Goal: Task Accomplishment & Management: Manage account settings

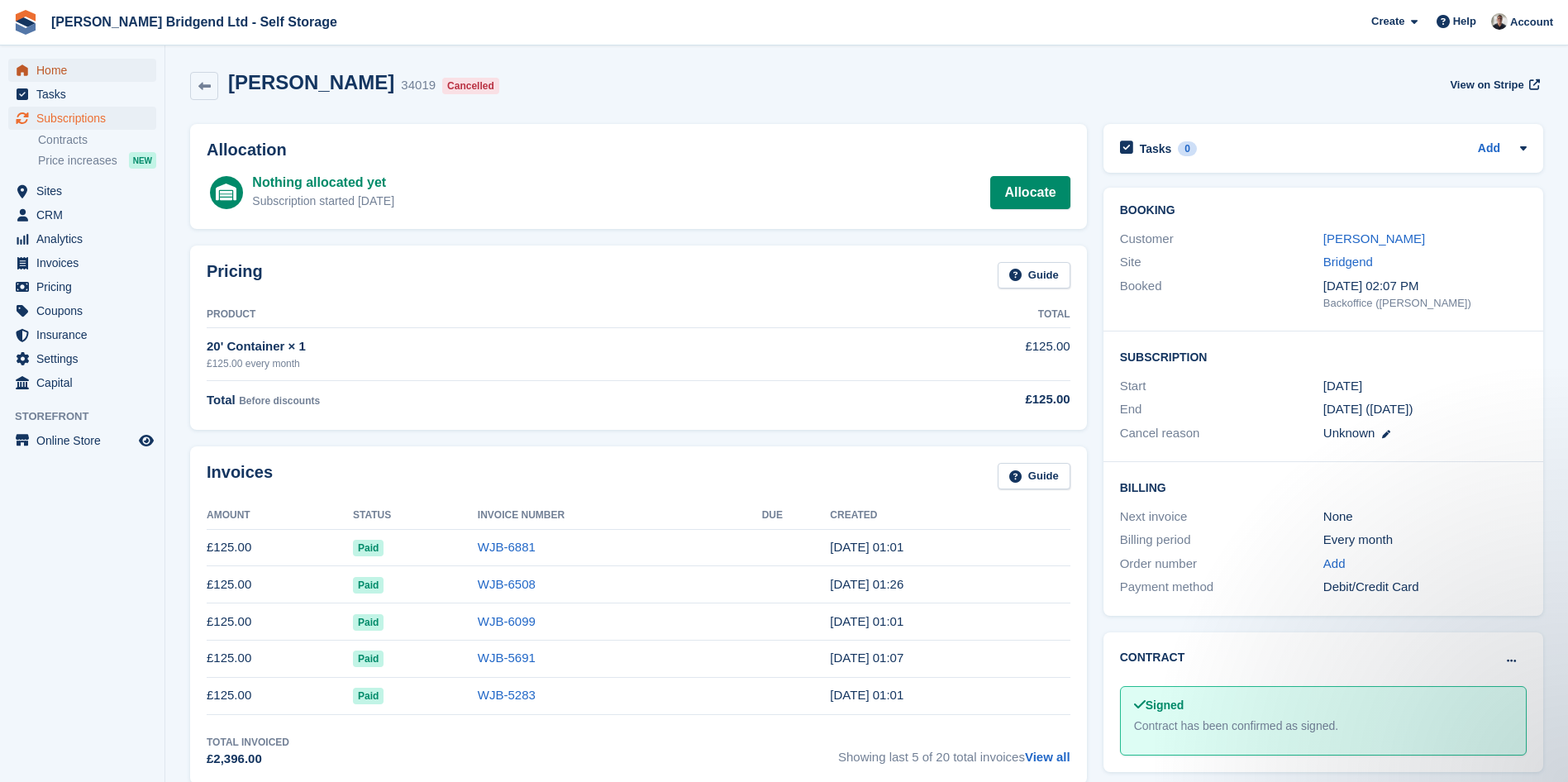
click at [105, 64] on span "Home" at bounding box center [85, 70] width 100 height 23
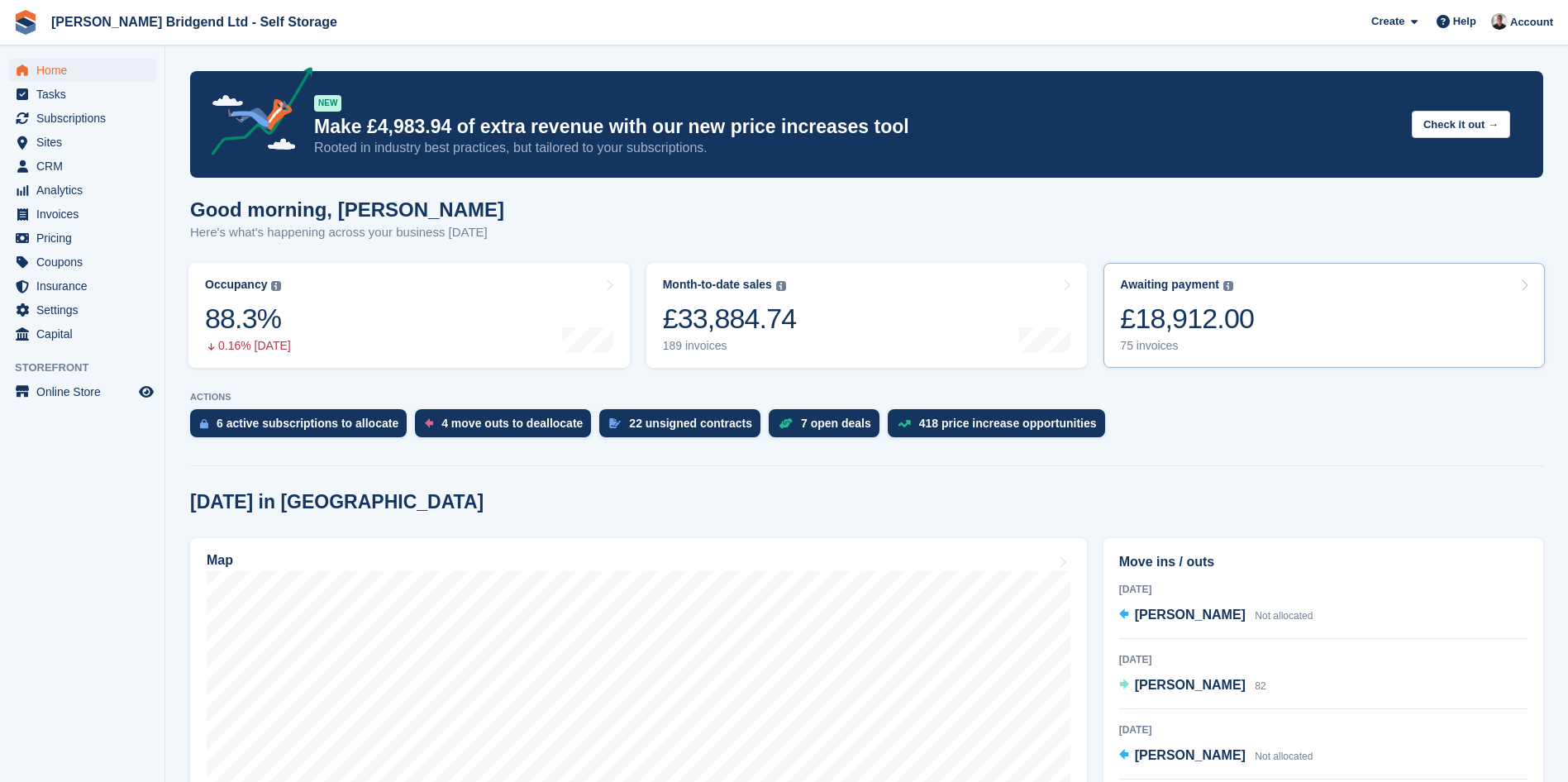
click at [1274, 329] on link "Awaiting payment The total outstanding balance on all open invoices. £18,912.00…" at bounding box center [1325, 314] width 442 height 105
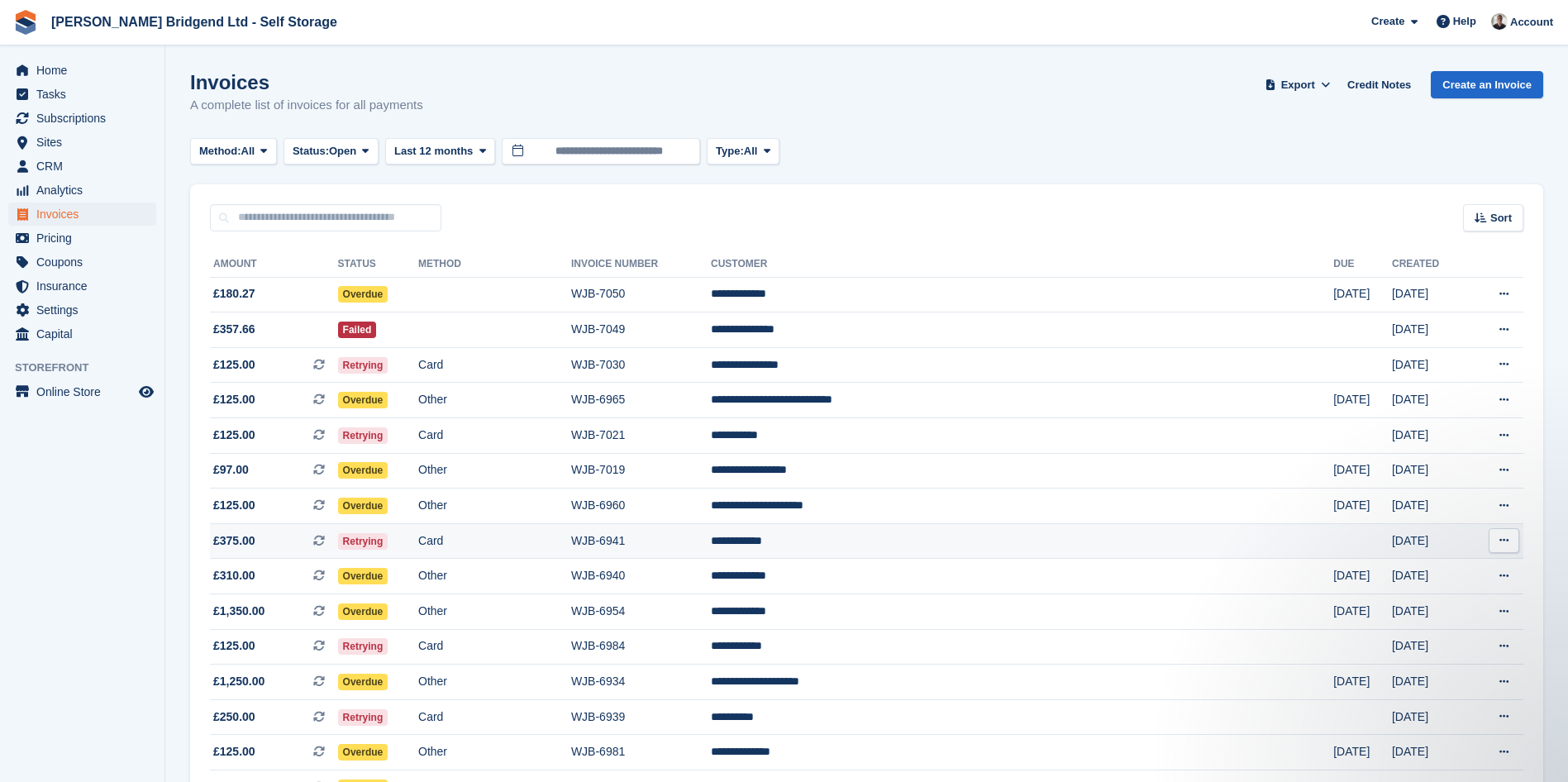
click at [711, 539] on td "WJB-6941" at bounding box center [641, 540] width 140 height 35
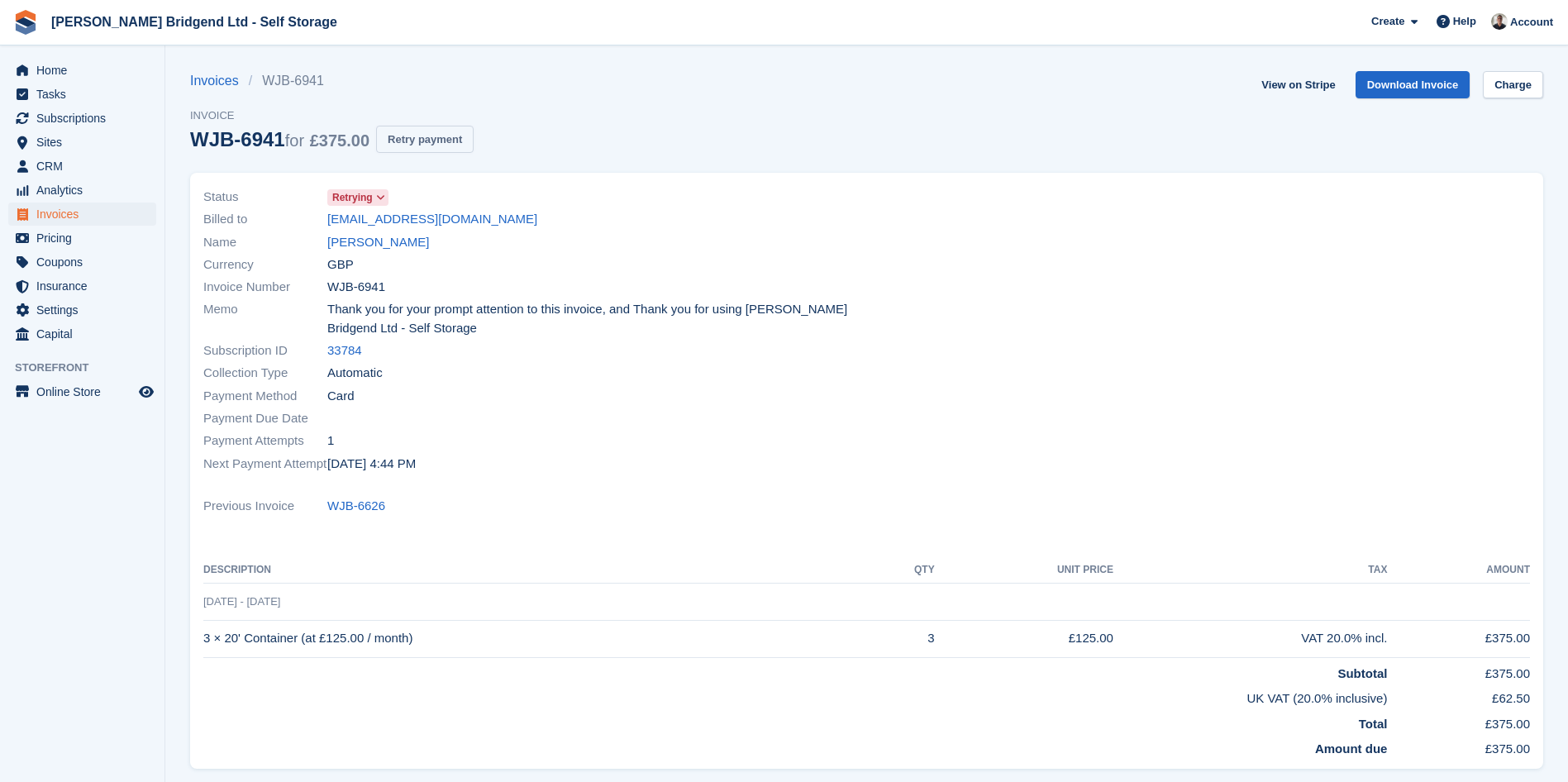
click at [420, 138] on button "Retry payment" at bounding box center [425, 139] width 98 height 28
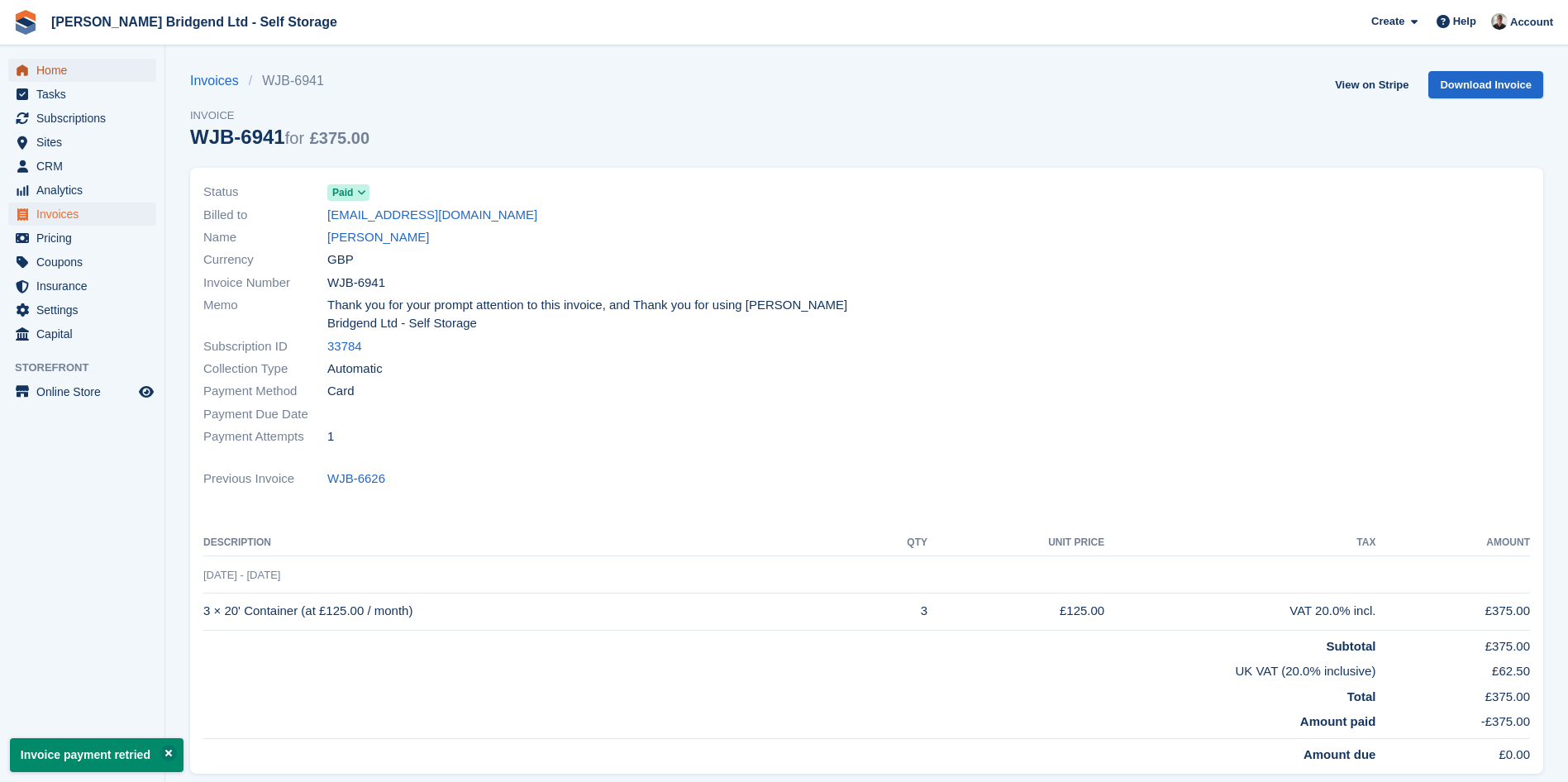
click at [119, 71] on span "Home" at bounding box center [85, 70] width 100 height 23
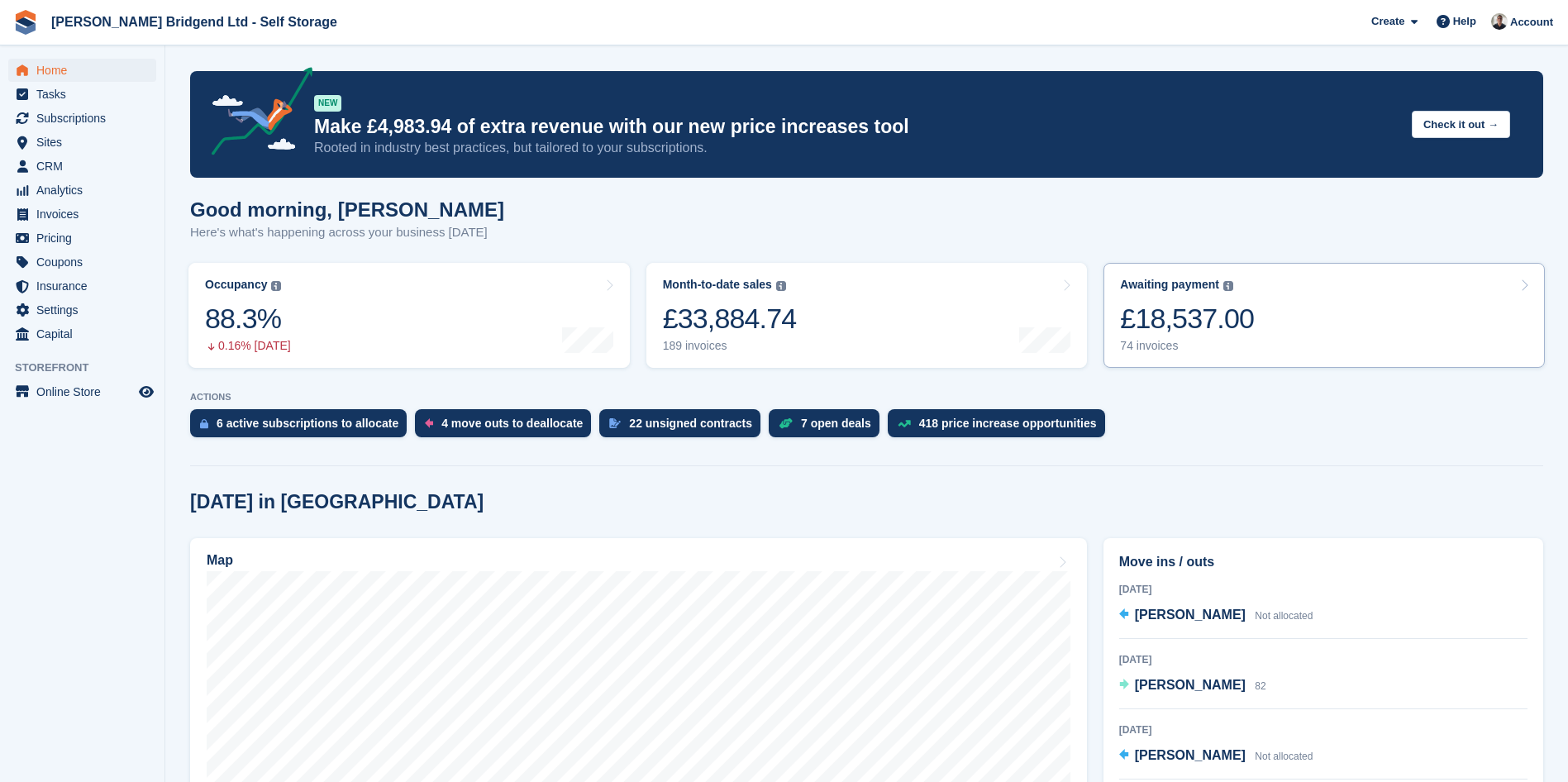
click at [1202, 310] on div "£18,537.00" at bounding box center [1187, 319] width 134 height 34
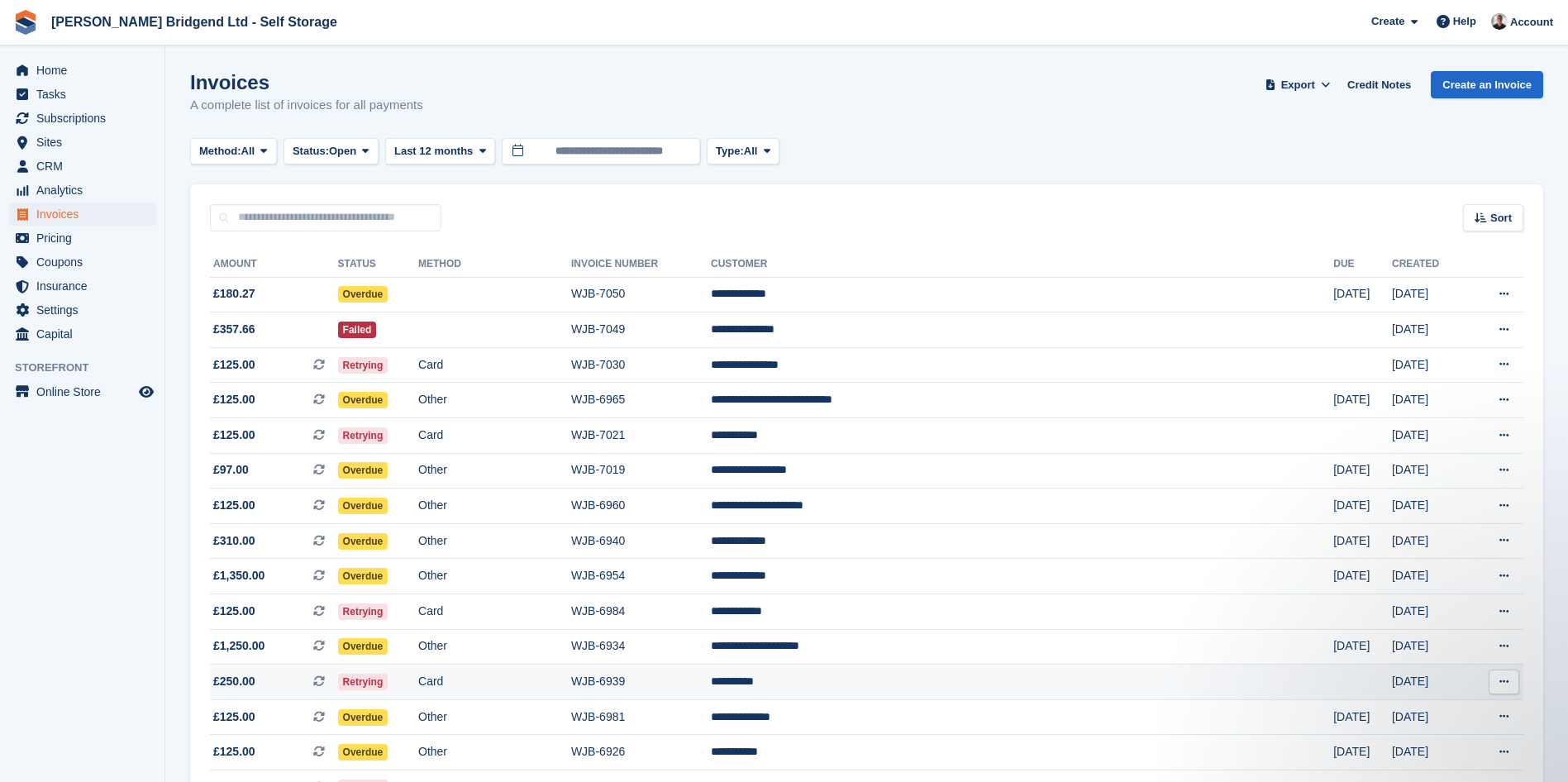
click at [561, 691] on td "Card" at bounding box center [494, 682] width 153 height 35
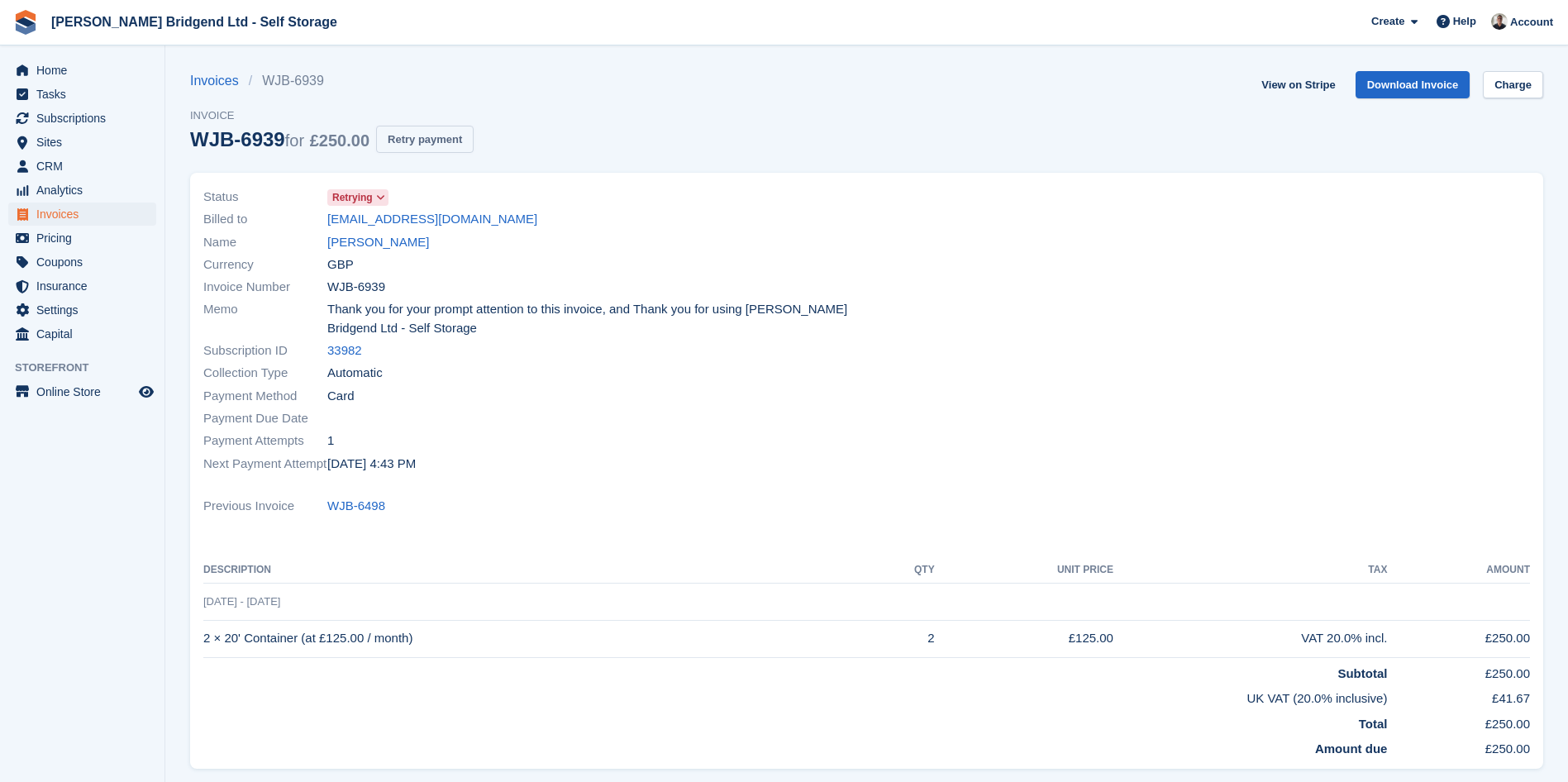
click at [438, 140] on button "Retry payment" at bounding box center [425, 139] width 98 height 28
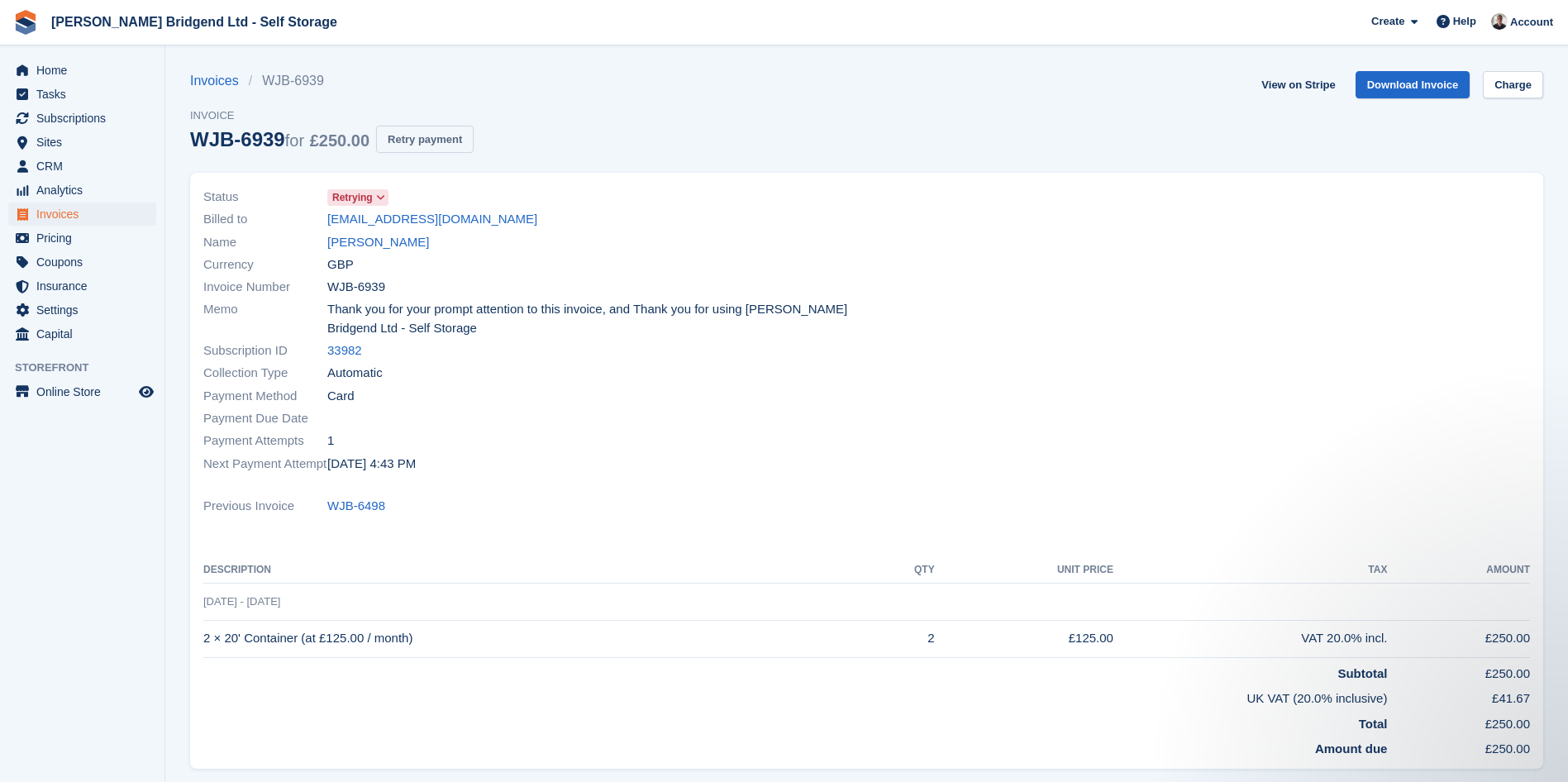
click at [443, 141] on button "Retry payment" at bounding box center [425, 139] width 98 height 28
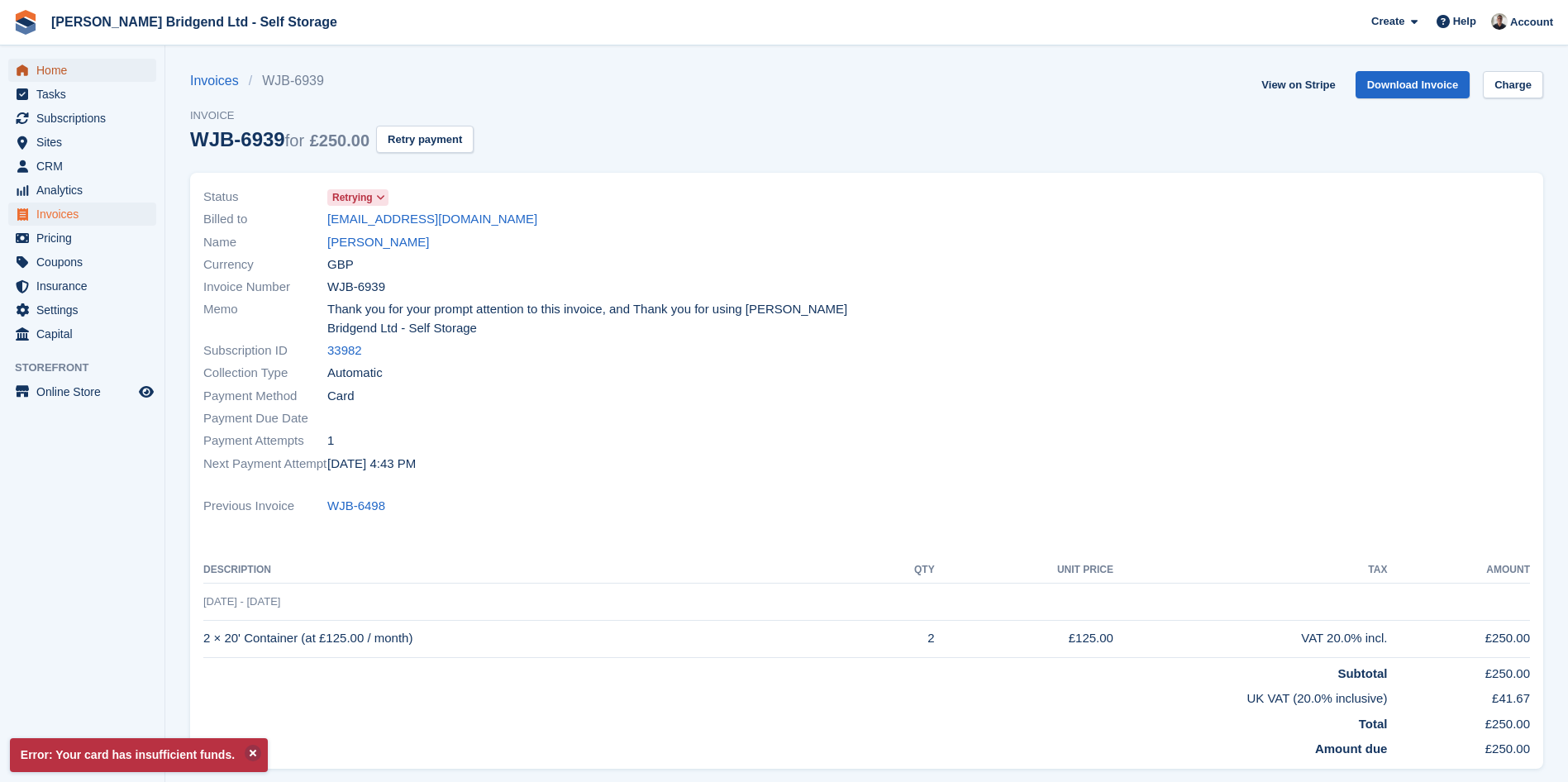
click at [145, 73] on link "Home" at bounding box center [82, 70] width 148 height 23
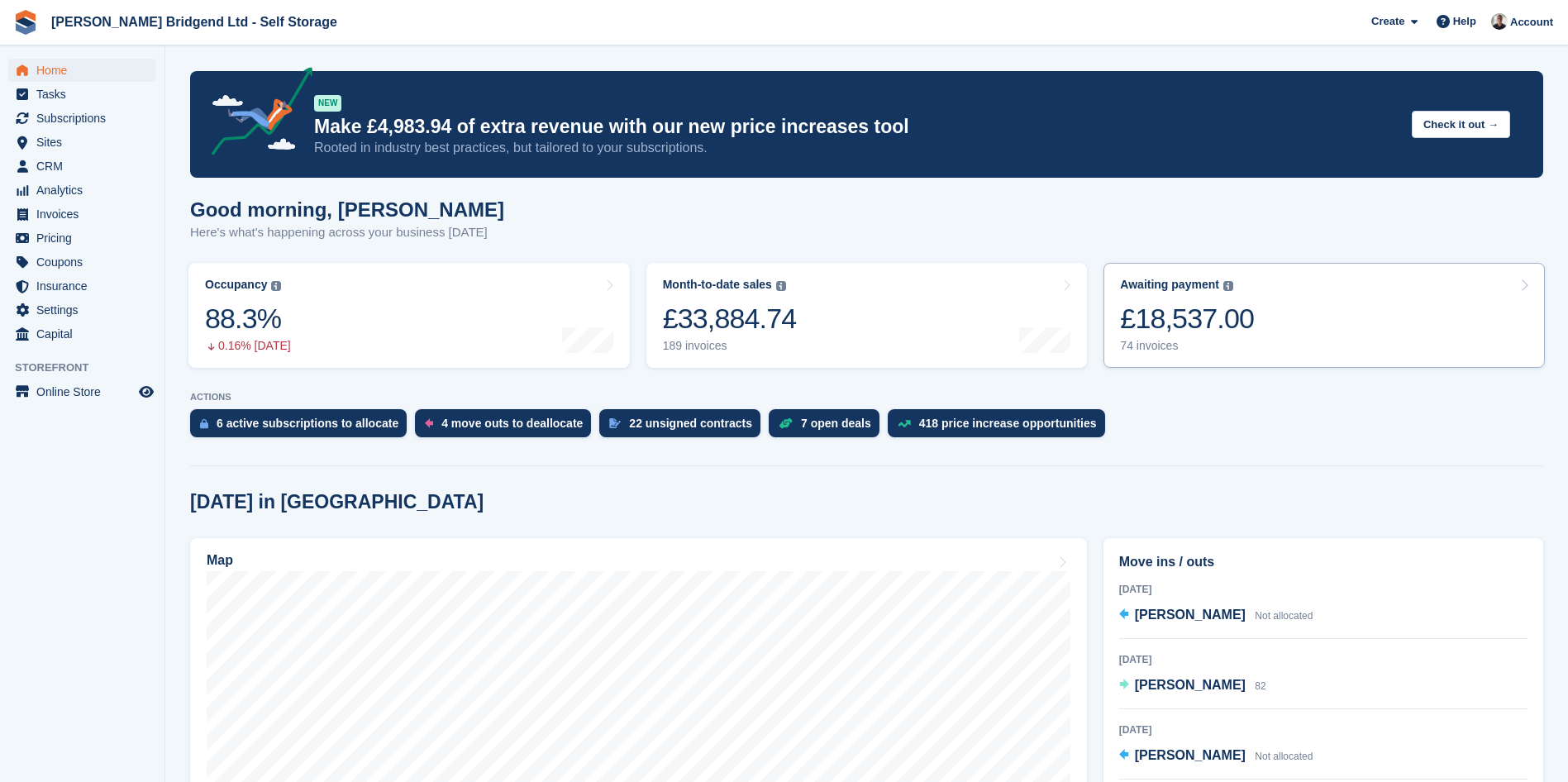
click at [1397, 309] on link "Awaiting payment The total outstanding balance on all open invoices. £18,537.00…" at bounding box center [1325, 314] width 442 height 105
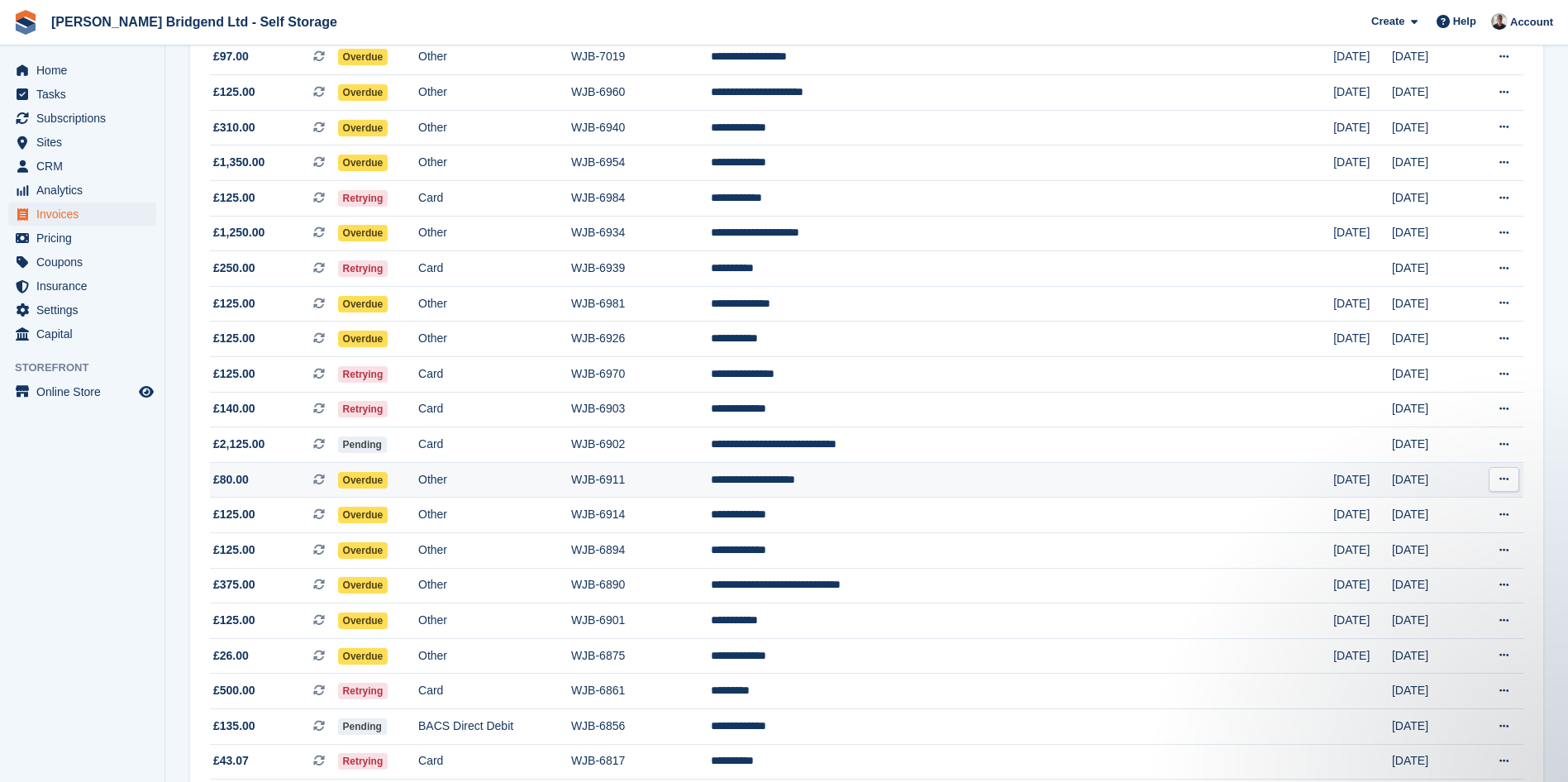
click at [711, 482] on td "WJB-6911" at bounding box center [641, 479] width 140 height 35
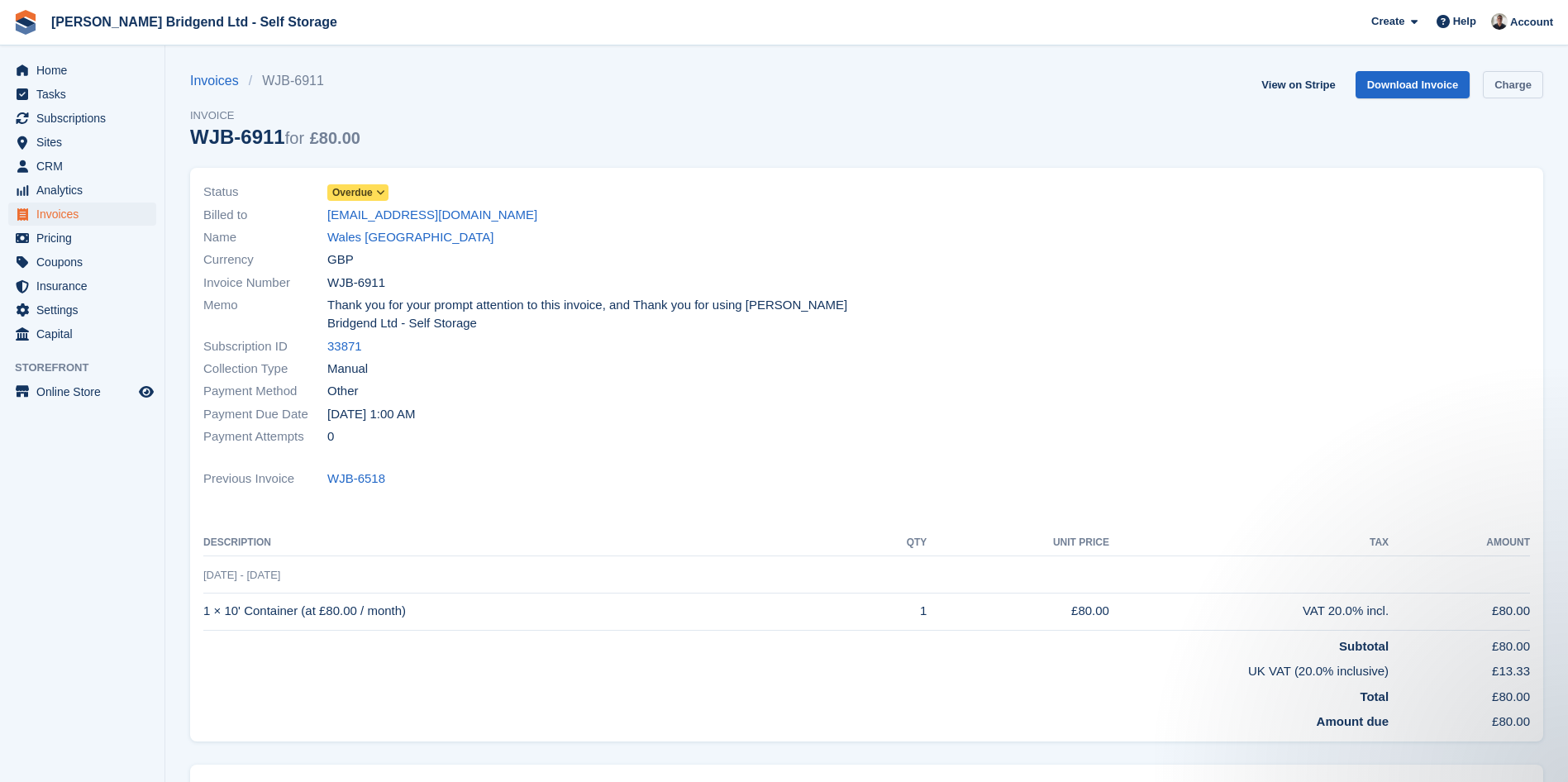
click at [1499, 89] on link "Charge" at bounding box center [1513, 84] width 60 height 28
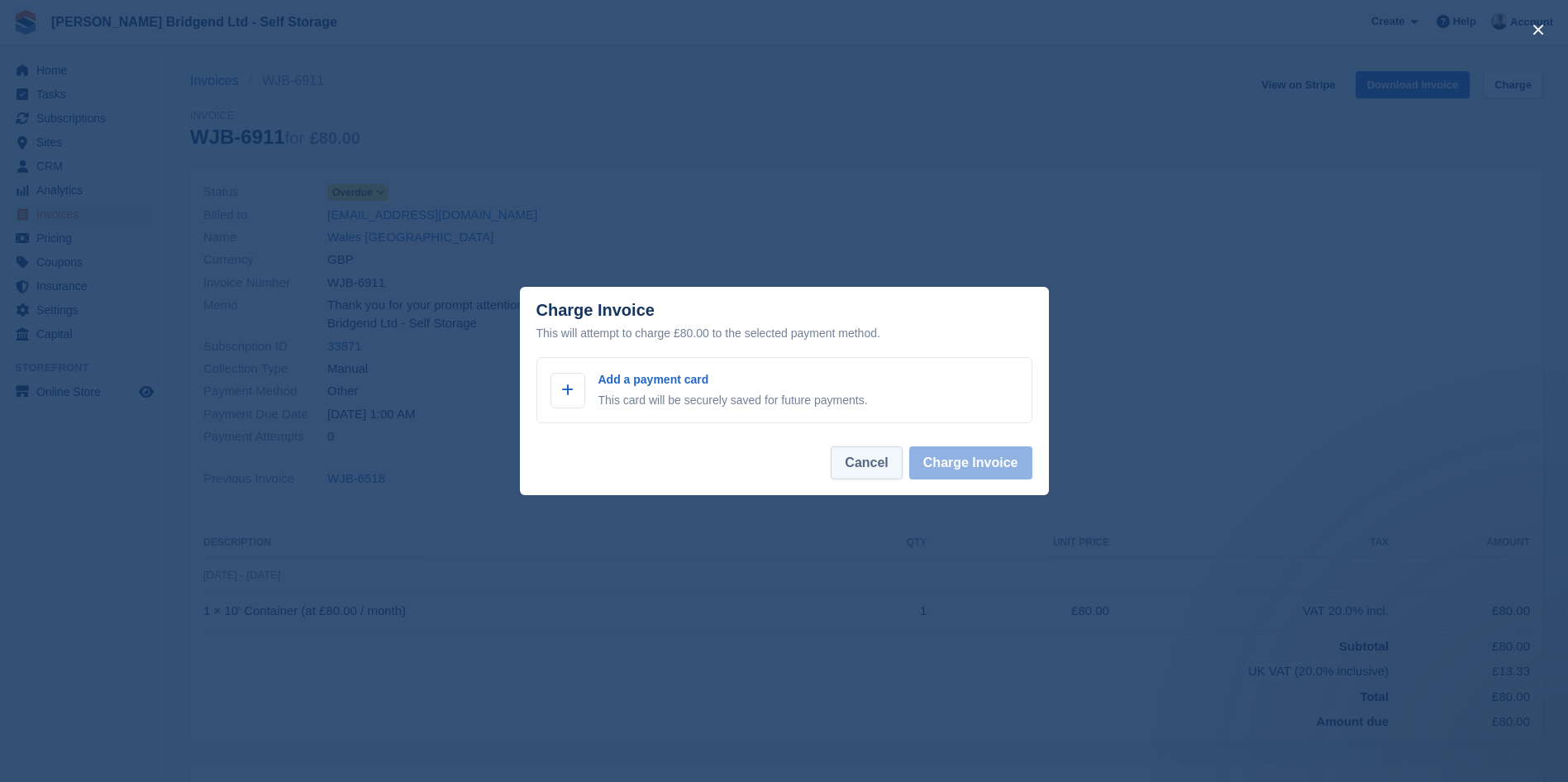
click at [875, 476] on button "Cancel" at bounding box center [866, 463] width 71 height 33
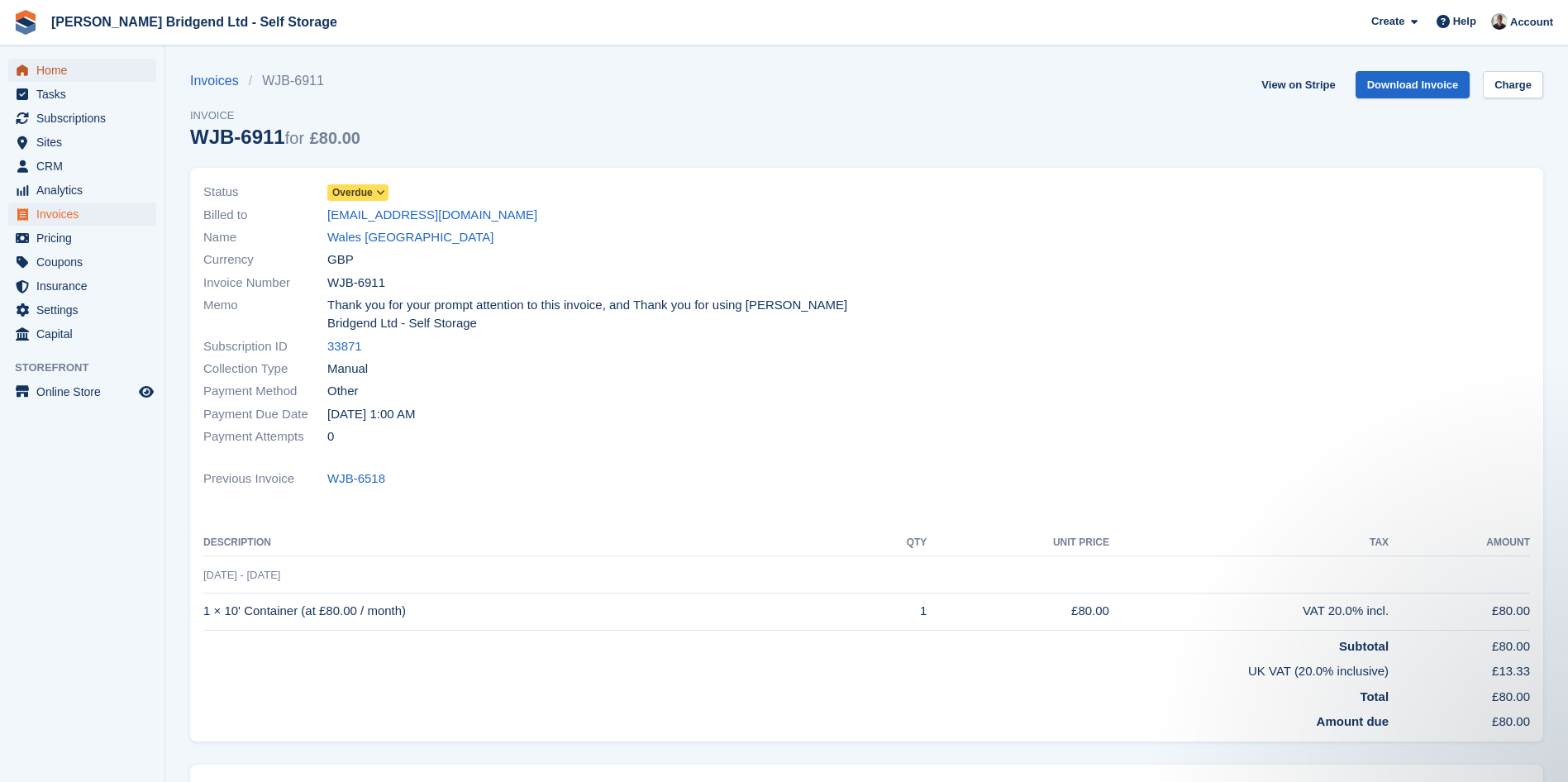
click at [92, 81] on span "Home" at bounding box center [85, 70] width 100 height 23
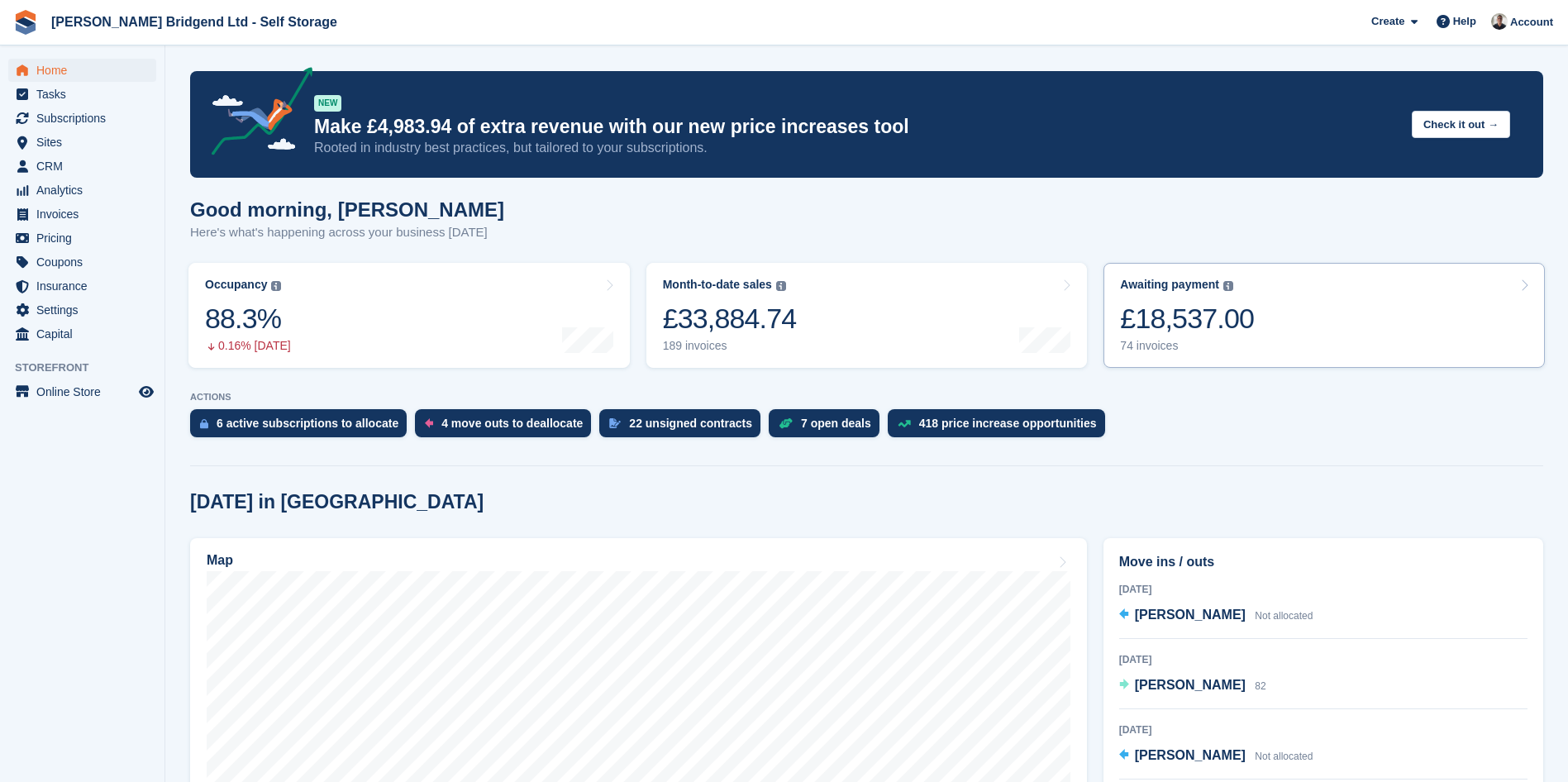
click at [1299, 320] on link "Awaiting payment The total outstanding balance on all open invoices. £18,537.00…" at bounding box center [1325, 314] width 442 height 105
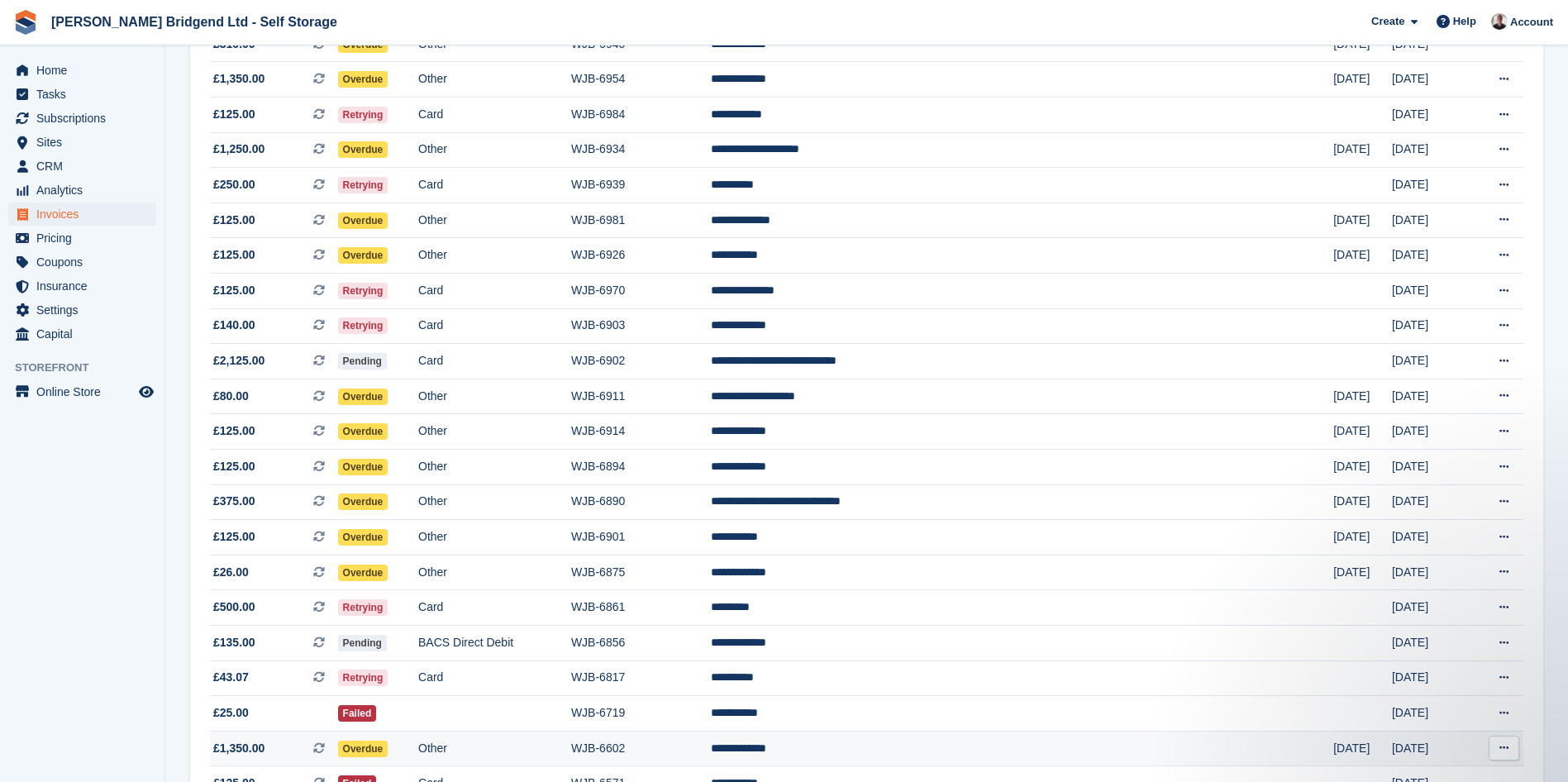
scroll to position [496, 0]
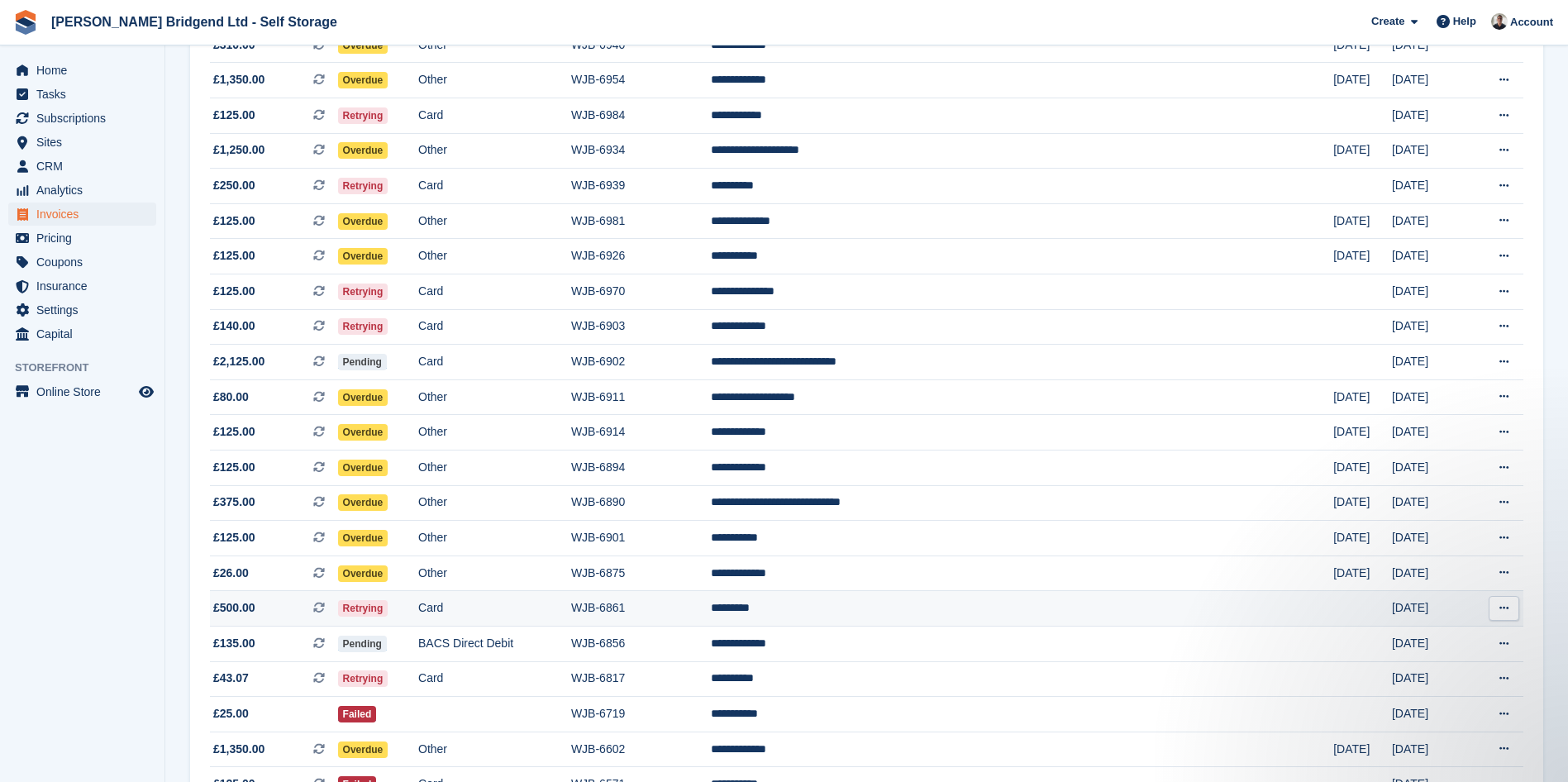
click at [965, 610] on td "*********" at bounding box center [1022, 608] width 623 height 35
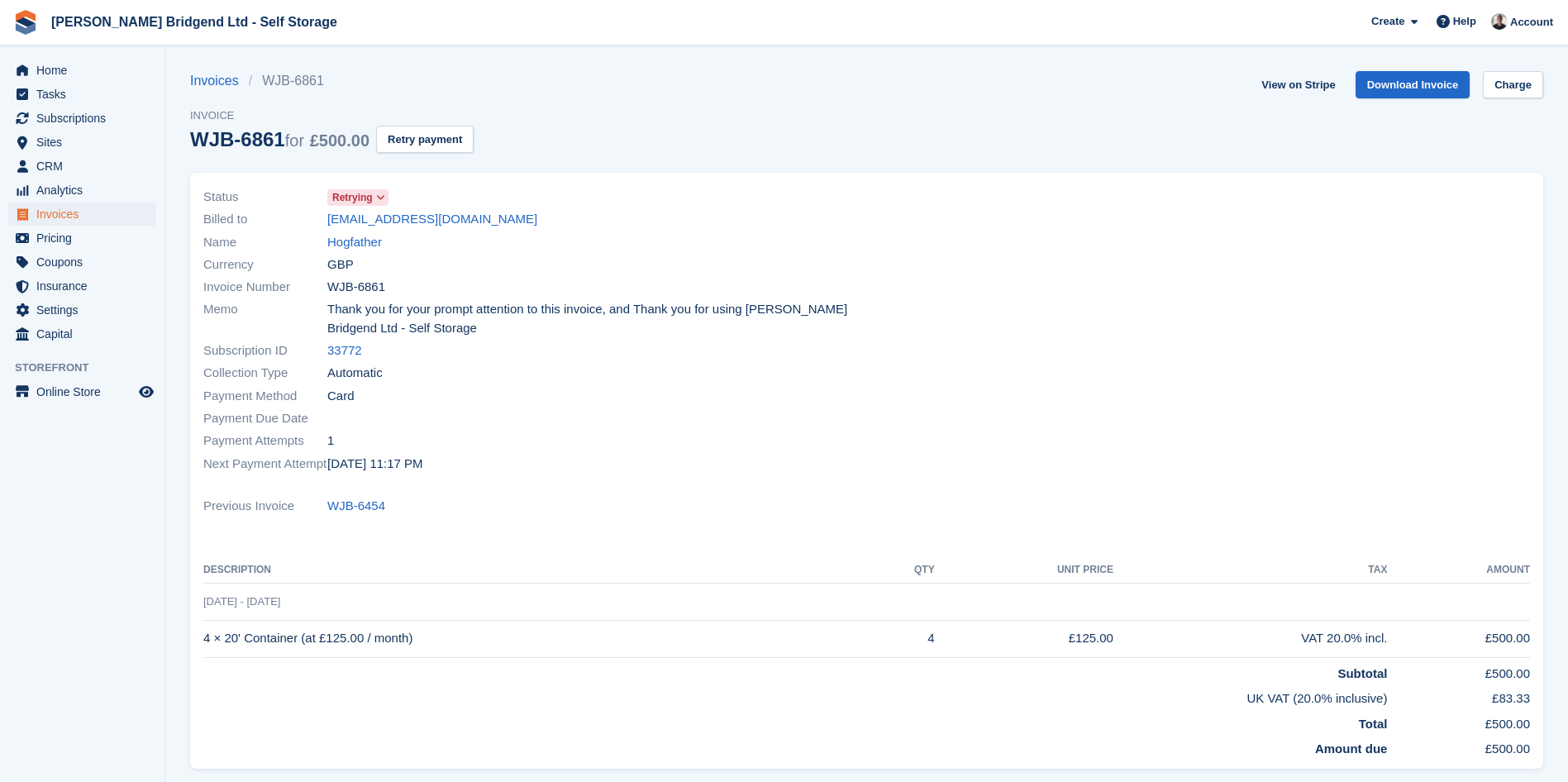
click at [369, 193] on span "Retrying" at bounding box center [352, 197] width 40 height 15
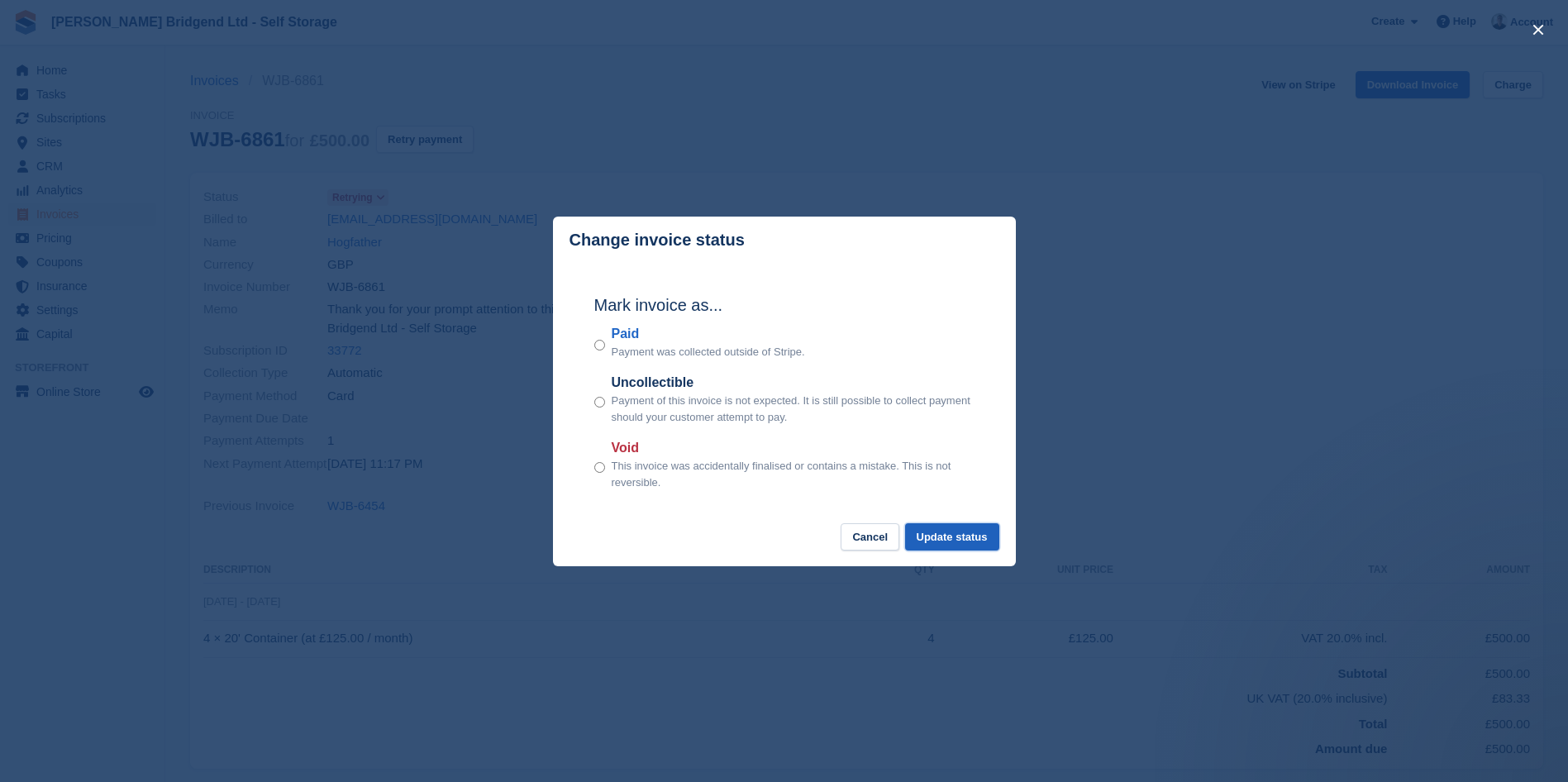
click at [938, 537] on button "Update status" at bounding box center [952, 536] width 95 height 28
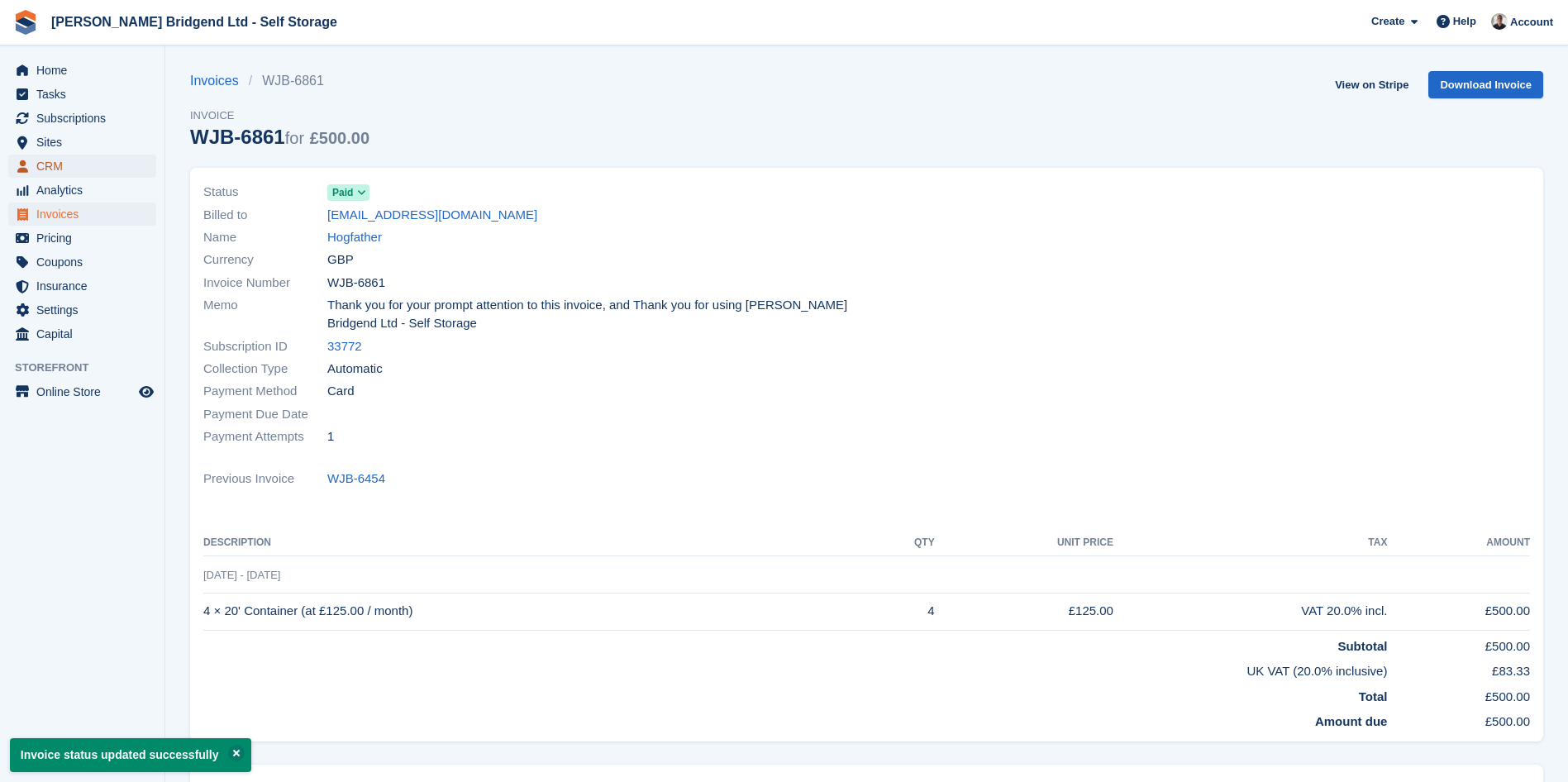
click at [70, 166] on span "CRM" at bounding box center [85, 166] width 100 height 23
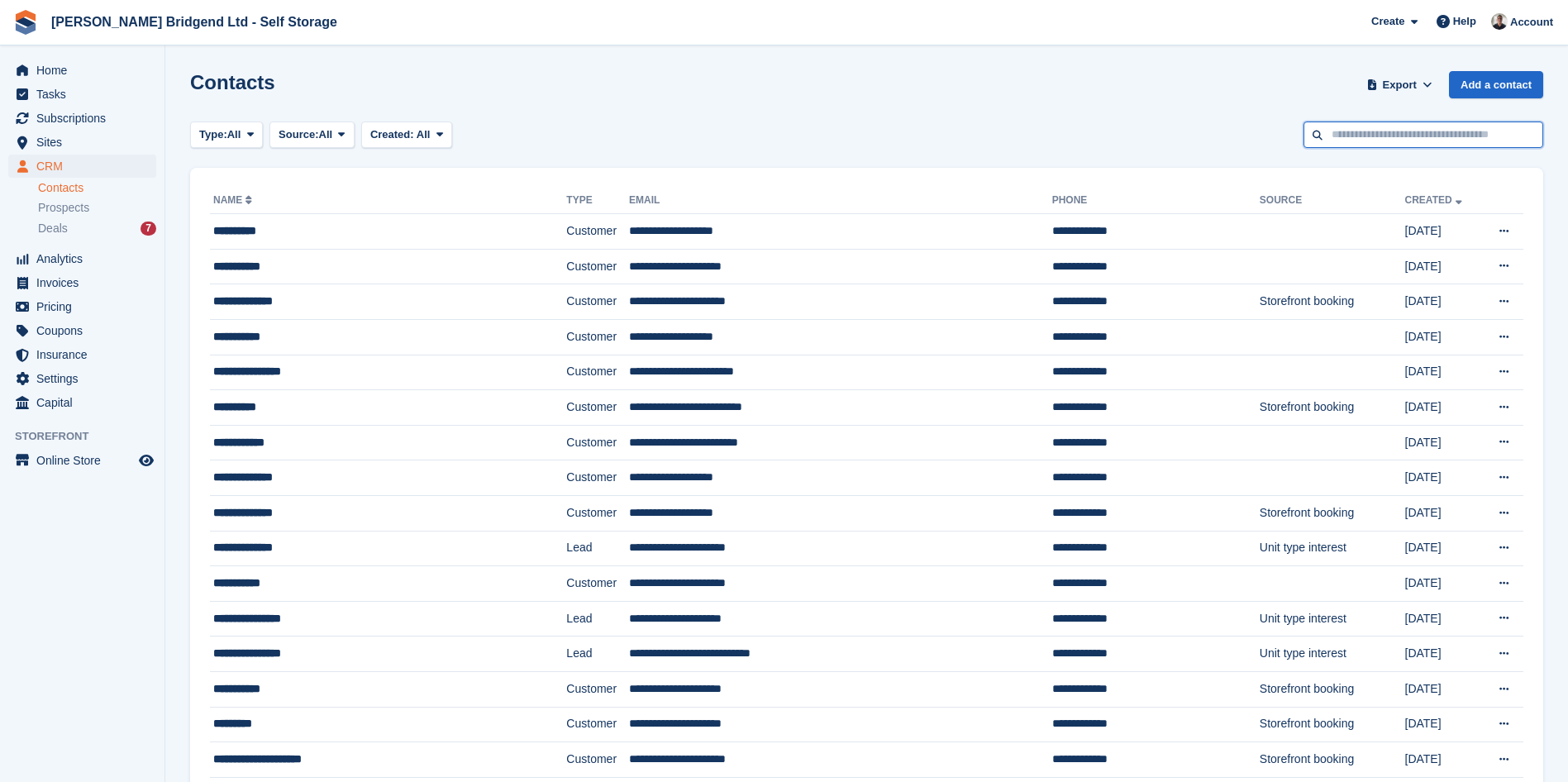
click at [1376, 136] on input "text" at bounding box center [1423, 135] width 240 height 28
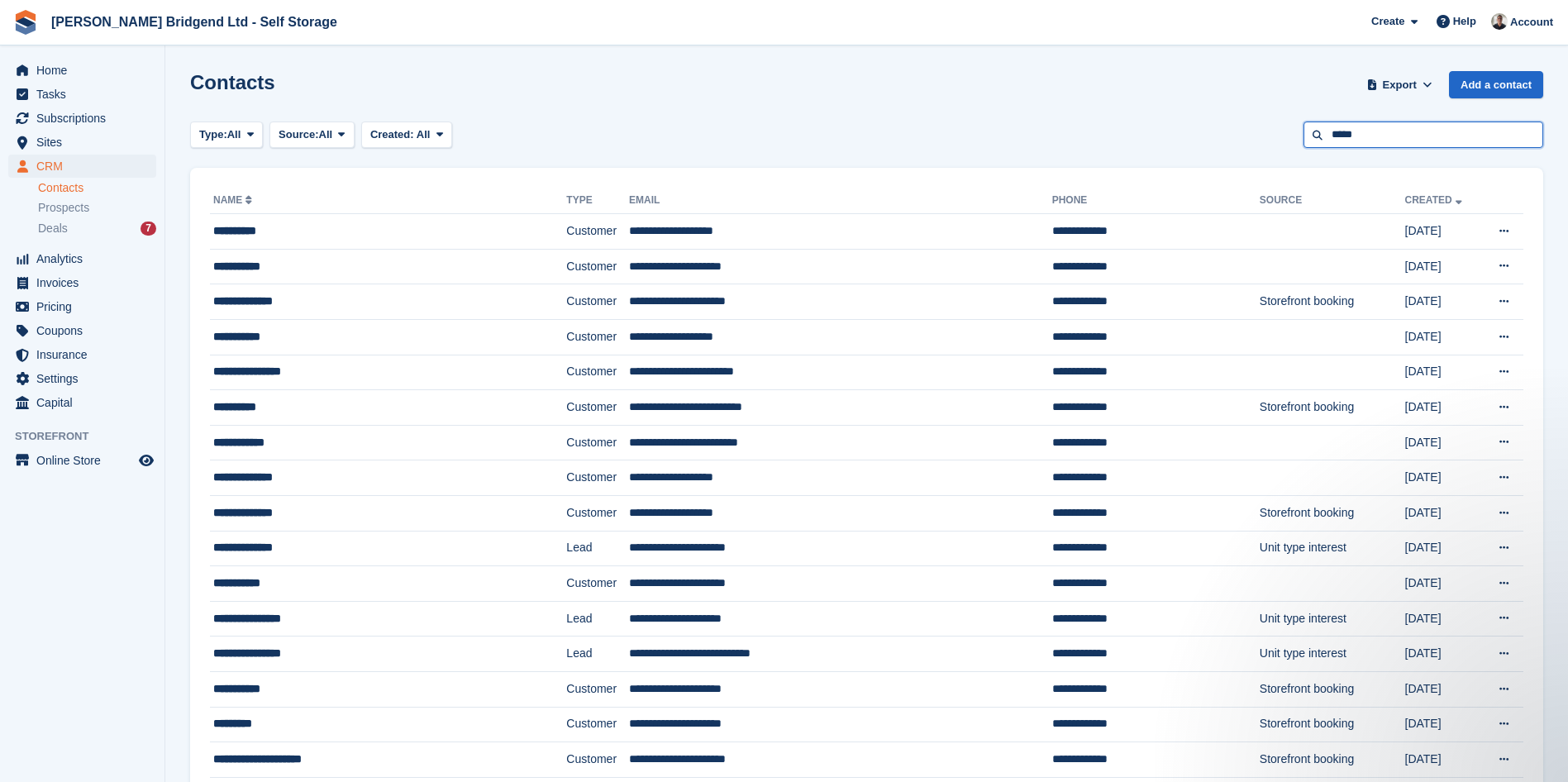
type input "*****"
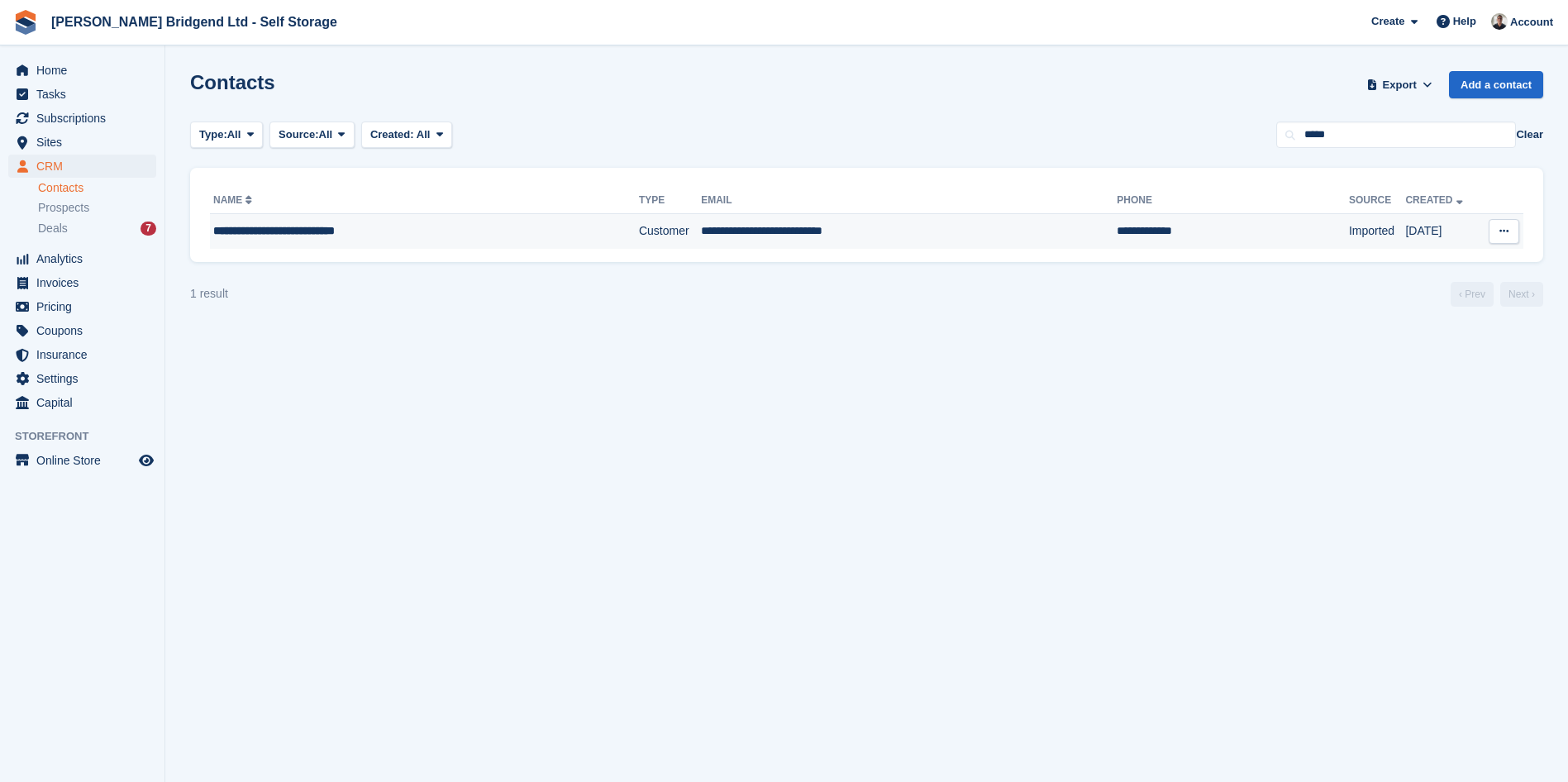
click at [904, 234] on td "**********" at bounding box center [909, 231] width 416 height 34
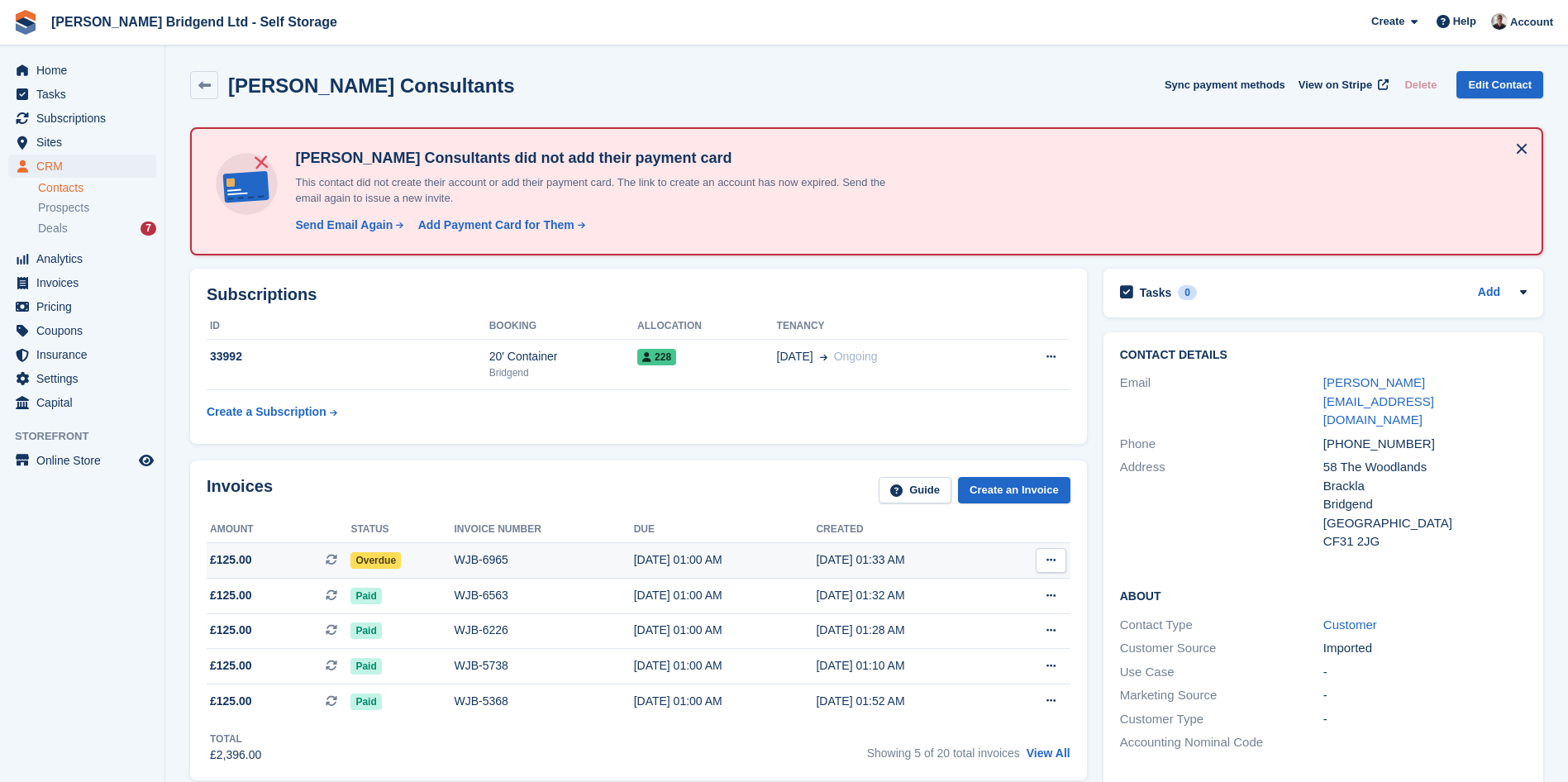
click at [442, 551] on div "Overdue" at bounding box center [402, 560] width 103 height 18
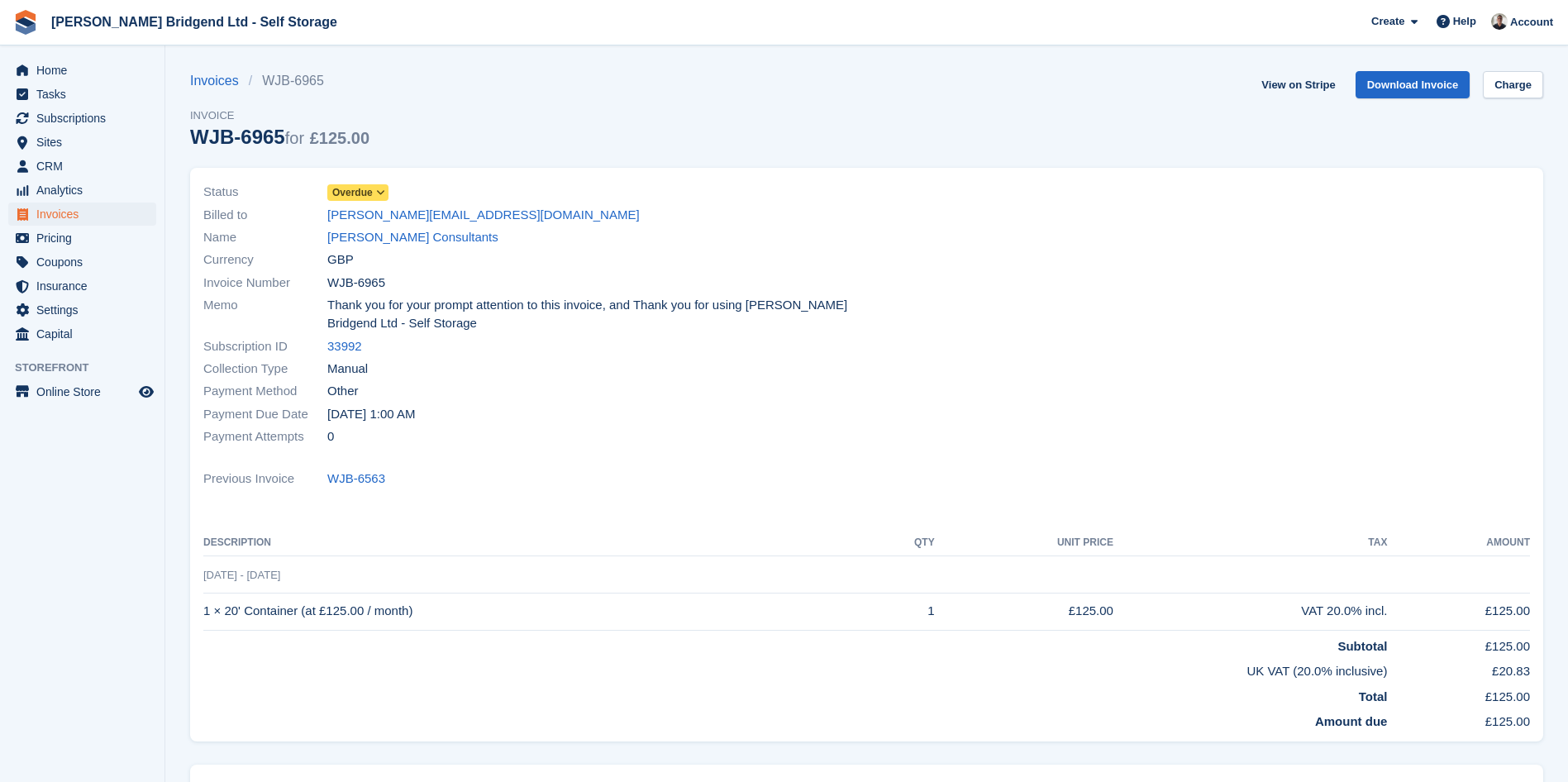
click at [379, 195] on icon at bounding box center [381, 192] width 9 height 10
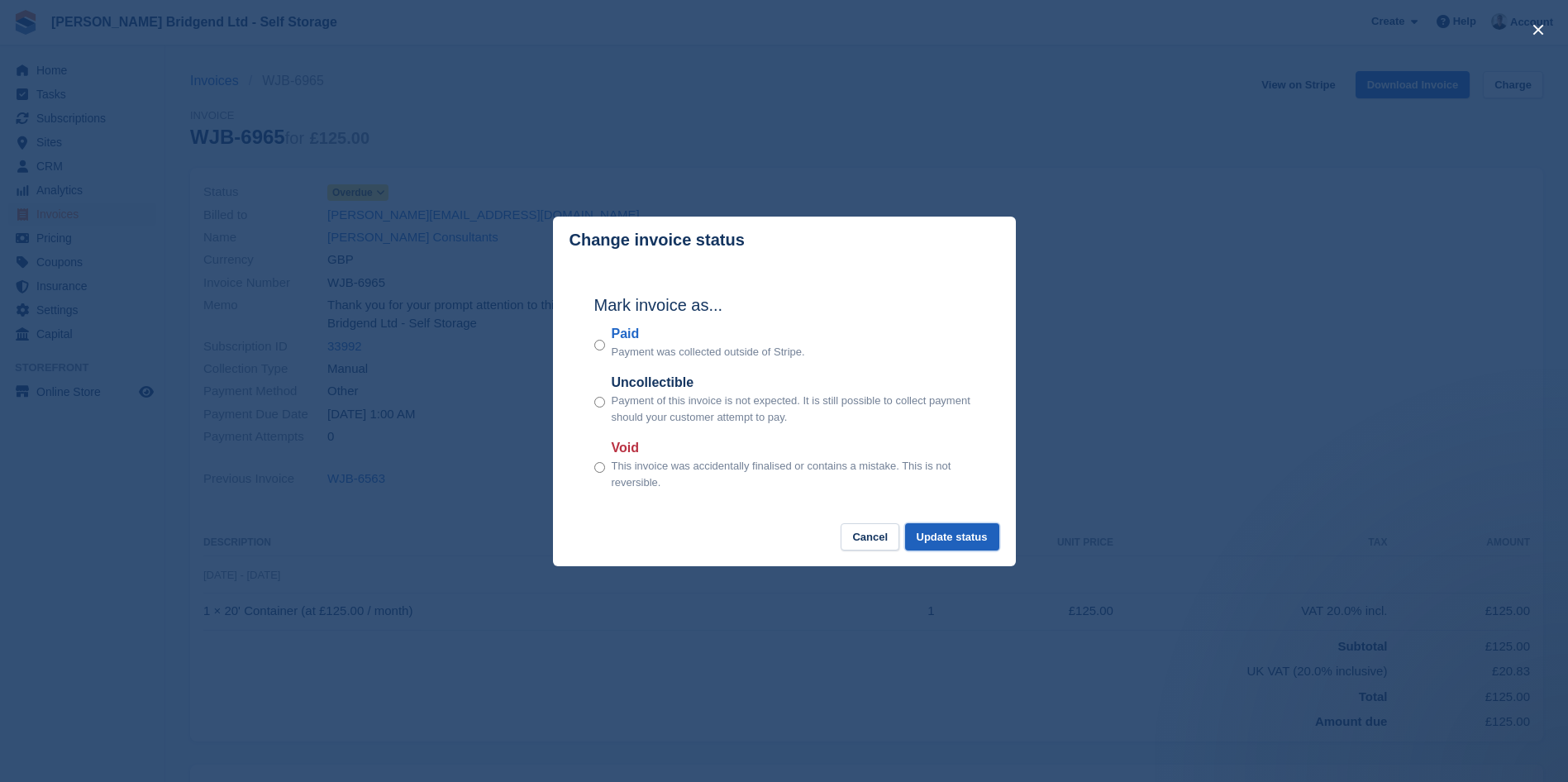
click at [937, 543] on button "Update status" at bounding box center [952, 536] width 95 height 28
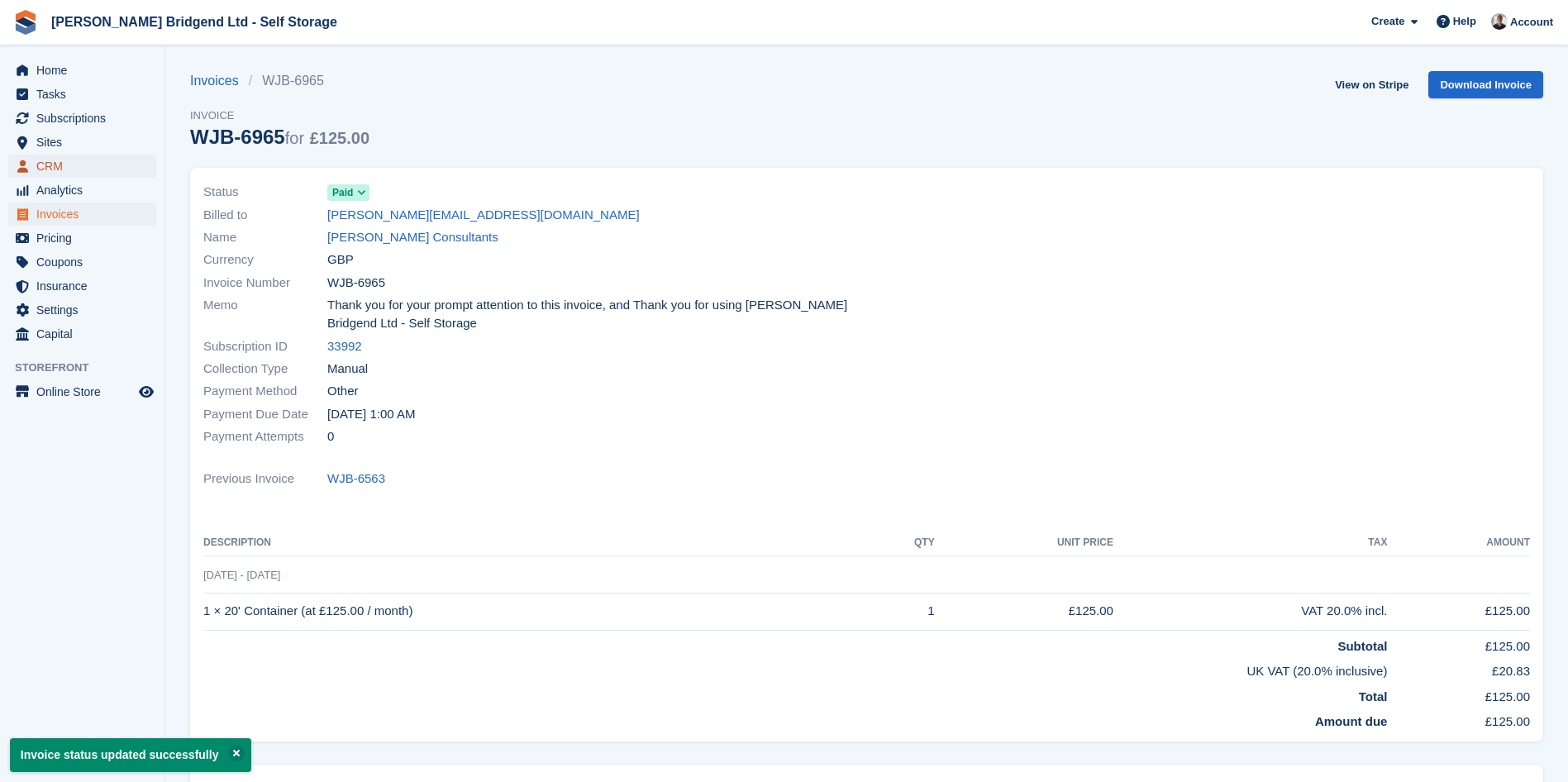
click at [66, 171] on span "CRM" at bounding box center [85, 166] width 100 height 23
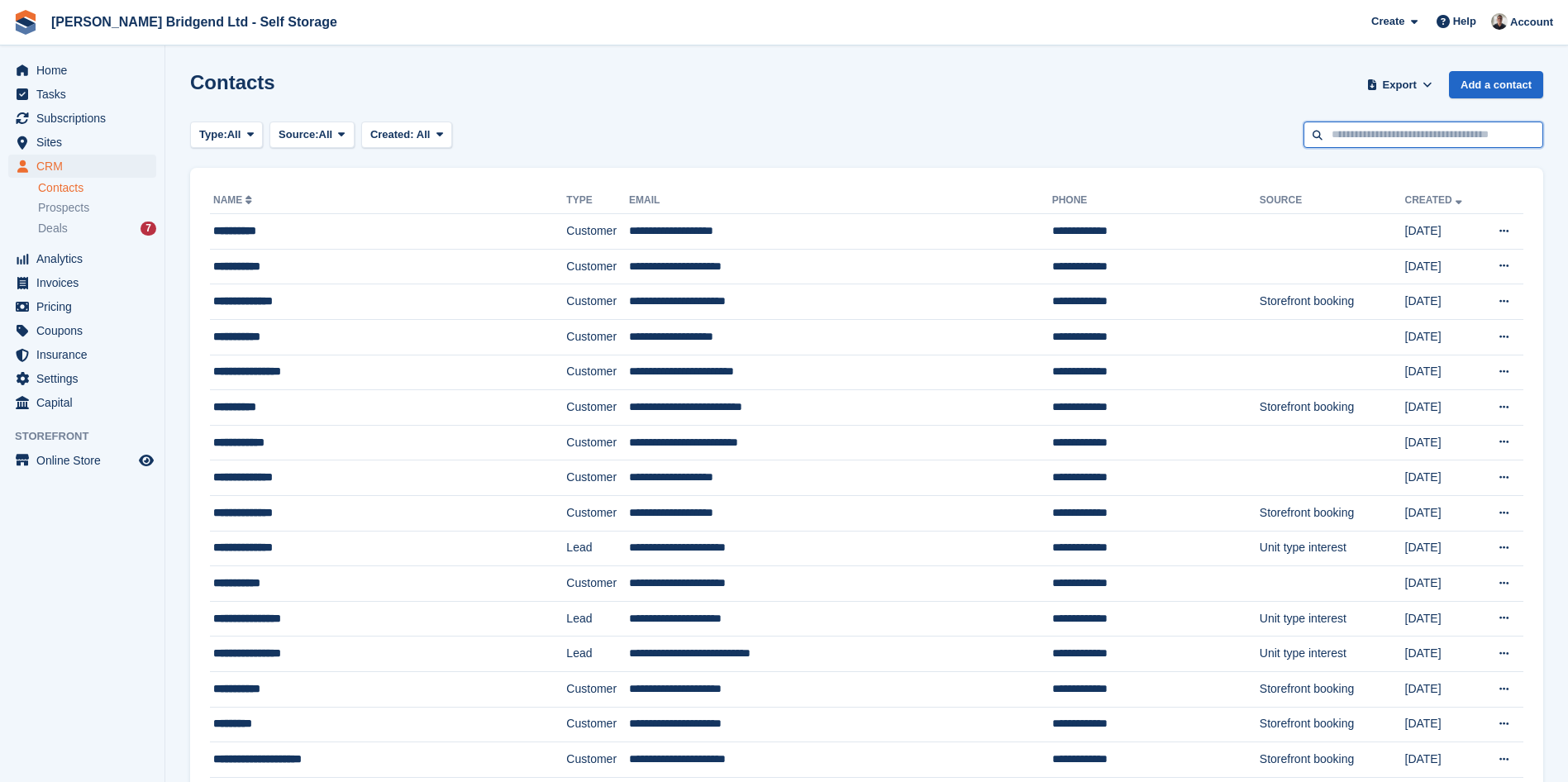
click at [1470, 144] on input "text" at bounding box center [1423, 135] width 240 height 28
type input "*****"
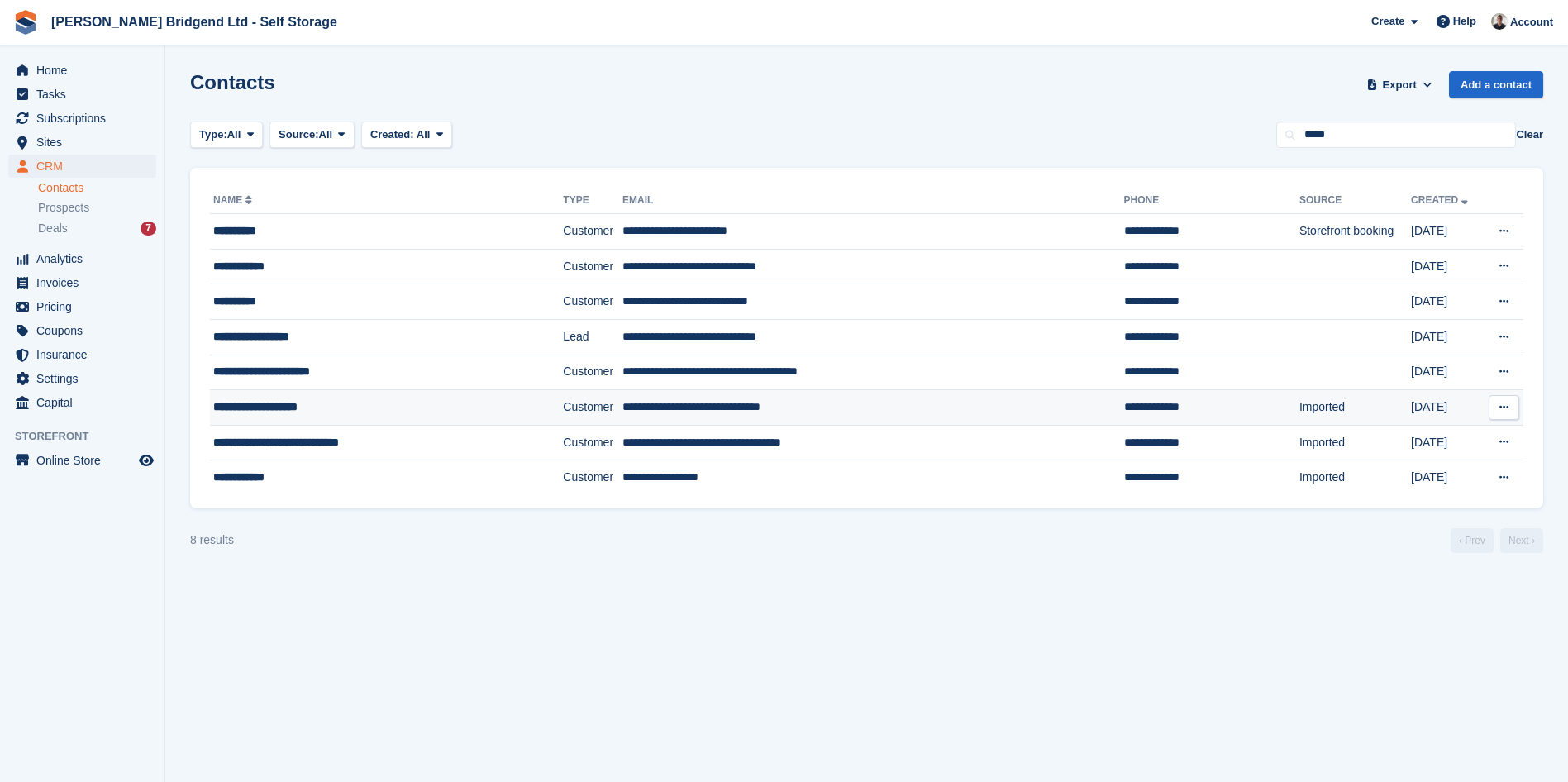
click at [369, 410] on div "**********" at bounding box center [361, 406] width 296 height 18
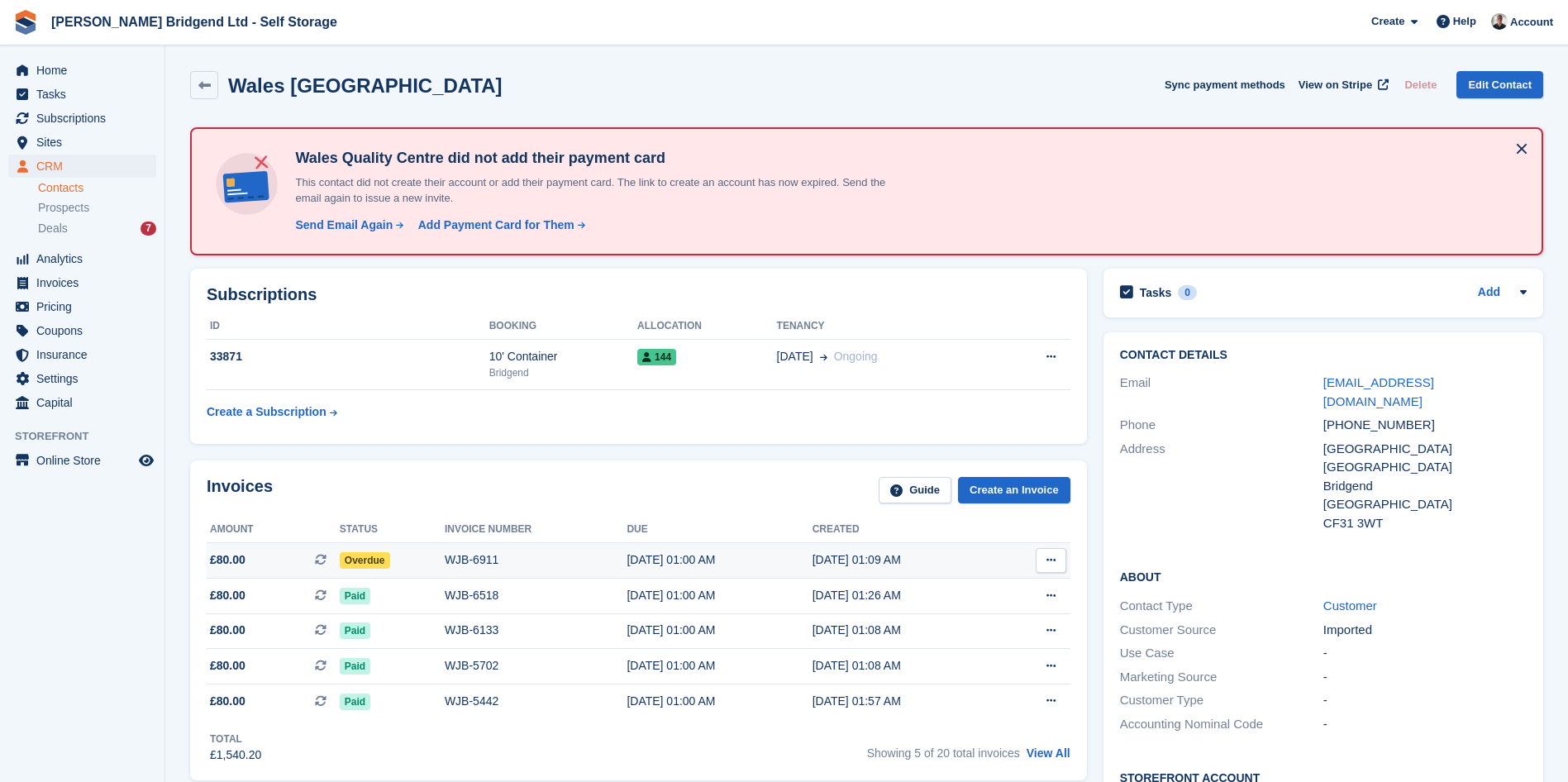
click at [397, 564] on div "Overdue" at bounding box center [392, 560] width 105 height 18
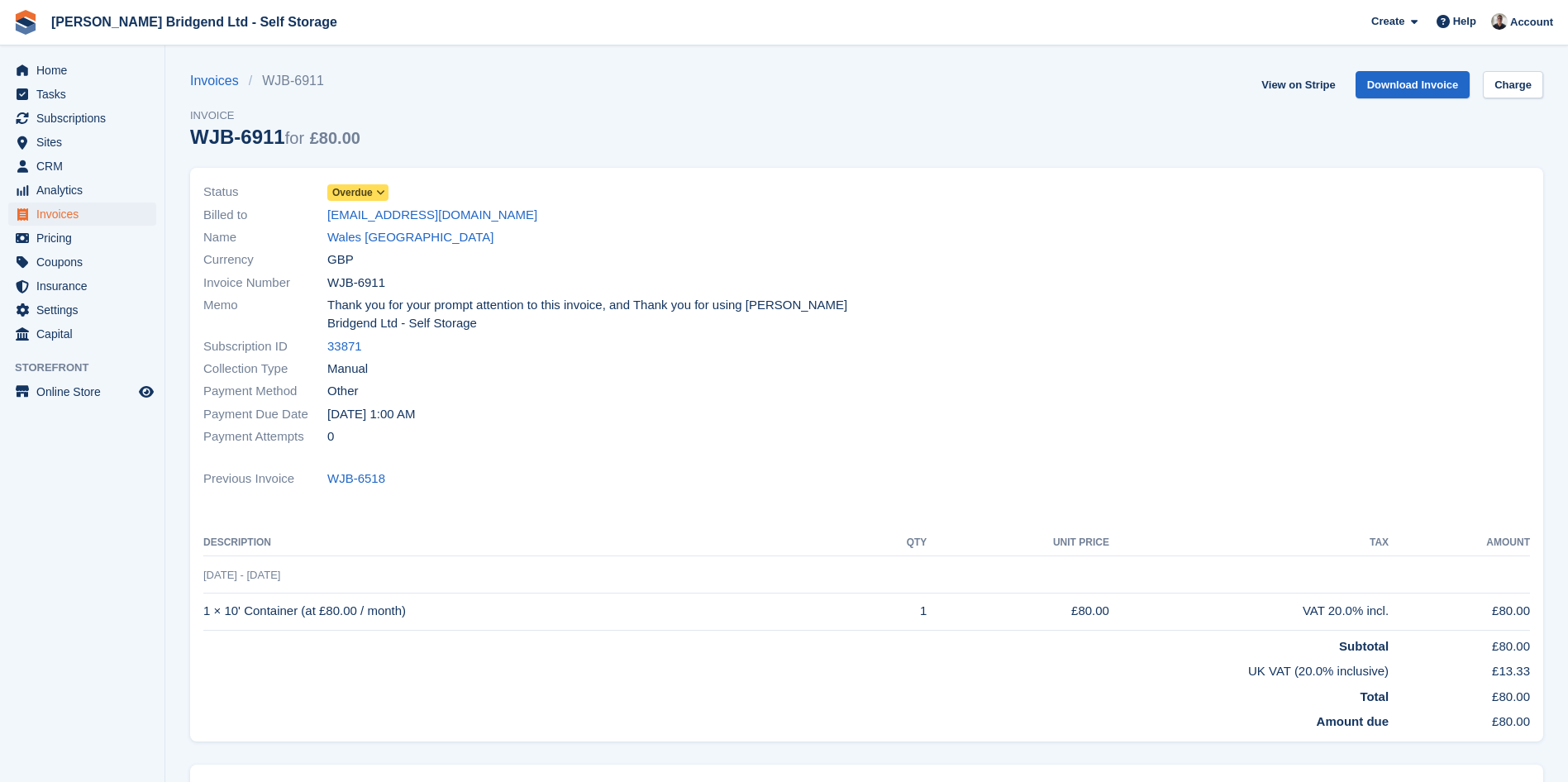
click at [359, 196] on span "Overdue" at bounding box center [352, 192] width 40 height 15
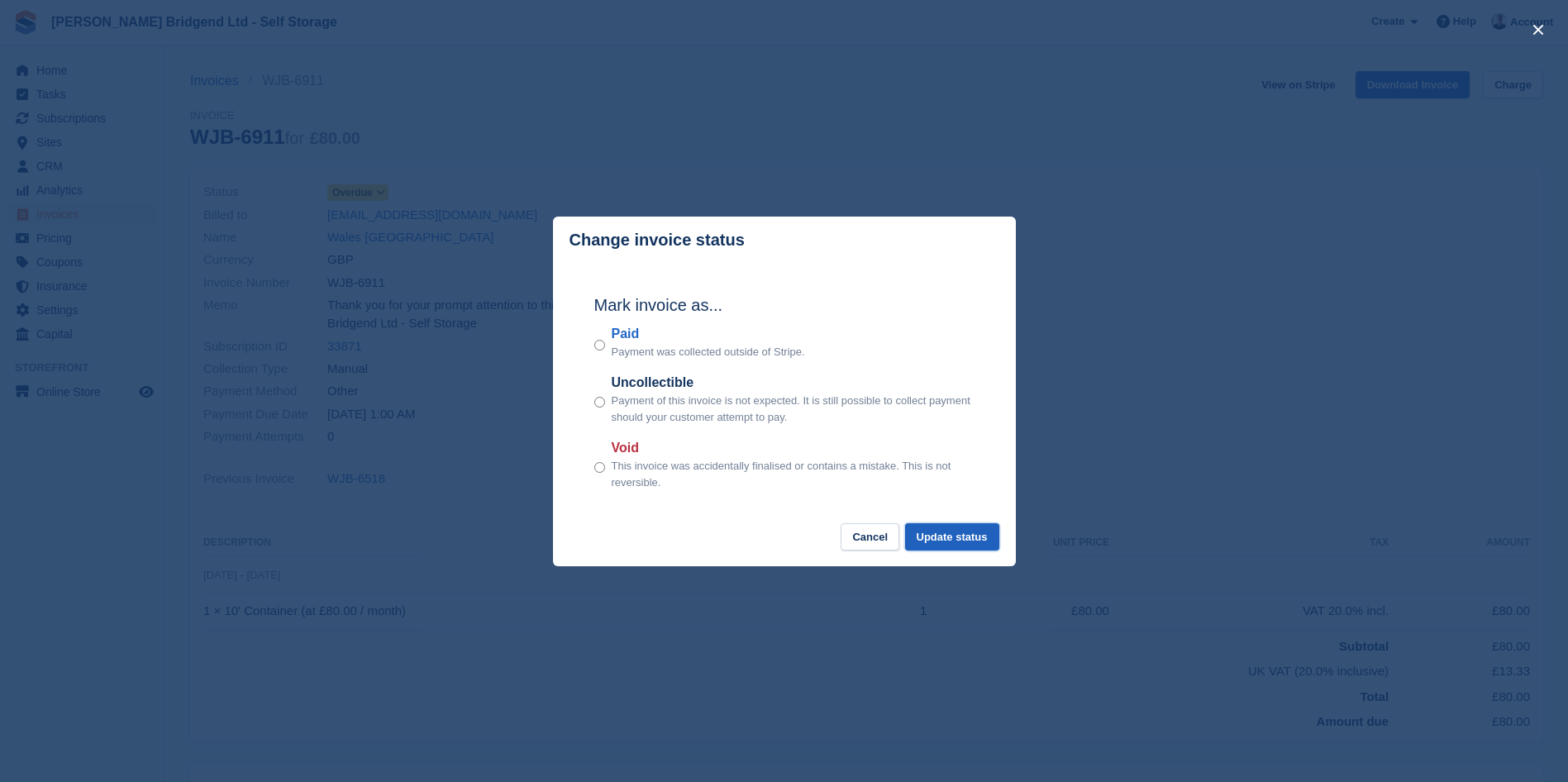
click at [948, 534] on button "Update status" at bounding box center [952, 536] width 95 height 28
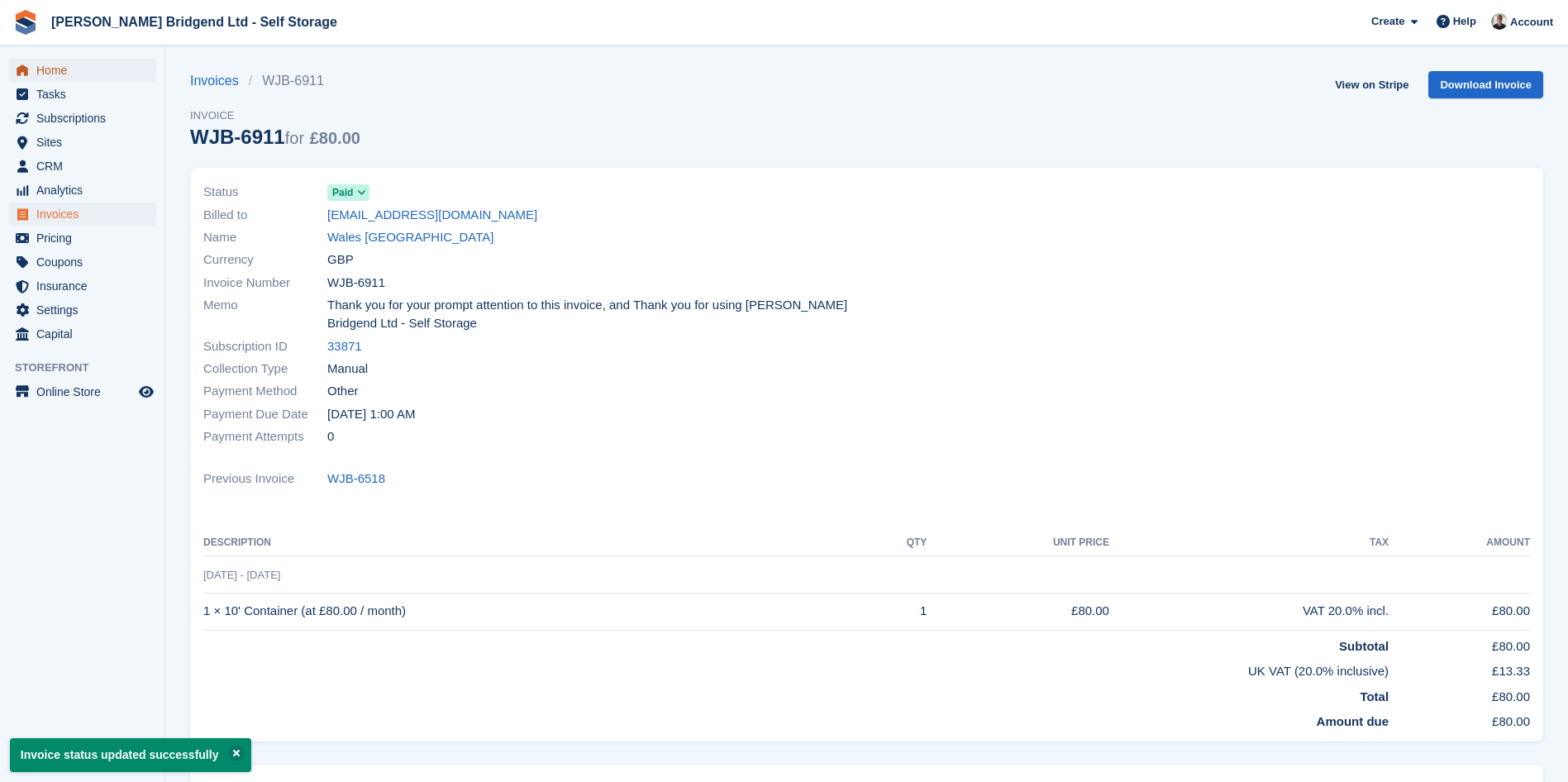
click at [79, 64] on span "Home" at bounding box center [85, 70] width 100 height 23
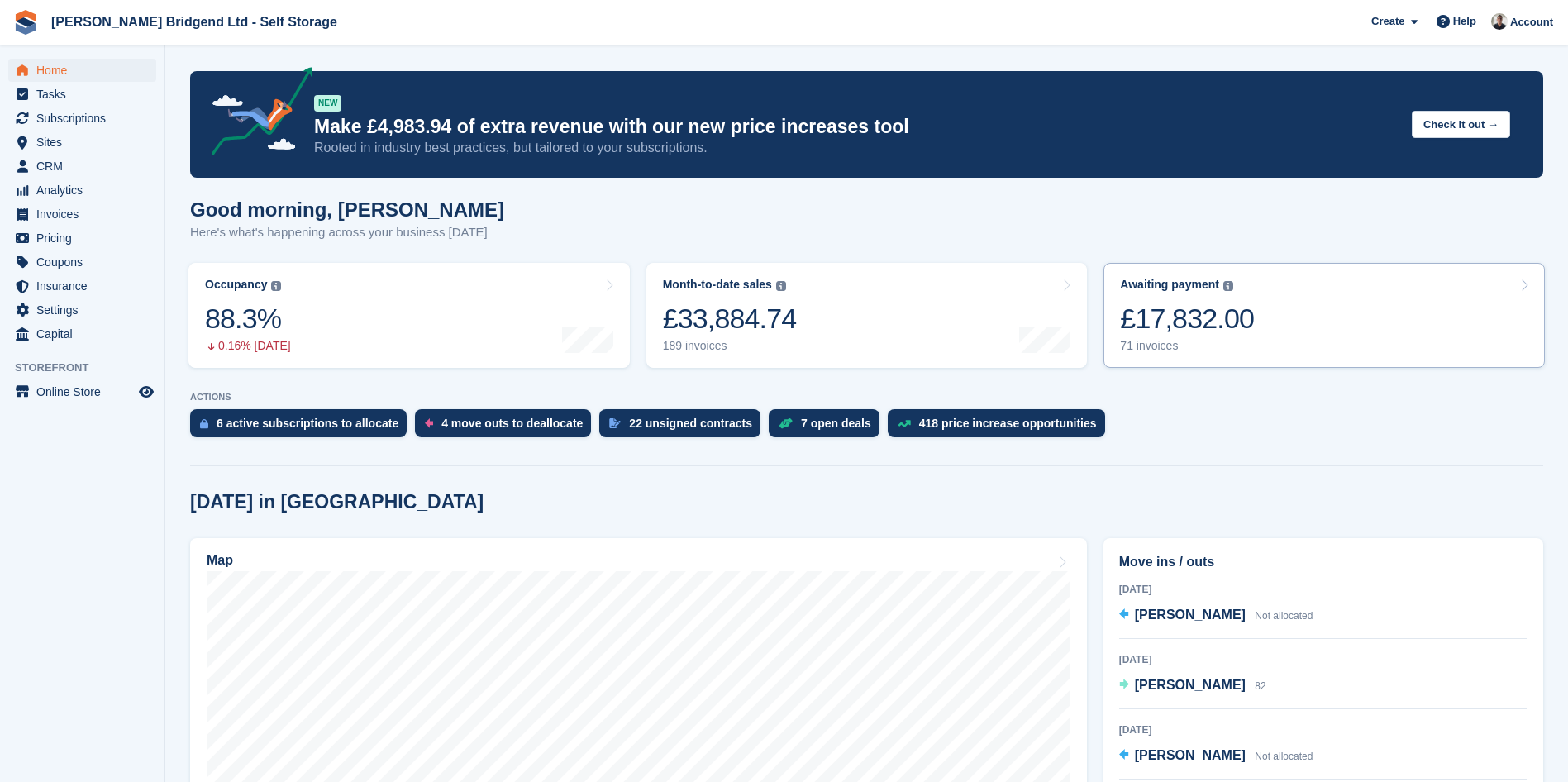
click at [1258, 296] on link "Awaiting payment The total outstanding balance on all open invoices. £17,832.00…" at bounding box center [1325, 314] width 442 height 105
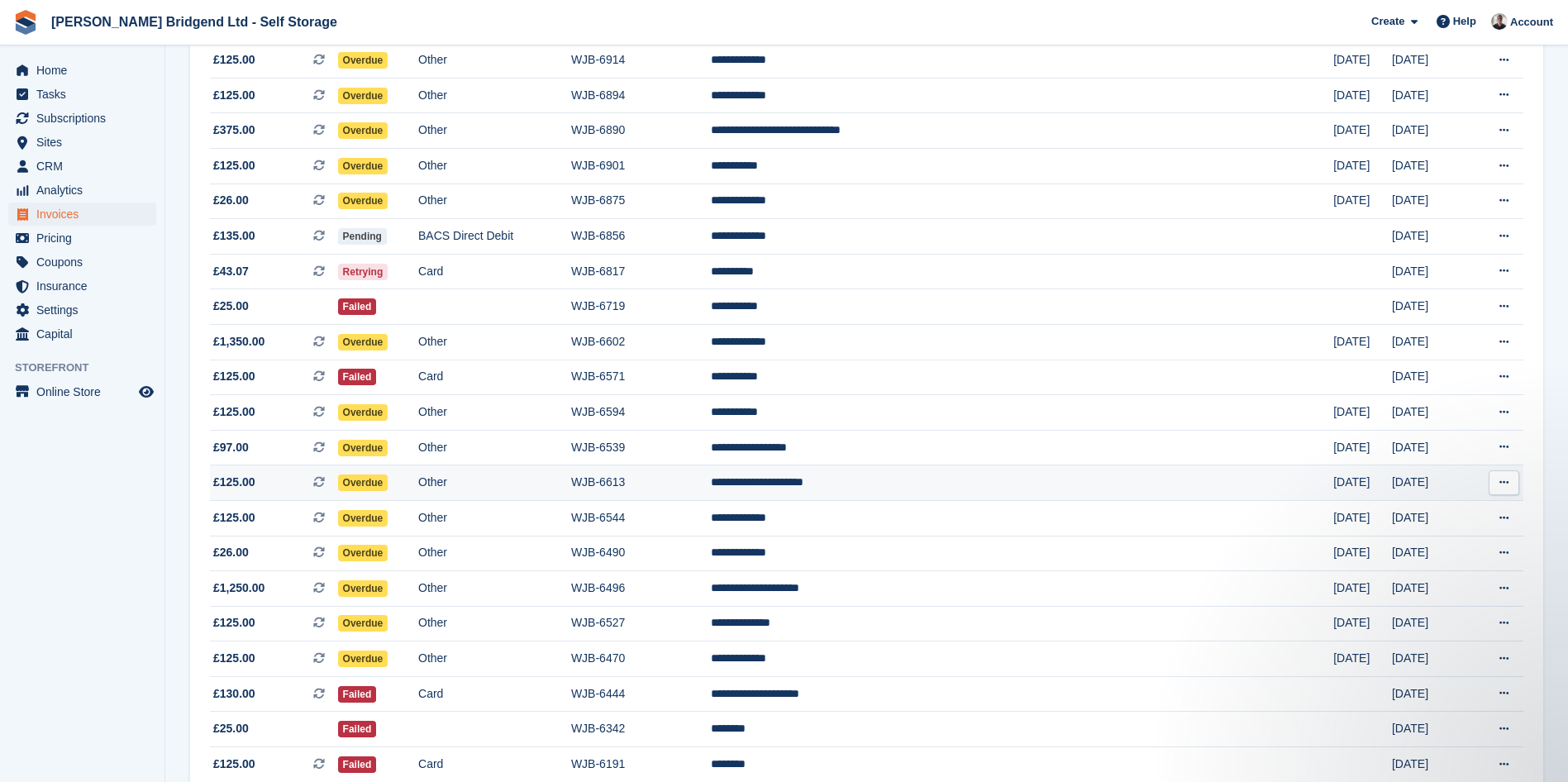
scroll to position [826, 0]
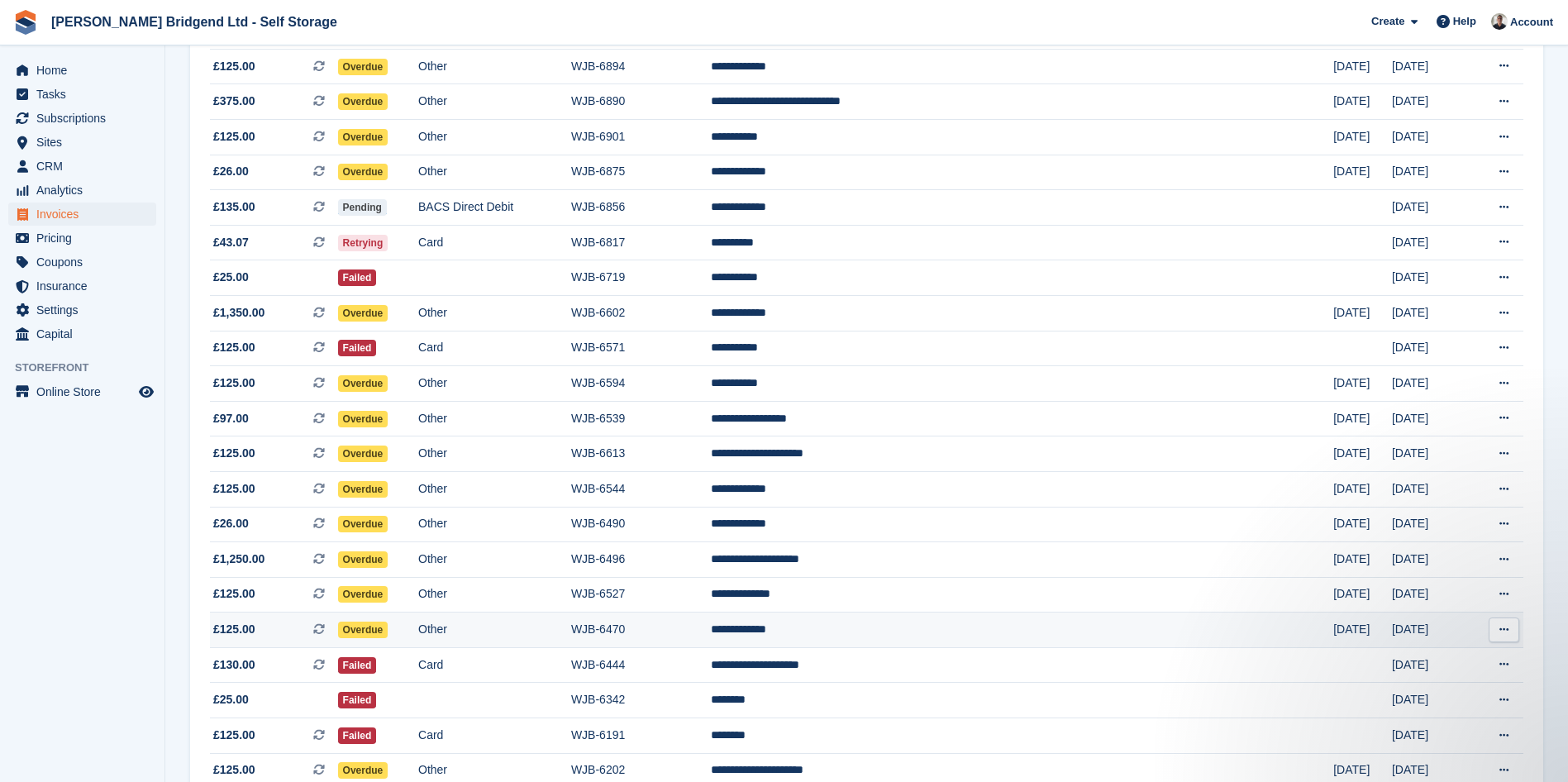
click at [1109, 626] on td "**********" at bounding box center [1022, 630] width 623 height 35
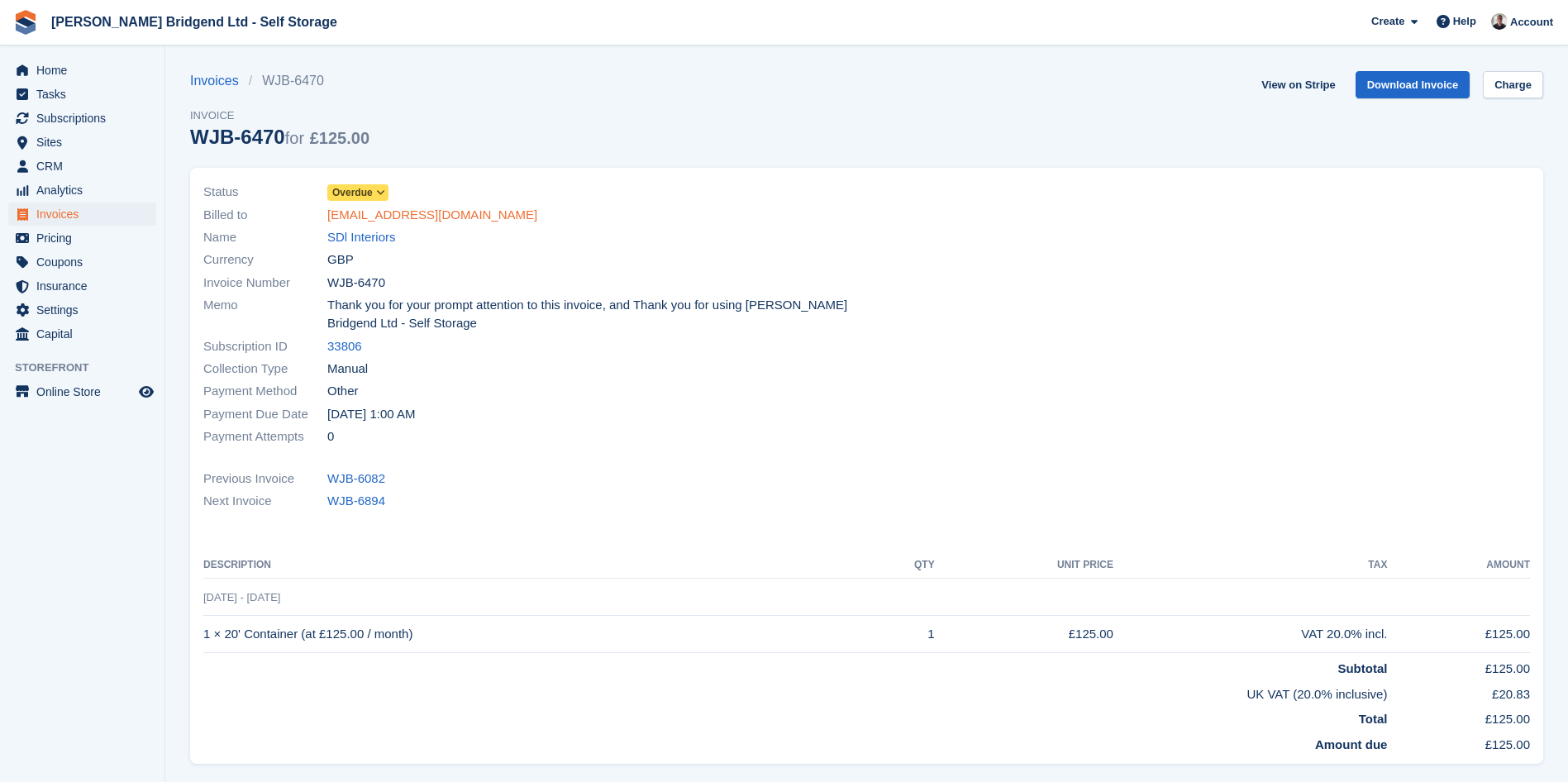
click at [458, 222] on link "accounts@sdl-fitout.co.uk" at bounding box center [432, 215] width 210 height 19
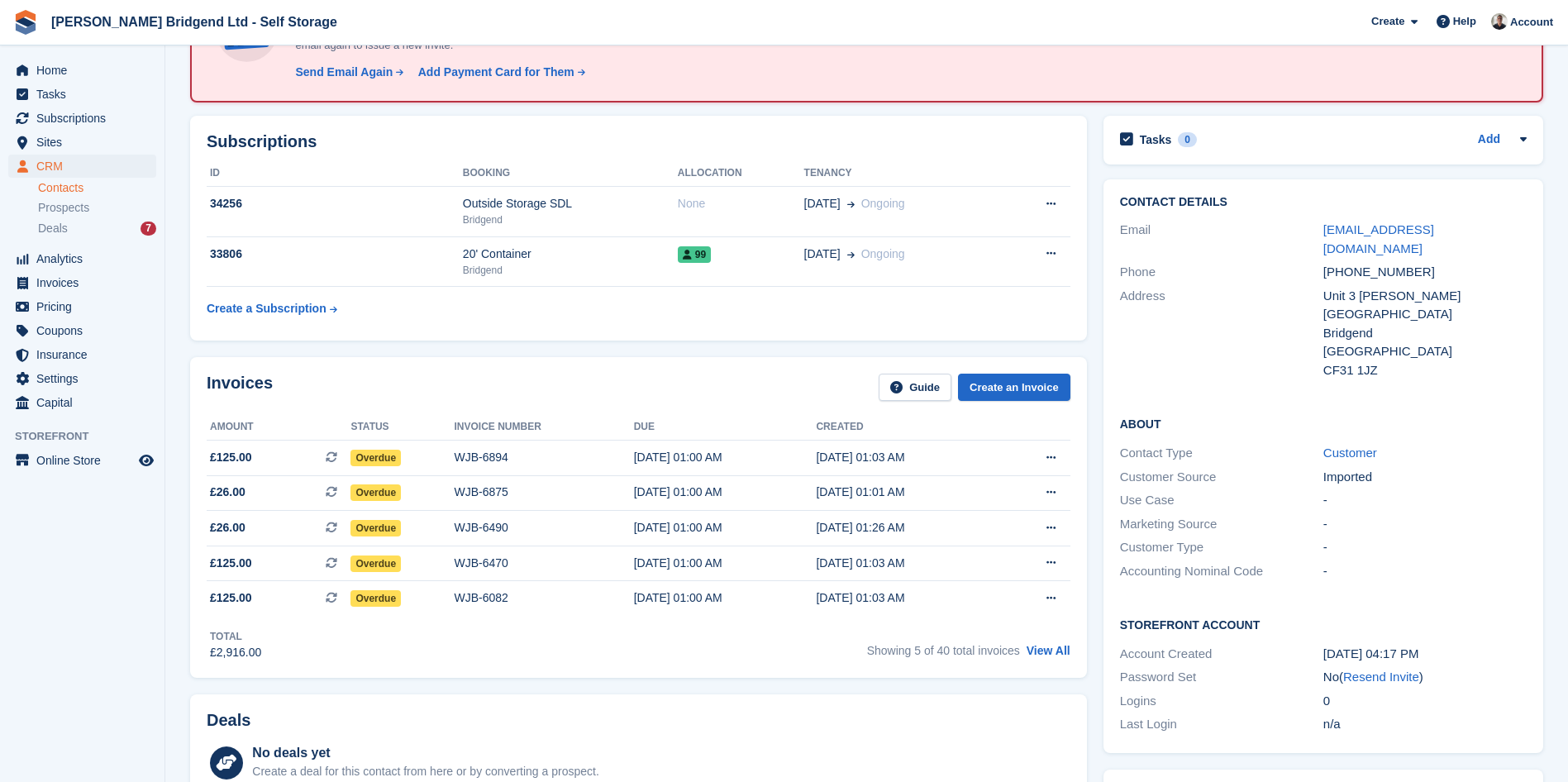
scroll to position [166, 0]
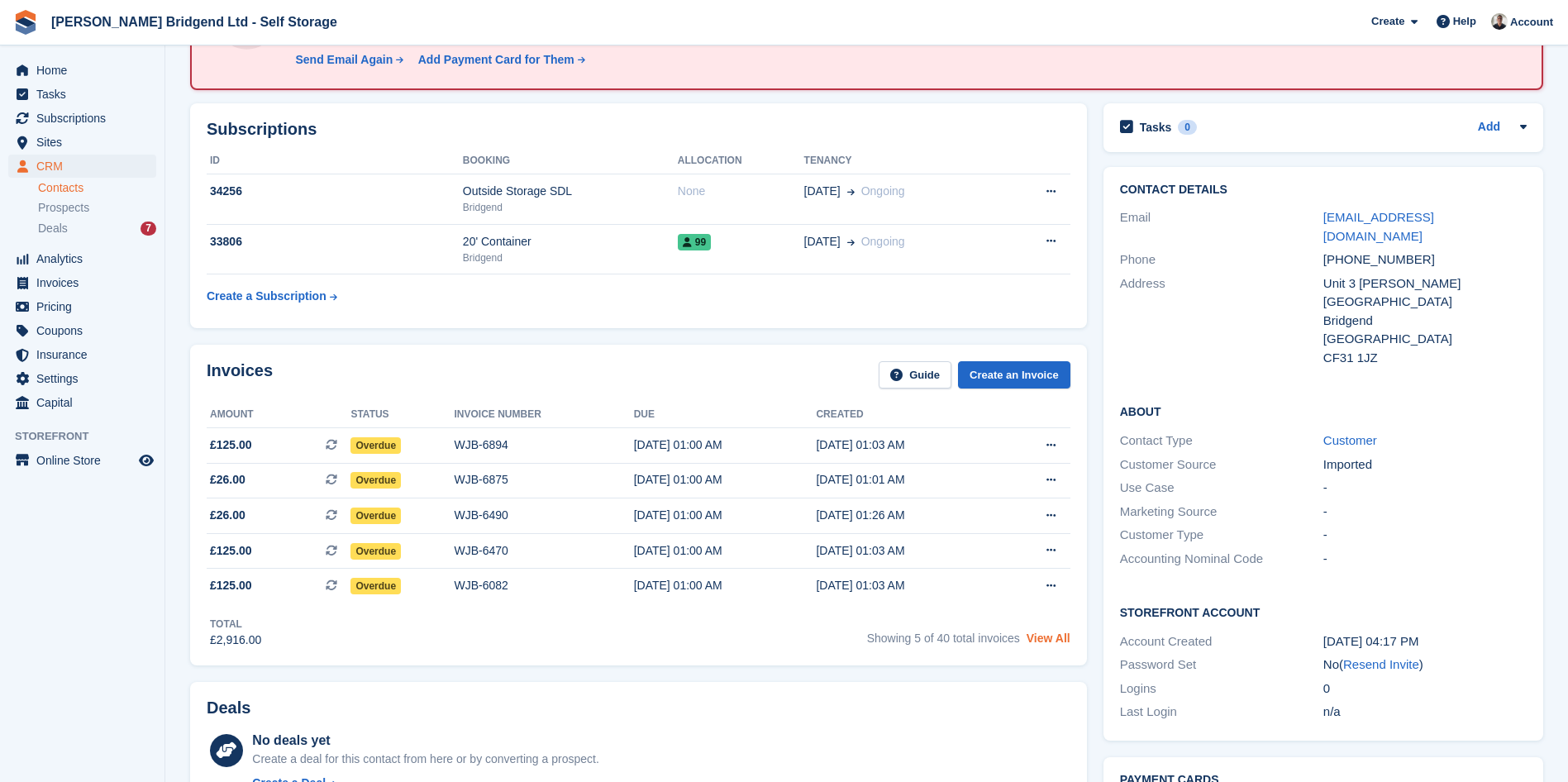
click at [1058, 642] on link "View All" at bounding box center [1048, 638] width 44 height 13
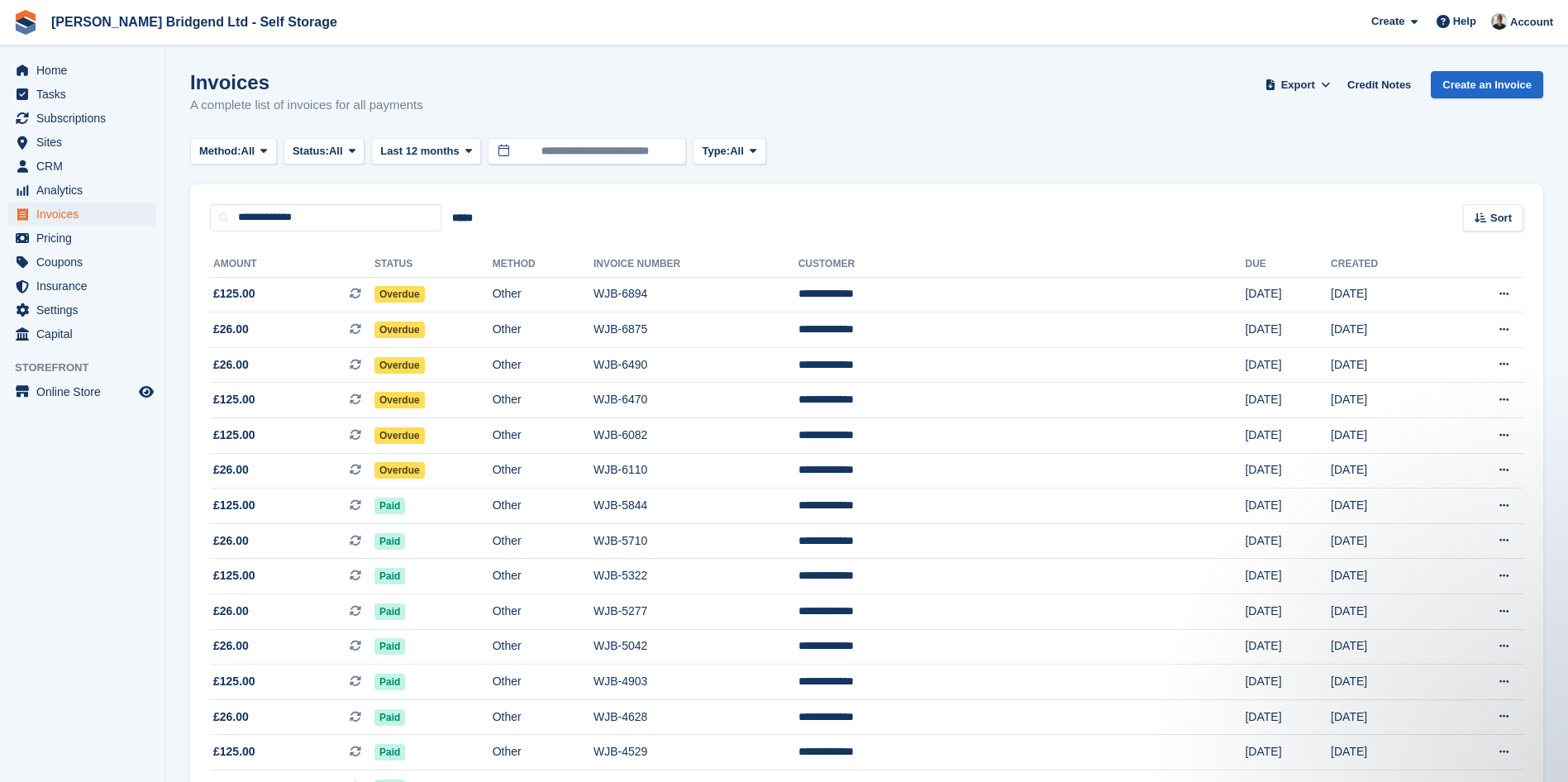
drag, startPoint x: 1345, startPoint y: 477, endPoint x: 202, endPoint y: 286, distance: 1158.8
click at [202, 286] on div "**********" at bounding box center [866, 683] width 1353 height 903
copy div "**********"
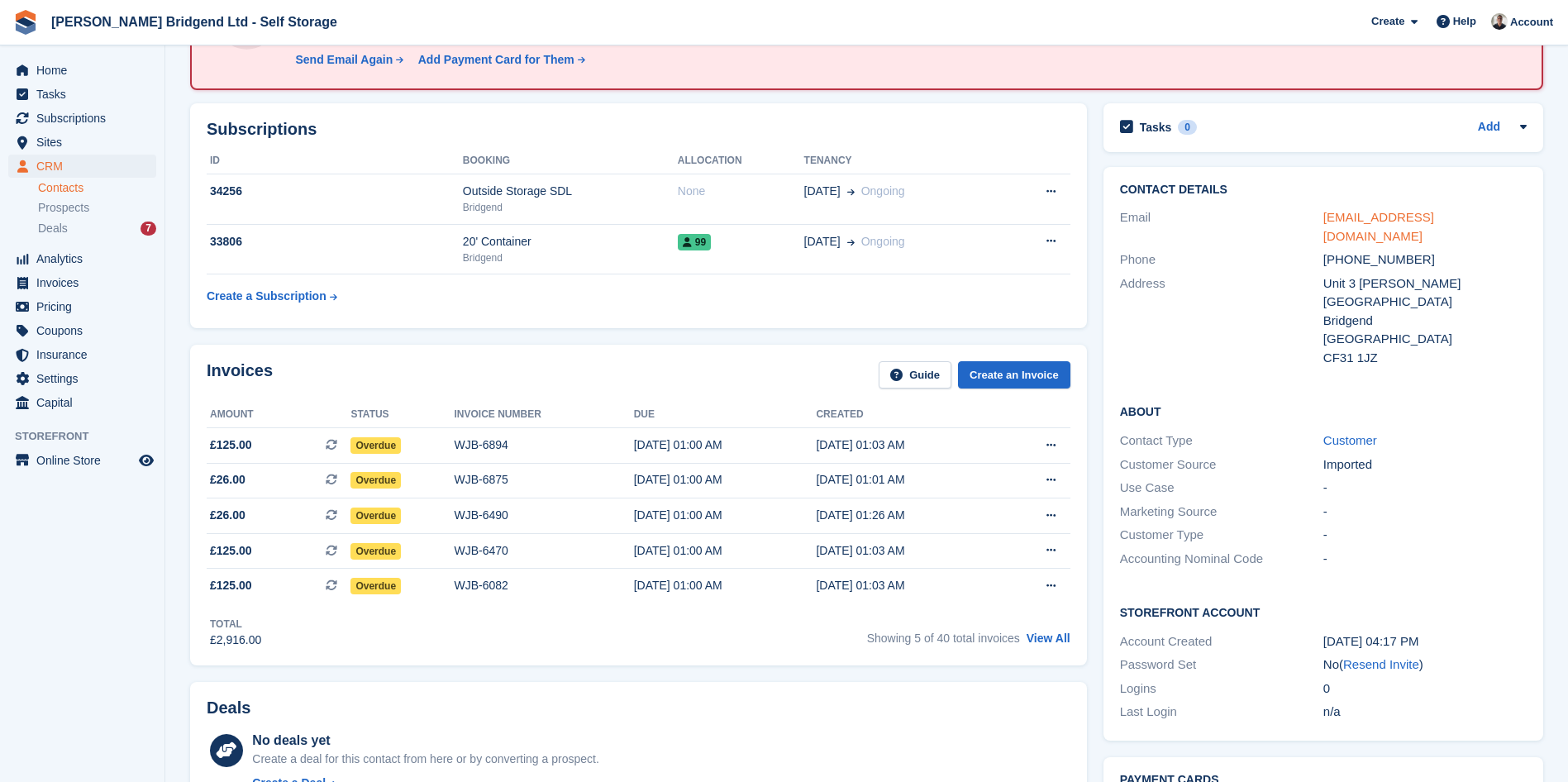
click at [1347, 221] on link "accounts@sdl-fitout.co.uk" at bounding box center [1379, 227] width 110 height 33
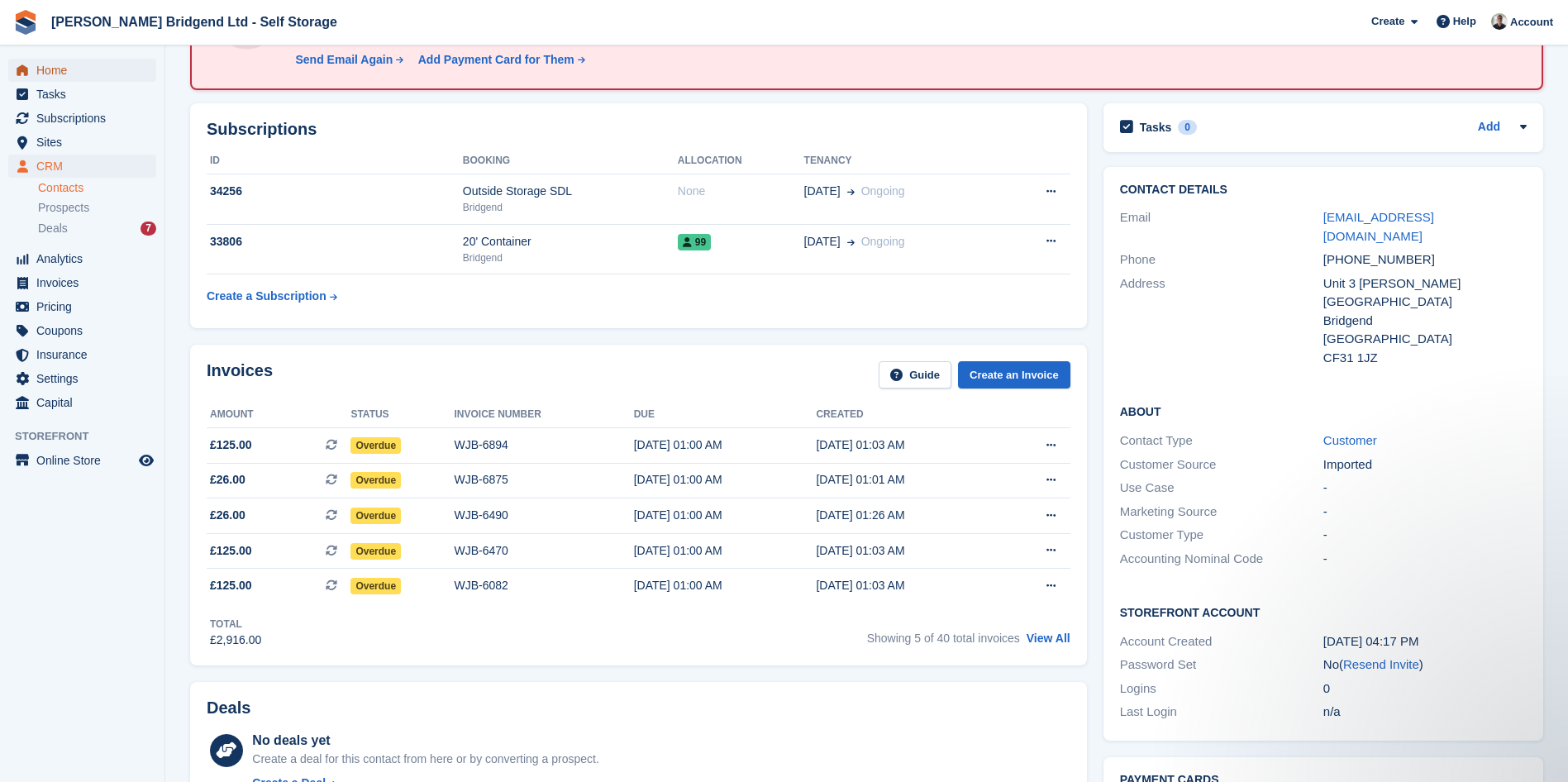
click at [92, 64] on span "Home" at bounding box center [85, 70] width 100 height 23
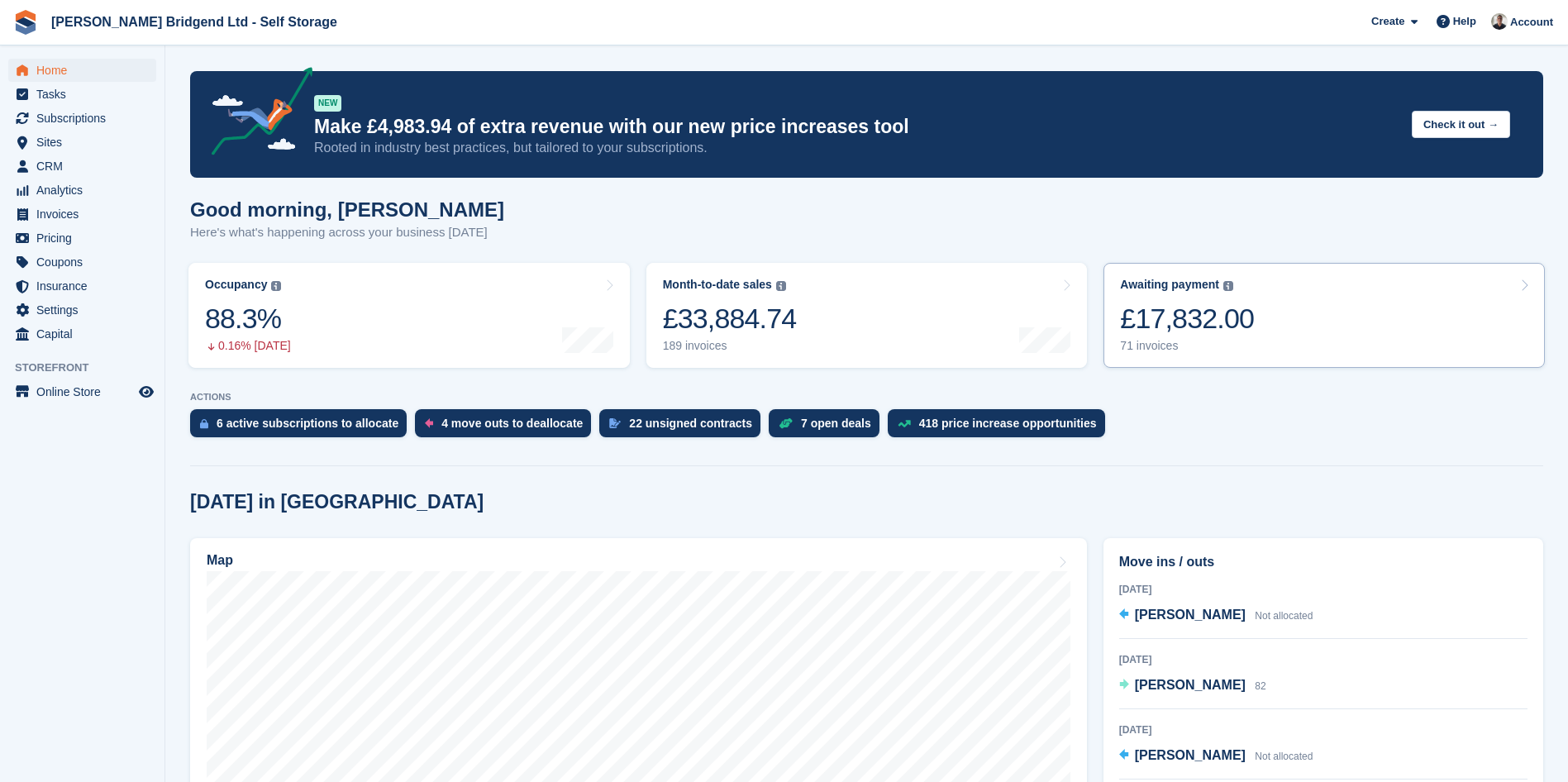
click at [1151, 342] on div "71 invoices" at bounding box center [1187, 345] width 134 height 14
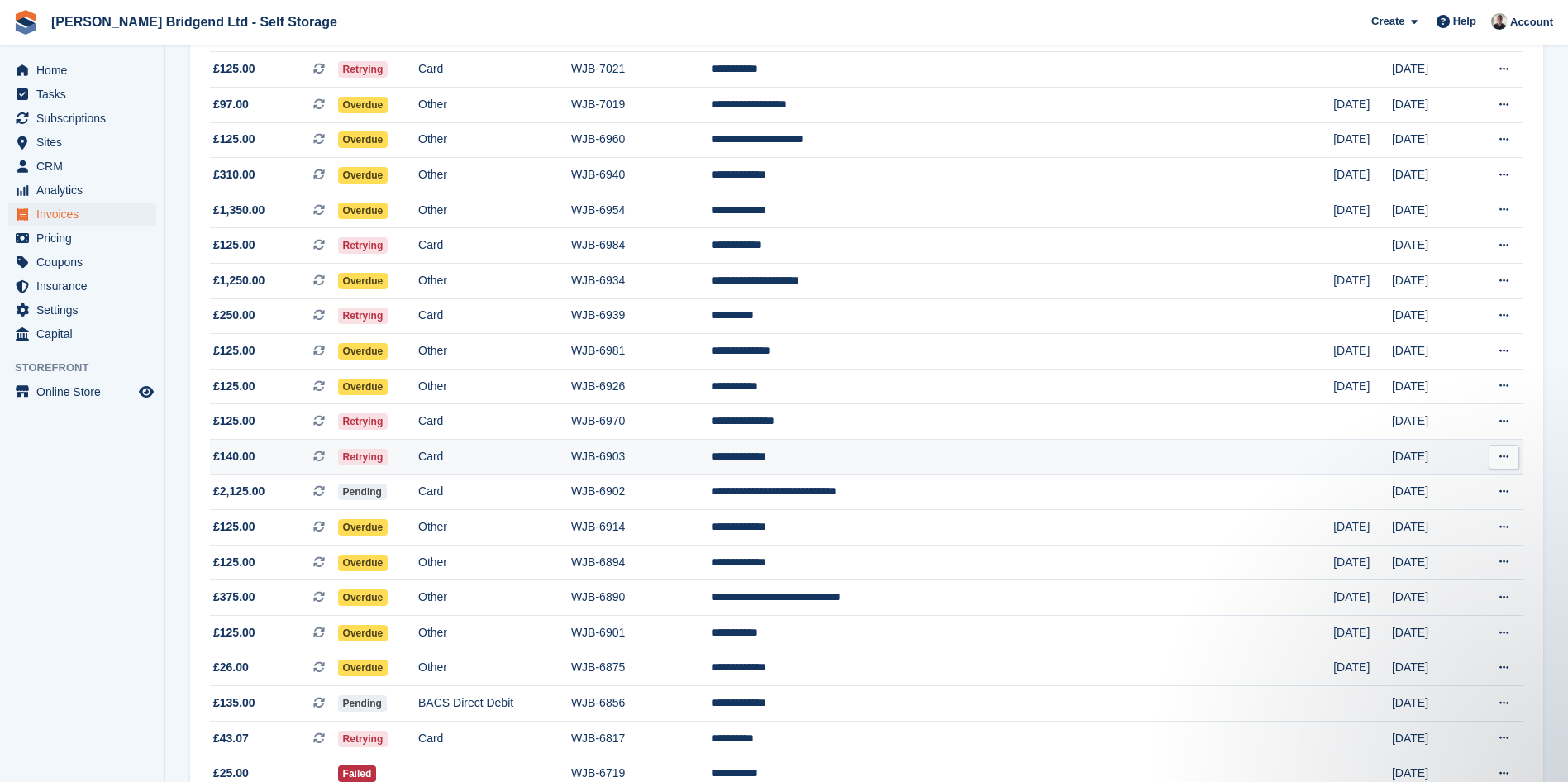
click at [1162, 457] on td "**********" at bounding box center [1022, 457] width 623 height 35
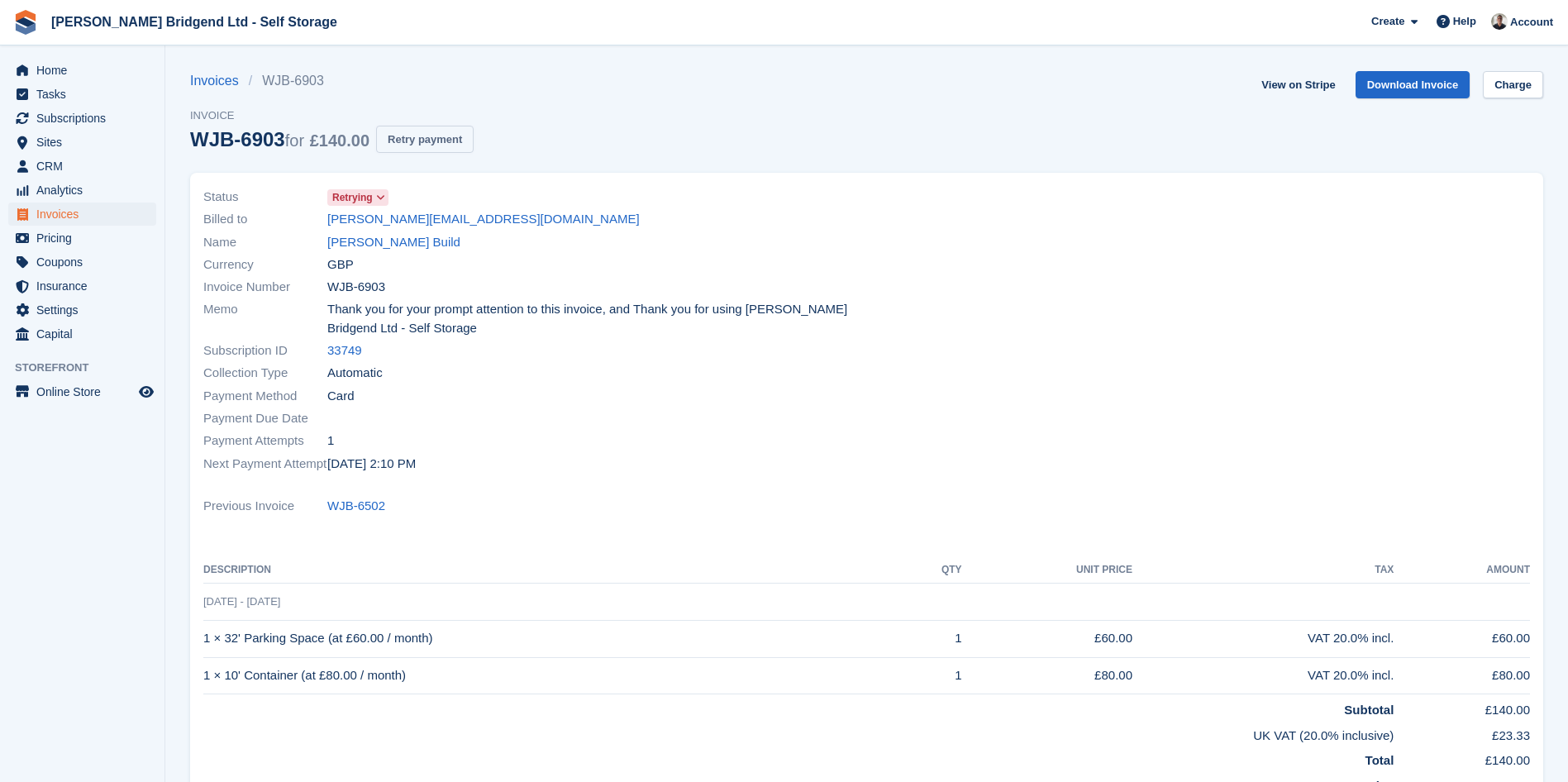
click at [398, 125] on button "Retry payment" at bounding box center [425, 139] width 98 height 28
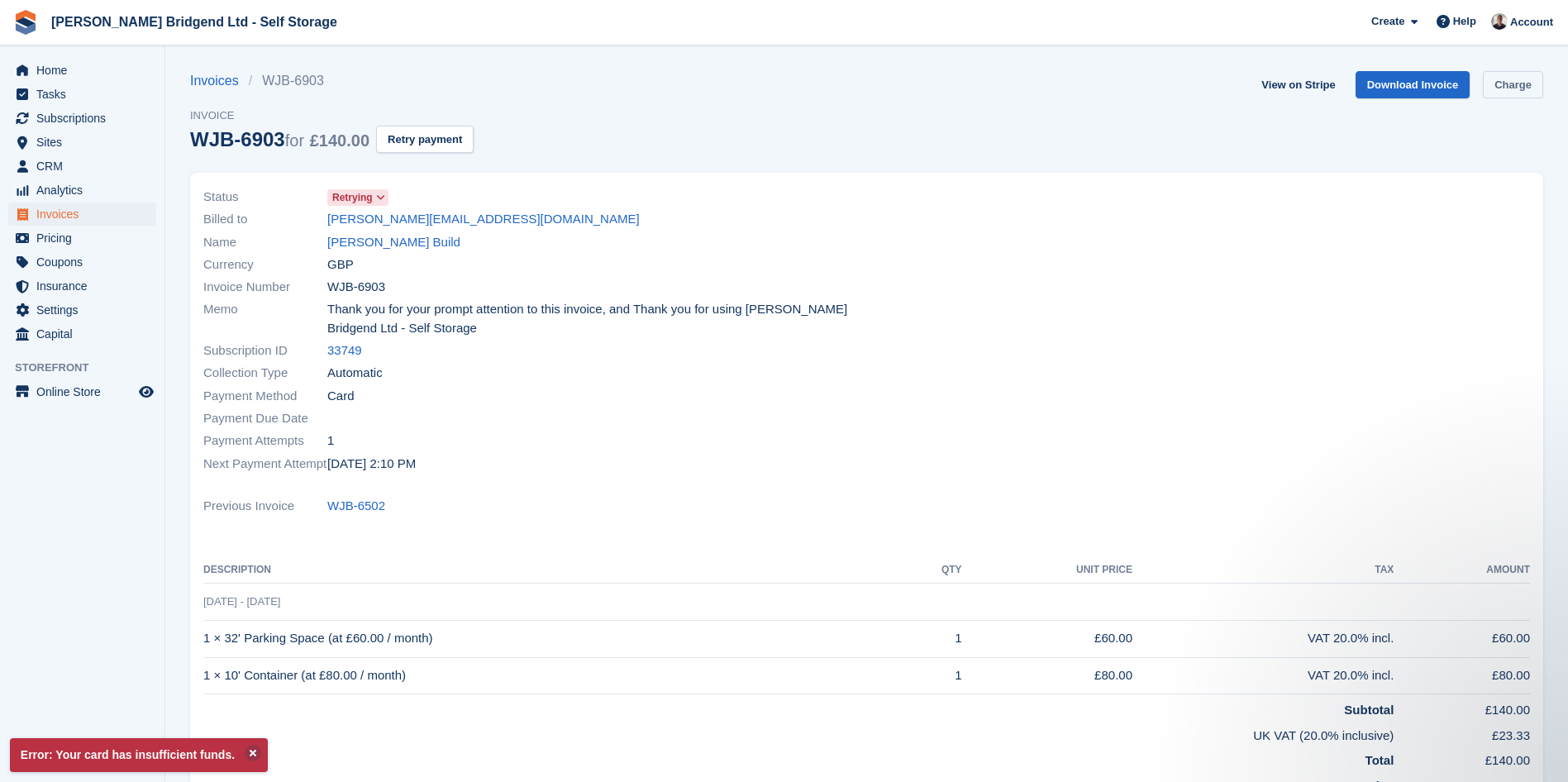
click at [1522, 93] on link "Charge" at bounding box center [1513, 84] width 60 height 28
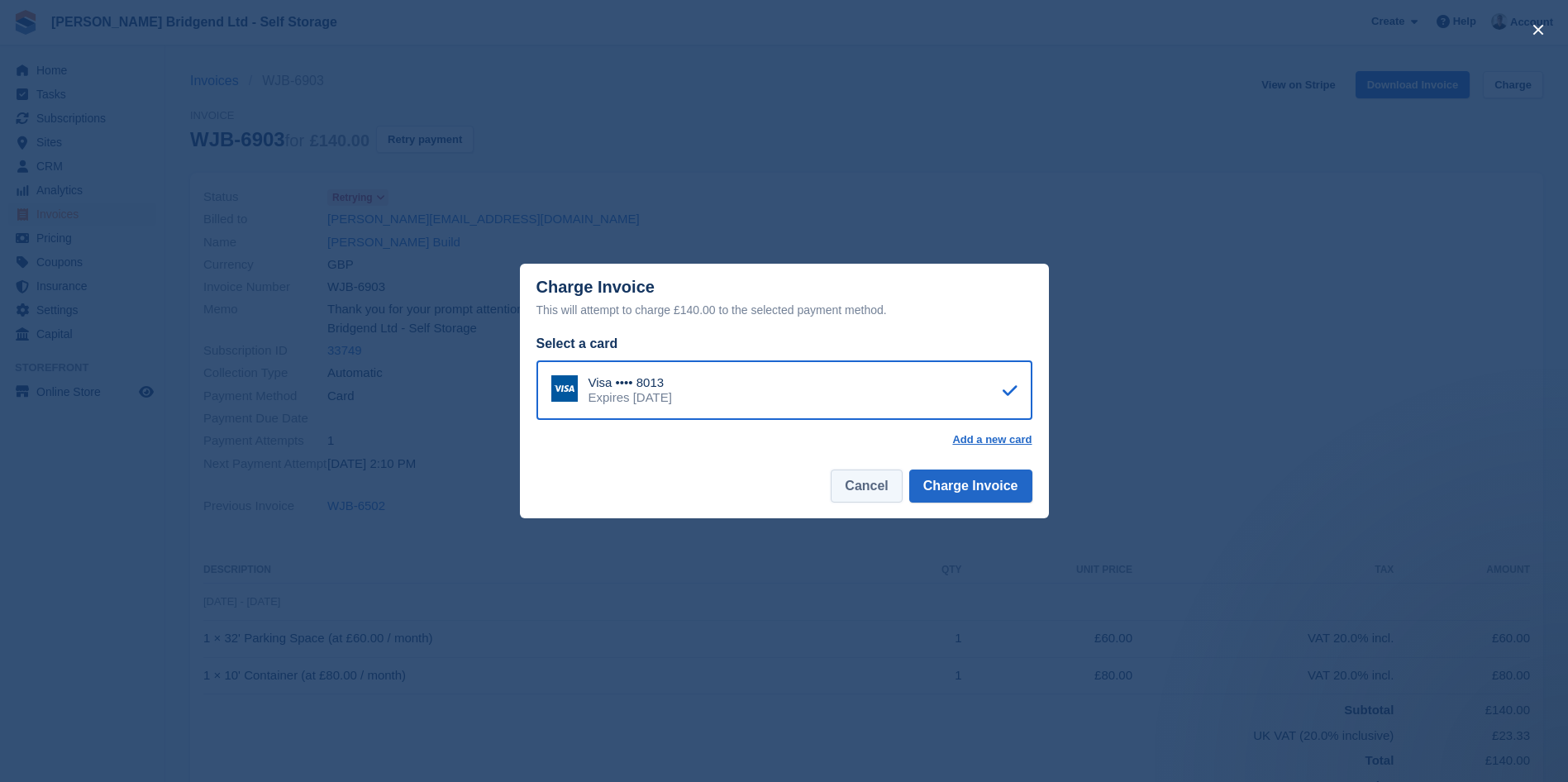
click at [896, 486] on button "Cancel" at bounding box center [866, 486] width 71 height 33
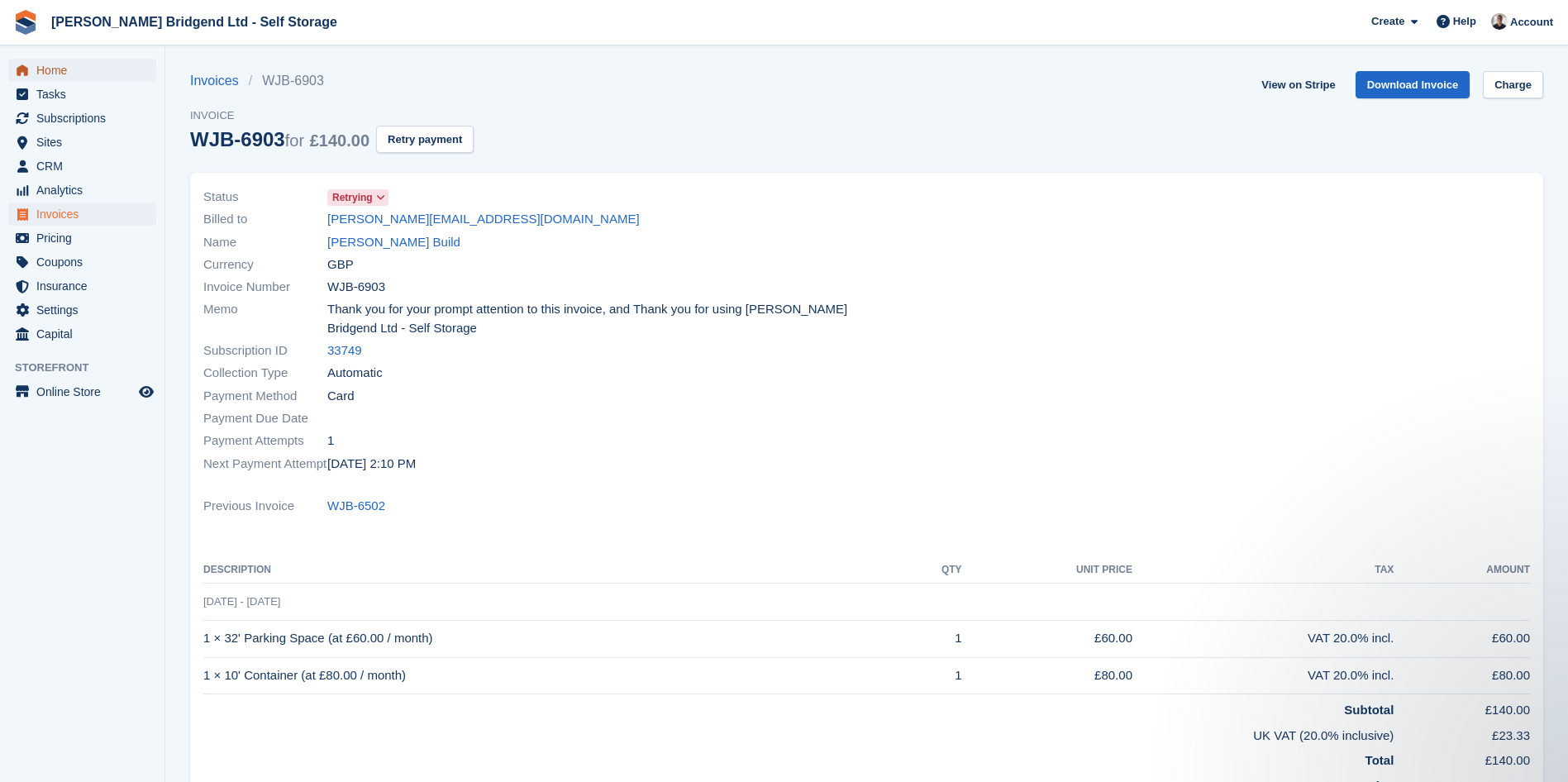
click at [48, 73] on span "Home" at bounding box center [85, 70] width 100 height 23
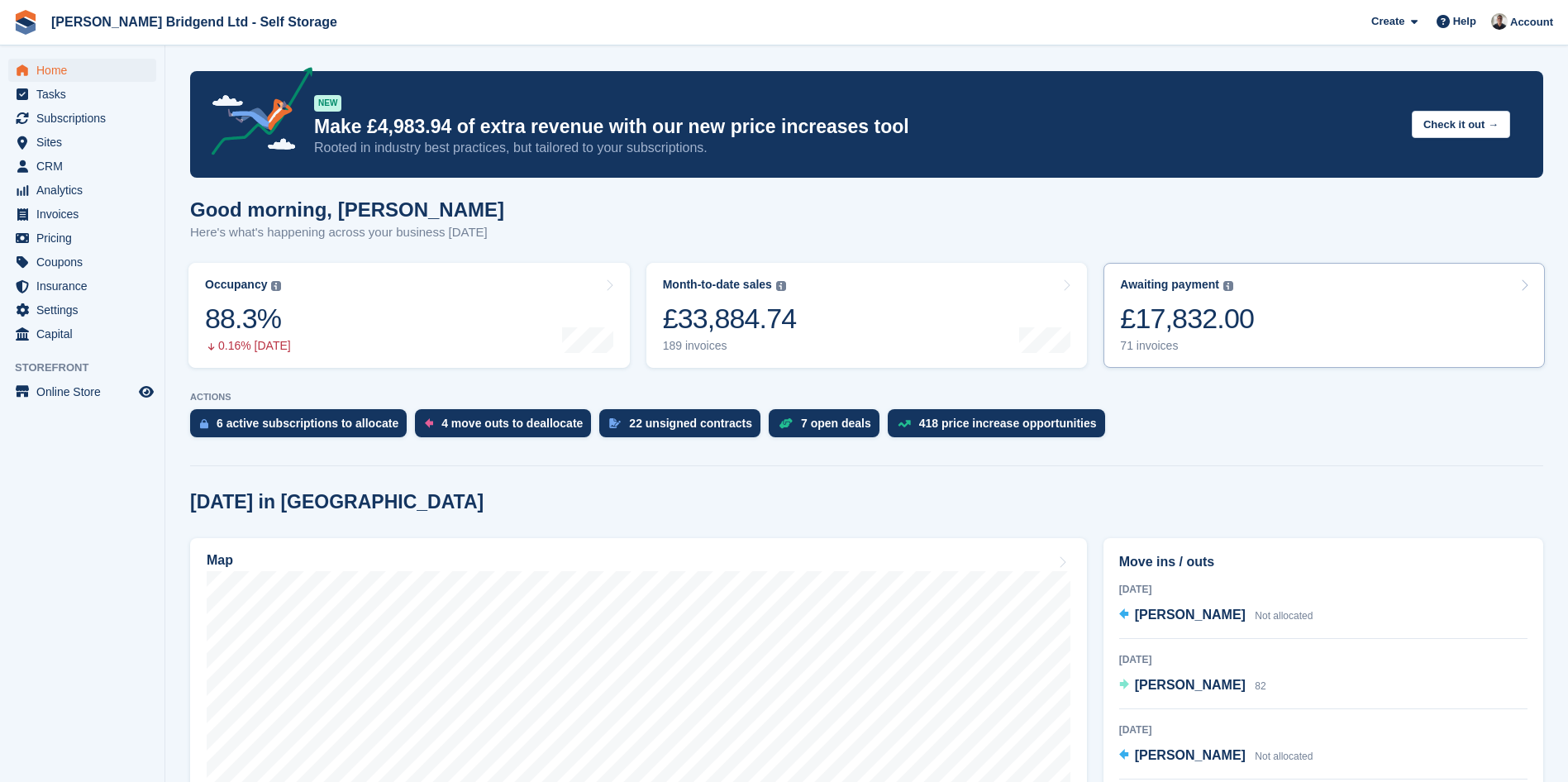
click at [1274, 341] on link "Awaiting payment The total outstanding balance on all open invoices. £17,832.00…" at bounding box center [1325, 314] width 442 height 105
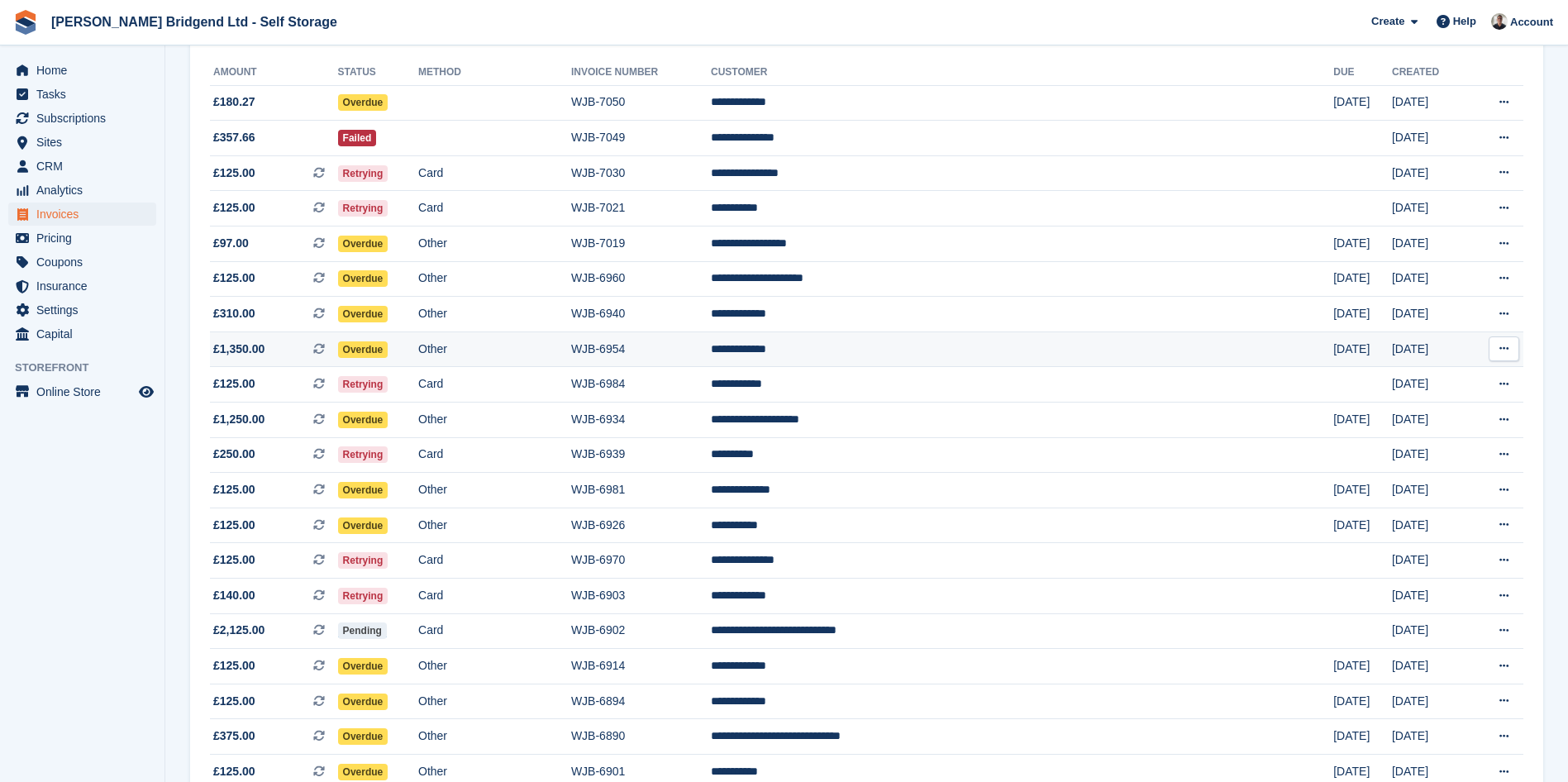
scroll to position [248, 0]
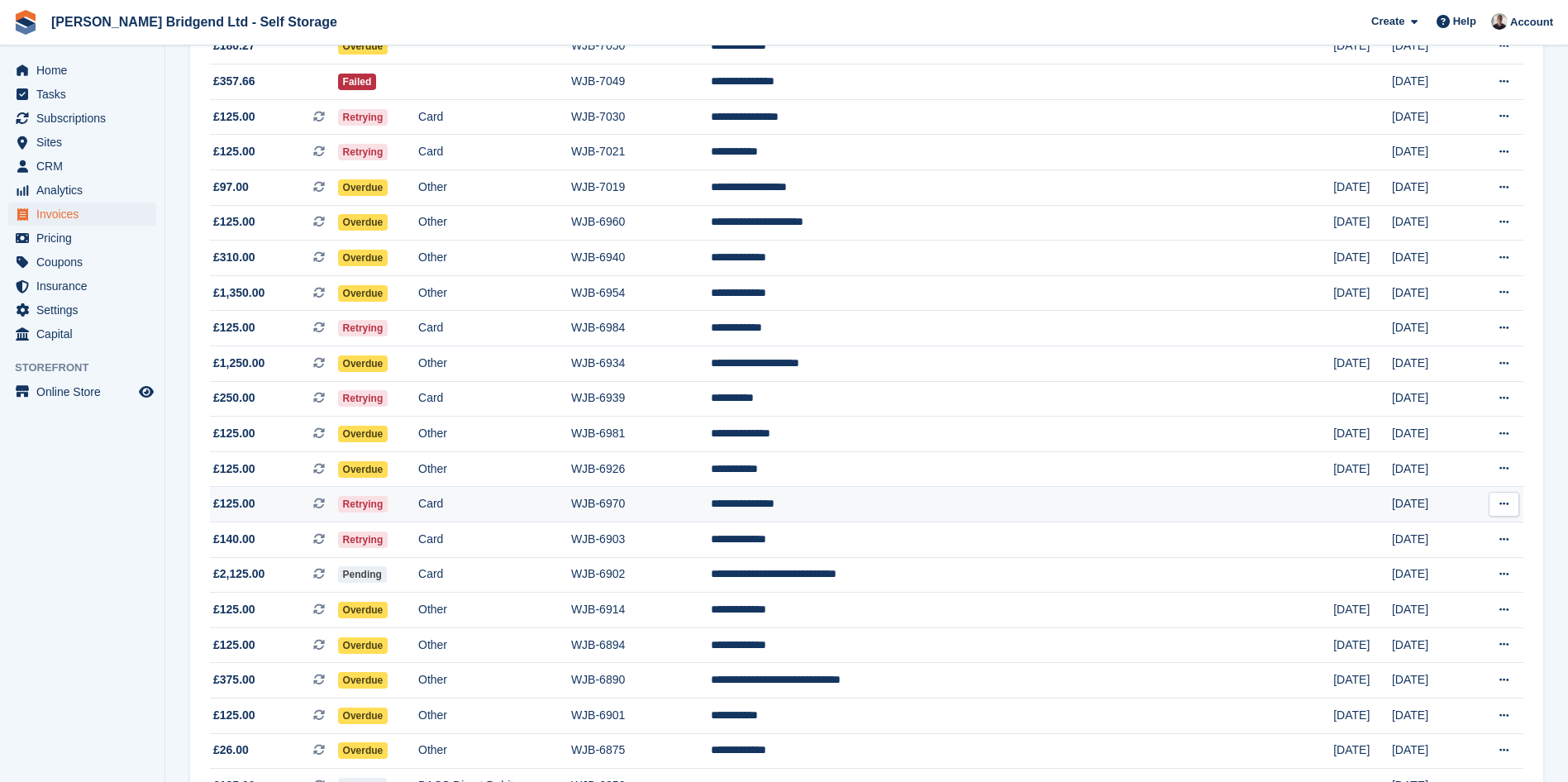
click at [1070, 501] on td "**********" at bounding box center [1022, 504] width 623 height 35
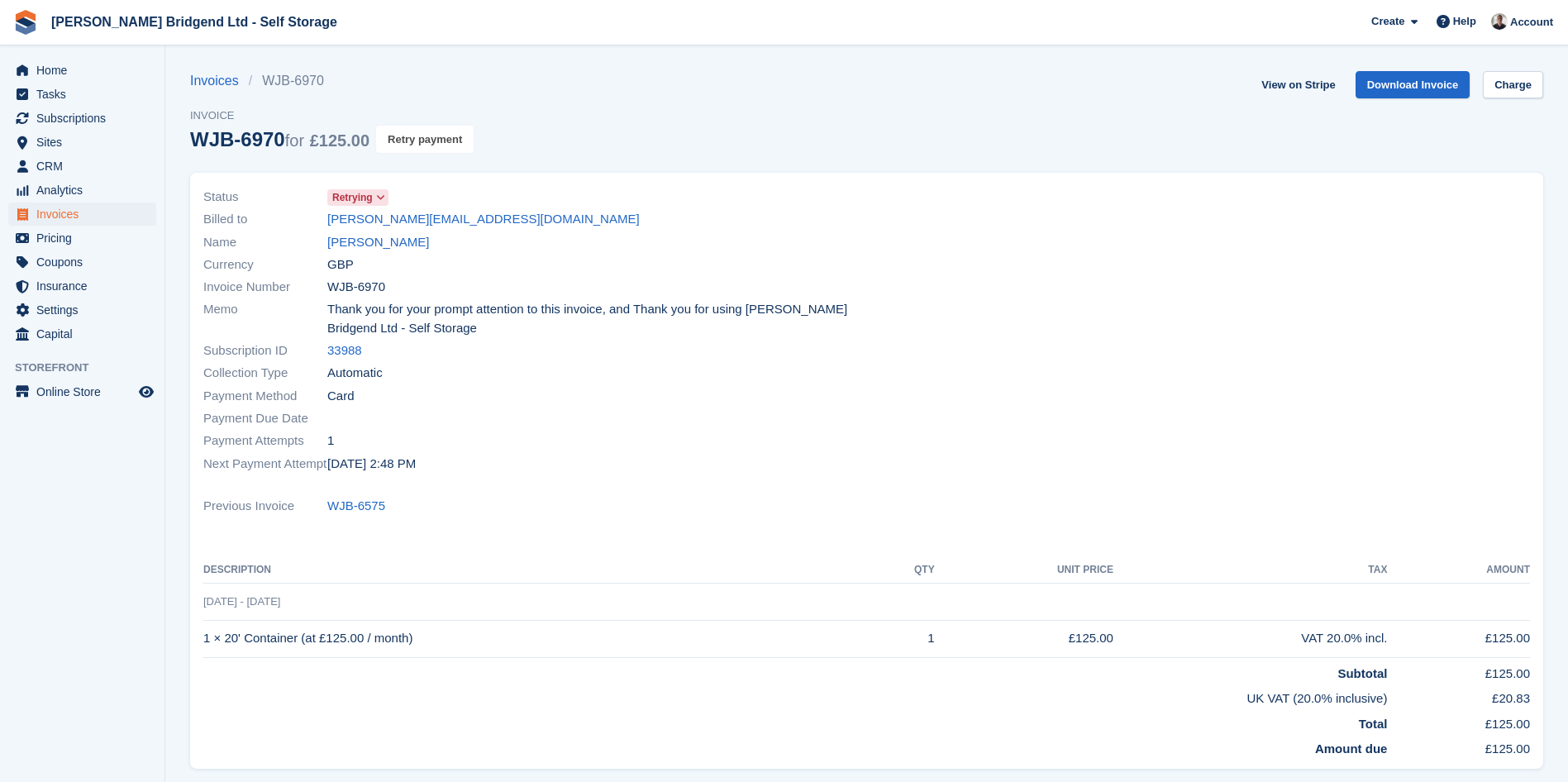
drag, startPoint x: 447, startPoint y: 145, endPoint x: 894, endPoint y: 70, distance: 453.2
click at [447, 145] on button "Retry payment" at bounding box center [425, 139] width 98 height 28
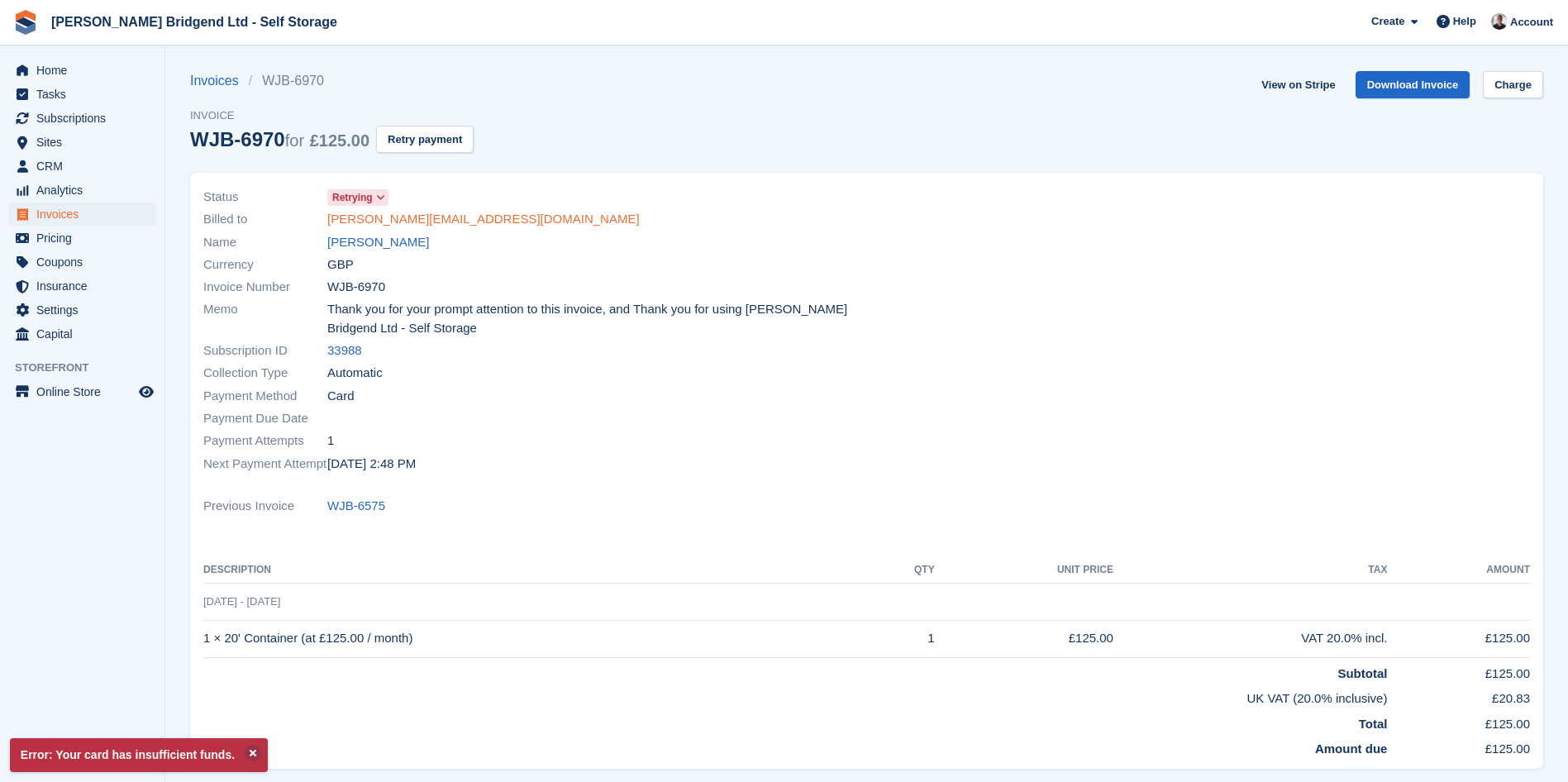
click at [469, 221] on link "samantha_dimond@aol.co.uk" at bounding box center [483, 219] width 312 height 19
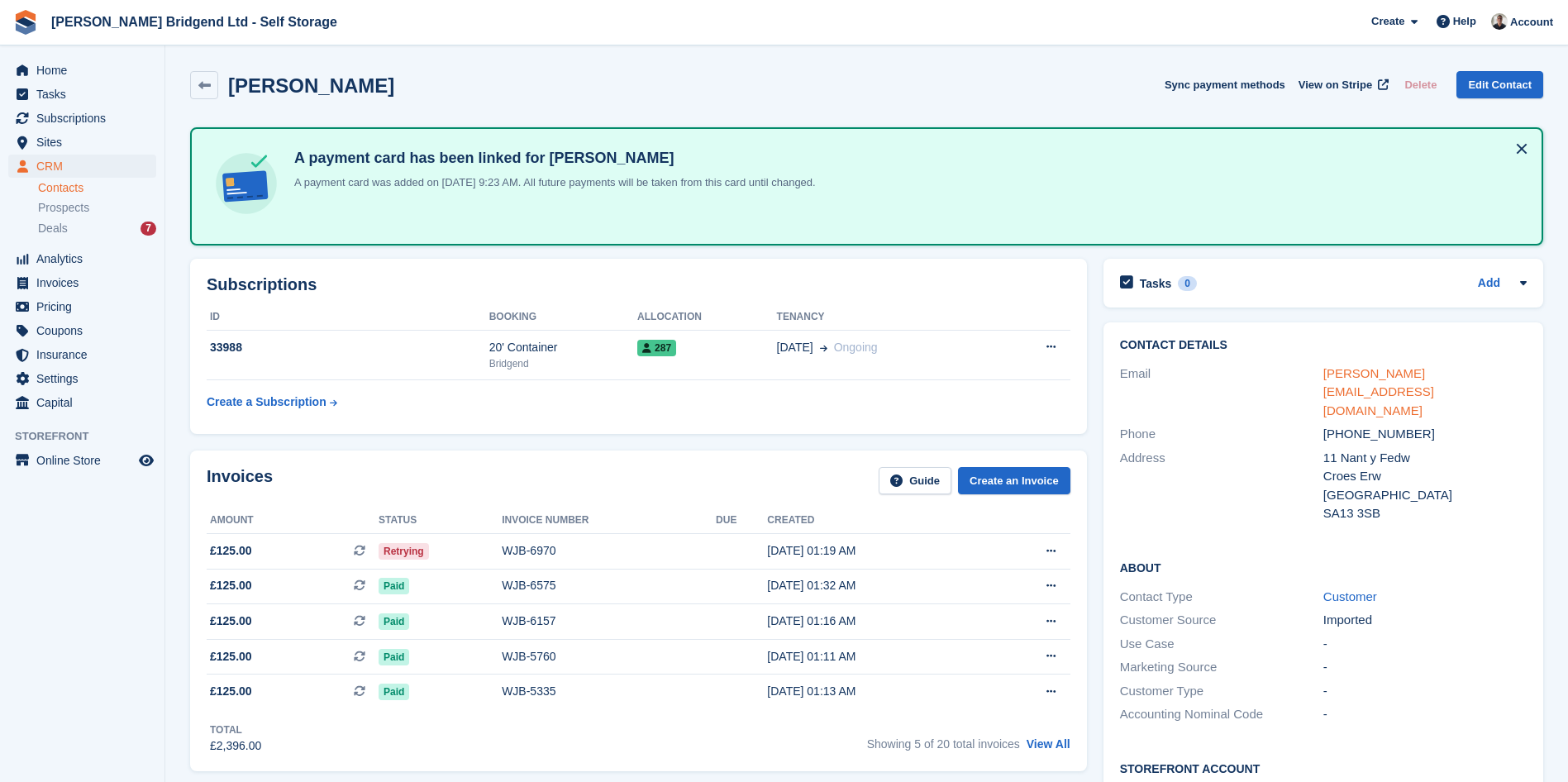
click at [1427, 371] on link "samantha_dimond@aol.co.uk" at bounding box center [1379, 391] width 110 height 51
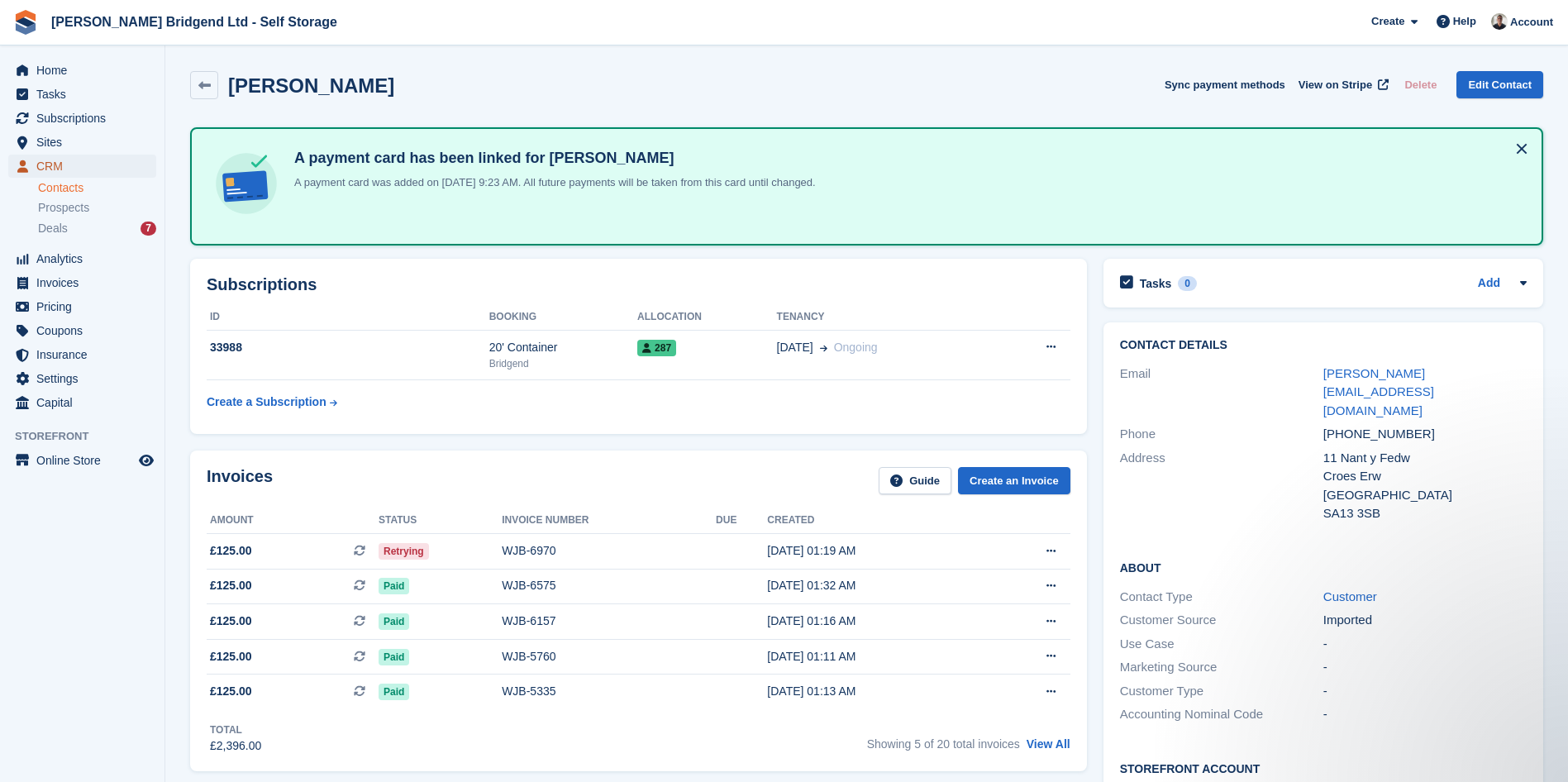
click at [73, 167] on span "CRM" at bounding box center [85, 166] width 100 height 23
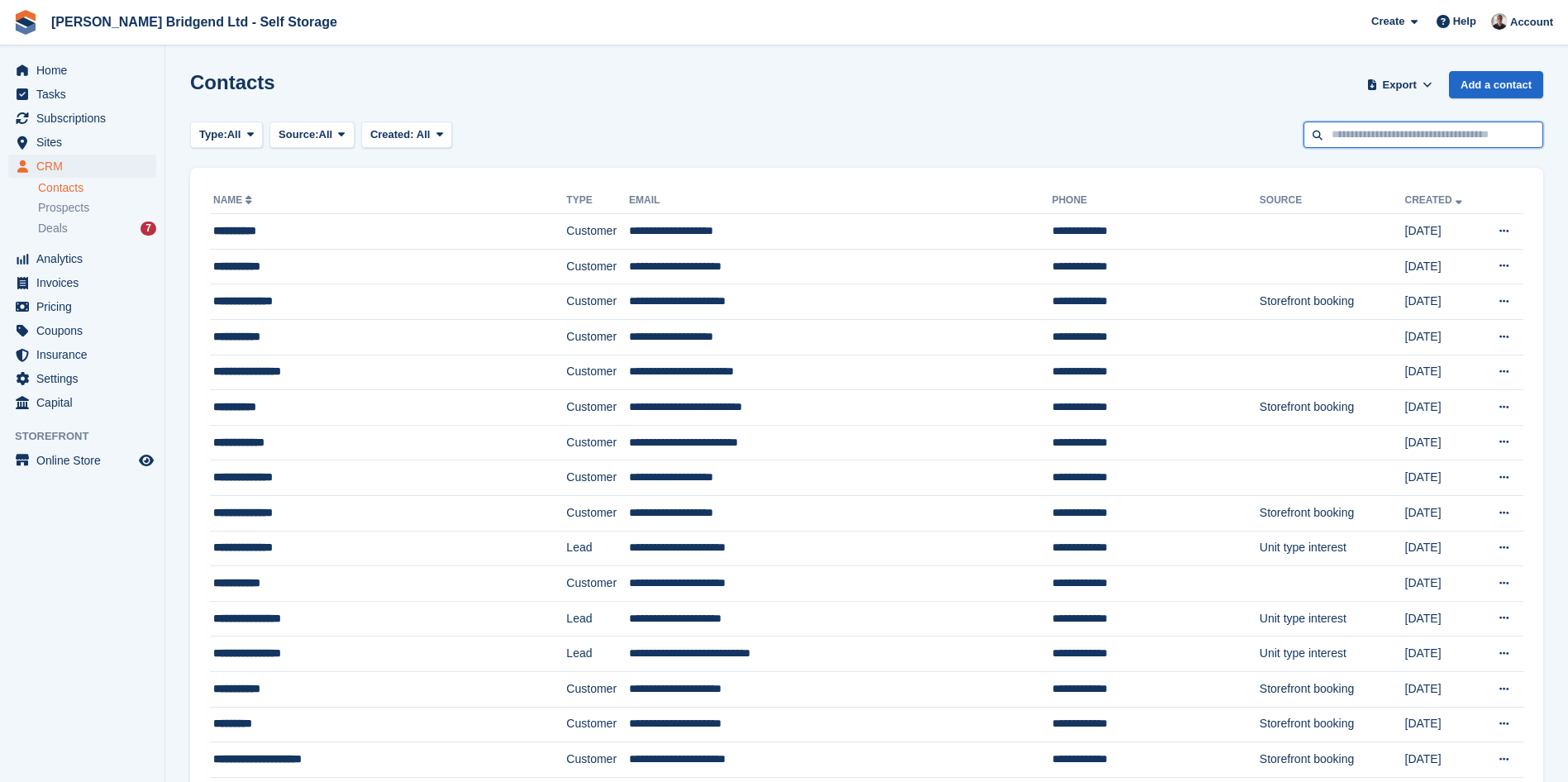
drag, startPoint x: 1376, startPoint y: 130, endPoint x: 1390, endPoint y: 129, distance: 14.0
click at [1390, 129] on input "text" at bounding box center [1423, 135] width 240 height 28
type input "*****"
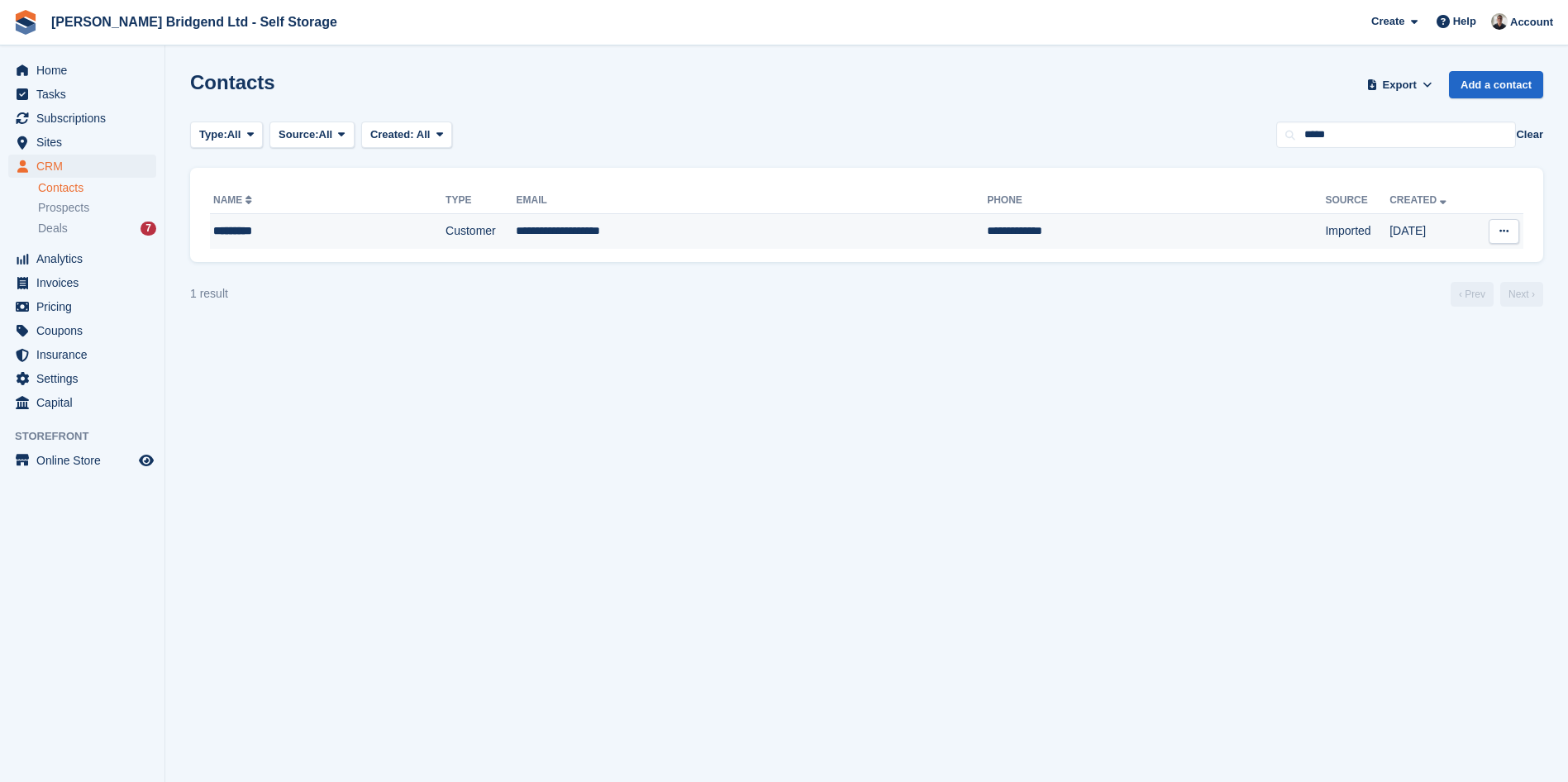
click at [525, 238] on td "**********" at bounding box center [751, 231] width 471 height 34
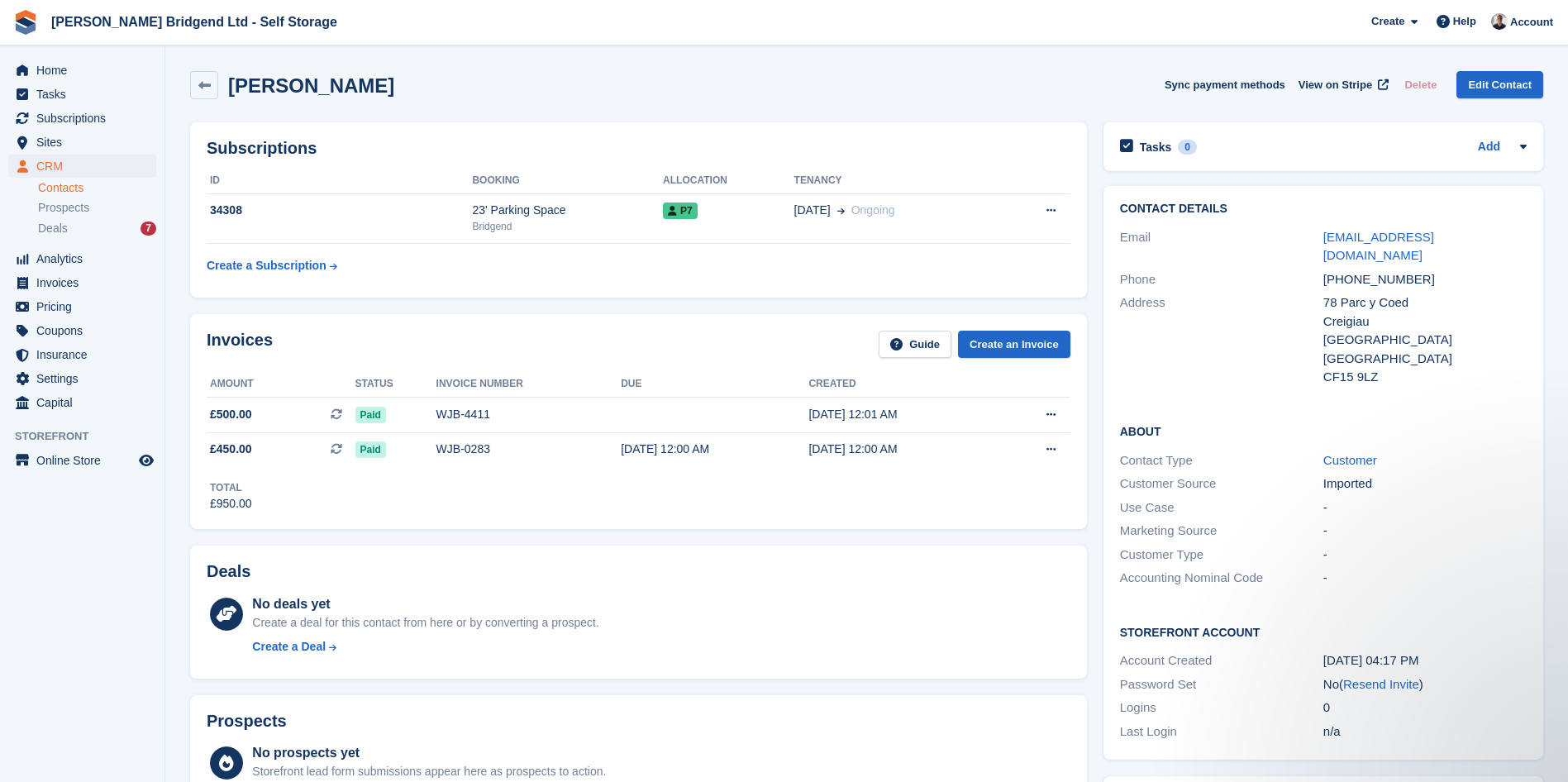
click at [1097, 232] on div "Contact Details Email [EMAIL_ADDRESS][DOMAIN_NAME] Phone [PHONE_NUMBER] Address…" at bounding box center [1323, 472] width 456 height 590
click at [565, 224] on div "Bridgend" at bounding box center [567, 227] width 191 height 15
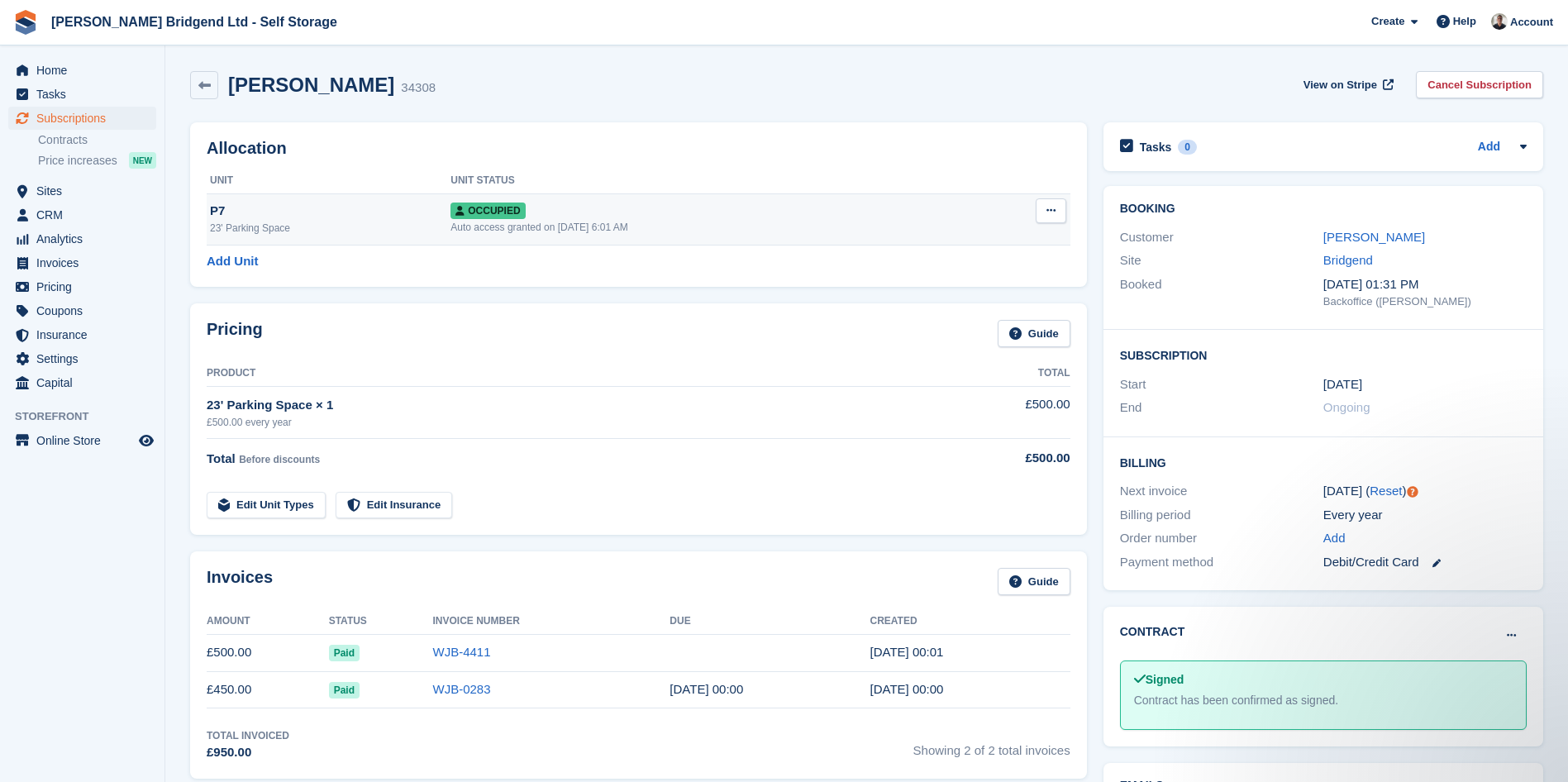
click at [875, 236] on td "Occupied Auto access granted on [DATE] 6:01 AM" at bounding box center [709, 218] width 518 height 51
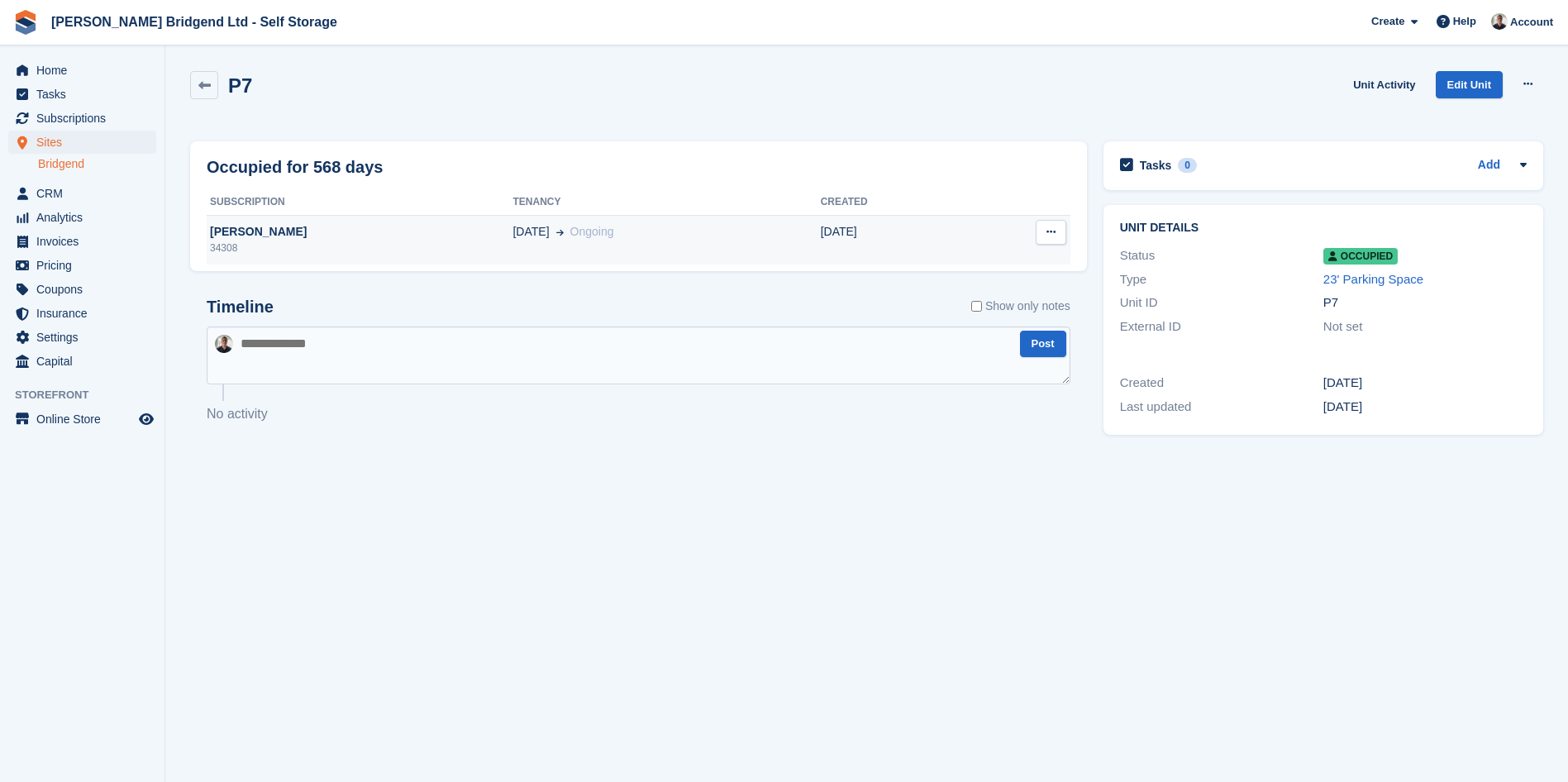
click at [675, 234] on div "13 Mar Ongoing" at bounding box center [667, 232] width 308 height 18
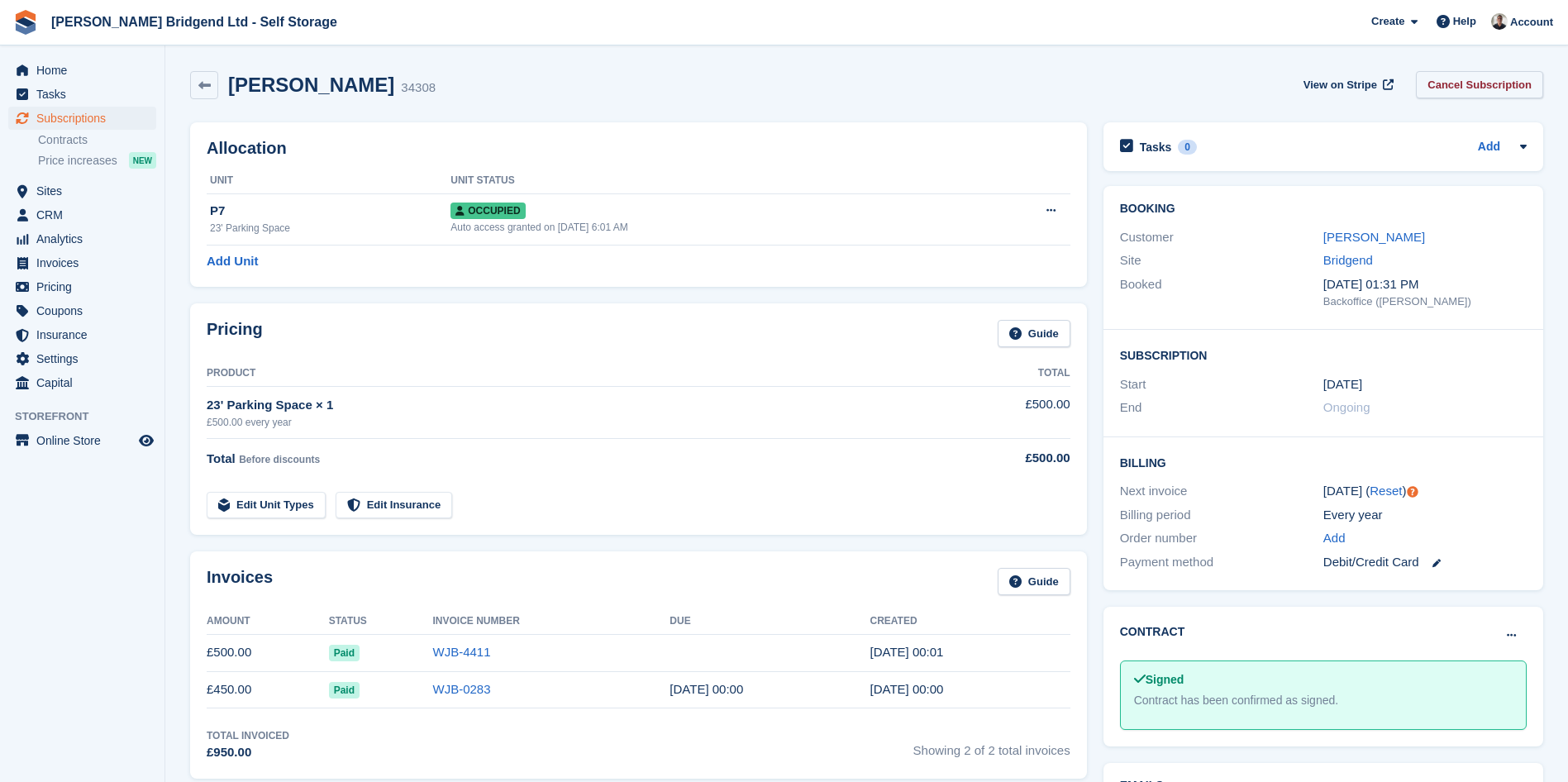
click at [1488, 90] on link "Cancel Subscription" at bounding box center [1479, 84] width 127 height 28
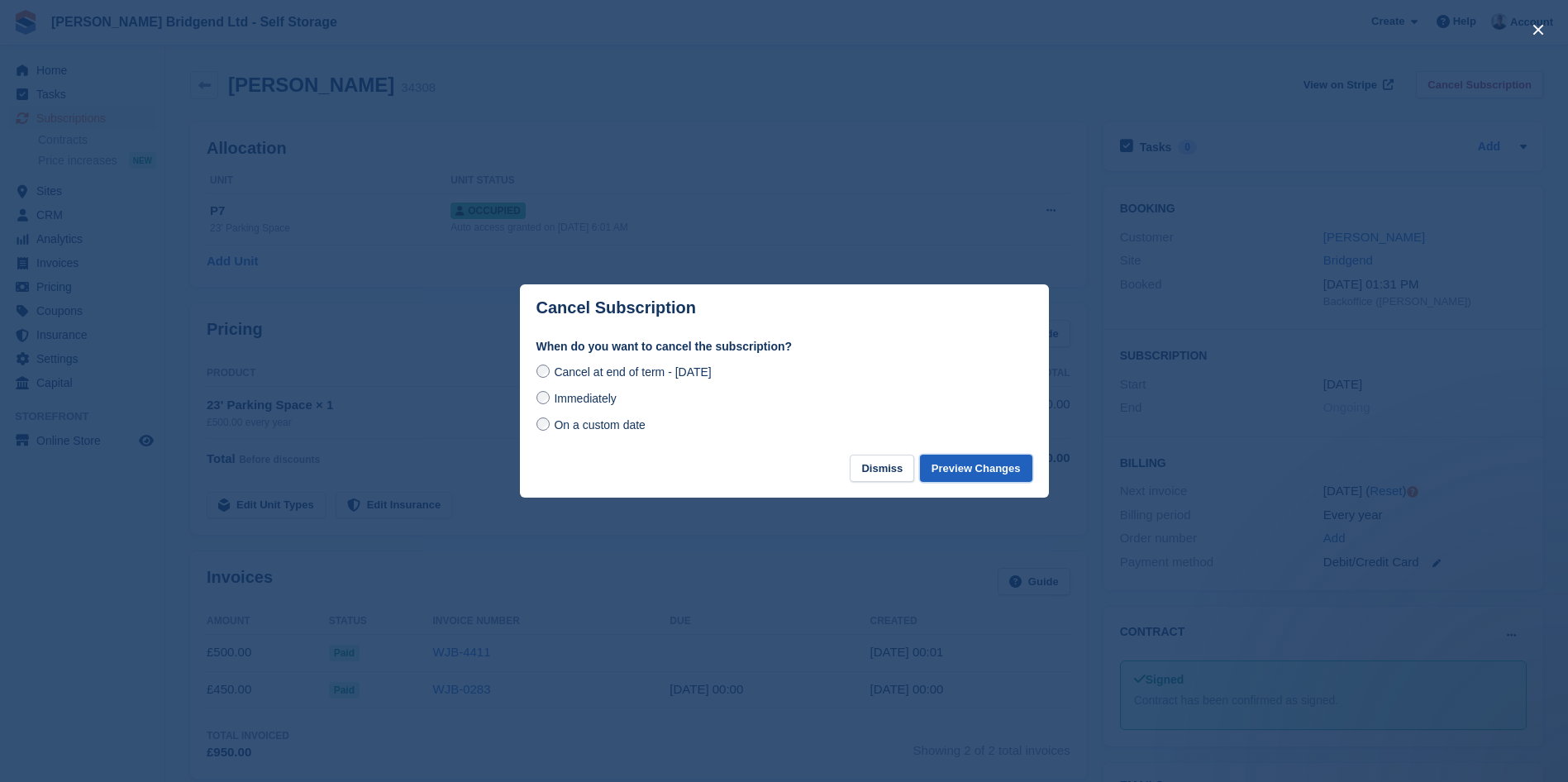
click at [970, 473] on button "Preview Changes" at bounding box center [976, 468] width 112 height 28
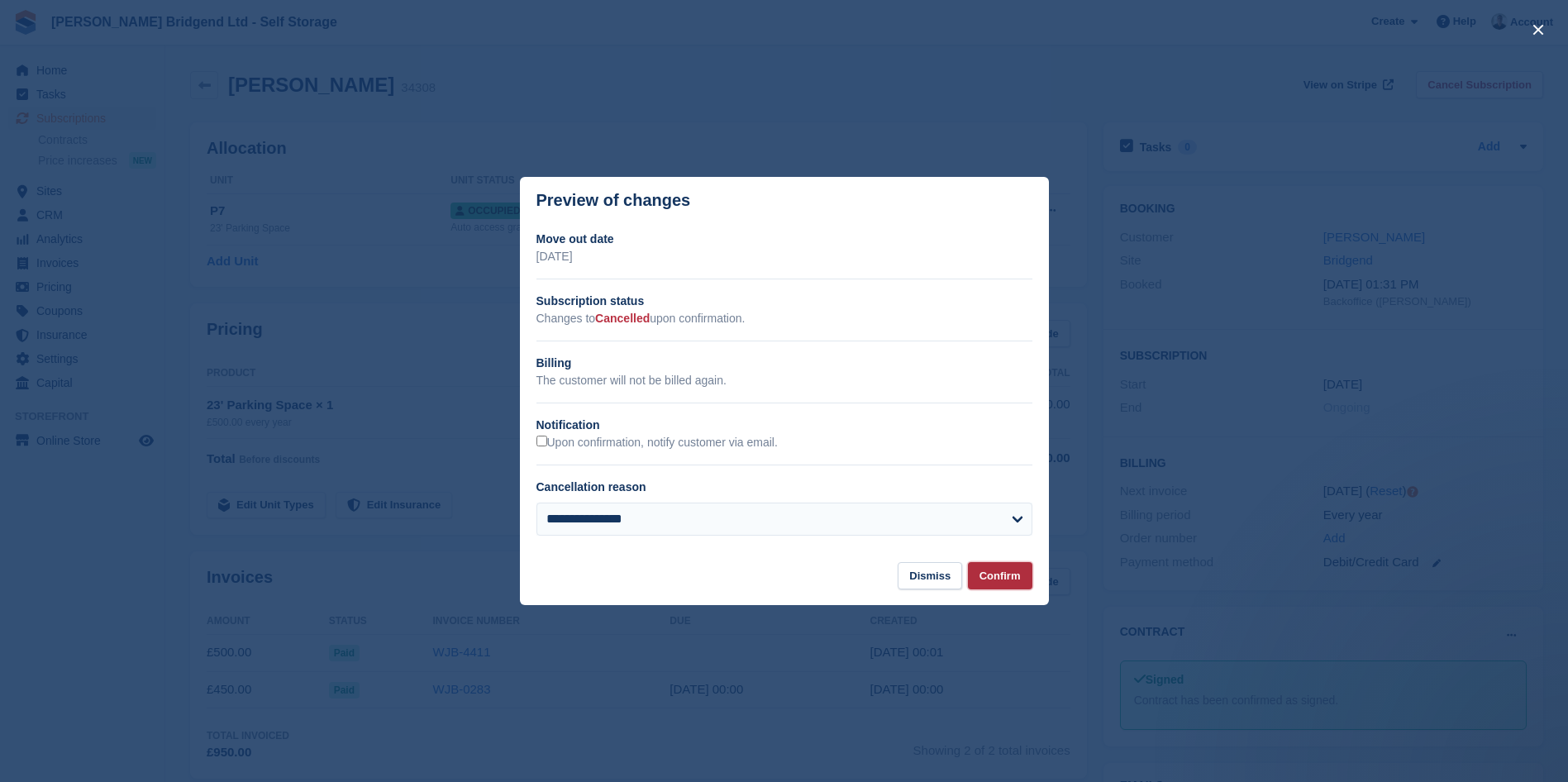
click at [997, 579] on button "Confirm" at bounding box center [1000, 575] width 64 height 28
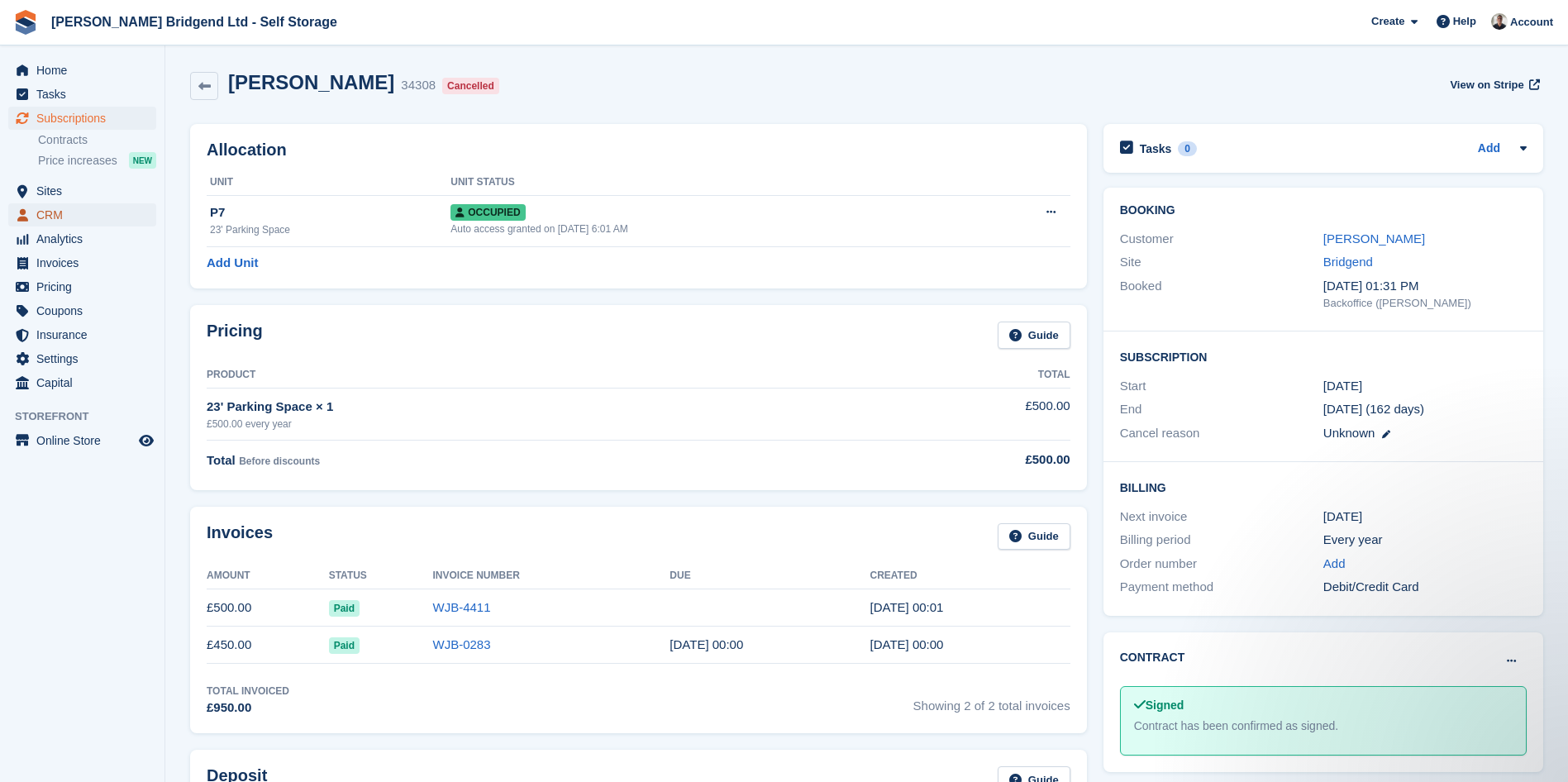
click at [99, 217] on span "CRM" at bounding box center [85, 215] width 100 height 23
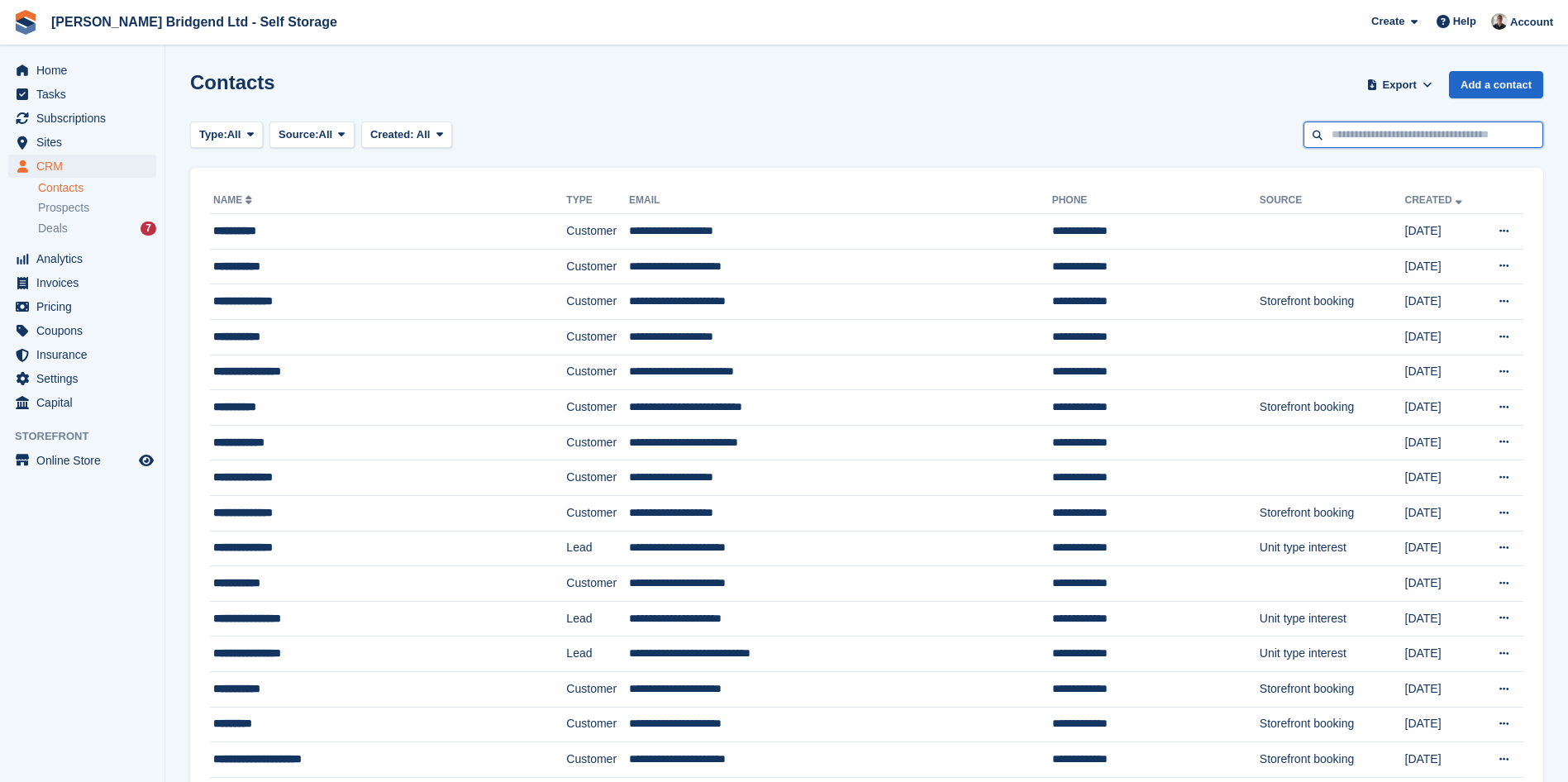
click at [1413, 129] on input "text" at bounding box center [1423, 135] width 240 height 28
type input "***"
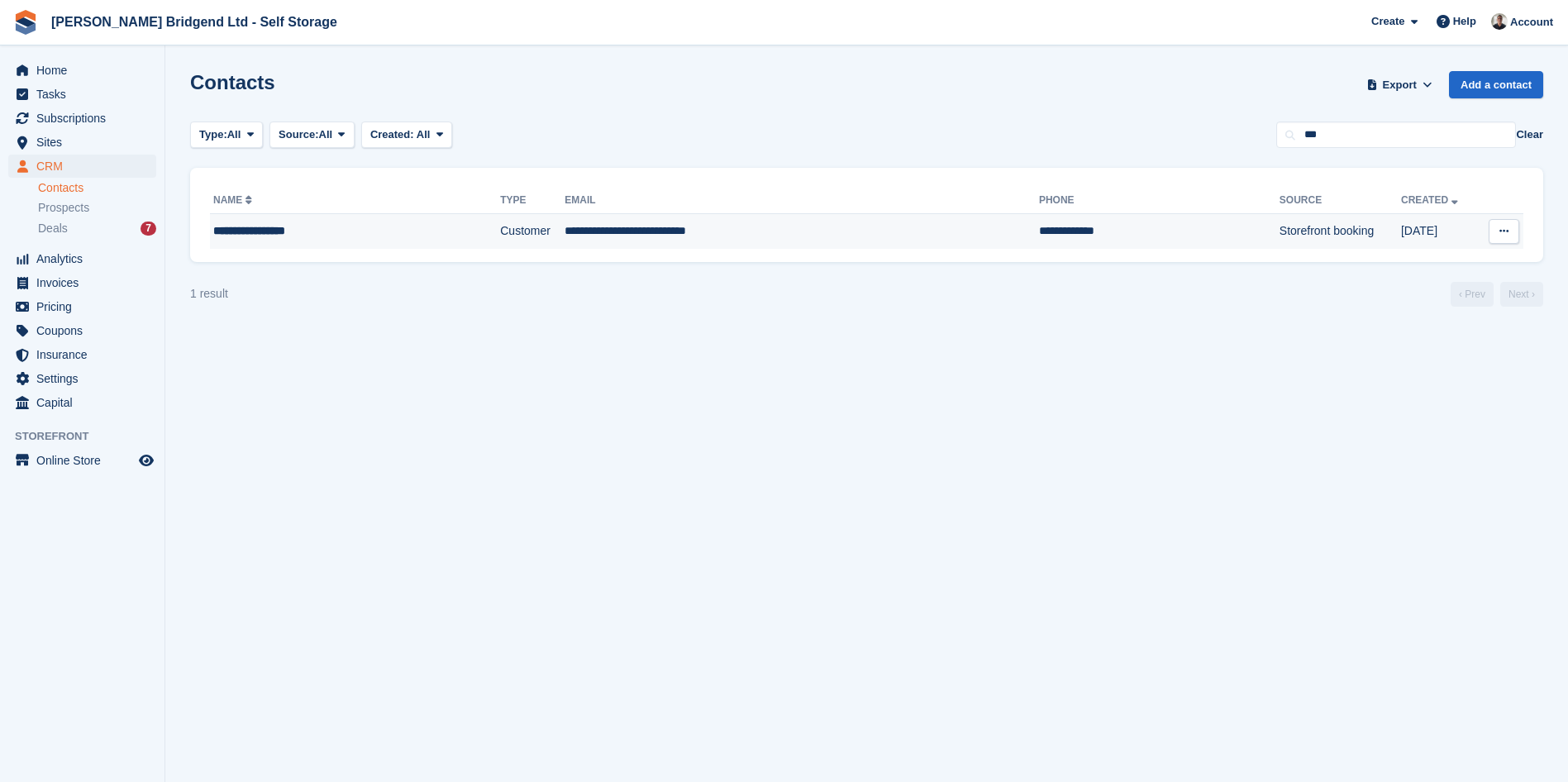
click at [531, 223] on td "Customer" at bounding box center [532, 231] width 64 height 34
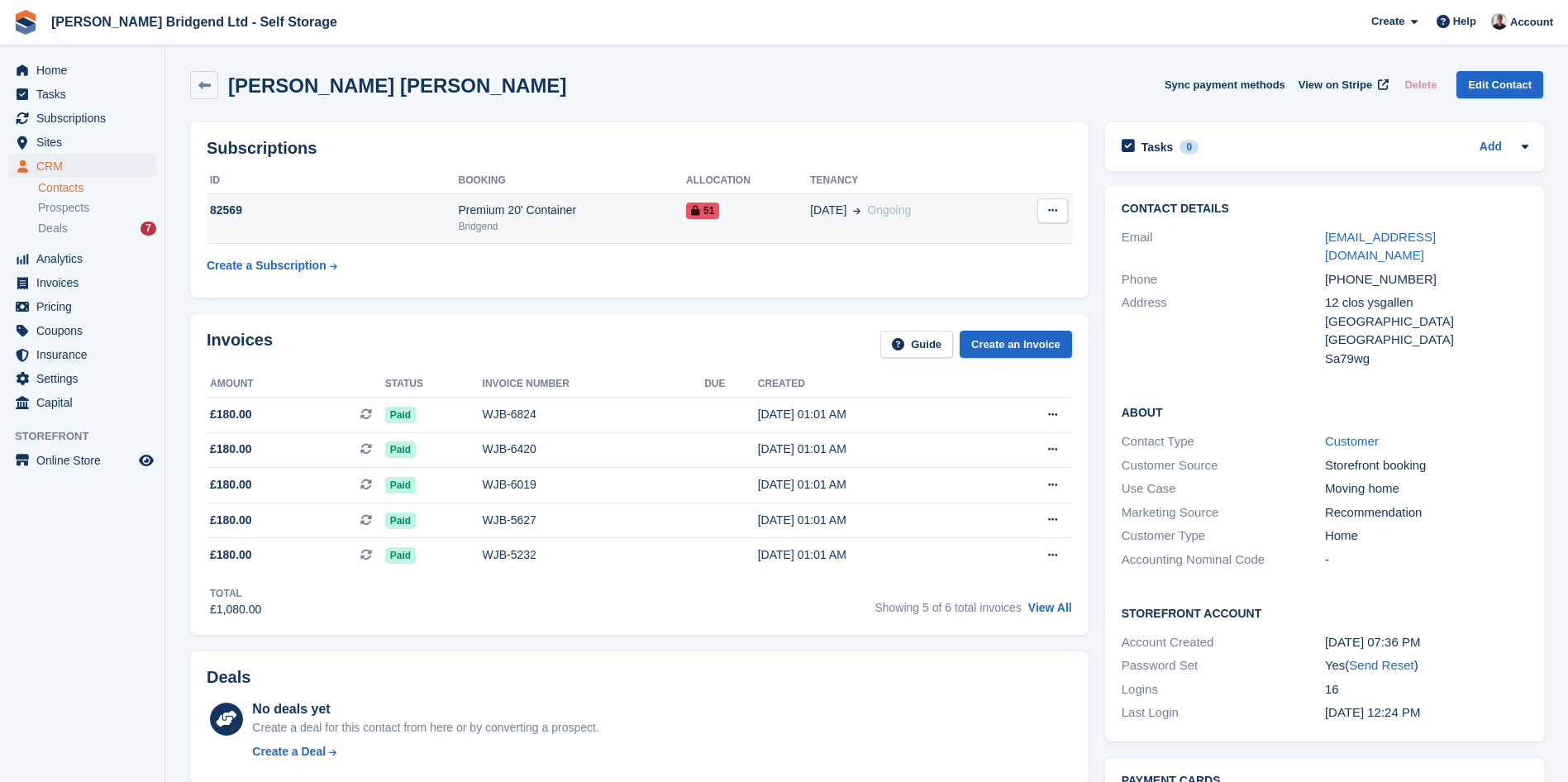
click at [689, 227] on td "51" at bounding box center [748, 218] width 124 height 50
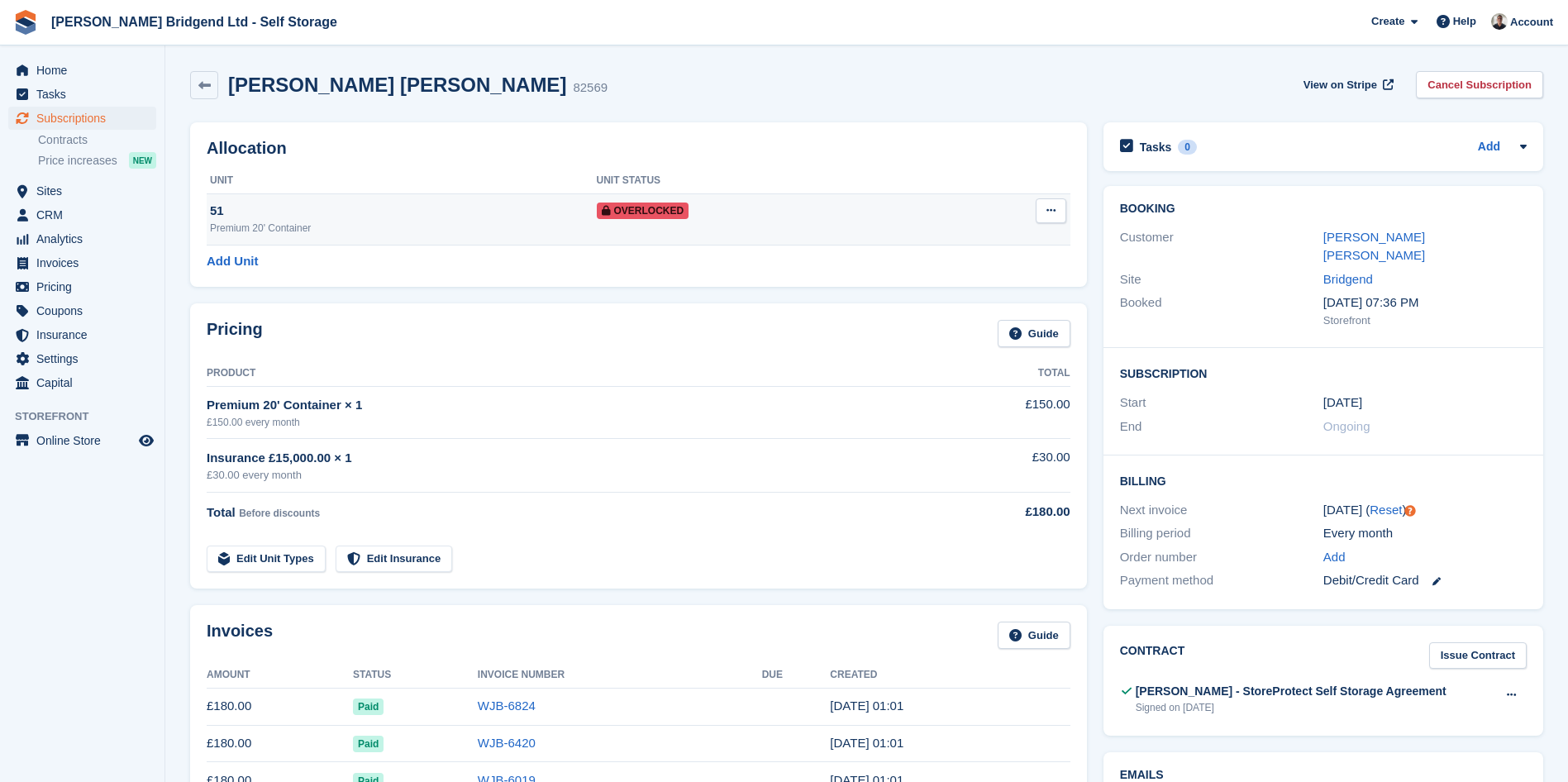
click at [516, 218] on div "51" at bounding box center [403, 211] width 387 height 19
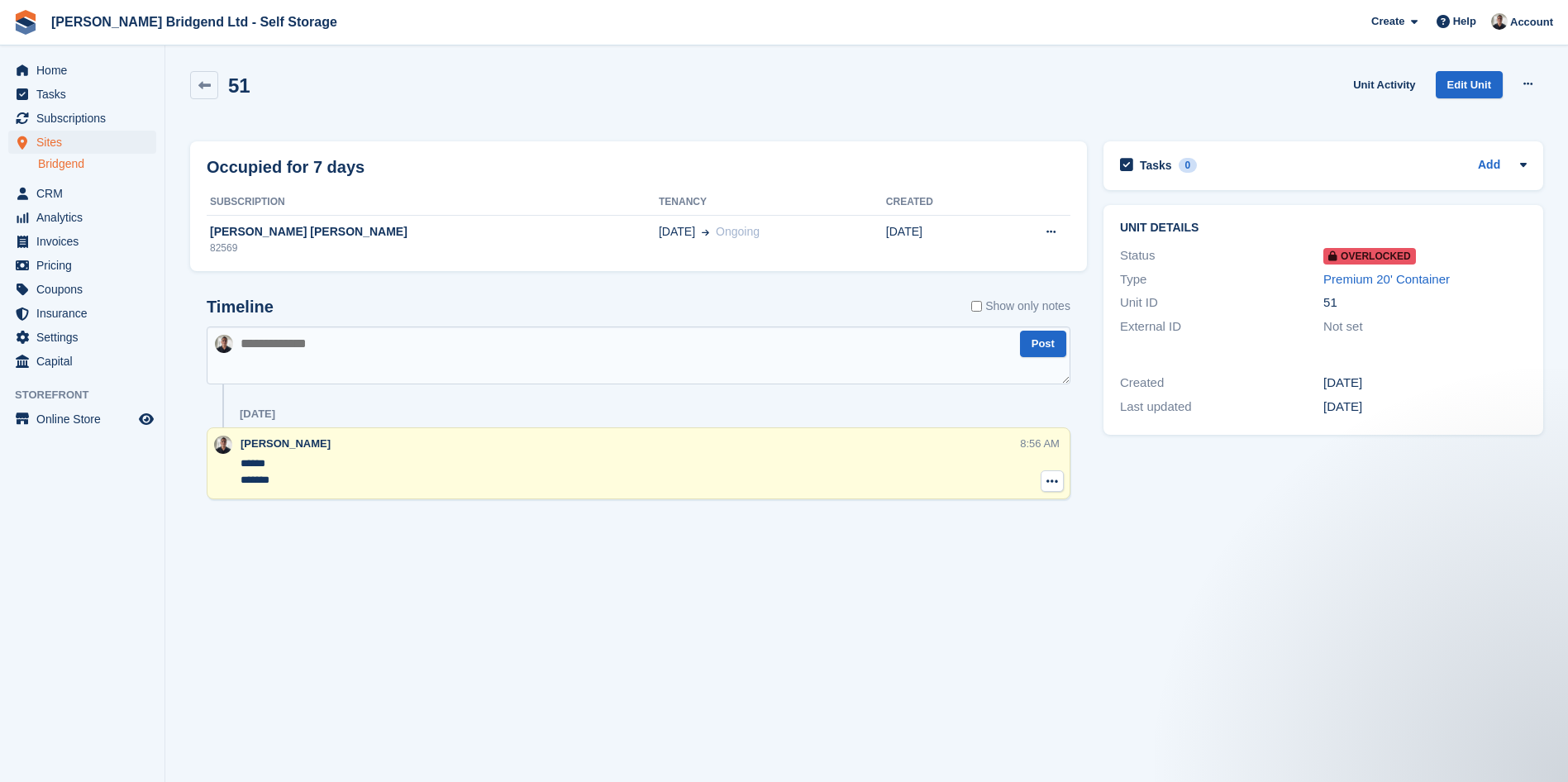
click at [1043, 478] on button at bounding box center [1053, 481] width 23 height 22
click at [1026, 504] on p "Delete note" at bounding box center [985, 512] width 144 height 22
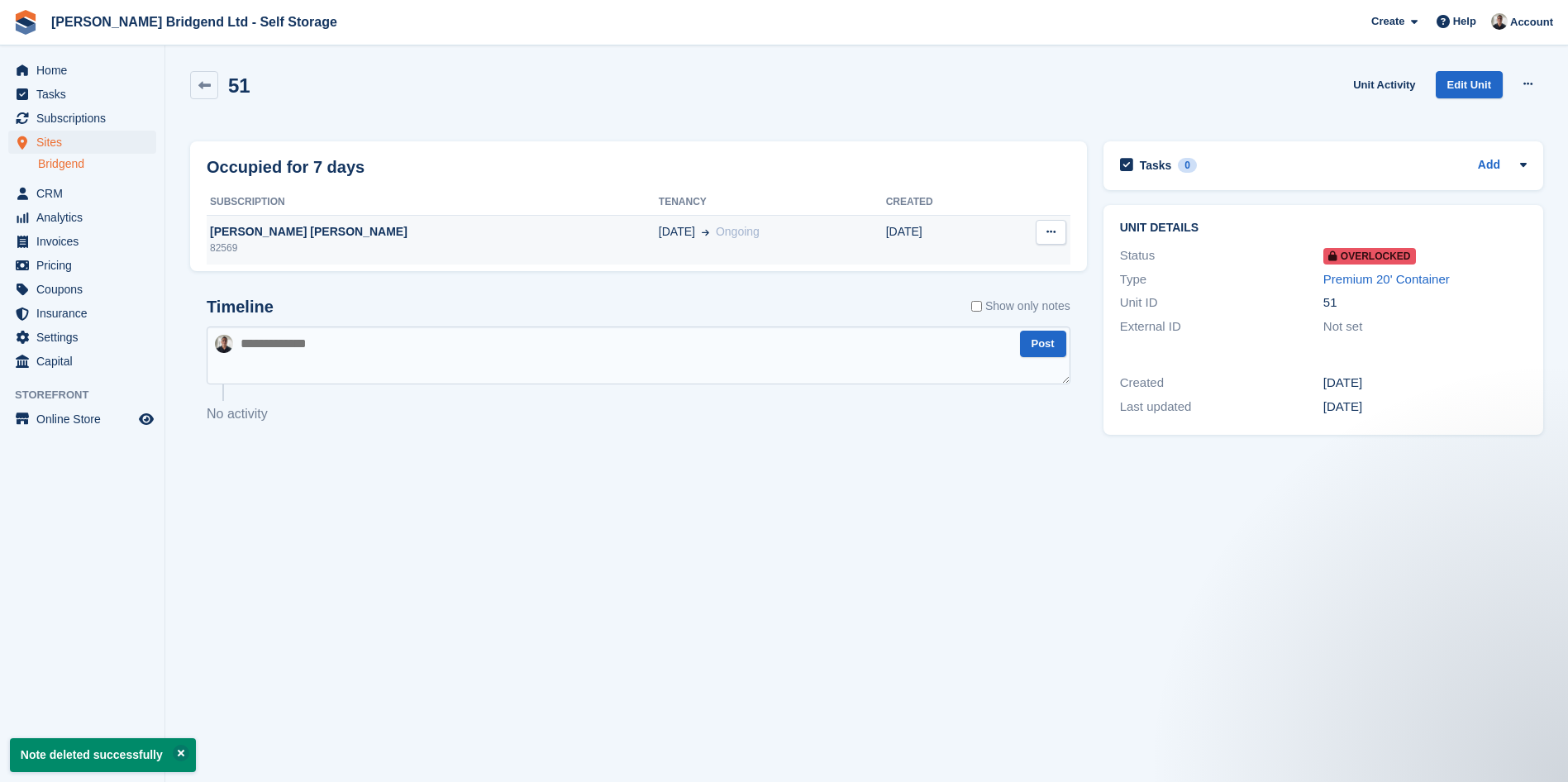
click at [781, 217] on td "25 Apr Ongoing" at bounding box center [772, 239] width 228 height 49
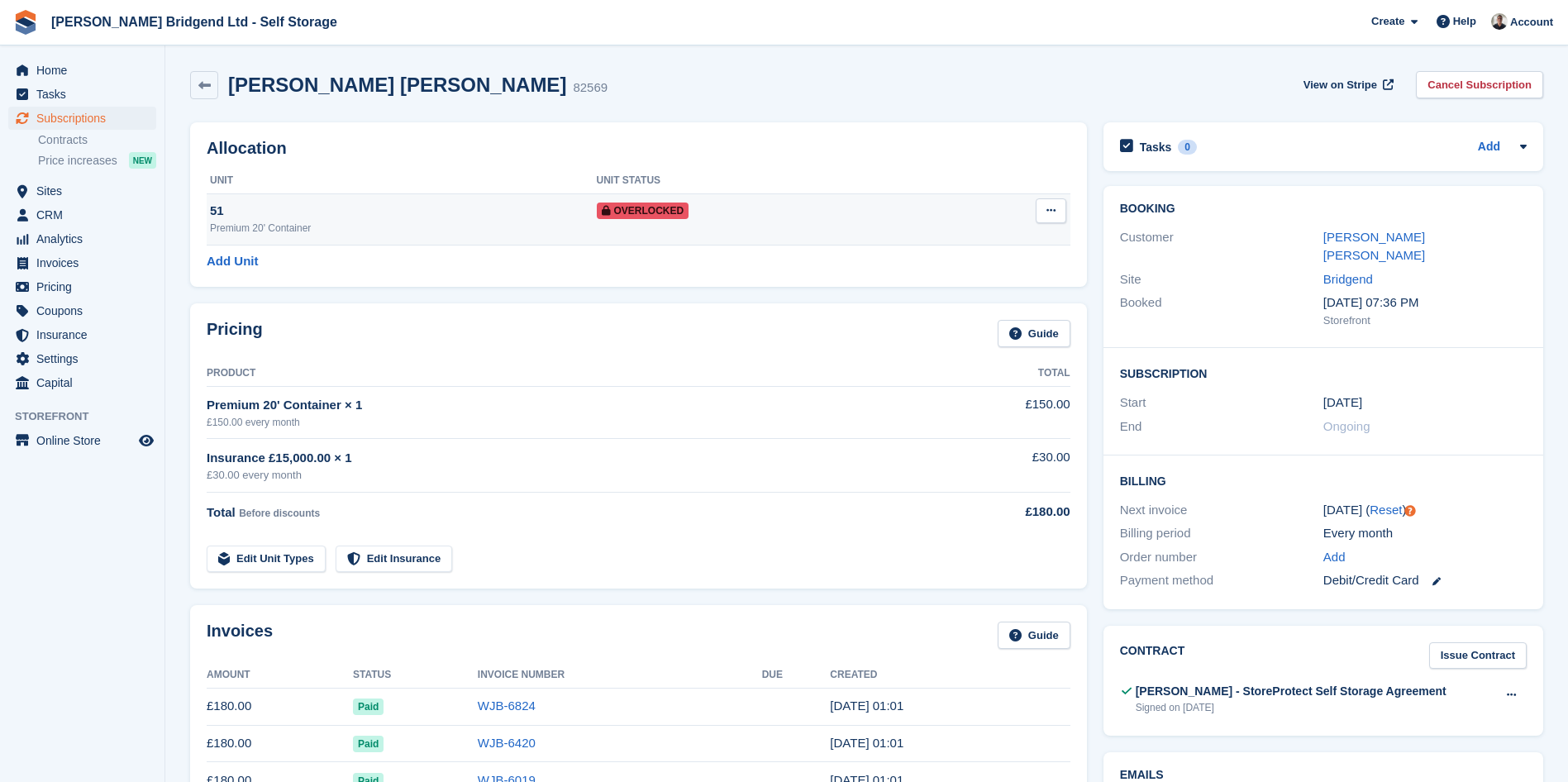
click at [1044, 210] on button at bounding box center [1051, 211] width 31 height 25
click at [1007, 251] on p "Remove Overlock" at bounding box center [987, 243] width 144 height 22
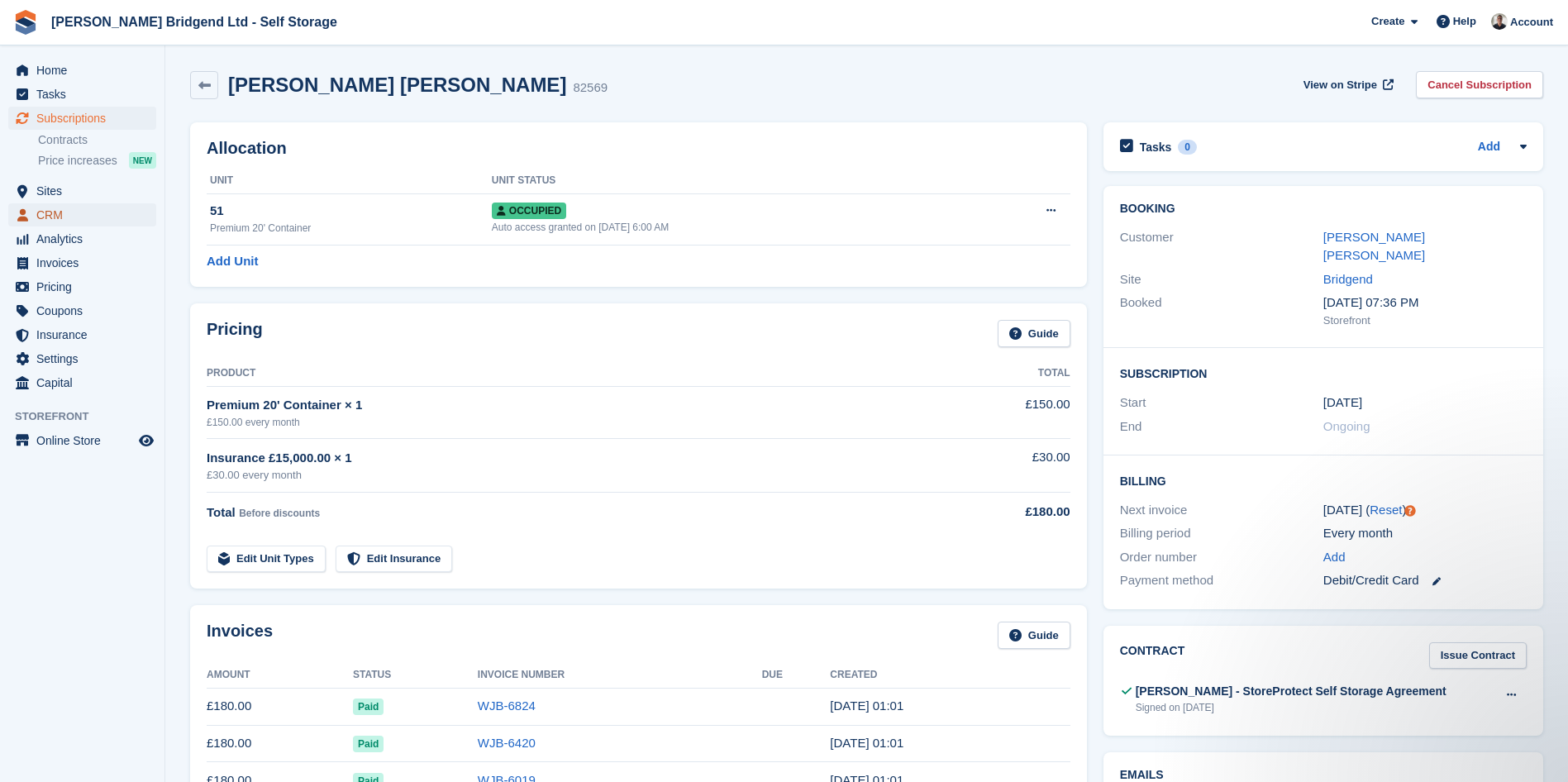
click at [114, 207] on span "CRM" at bounding box center [85, 215] width 100 height 23
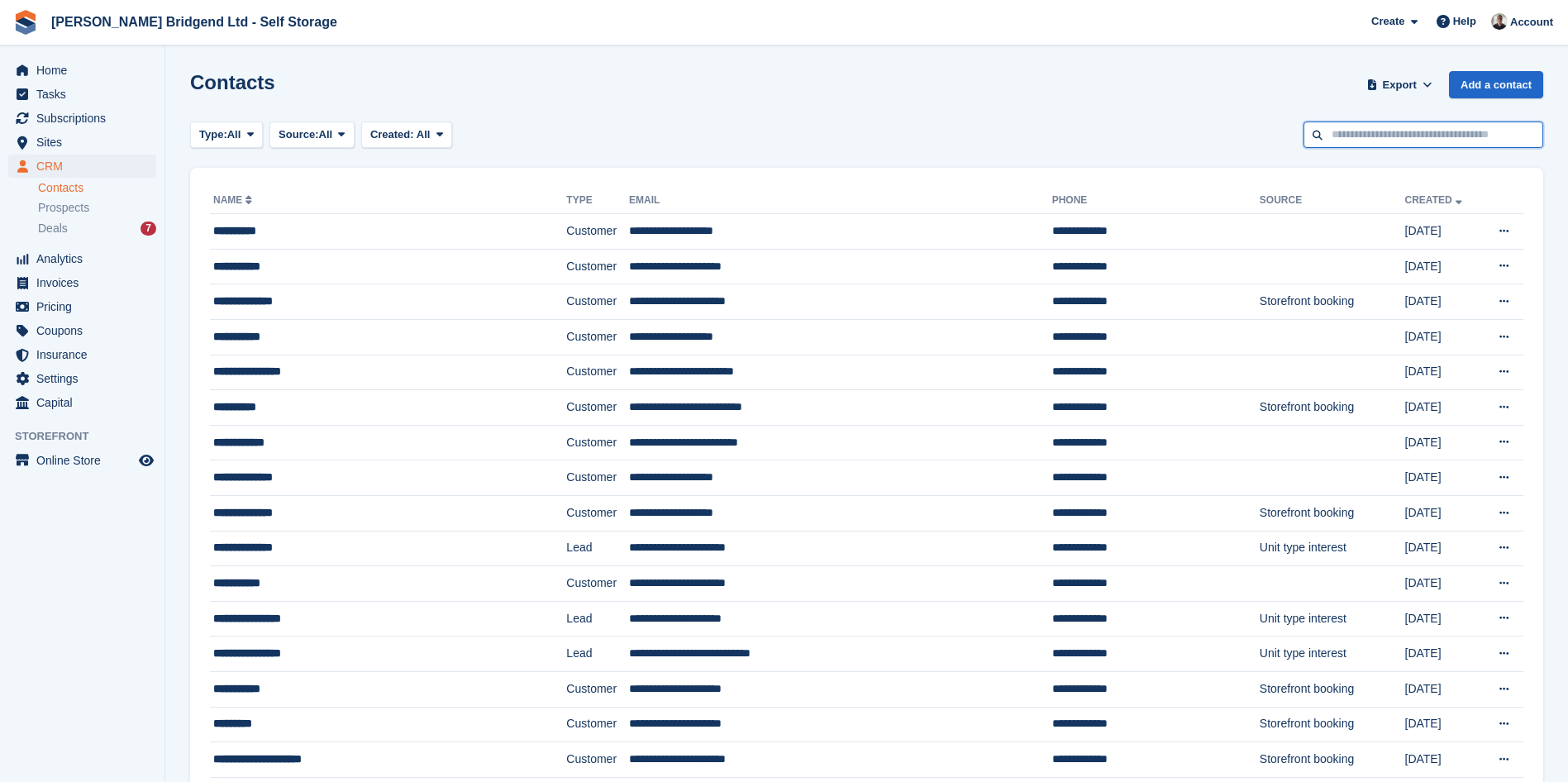
click at [1354, 137] on input "text" at bounding box center [1423, 135] width 240 height 28
type input "*****"
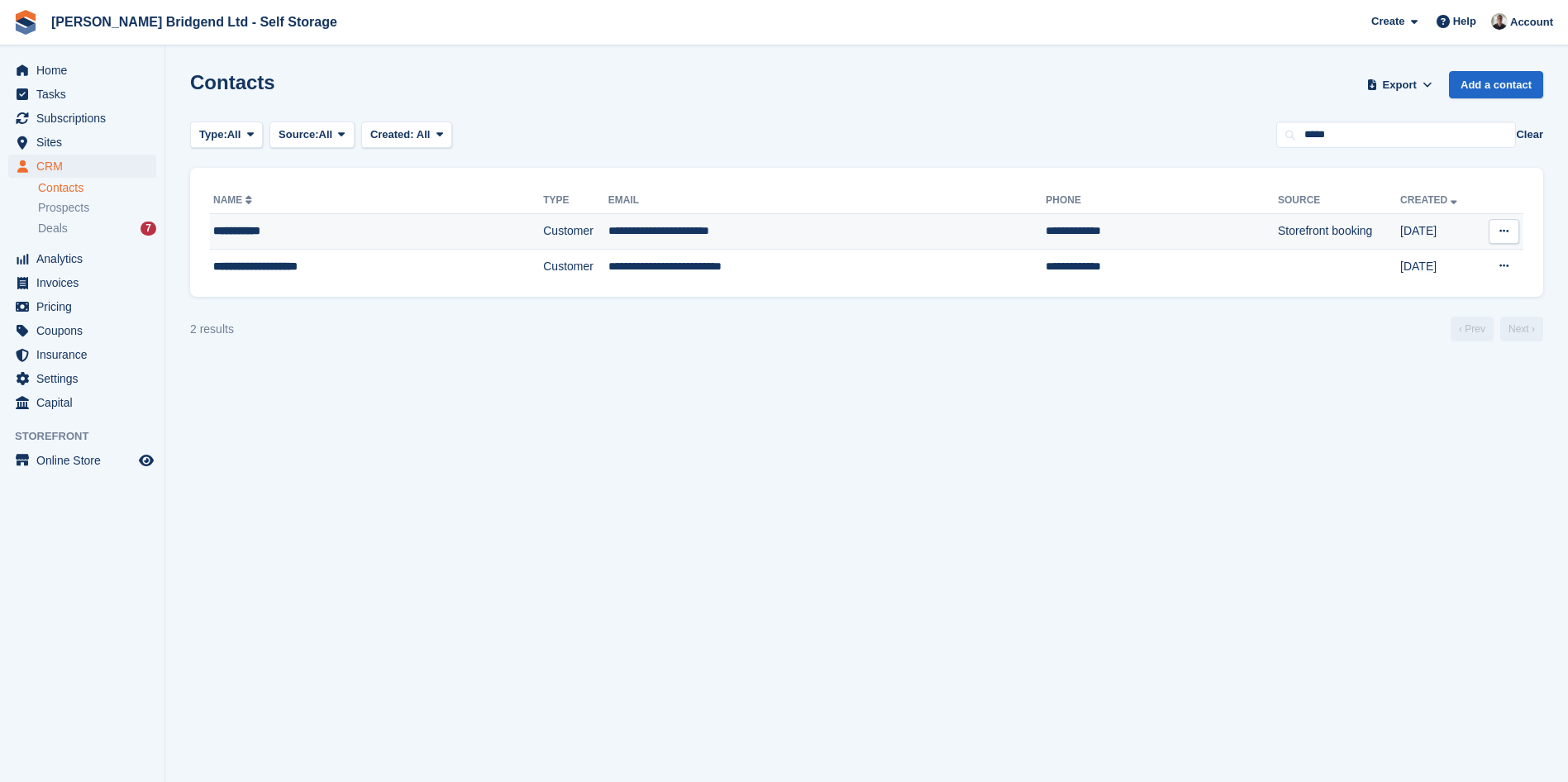
click at [344, 227] on div "**********" at bounding box center [341, 231] width 254 height 18
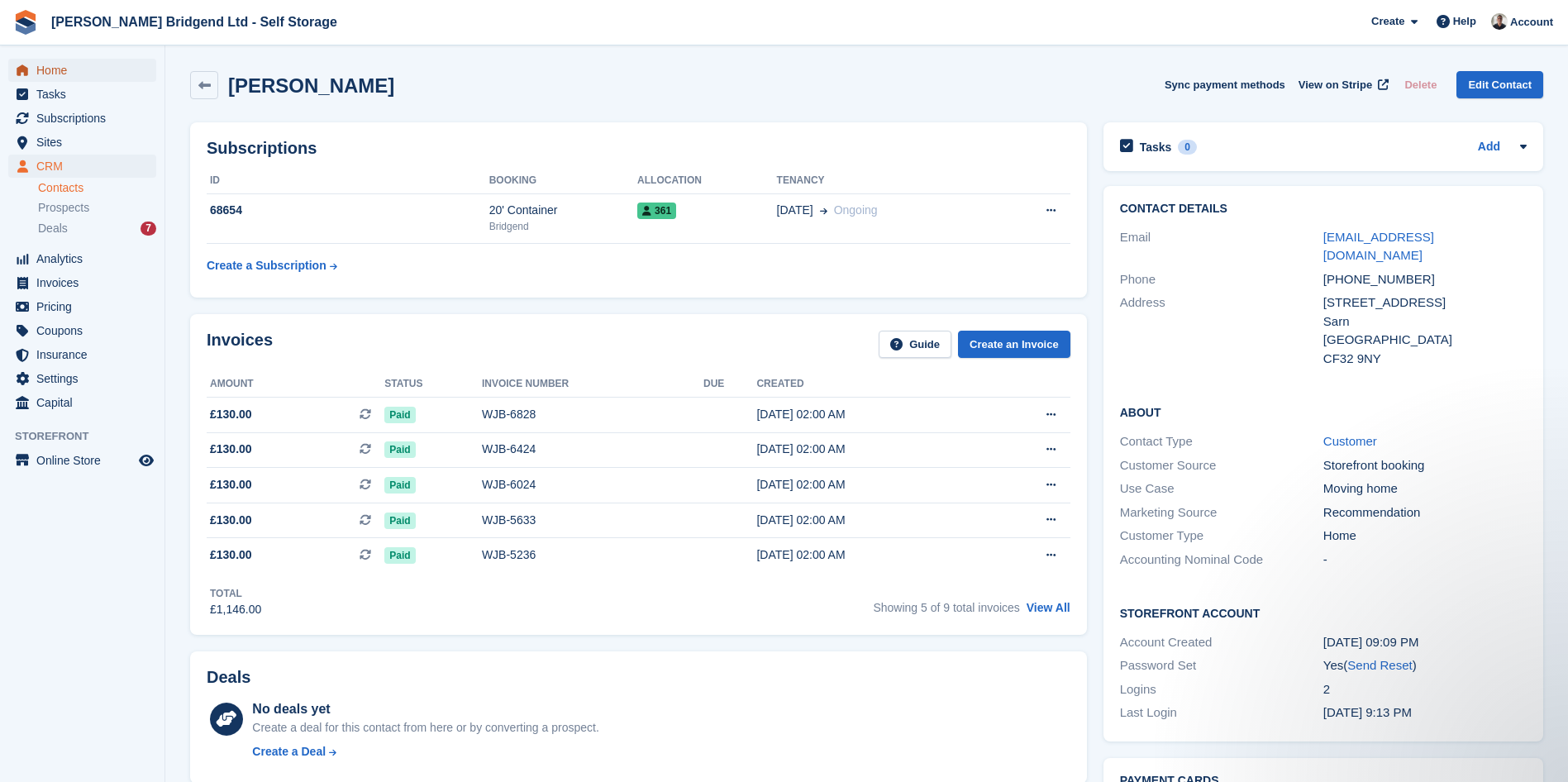
click at [113, 79] on span "Home" at bounding box center [85, 70] width 100 height 23
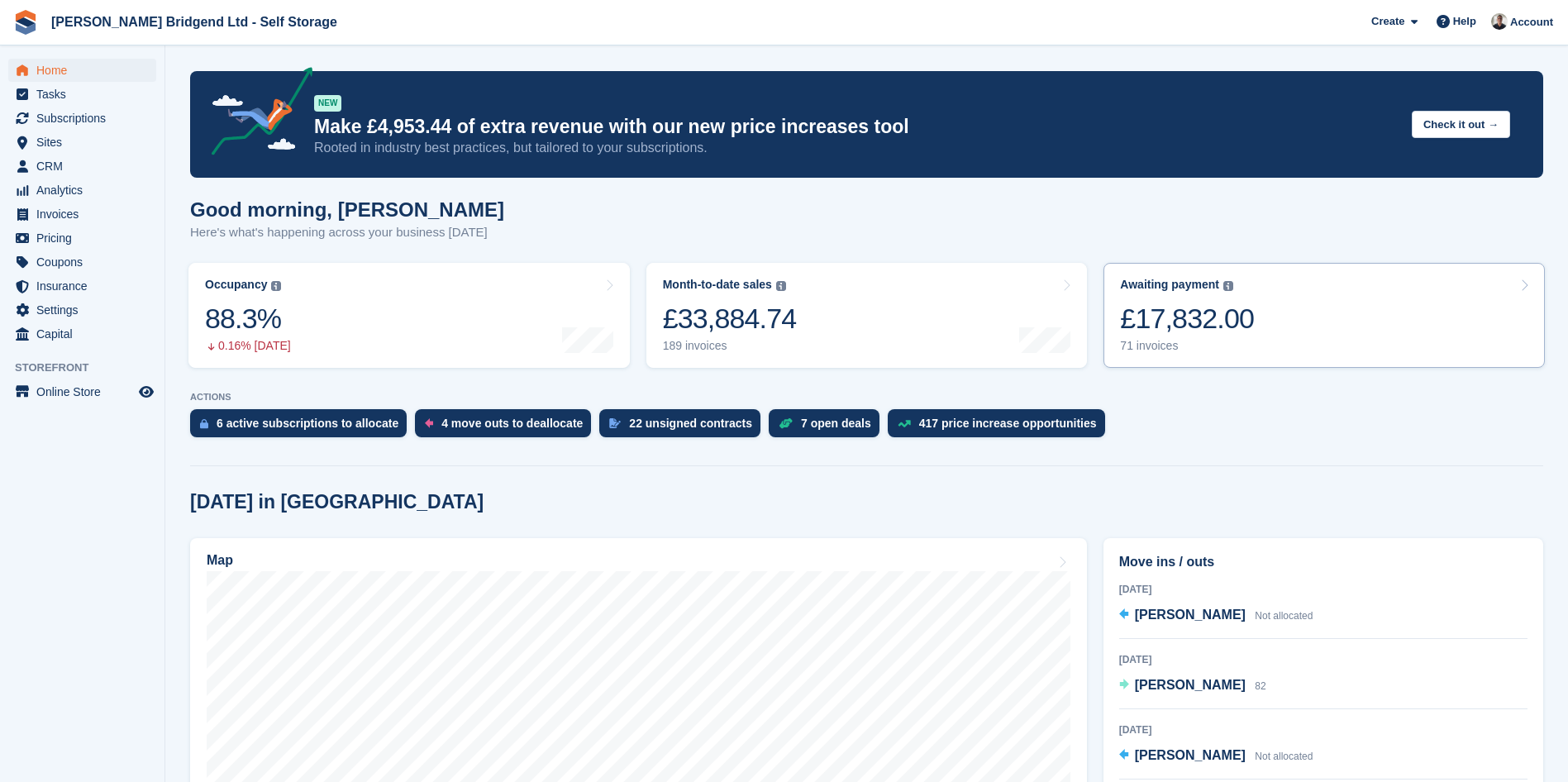
click at [1171, 324] on div "£17,832.00" at bounding box center [1187, 319] width 134 height 34
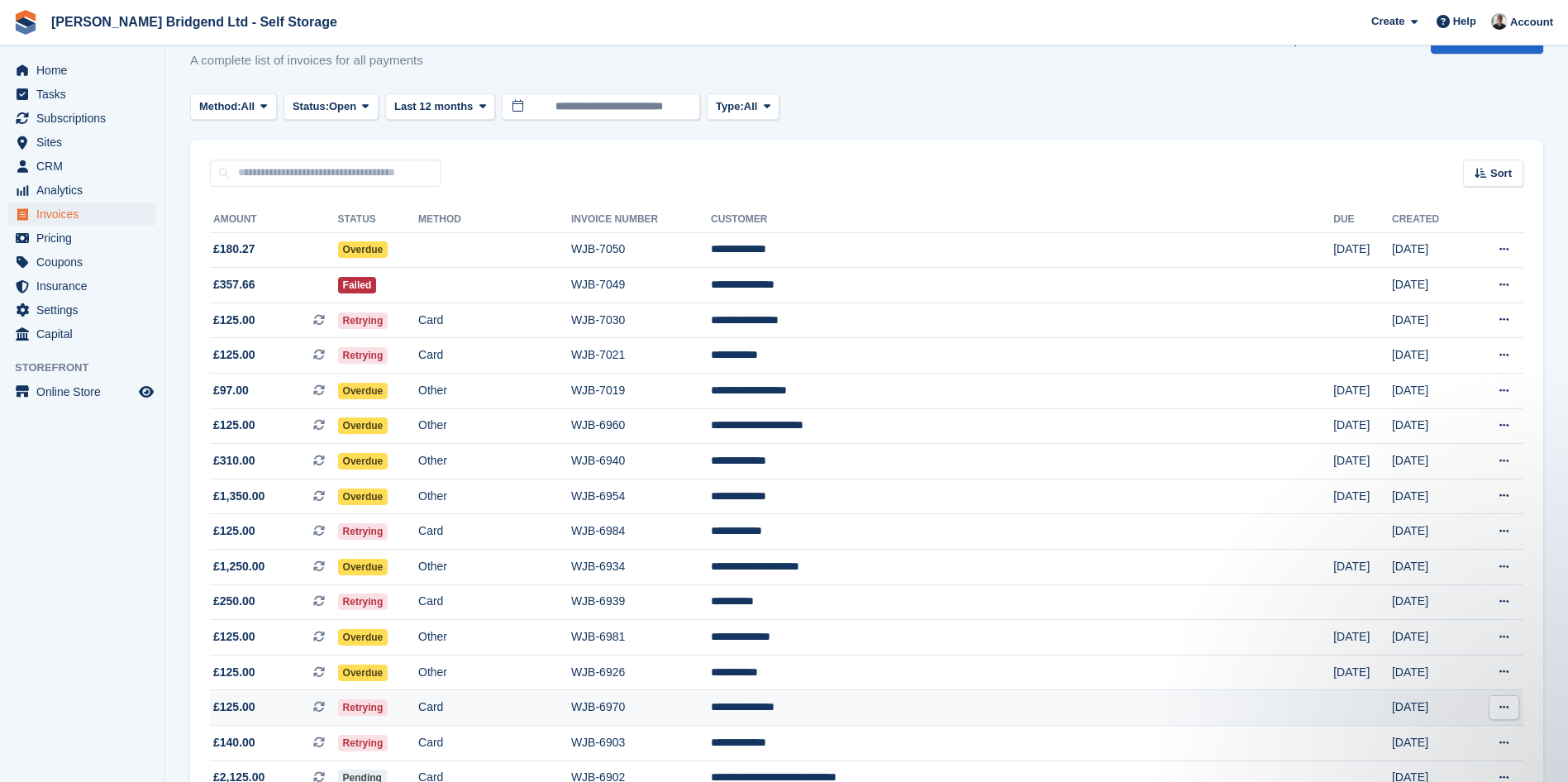
scroll to position [83, 0]
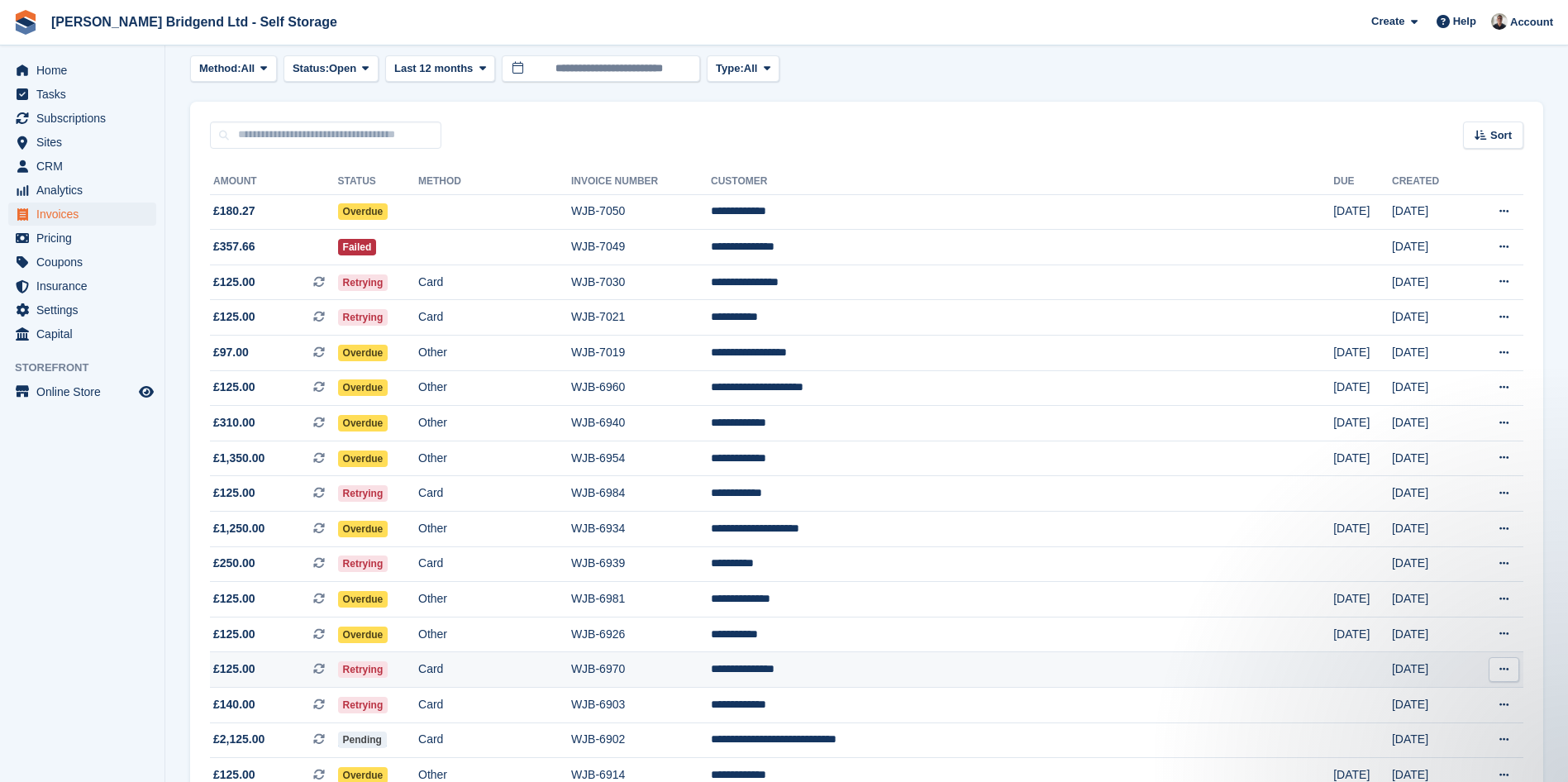
click at [1076, 678] on td "**********" at bounding box center [1022, 670] width 623 height 35
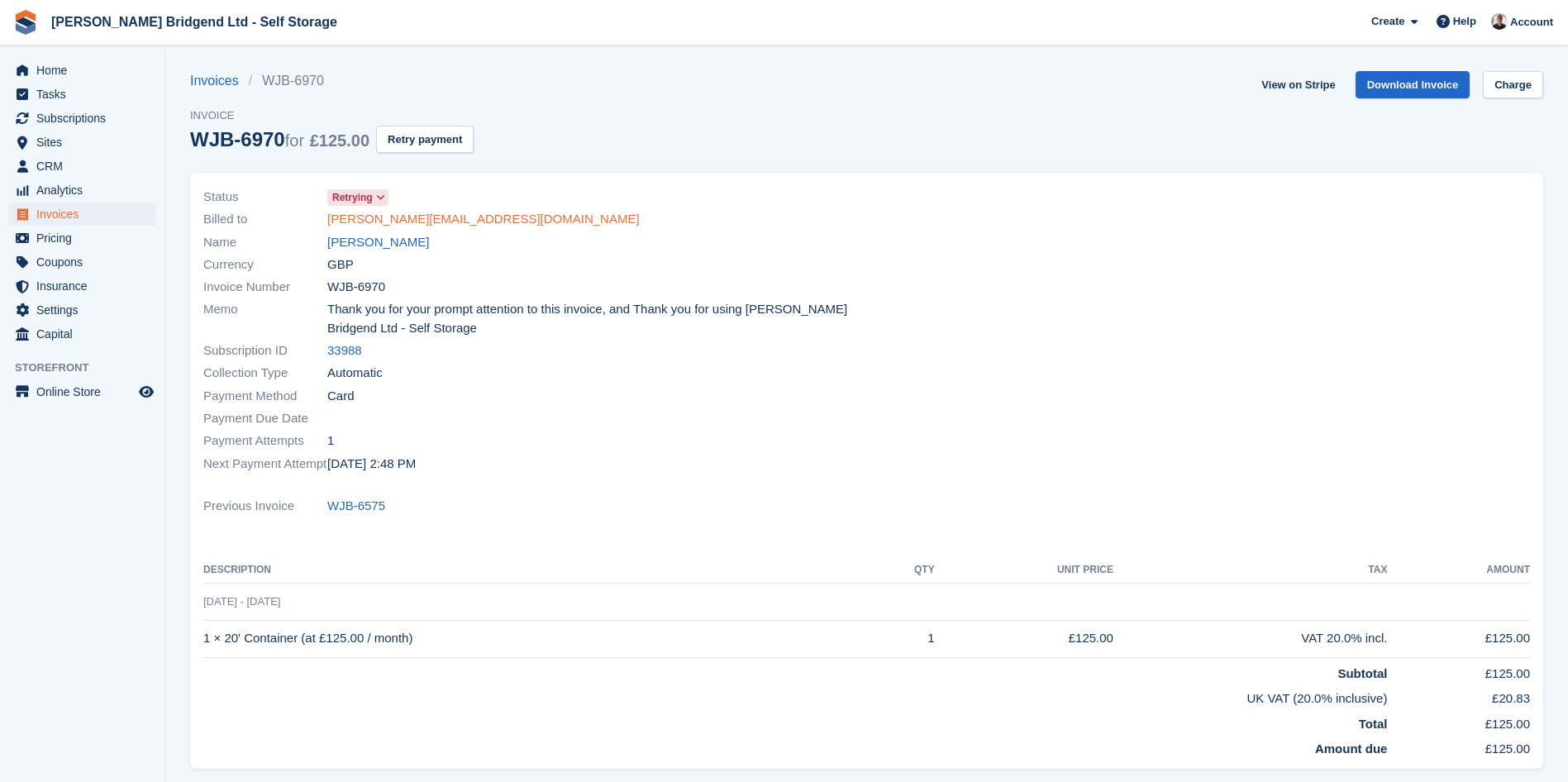
click at [436, 213] on link "samantha_dimond@aol.co.uk" at bounding box center [483, 219] width 312 height 19
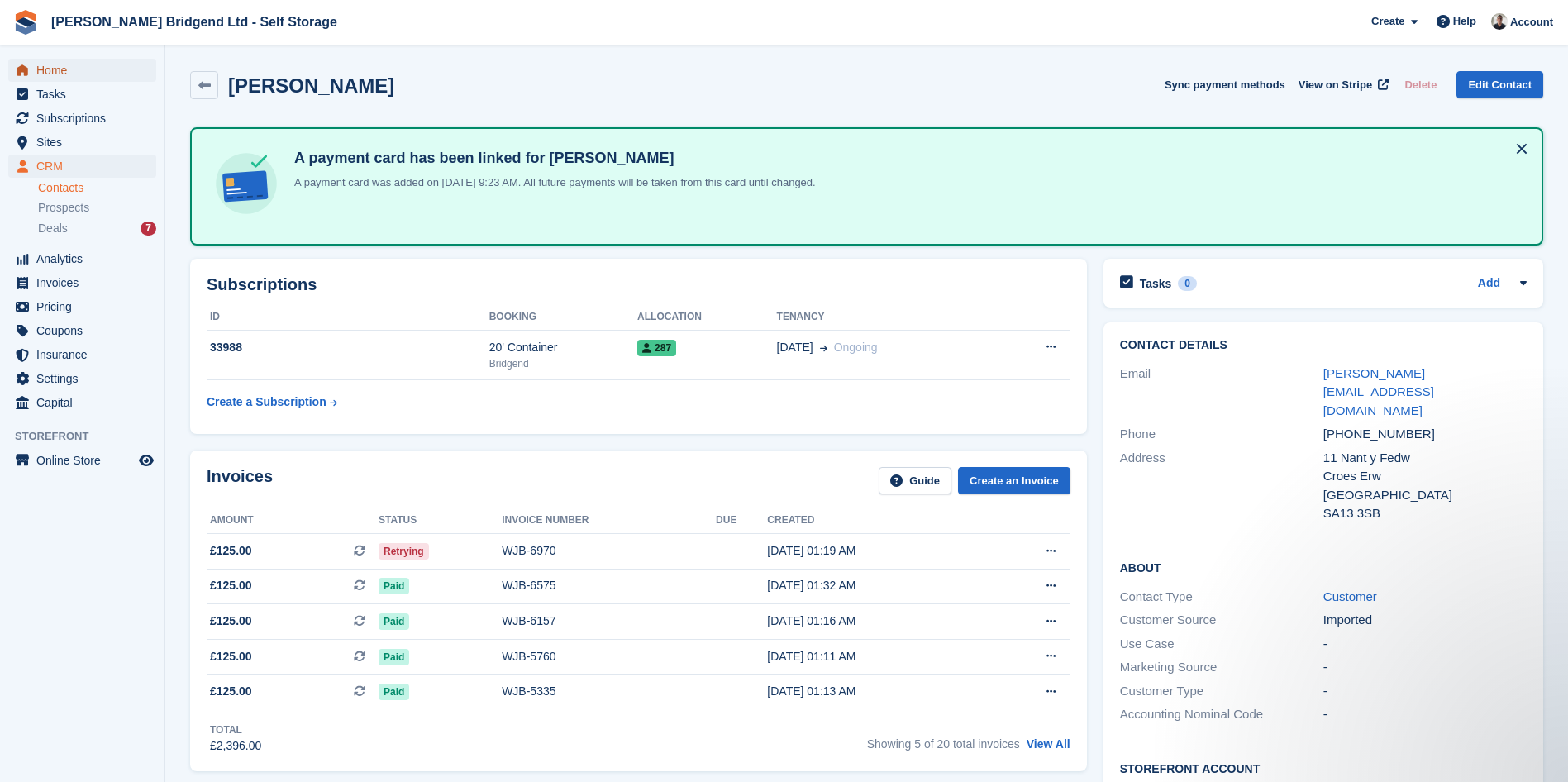
click at [113, 64] on span "Home" at bounding box center [85, 70] width 100 height 23
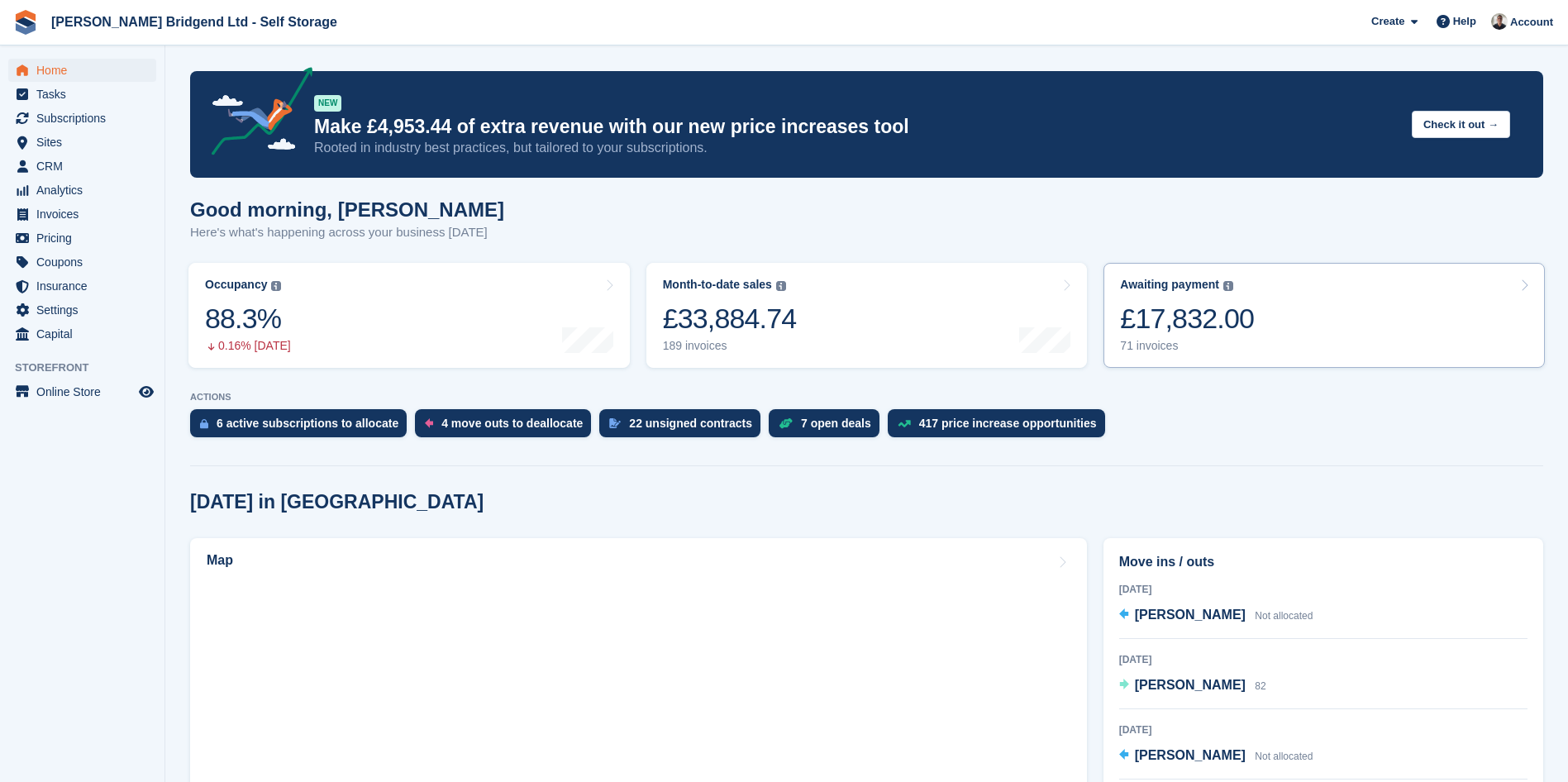
click at [1355, 325] on link "Awaiting payment The total outstanding balance on all open invoices. £17,832.00…" at bounding box center [1325, 314] width 442 height 105
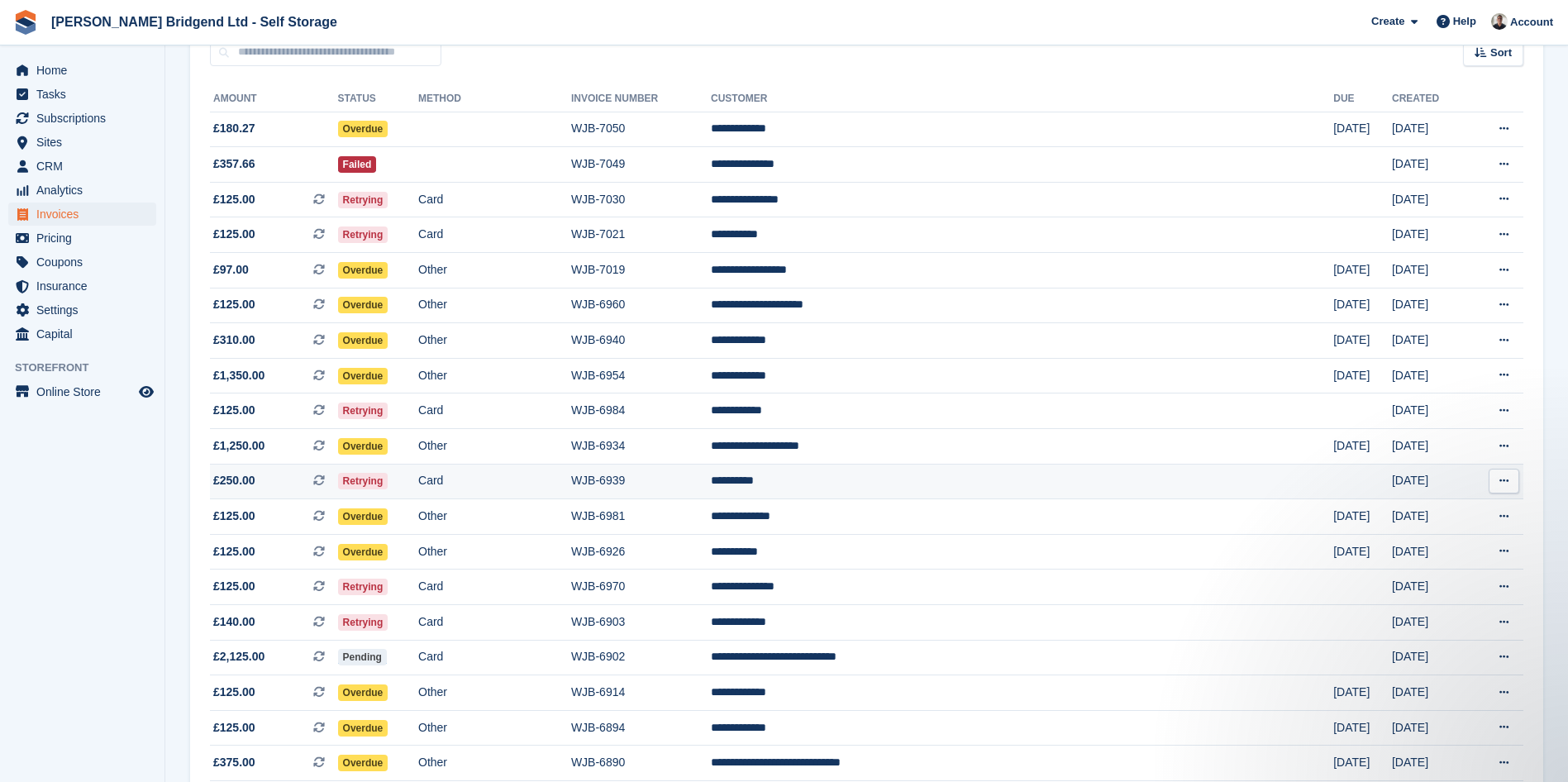
click at [961, 492] on td "**********" at bounding box center [1022, 481] width 623 height 35
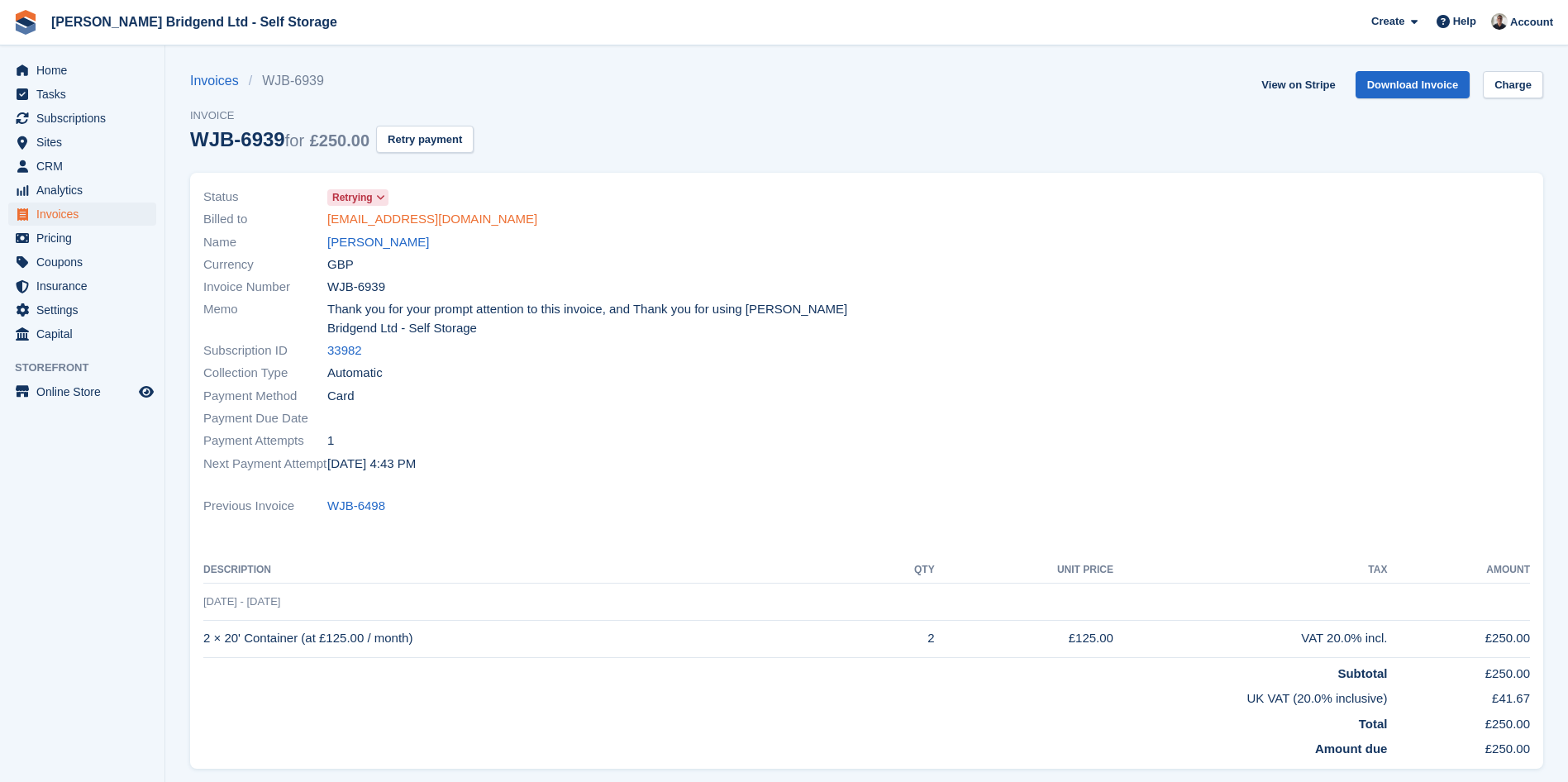
click at [474, 222] on link "jackevans_189@hotmail.co.uk" at bounding box center [432, 219] width 210 height 19
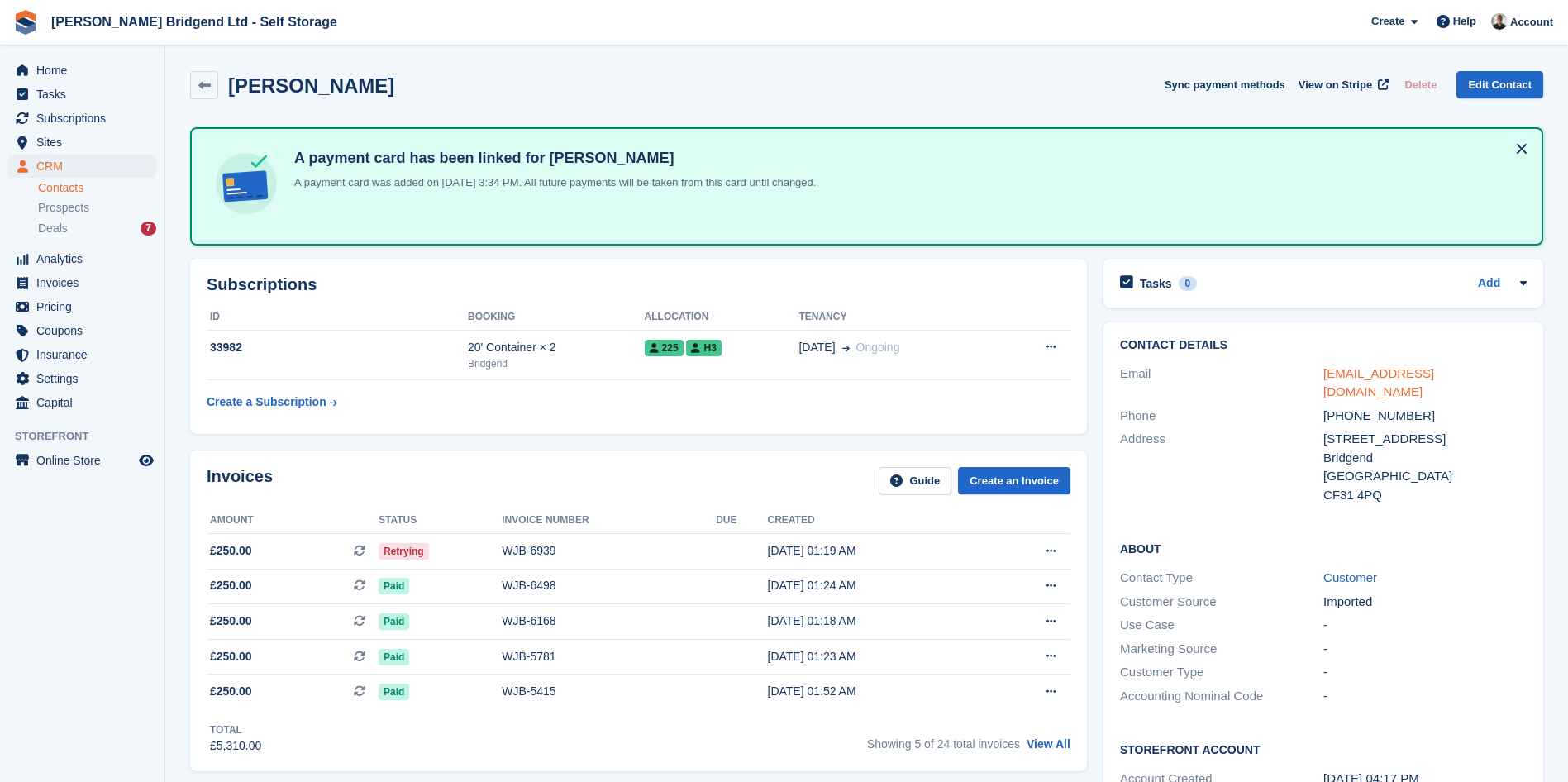
click at [1352, 372] on link "jackevans_189@hotmail.co.uk" at bounding box center [1379, 383] width 110 height 33
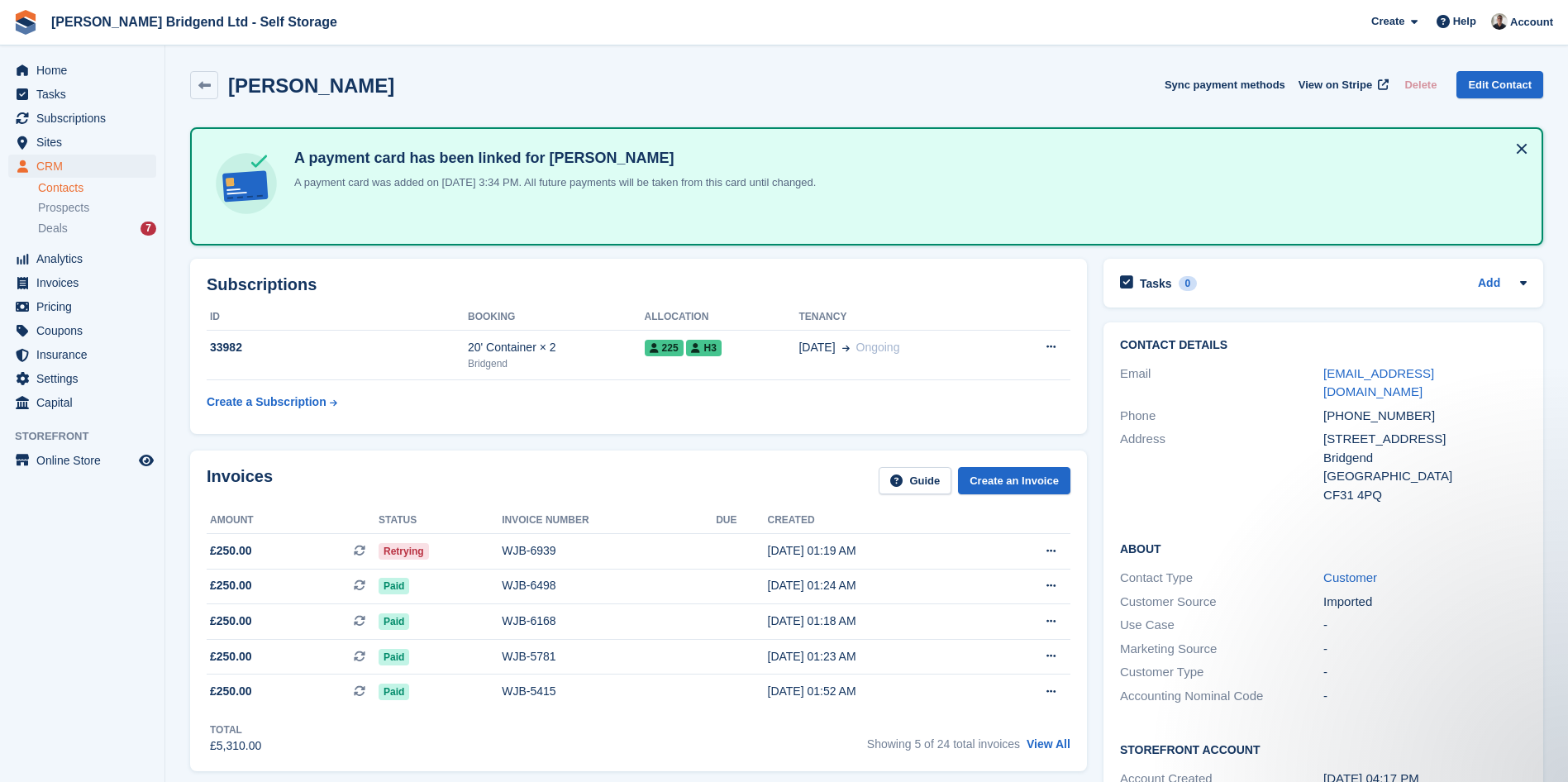
click at [69, 43] on span "Ward Jones Bridgend Ltd - Self Storage Create Subscription Invoice Contact Deal…" at bounding box center [784, 22] width 1568 height 44
click at [87, 57] on div "Home Tasks Subscriptions Subscriptions Subscriptions Contracts Price increases …" at bounding box center [82, 233] width 165 height 363
click at [85, 74] on span "Home" at bounding box center [85, 70] width 100 height 23
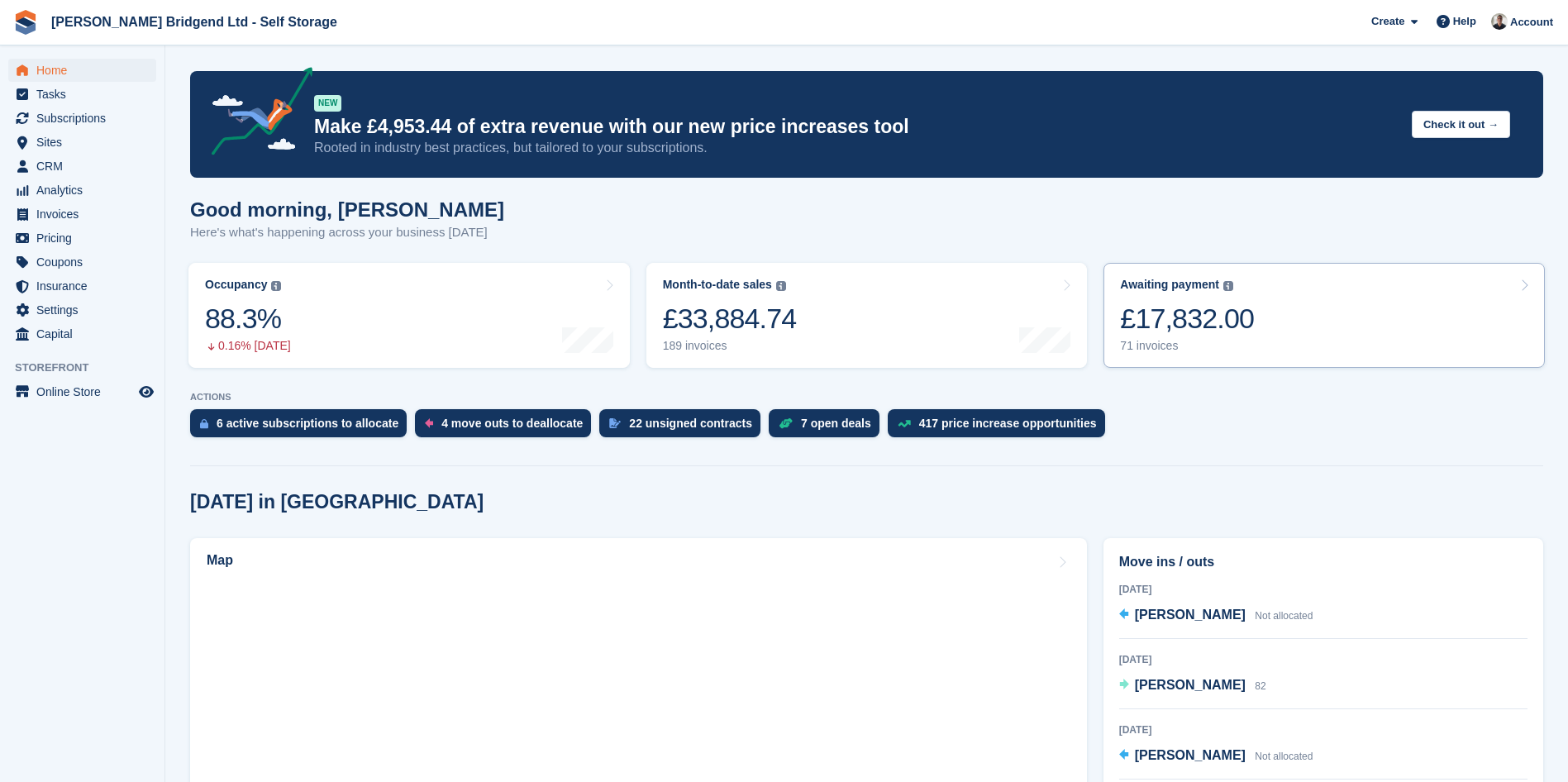
click at [1309, 318] on link "Awaiting payment The total outstanding balance on all open invoices. £17,832.00…" at bounding box center [1325, 314] width 442 height 105
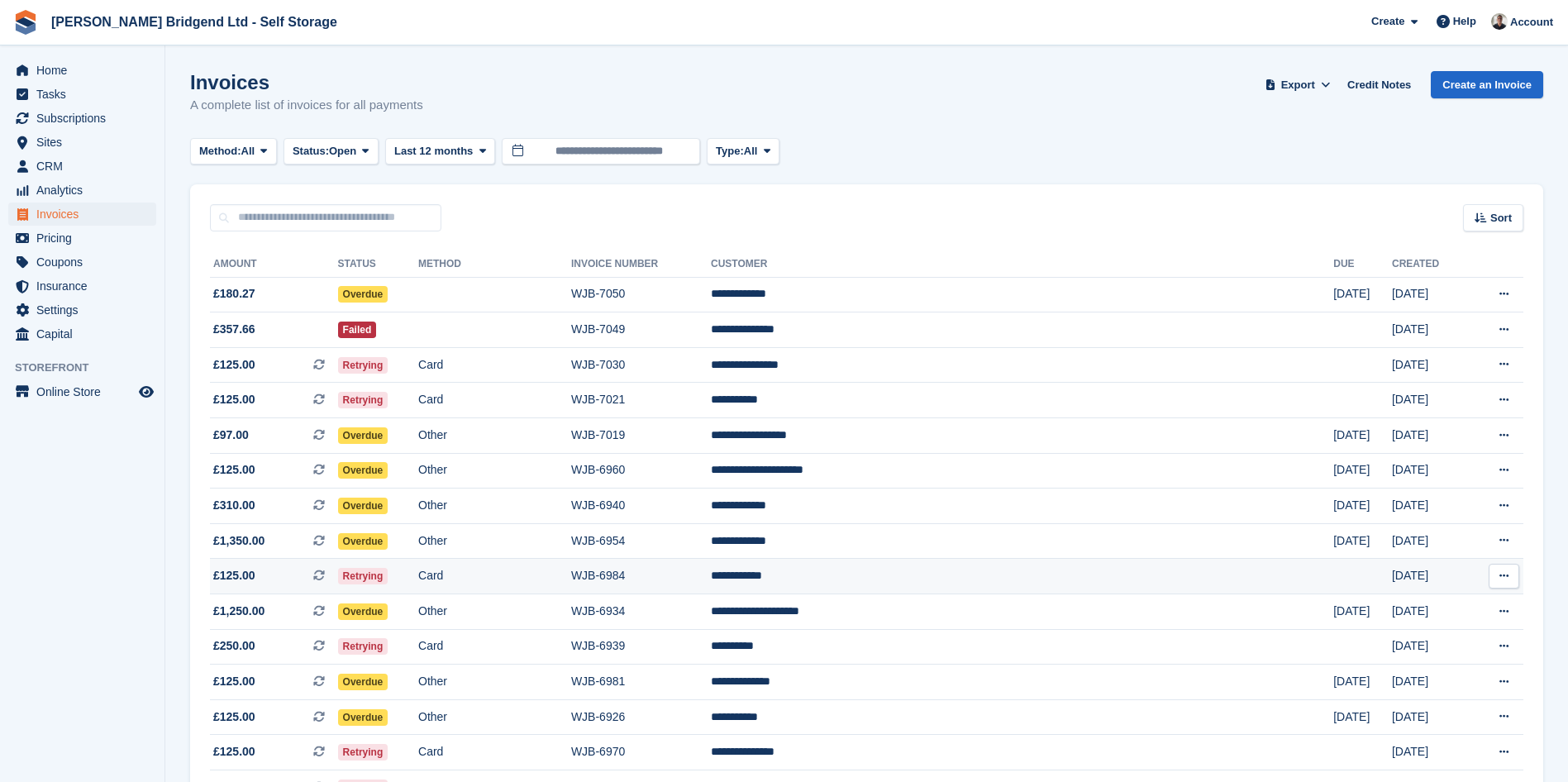
click at [1000, 585] on td "**********" at bounding box center [1022, 576] width 623 height 35
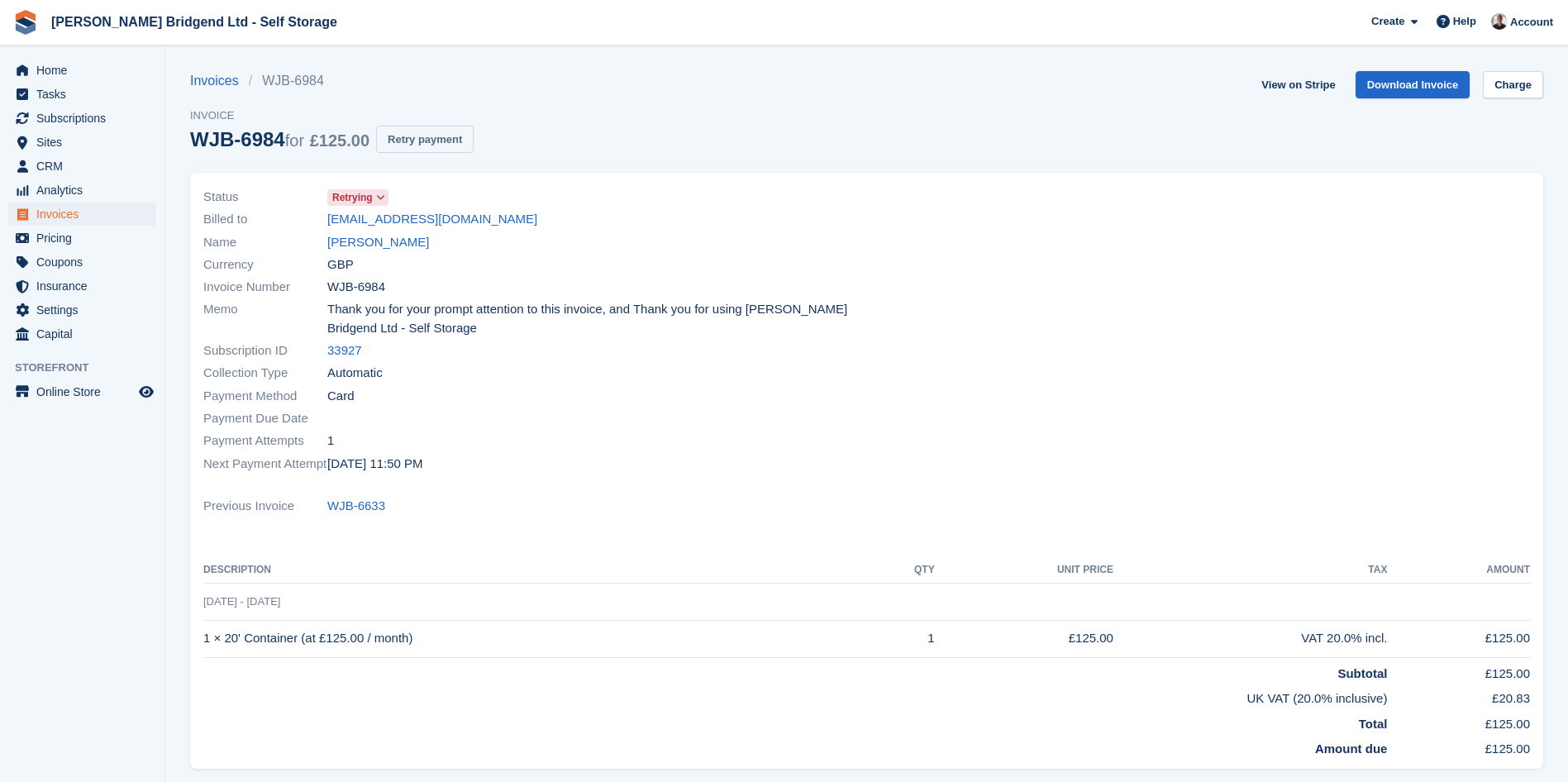
click at [454, 141] on button "Retry payment" at bounding box center [425, 139] width 98 height 28
click at [480, 223] on link "cooper1964104@gmail.com" at bounding box center [432, 219] width 210 height 19
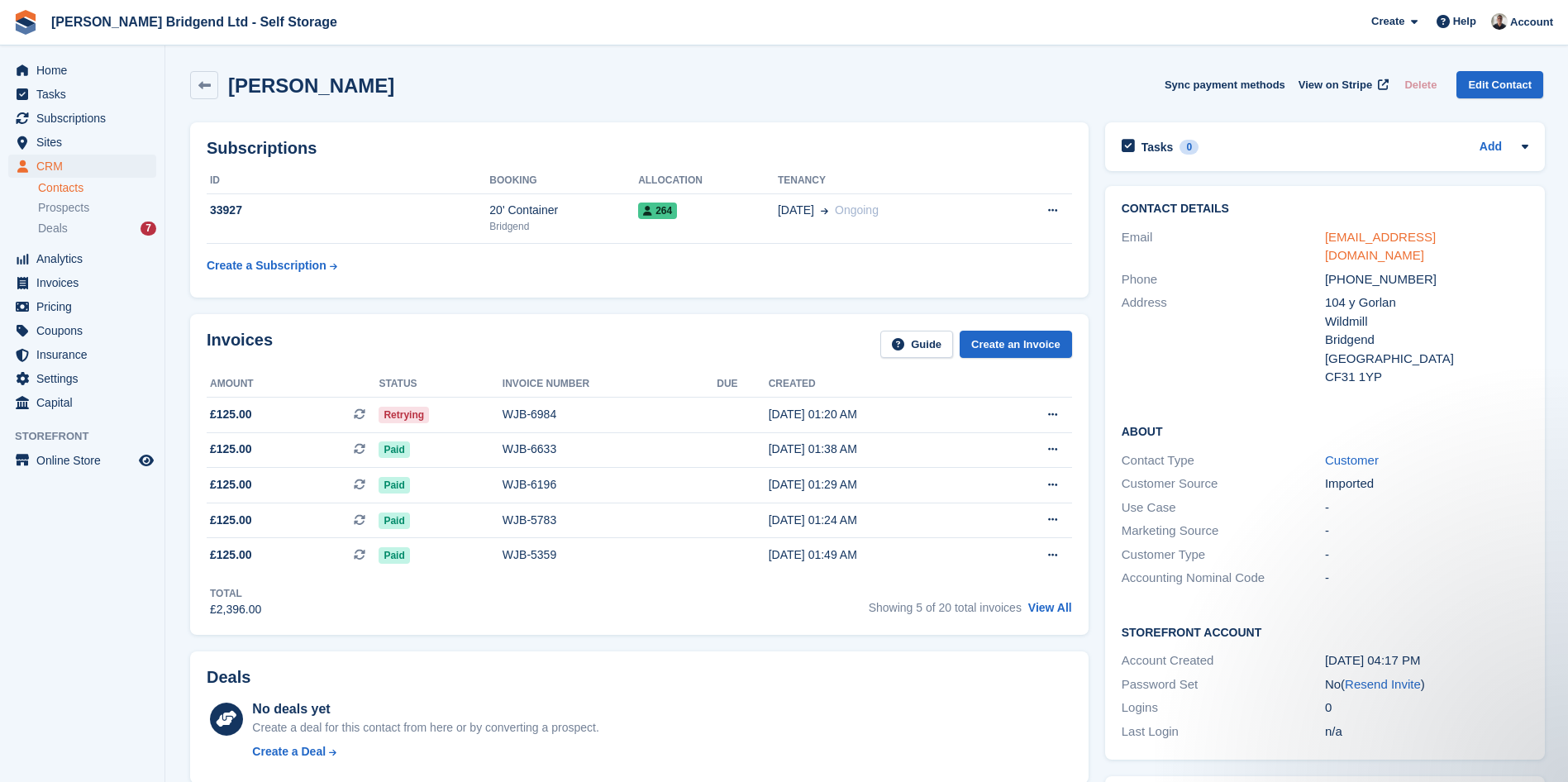
click at [1369, 244] on link "cooper1964104@gmail.com" at bounding box center [1381, 247] width 110 height 33
click at [74, 64] on span "Home" at bounding box center [85, 70] width 100 height 23
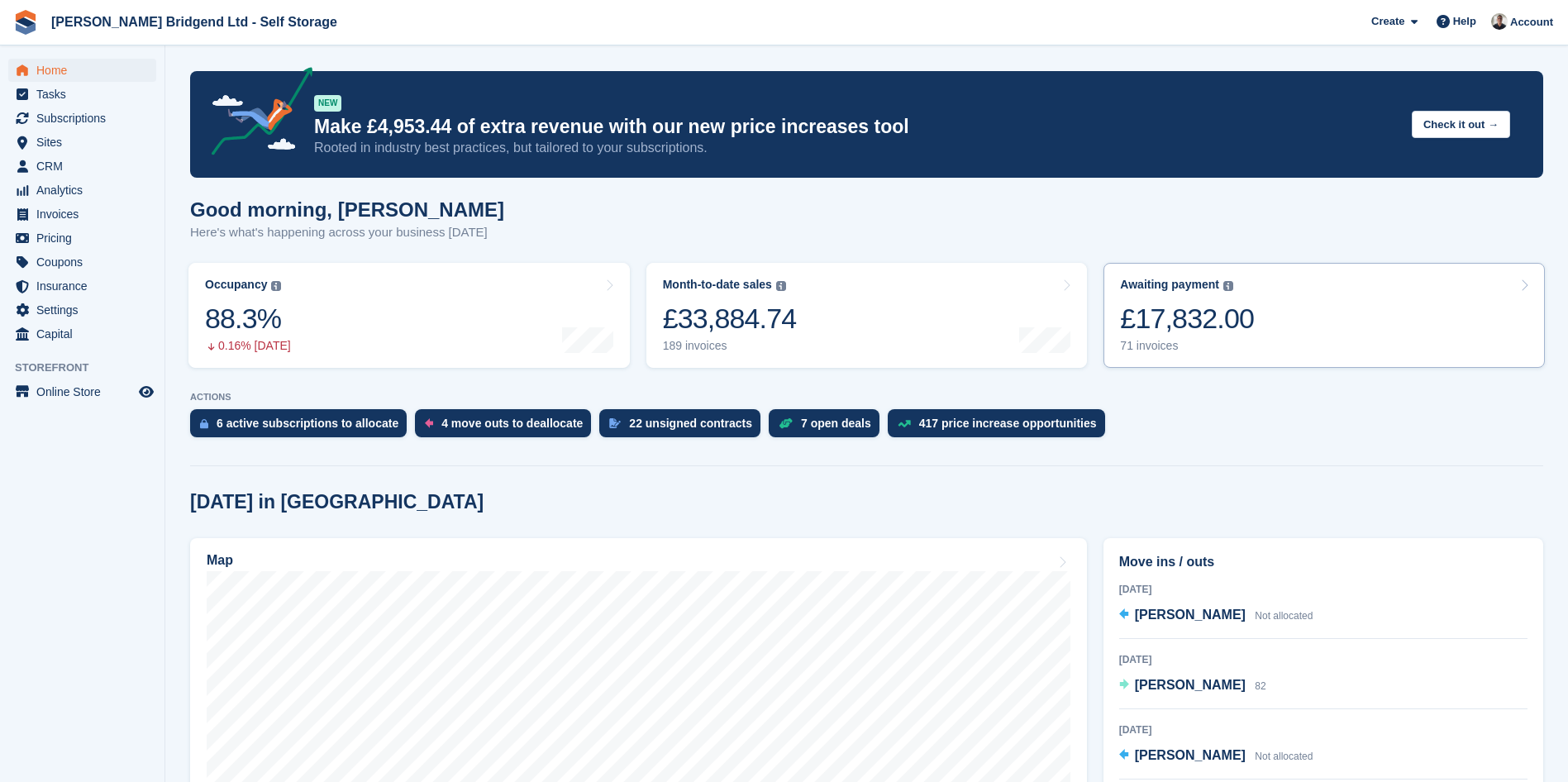
click at [1329, 309] on link "Awaiting payment The total outstanding balance on all open invoices. £17,832.00…" at bounding box center [1325, 314] width 442 height 105
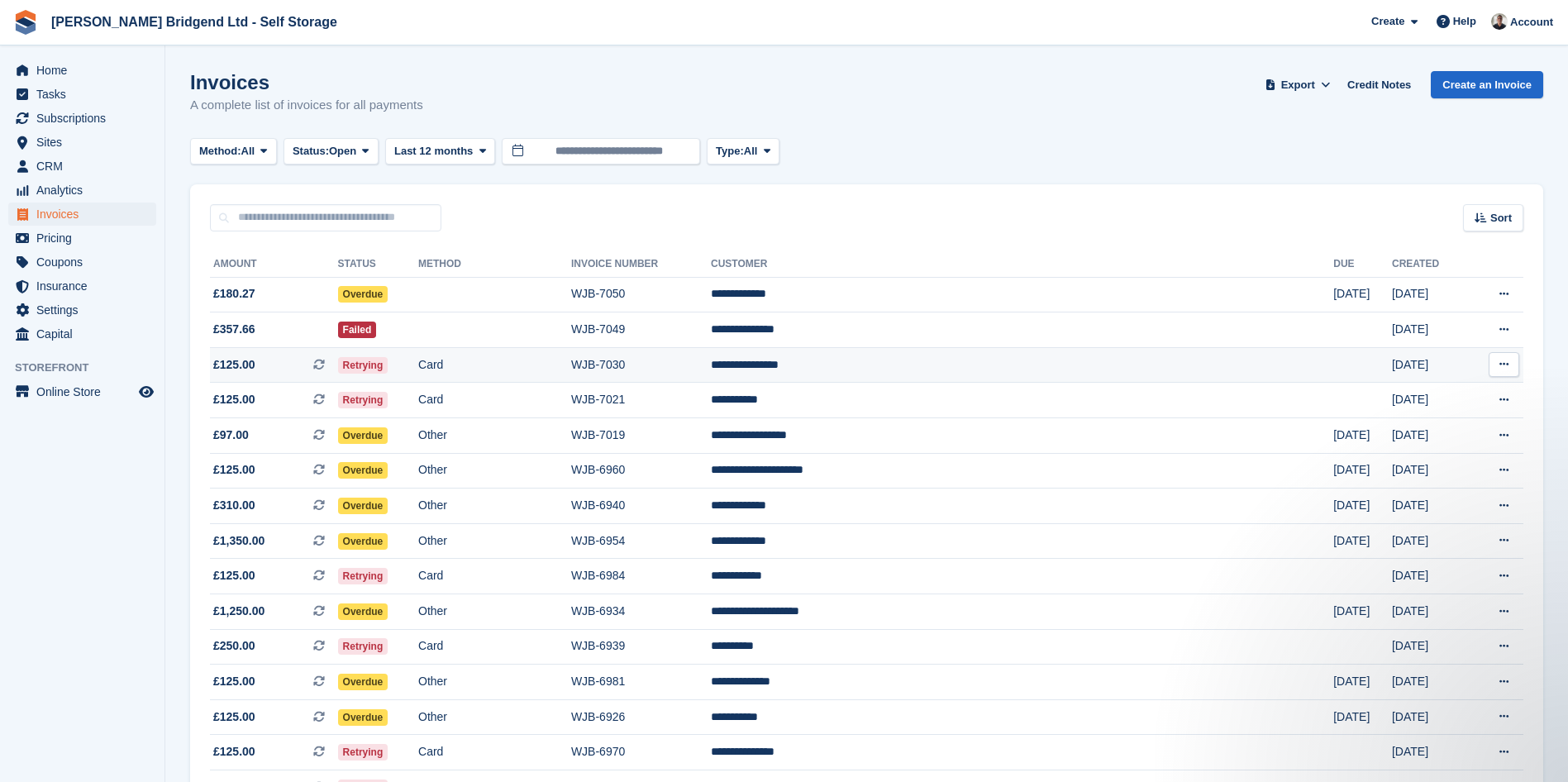
click at [1004, 371] on td "**********" at bounding box center [1022, 365] width 623 height 35
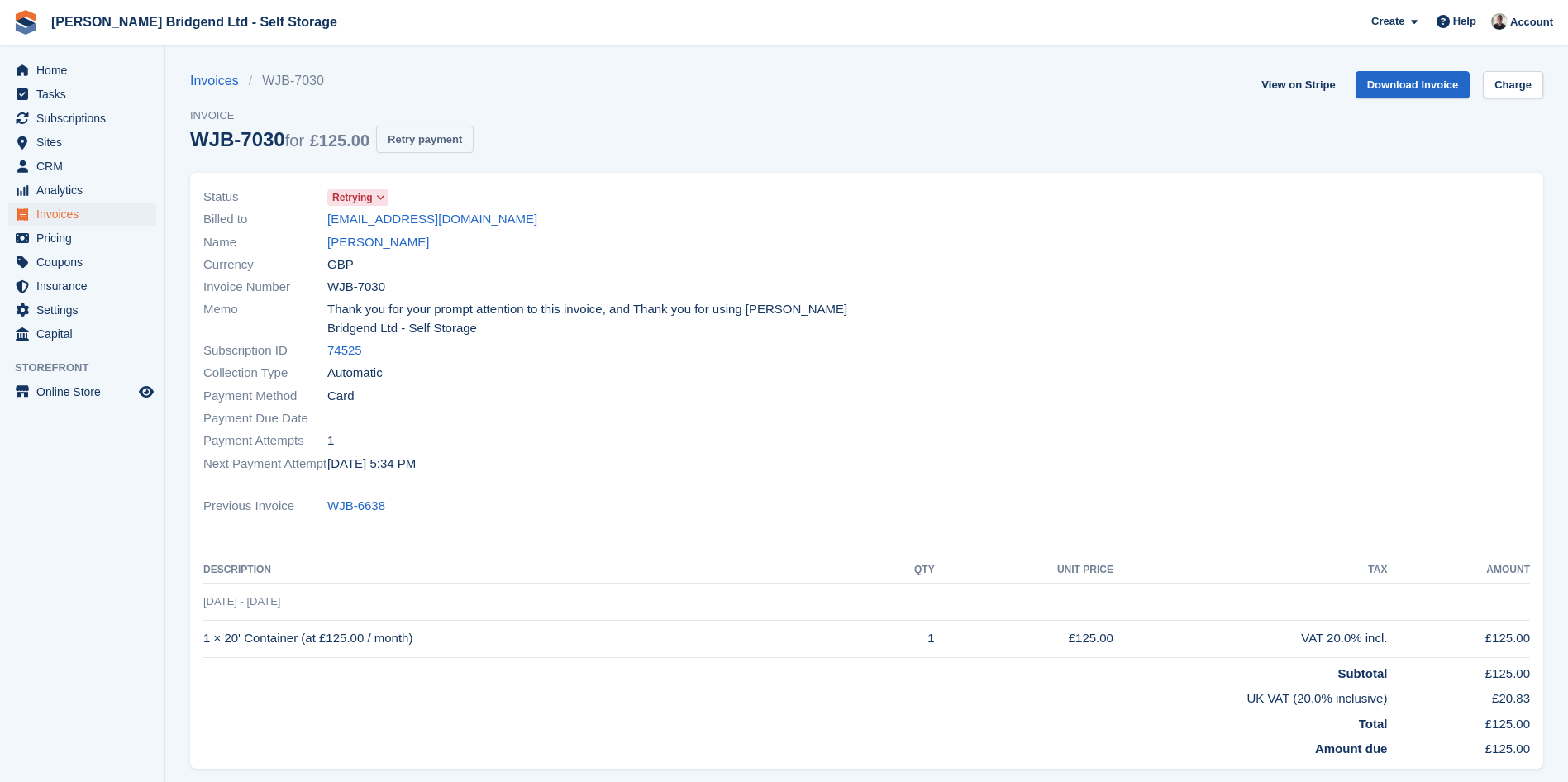
click at [448, 134] on button "Retry payment" at bounding box center [425, 139] width 98 height 28
click at [430, 222] on link "[EMAIL_ADDRESS][DOMAIN_NAME]" at bounding box center [432, 219] width 210 height 19
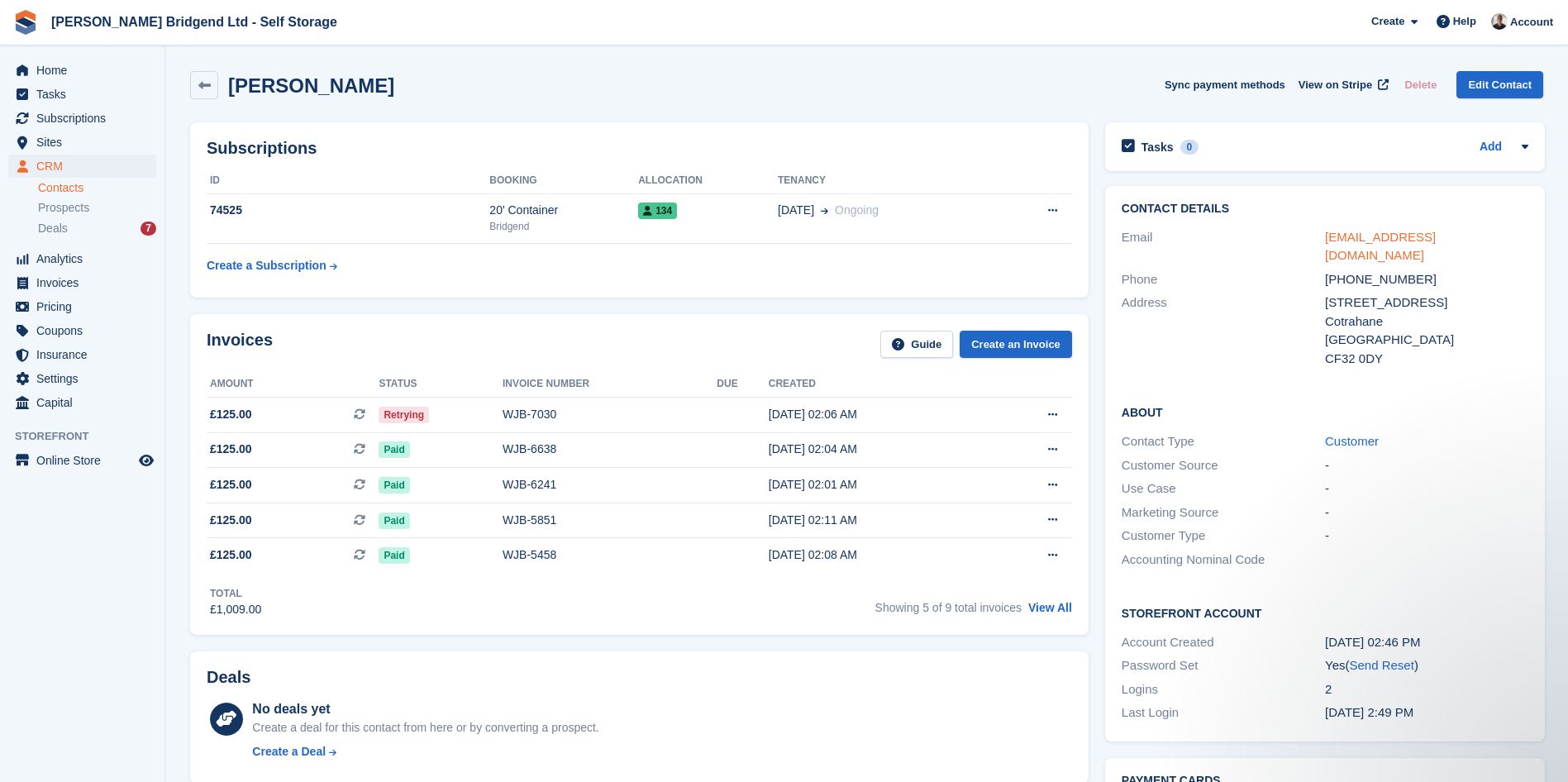
click at [1357, 240] on link "amandallewellyn02@gmail.com" at bounding box center [1381, 247] width 110 height 33
click at [121, 74] on span "Home" at bounding box center [85, 70] width 100 height 23
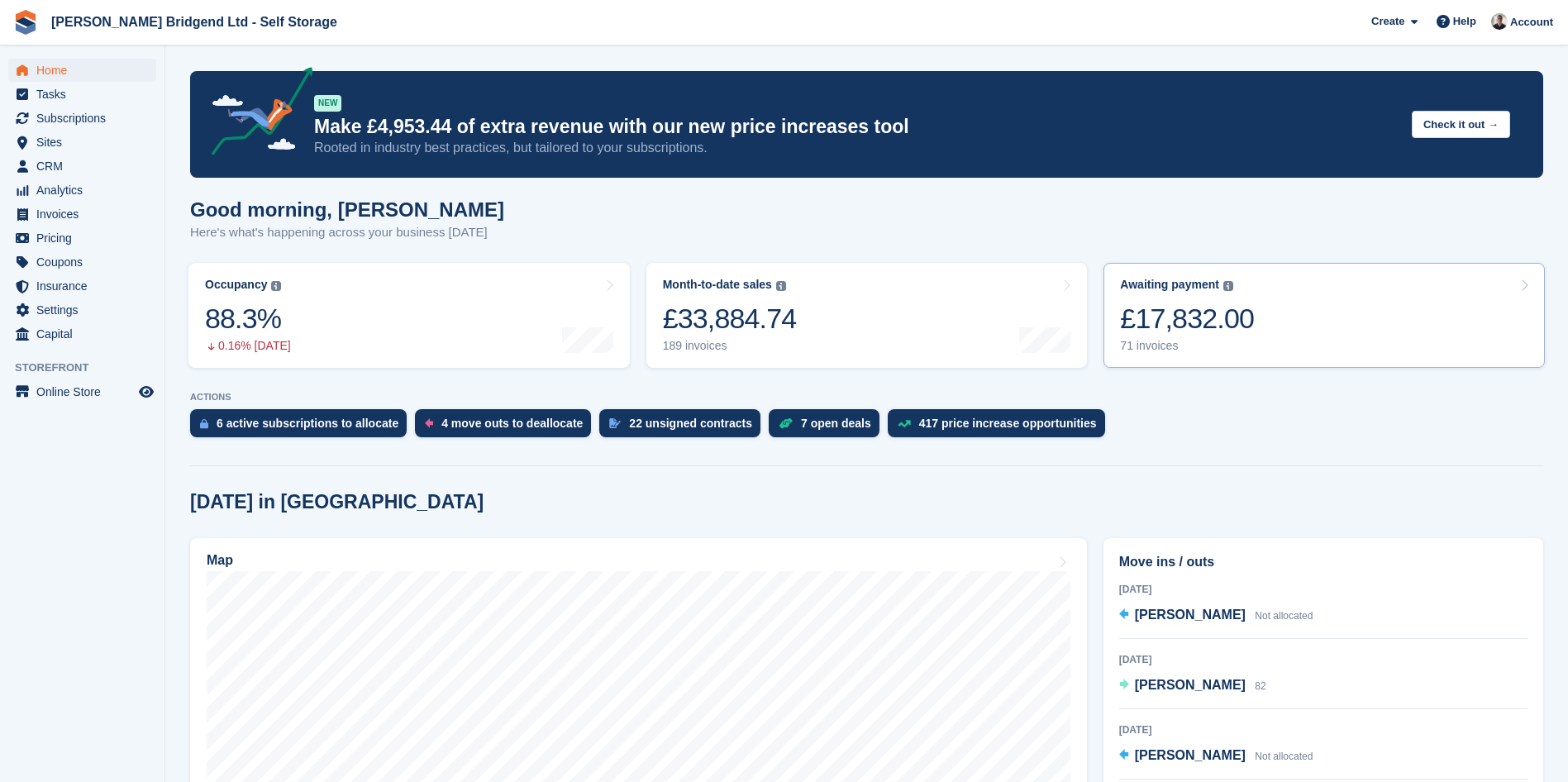
click at [1220, 312] on div "£17,832.00" at bounding box center [1187, 319] width 134 height 34
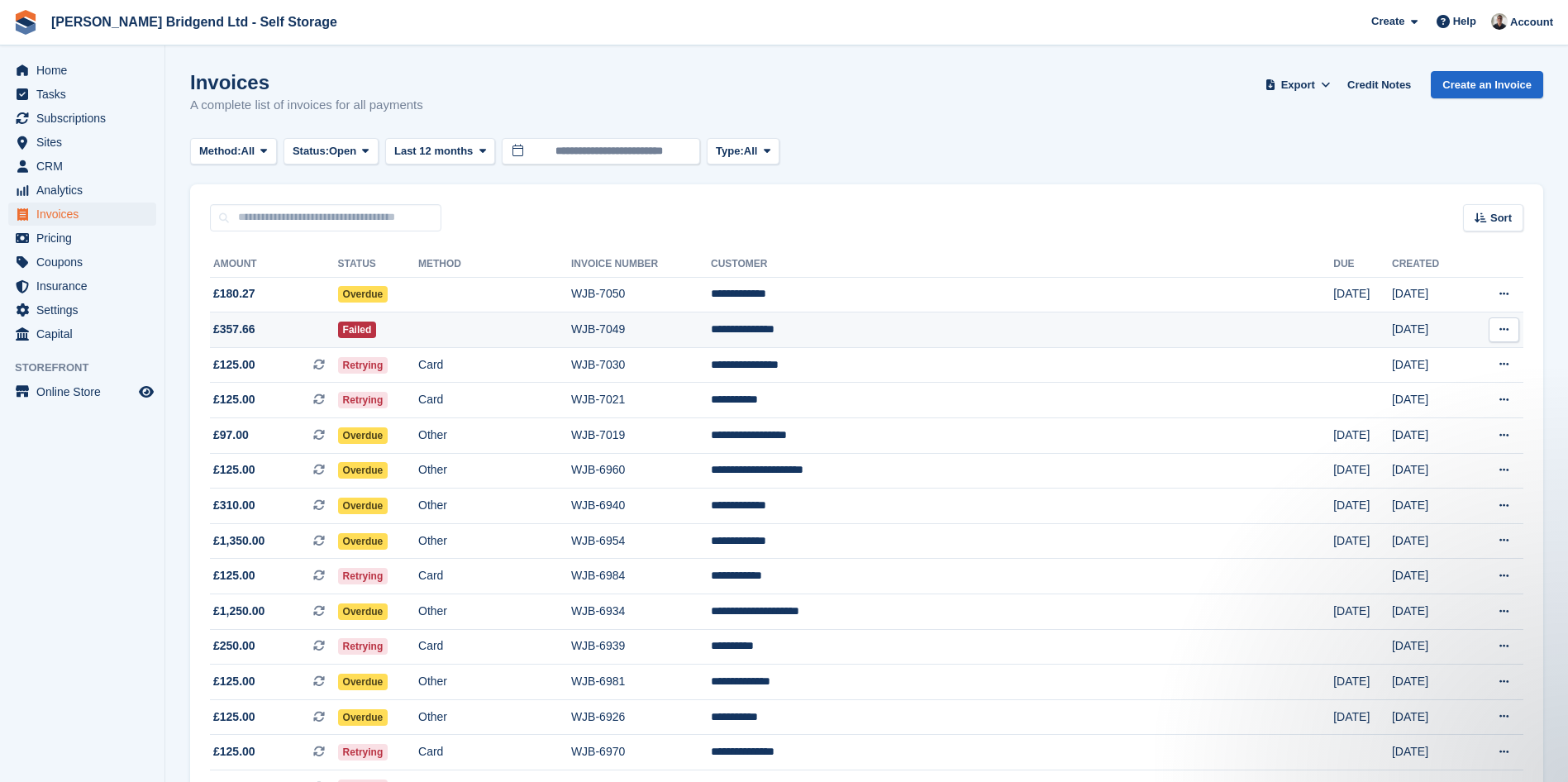
click at [1016, 325] on td "**********" at bounding box center [1022, 330] width 623 height 35
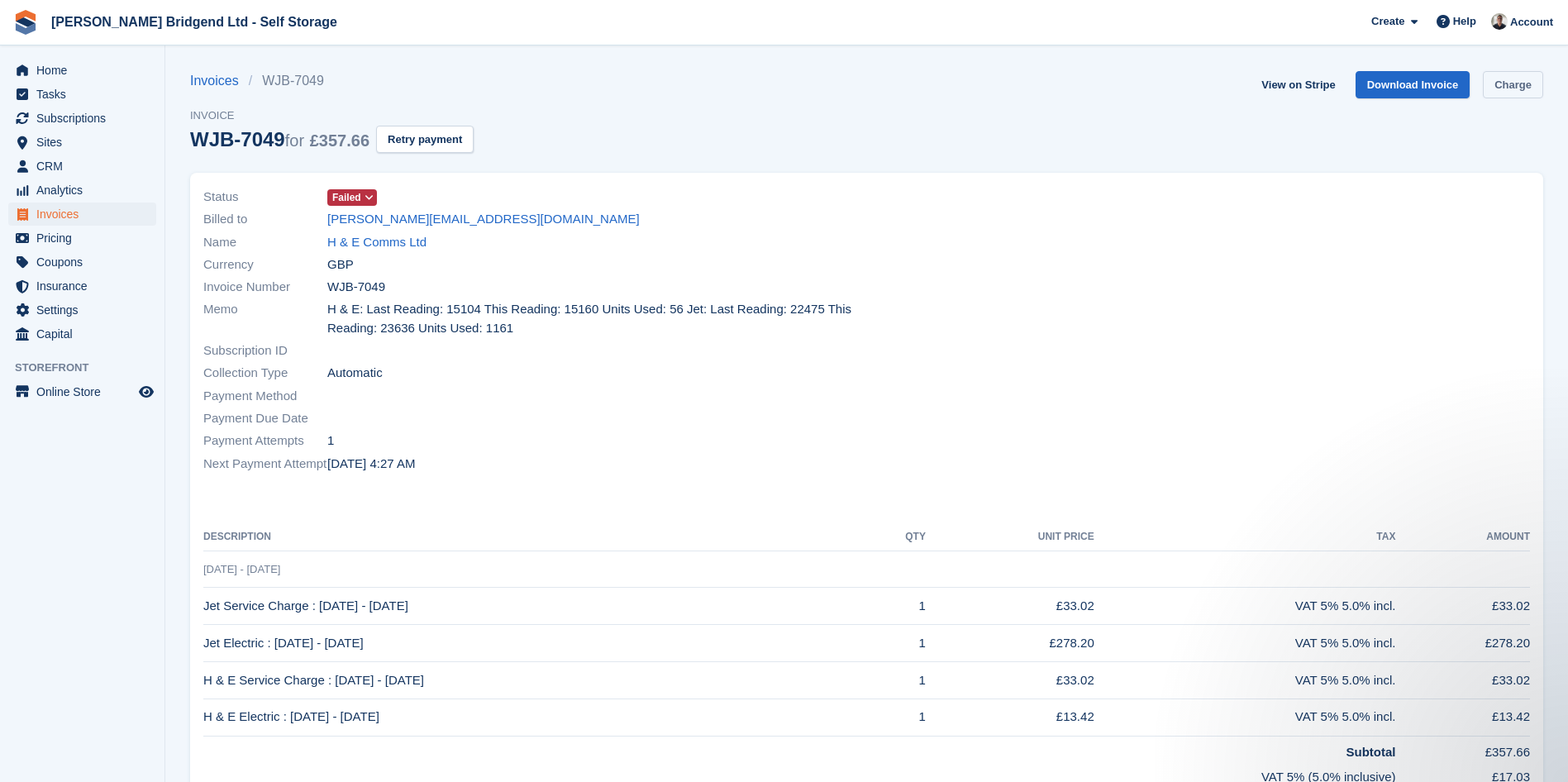
click at [1504, 98] on link "Charge" at bounding box center [1513, 84] width 60 height 28
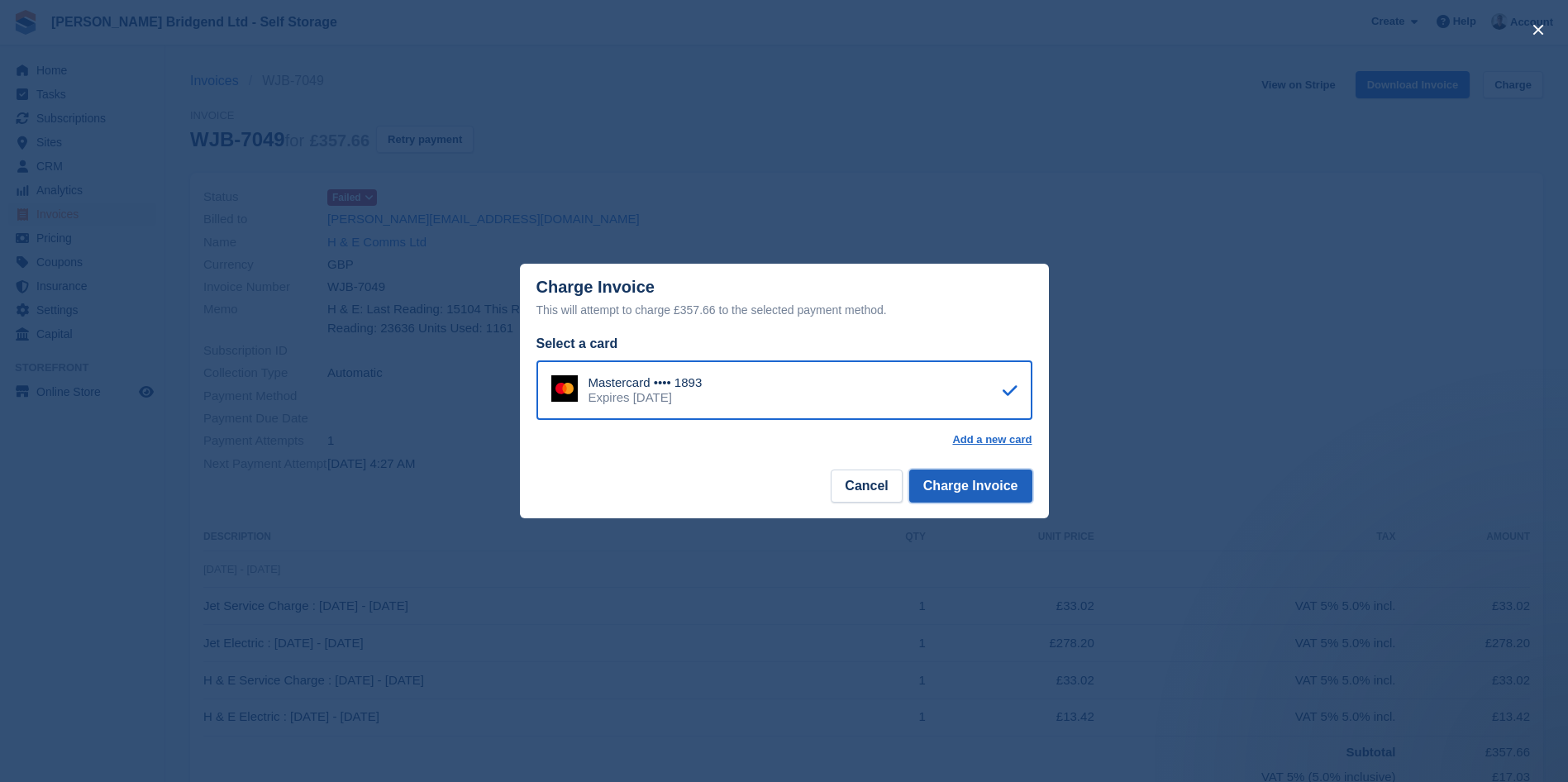
click at [940, 477] on button "Charge Invoice" at bounding box center [971, 486] width 123 height 33
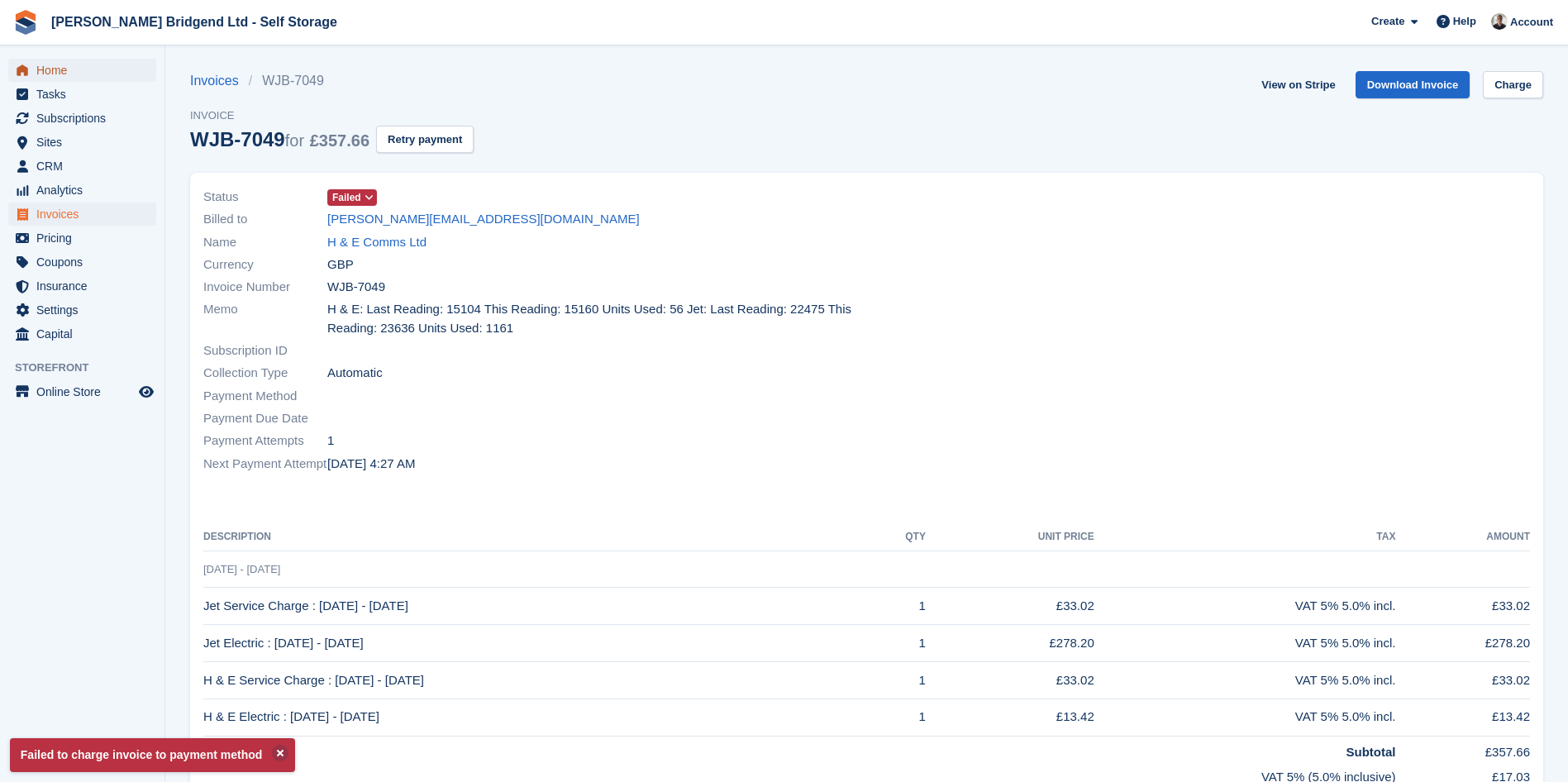
click at [108, 67] on span "Home" at bounding box center [85, 70] width 100 height 23
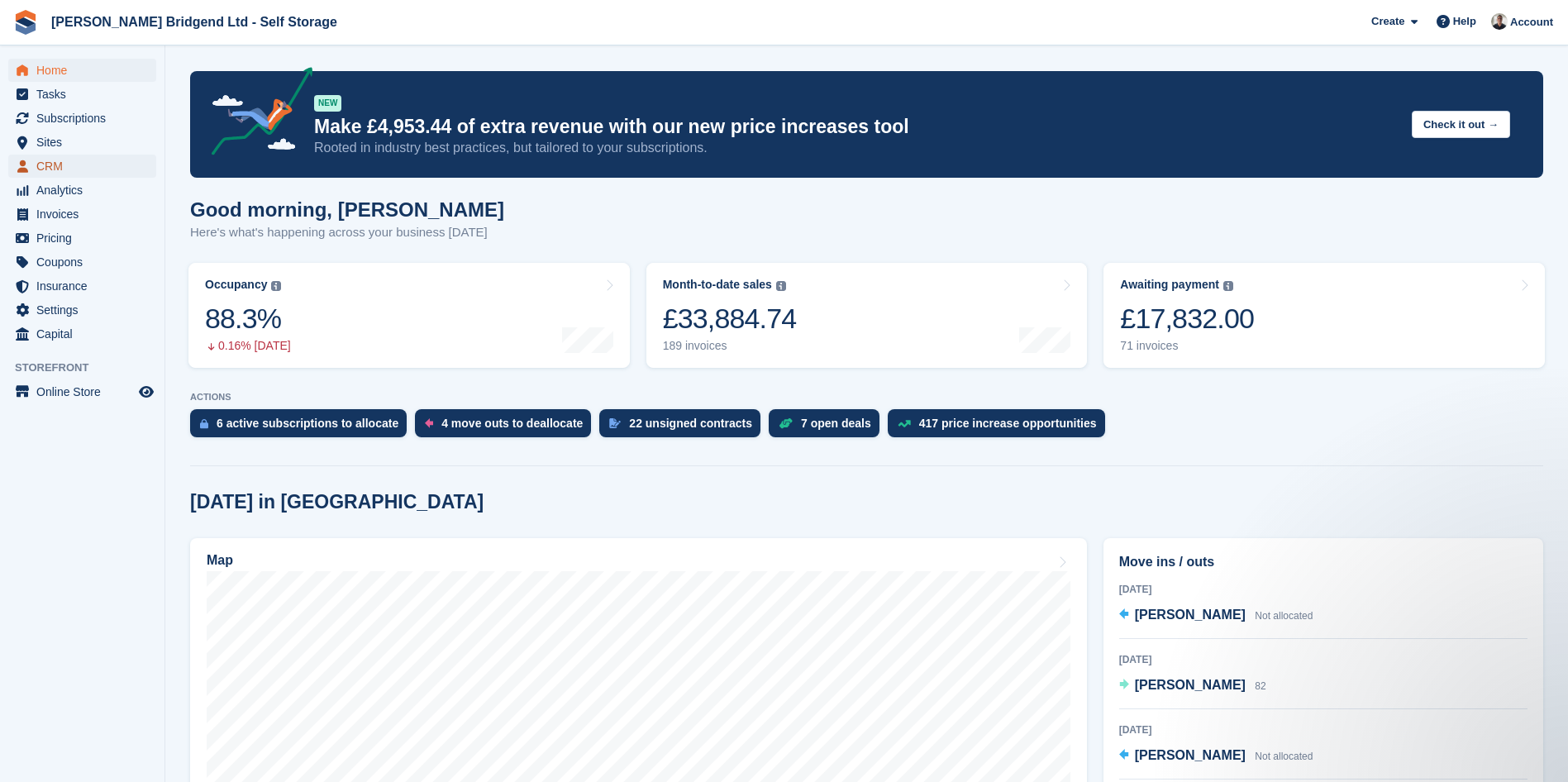
click at [80, 162] on span "CRM" at bounding box center [85, 166] width 100 height 23
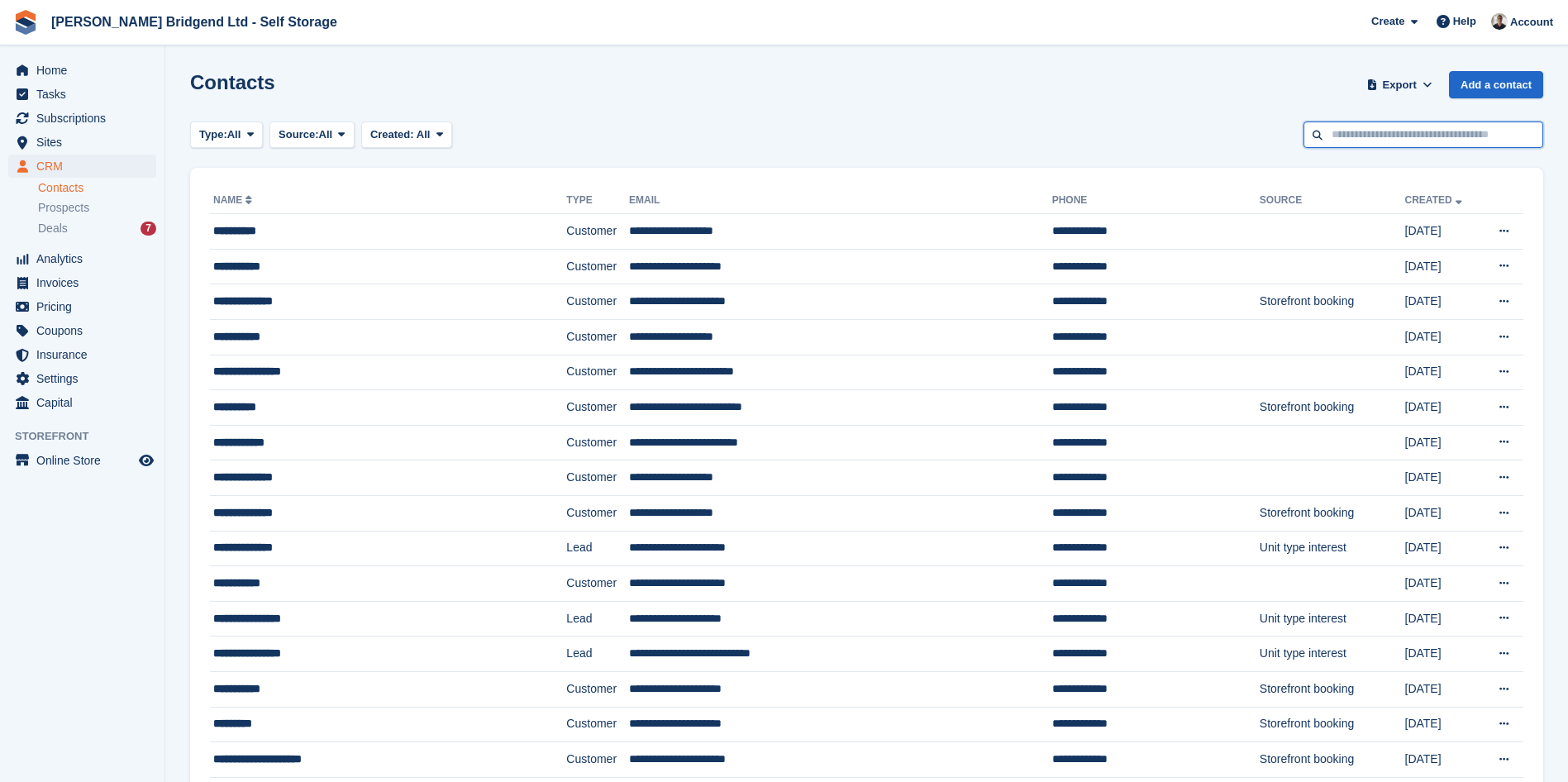
click at [1403, 142] on input "text" at bounding box center [1423, 135] width 240 height 28
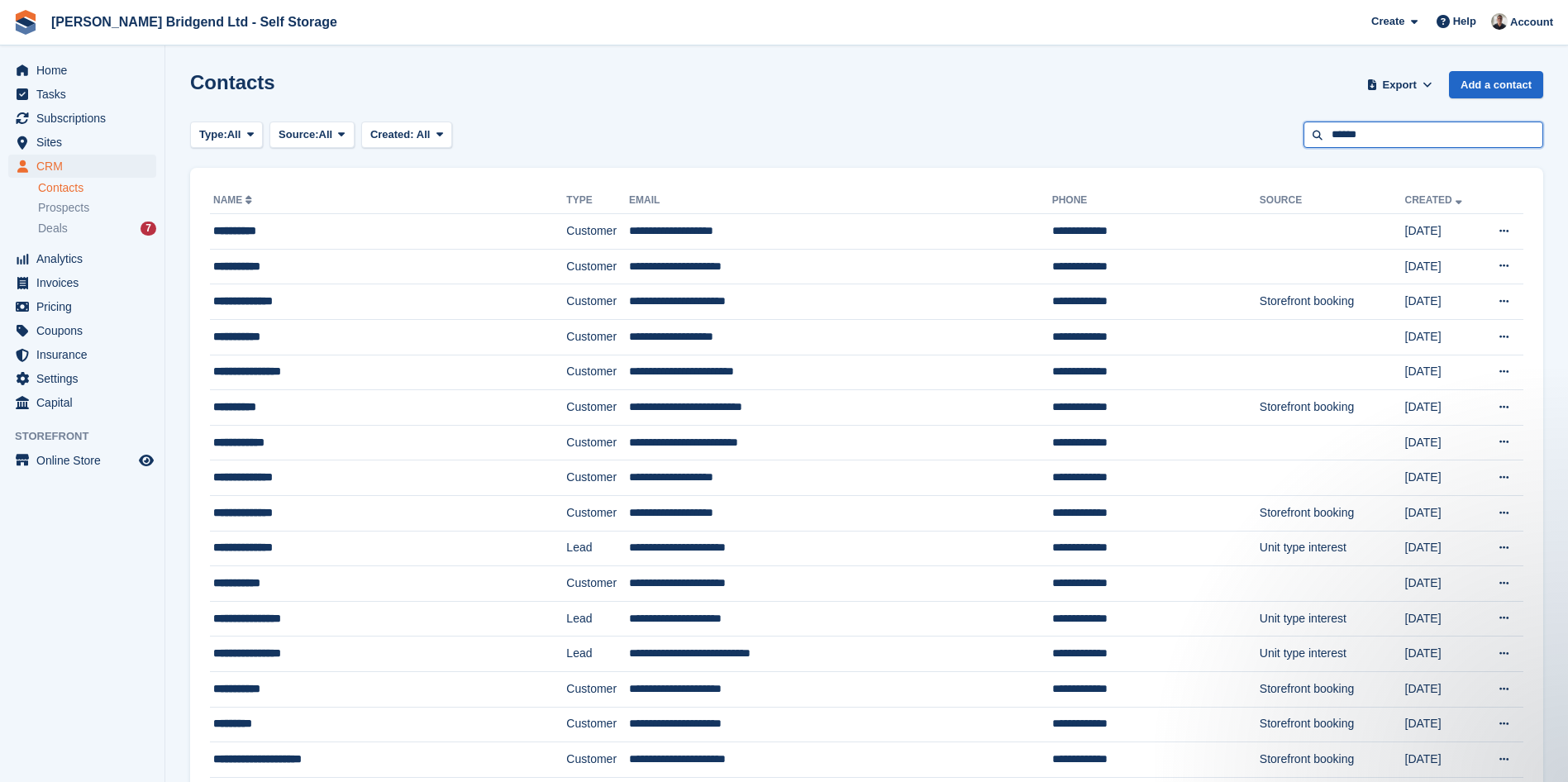
type input "******"
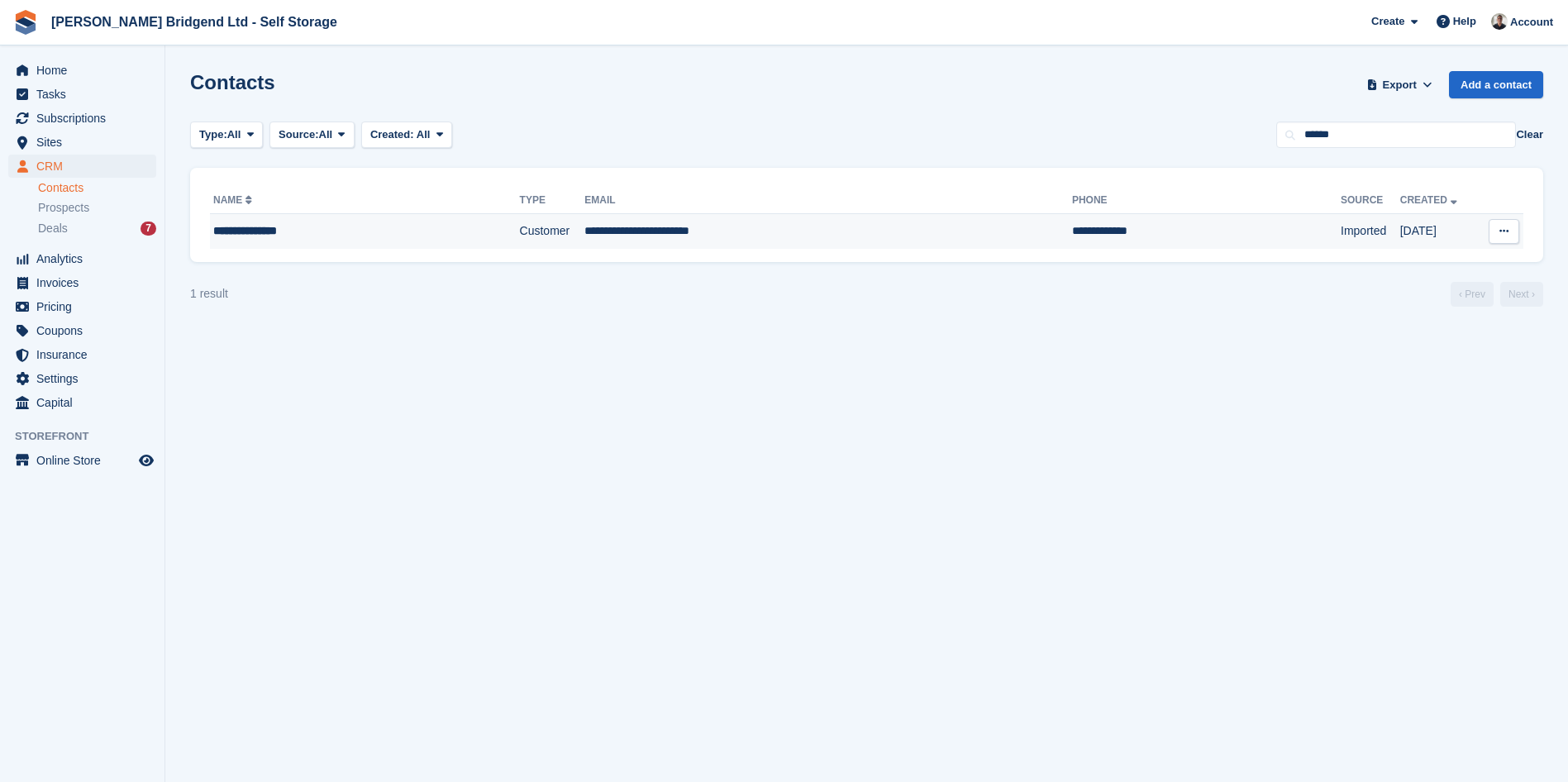
click at [1072, 240] on td "**********" at bounding box center [1206, 231] width 269 height 34
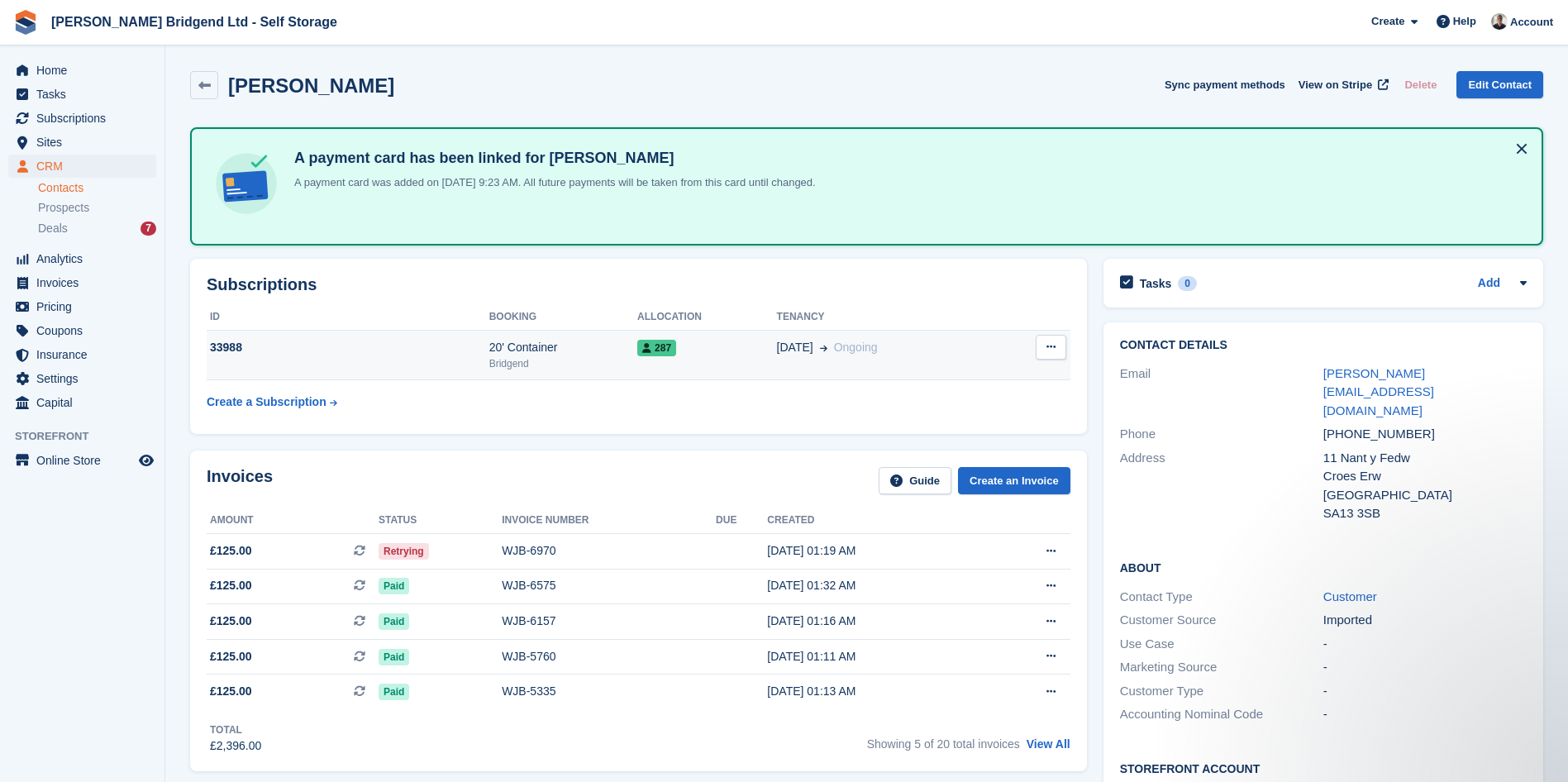
click at [737, 376] on td "287" at bounding box center [707, 355] width 139 height 50
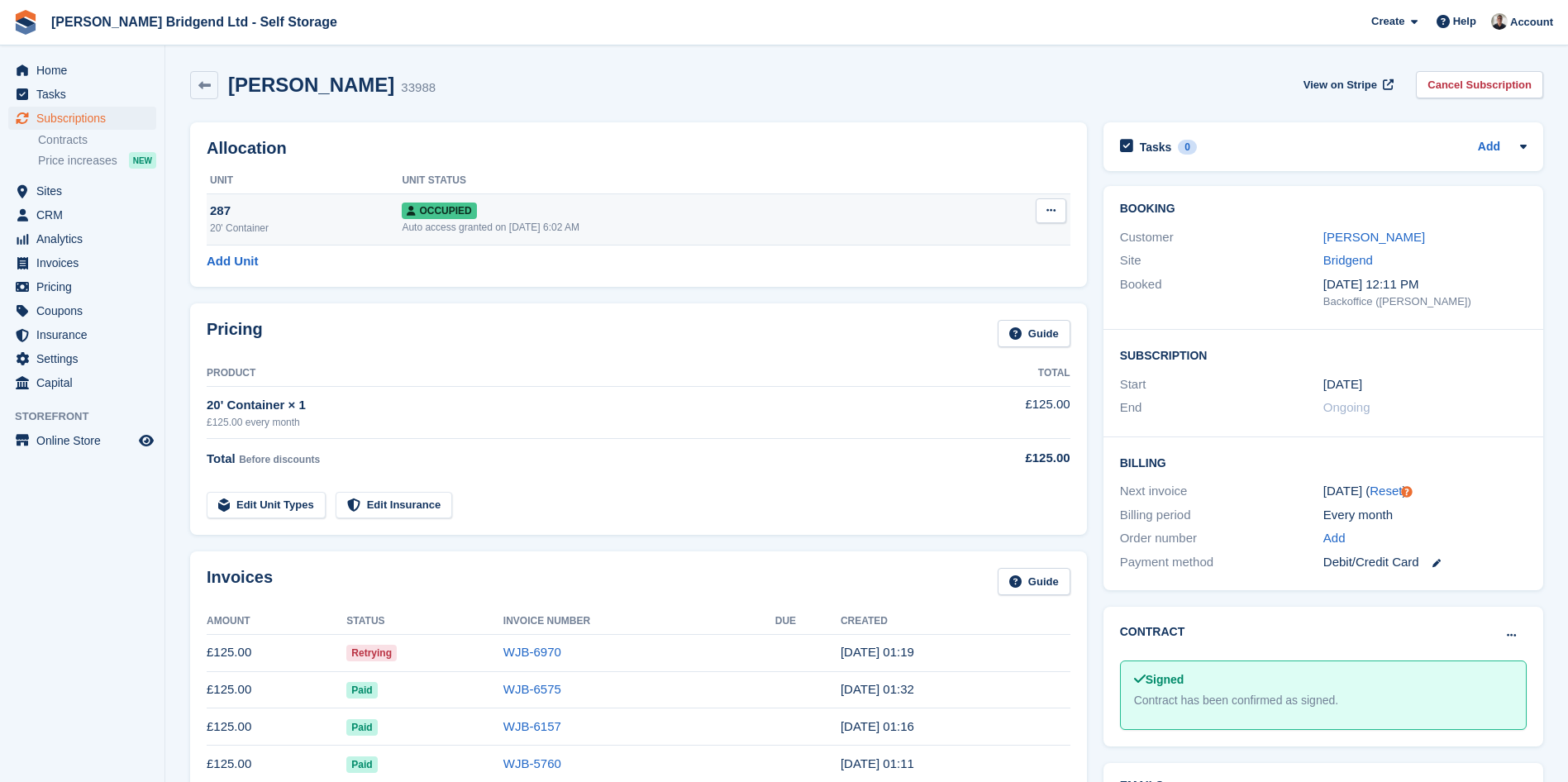
click at [1052, 207] on icon at bounding box center [1051, 210] width 9 height 11
click at [969, 243] on p "Overlock" at bounding box center [987, 243] width 144 height 22
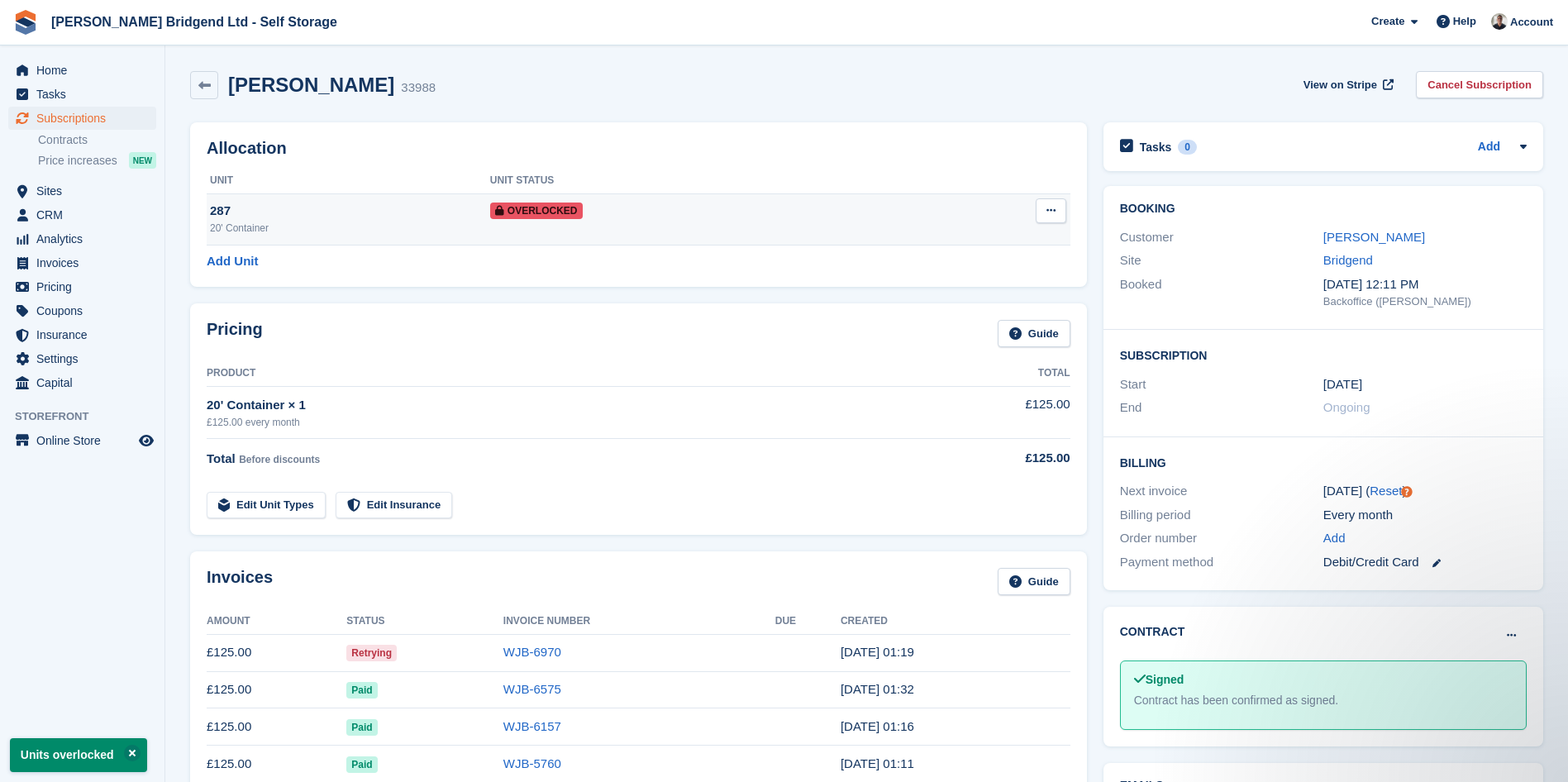
click at [692, 235] on td "Overlocked" at bounding box center [701, 218] width 422 height 51
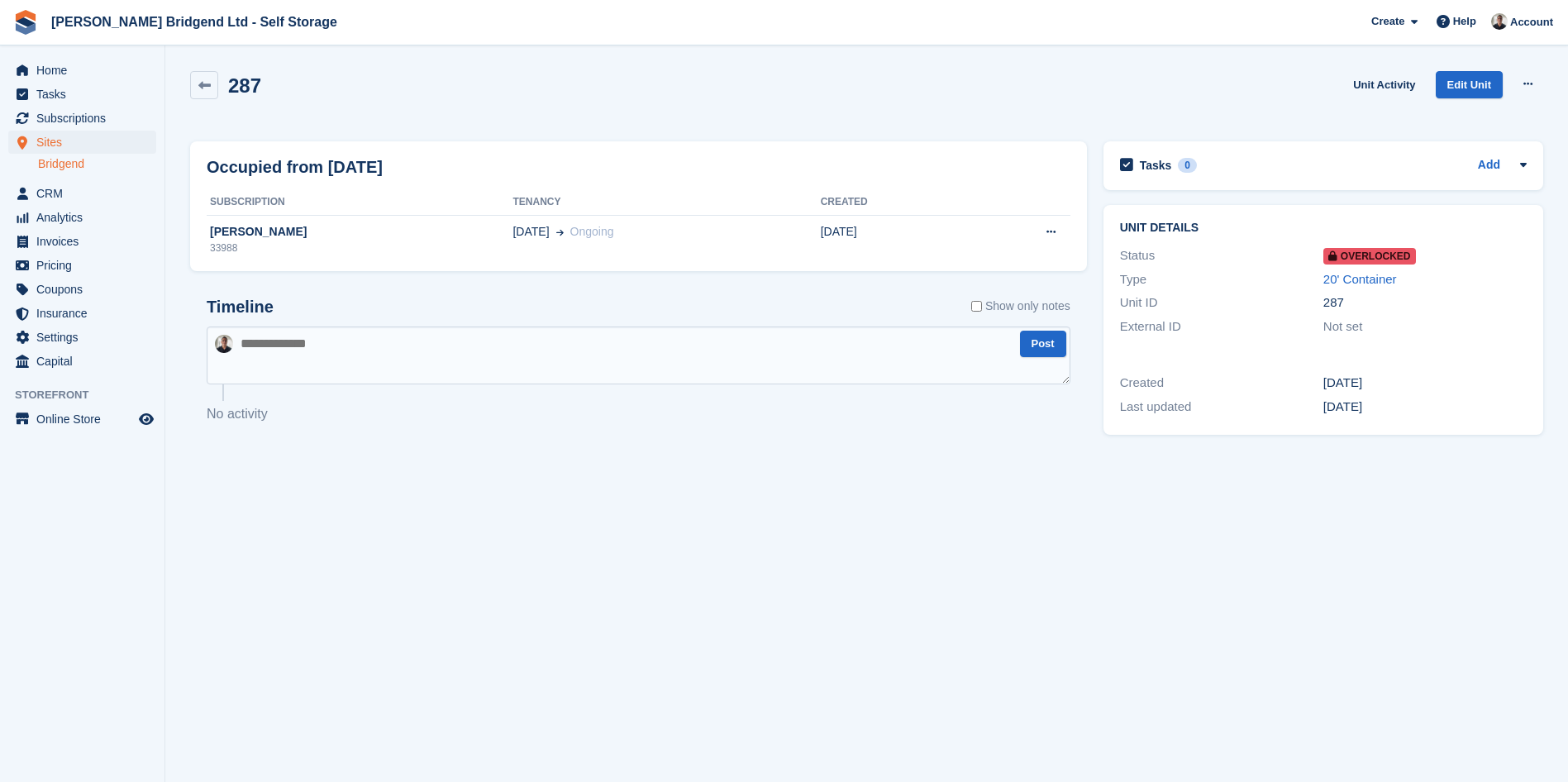
click at [602, 349] on textarea at bounding box center [638, 355] width 863 height 58
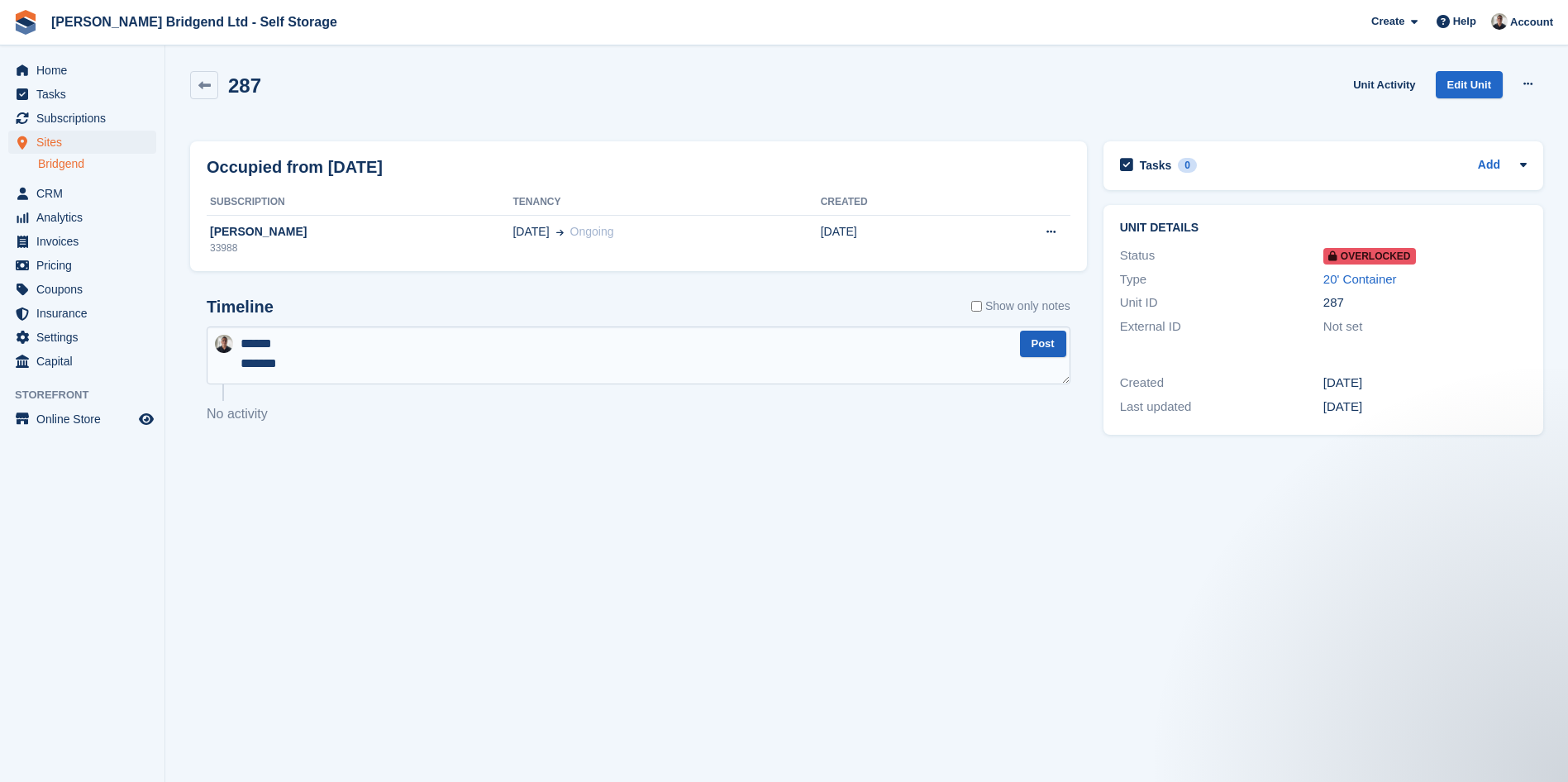
type textarea "****** *******"
click at [1048, 349] on button "Post" at bounding box center [1043, 344] width 46 height 28
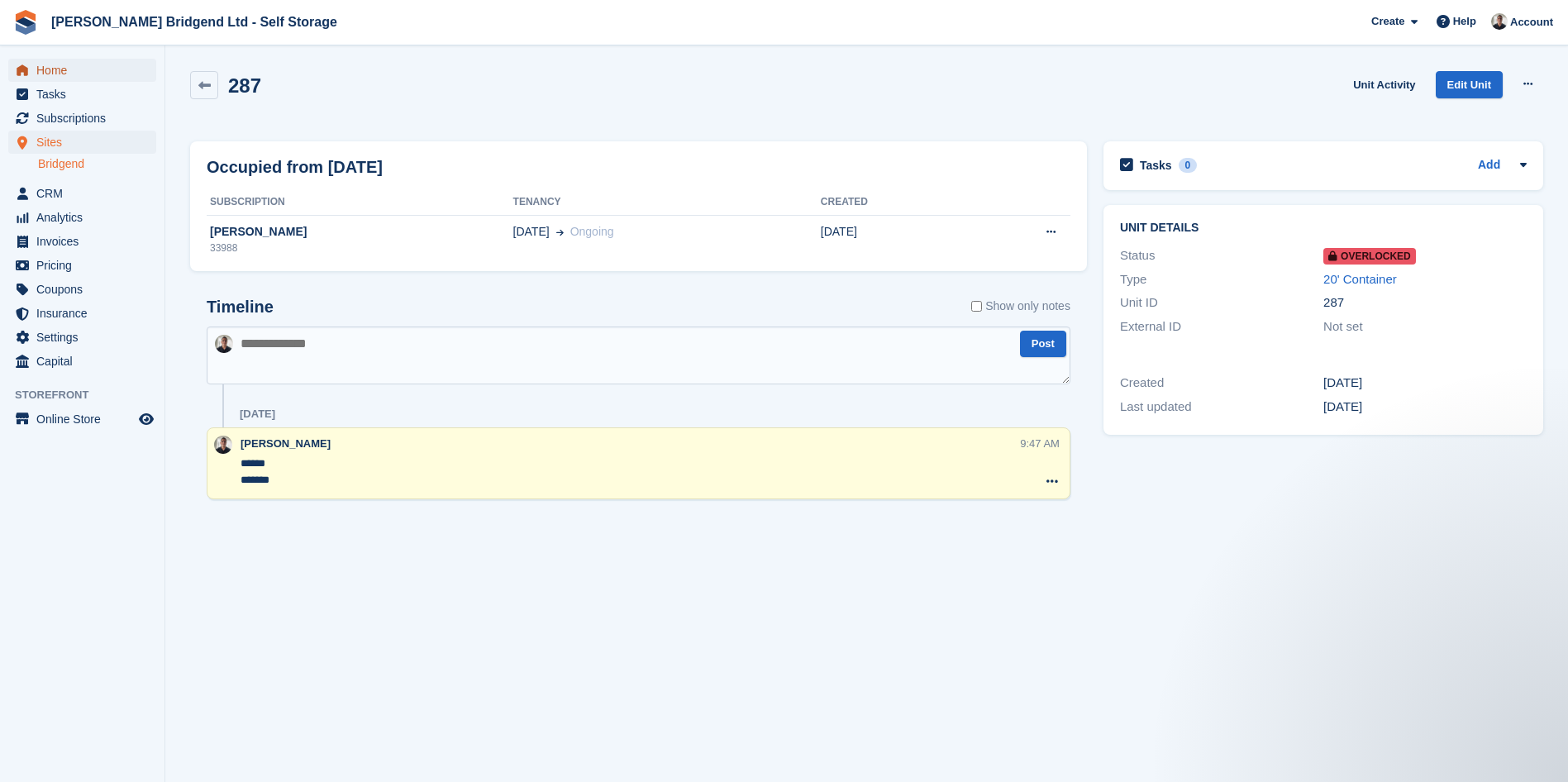
click at [61, 70] on span "Home" at bounding box center [85, 70] width 100 height 23
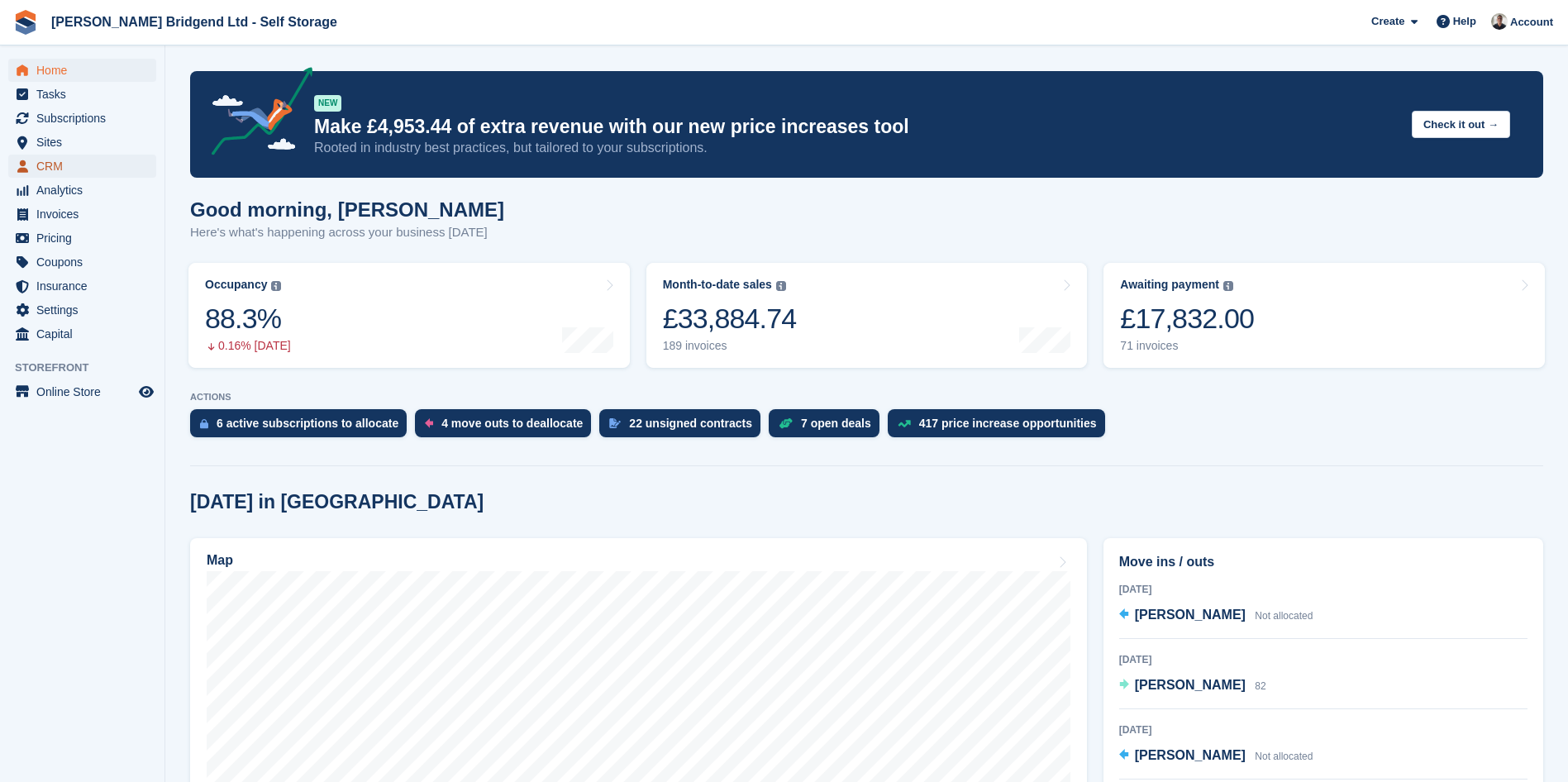
click at [105, 159] on span "CRM" at bounding box center [85, 166] width 100 height 23
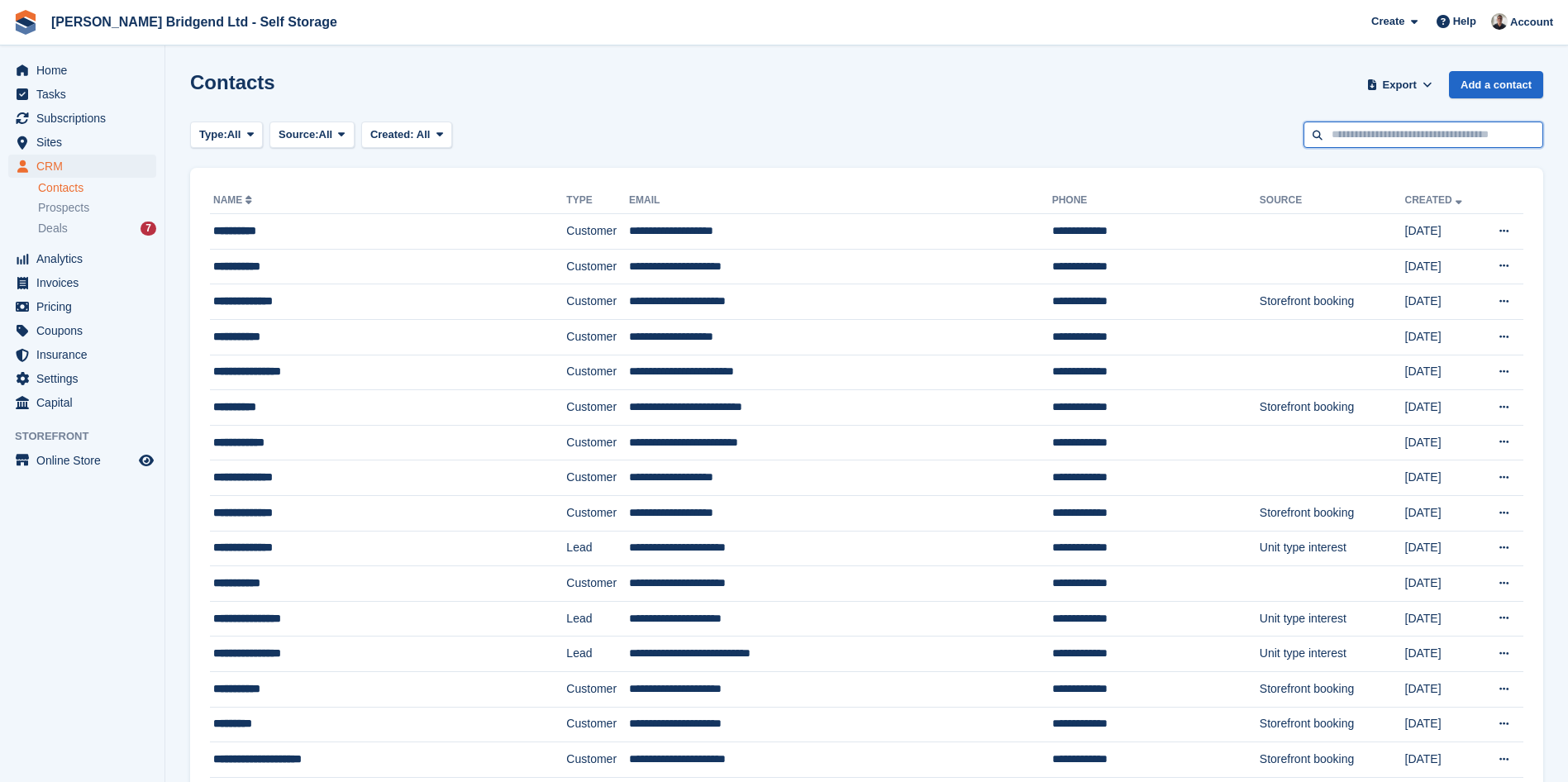
click at [1364, 139] on input "text" at bounding box center [1423, 135] width 240 height 28
type input "*****"
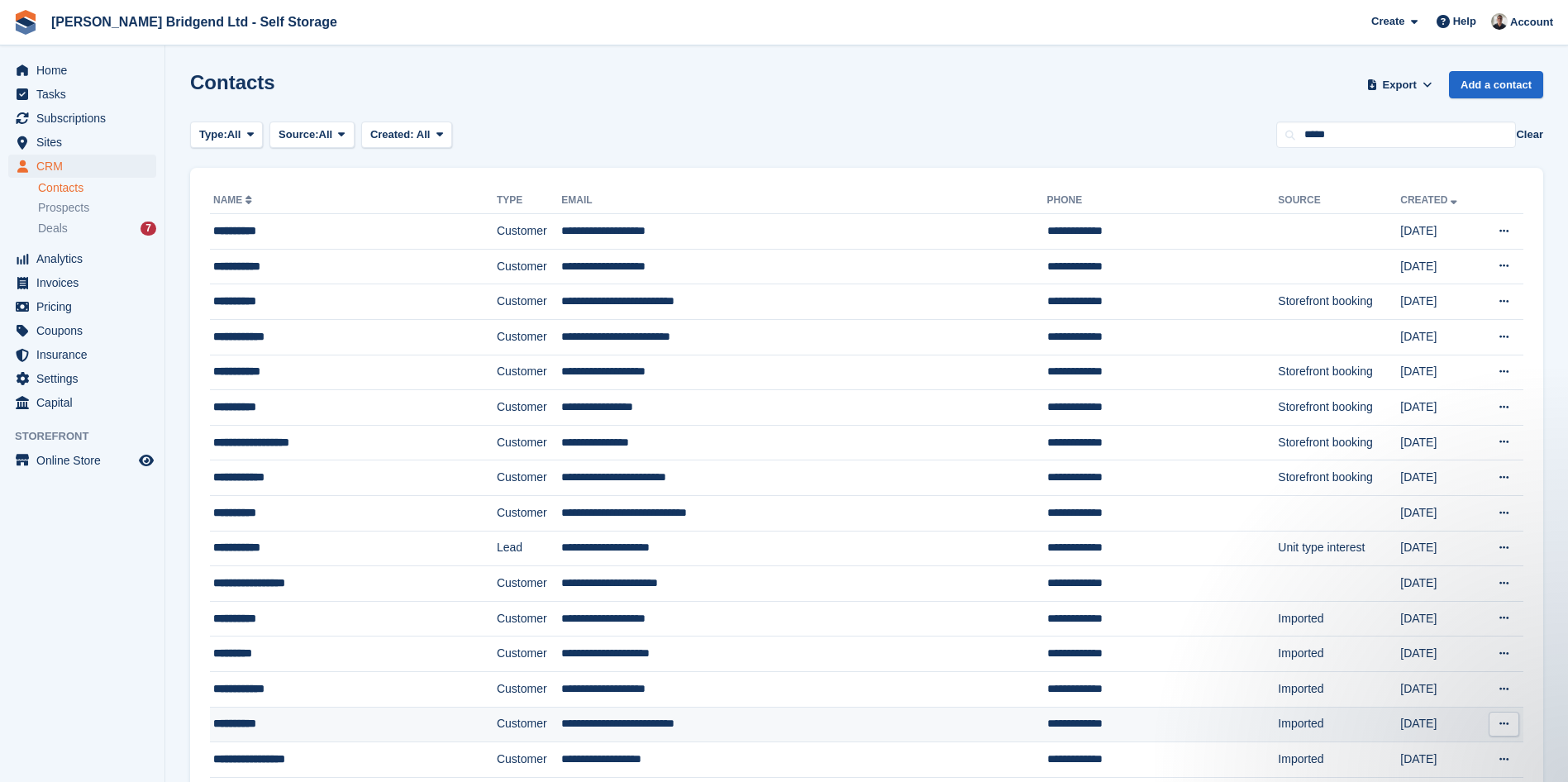
click at [356, 720] on div "**********" at bounding box center [322, 723] width 218 height 18
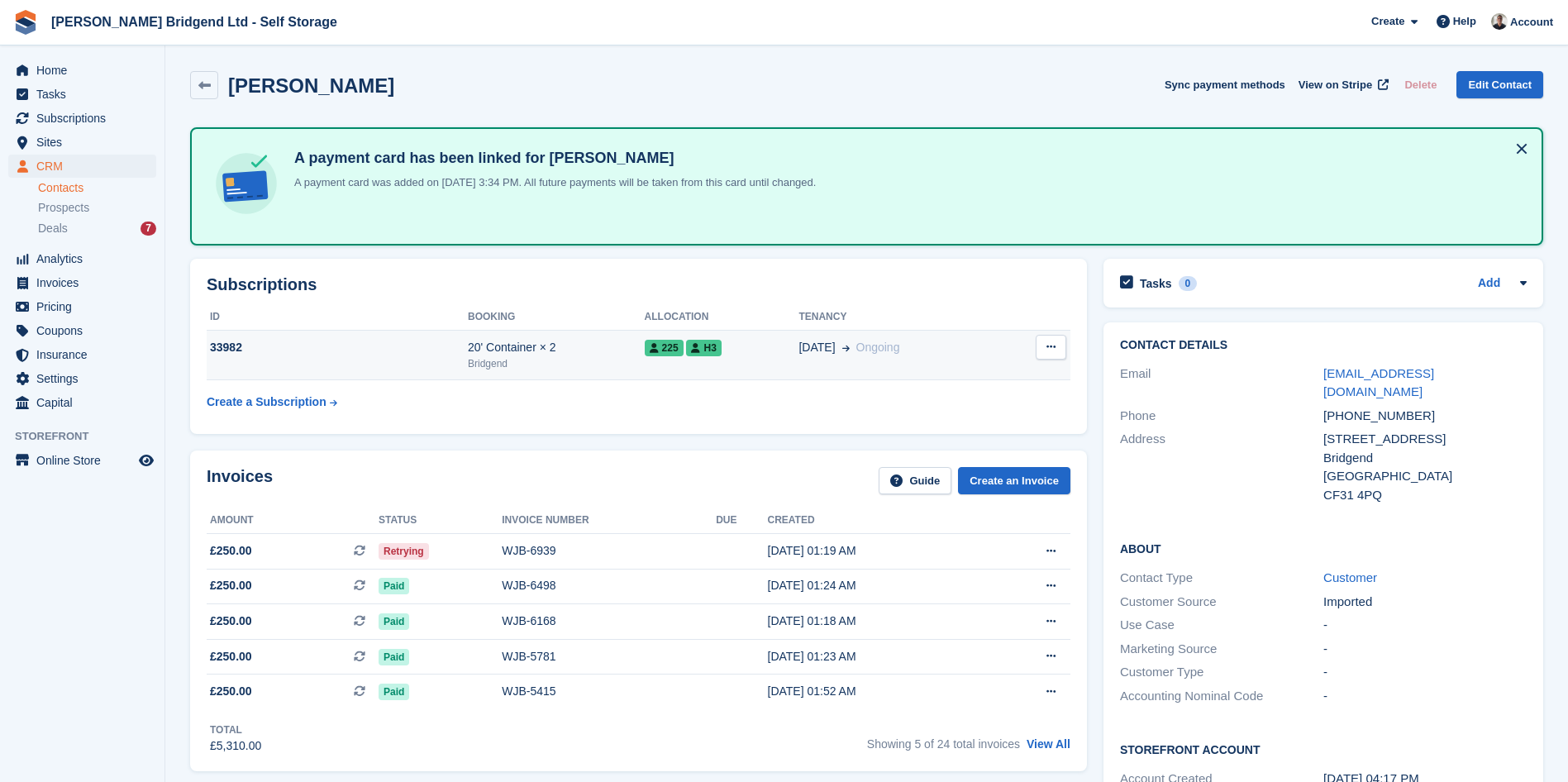
click at [798, 355] on td "01 Mar Ongoing" at bounding box center [899, 355] width 202 height 50
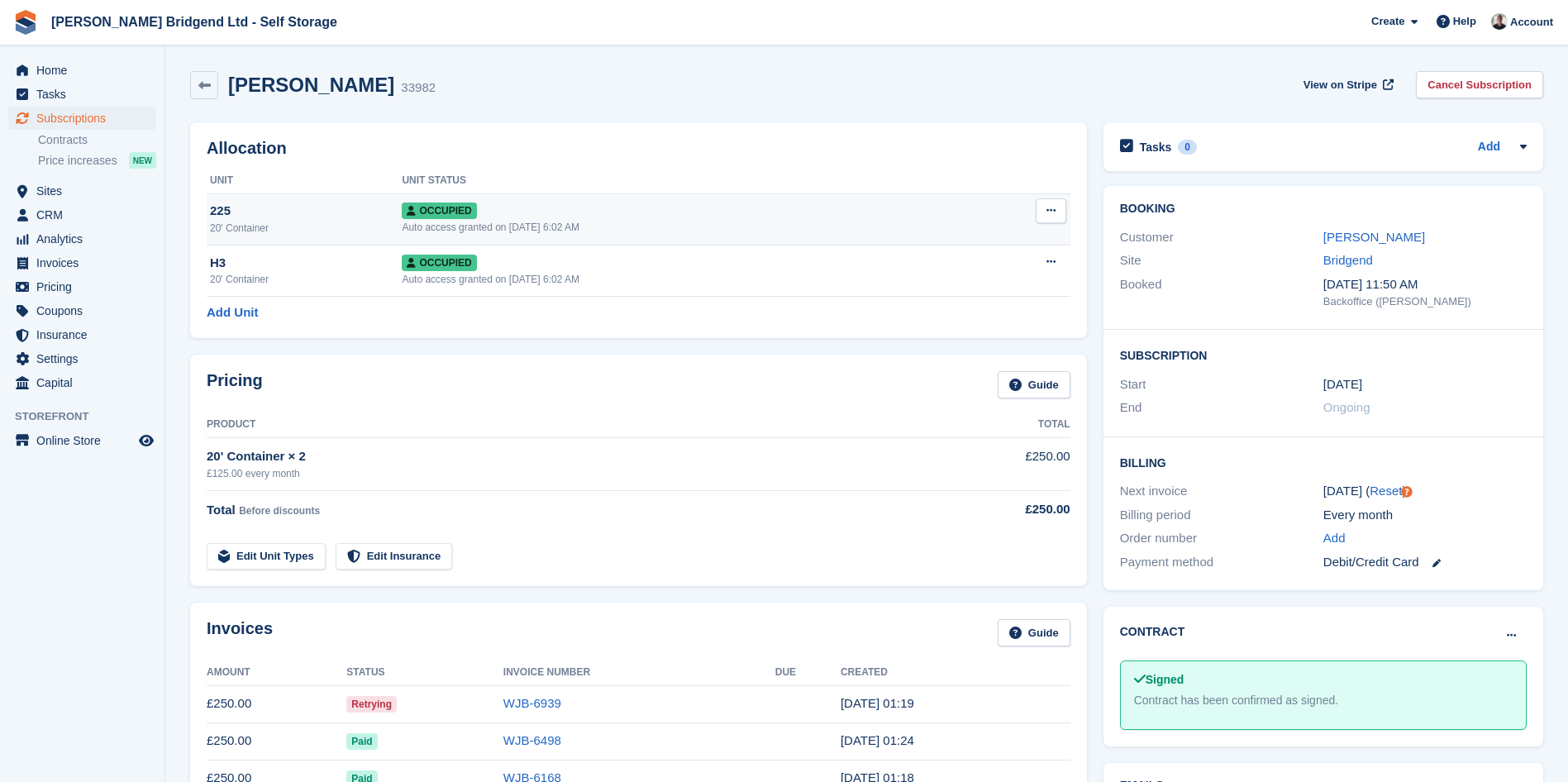
click at [855, 212] on div "Occupied" at bounding box center [681, 210] width 559 height 18
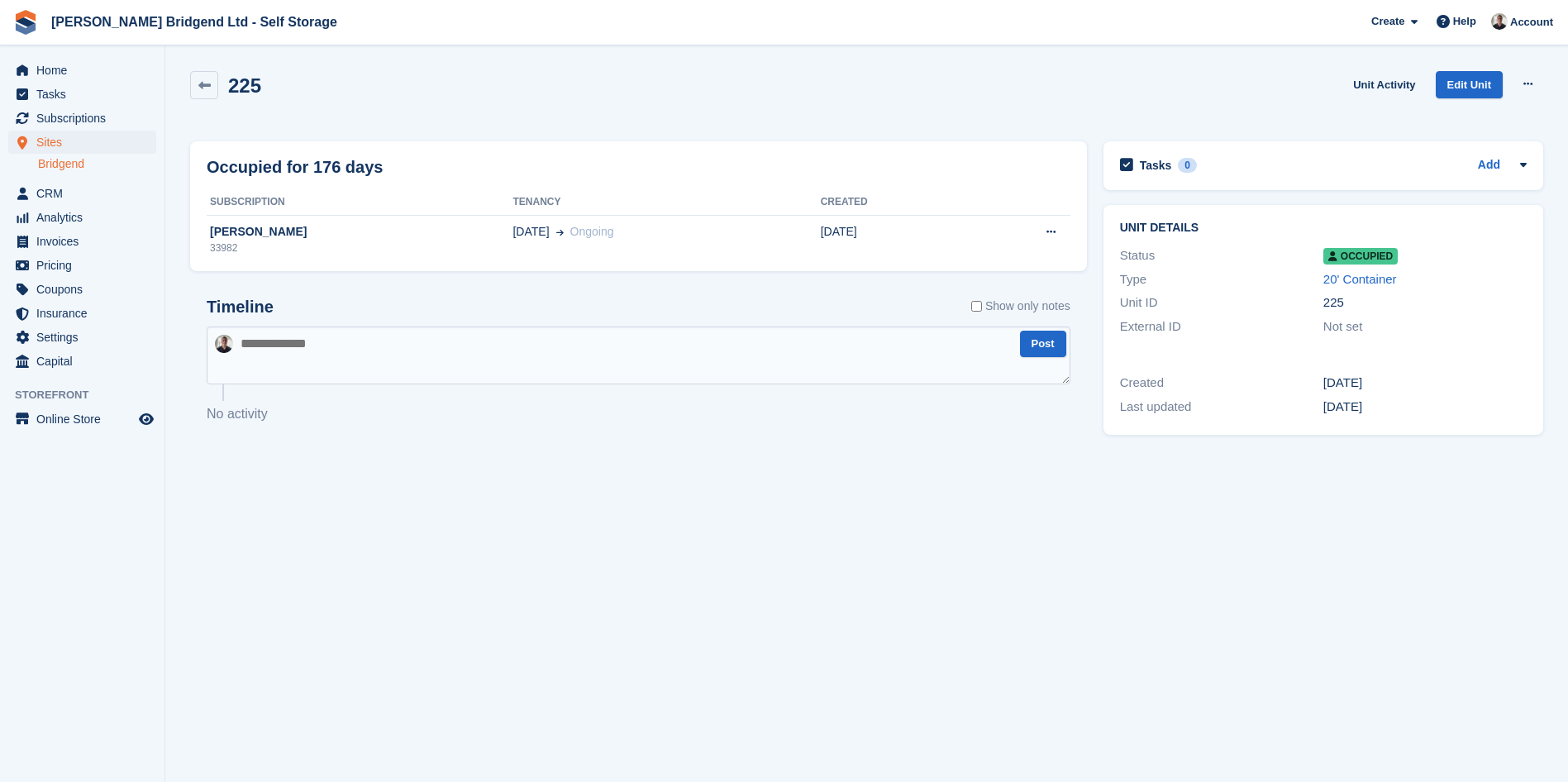
click at [755, 349] on textarea at bounding box center [638, 355] width 863 height 58
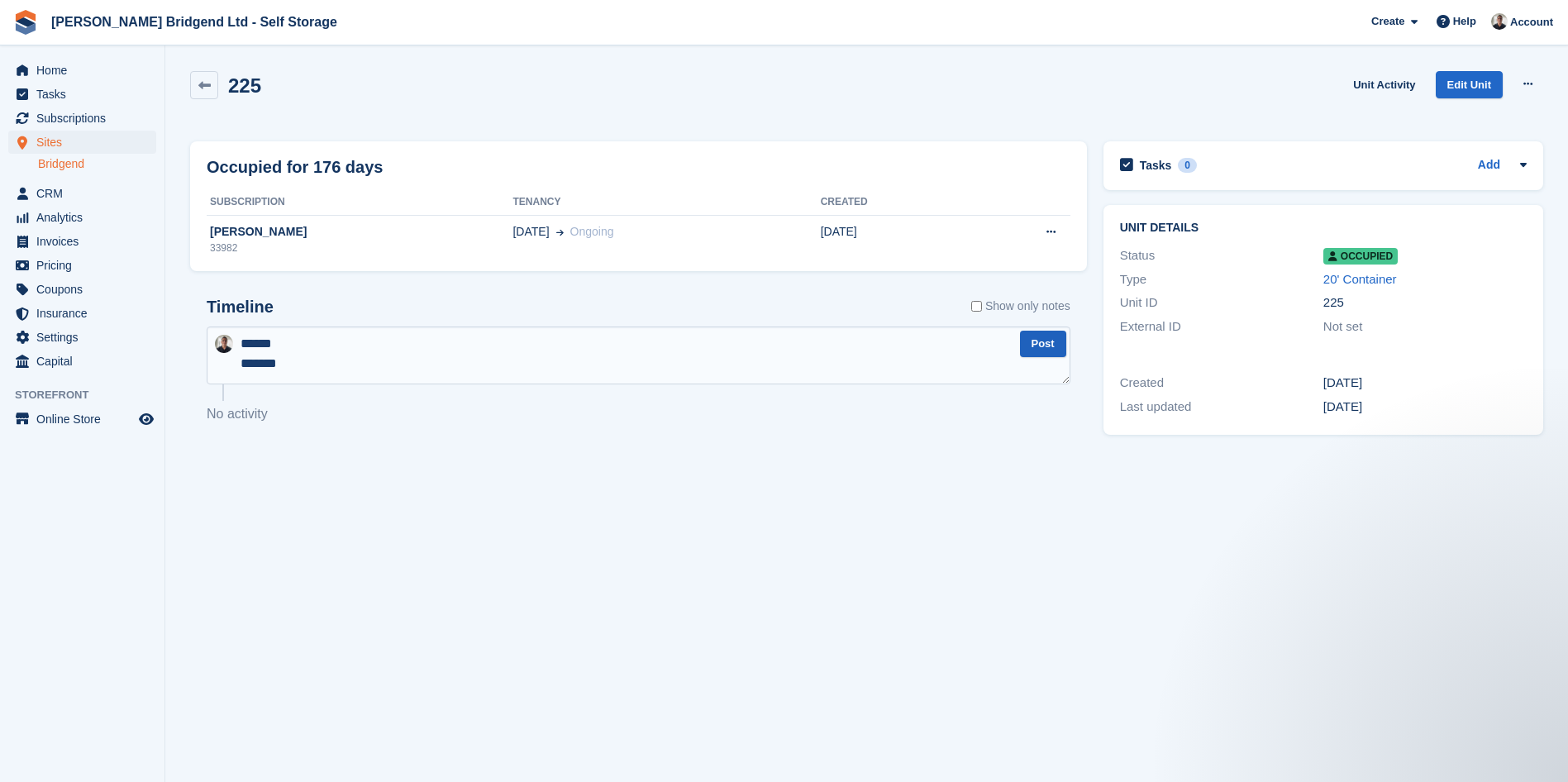
type textarea "****** *******"
click at [1056, 348] on button "Post" at bounding box center [1043, 344] width 46 height 28
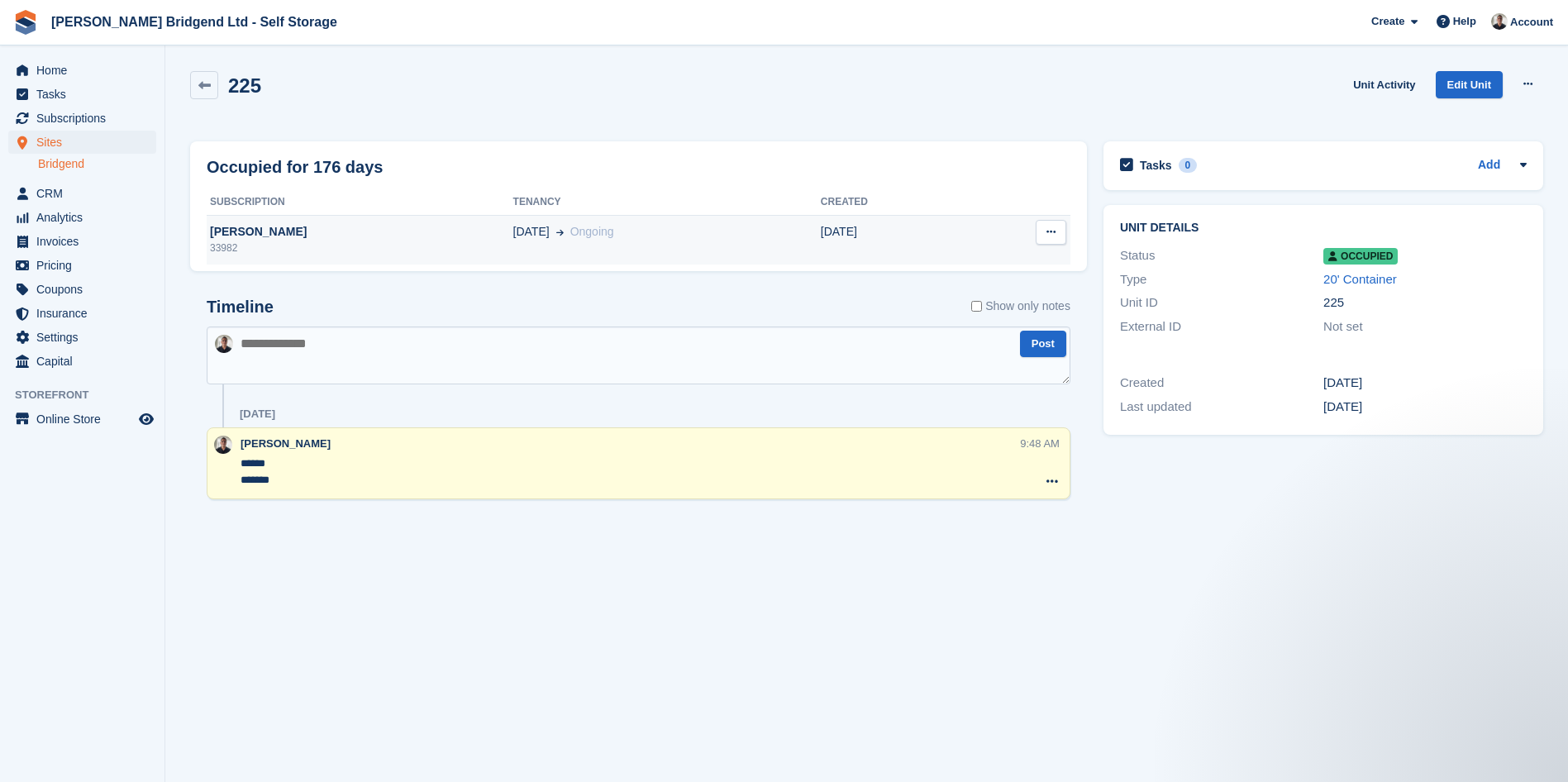
click at [678, 239] on div "01 Mar Ongoing" at bounding box center [668, 232] width 308 height 18
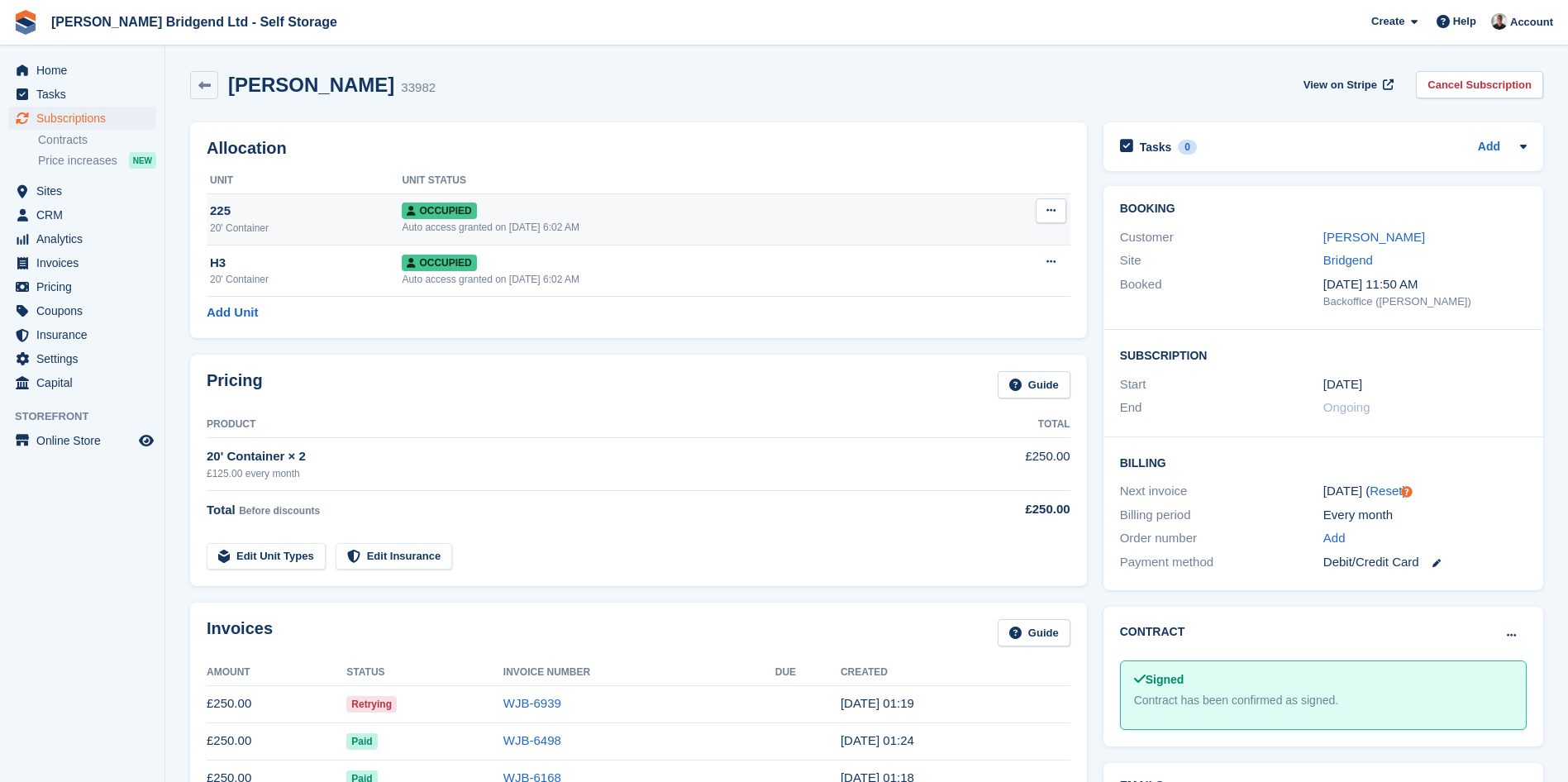
click at [1048, 204] on button at bounding box center [1051, 211] width 31 height 25
click at [975, 244] on p "Overlock" at bounding box center [987, 243] width 144 height 22
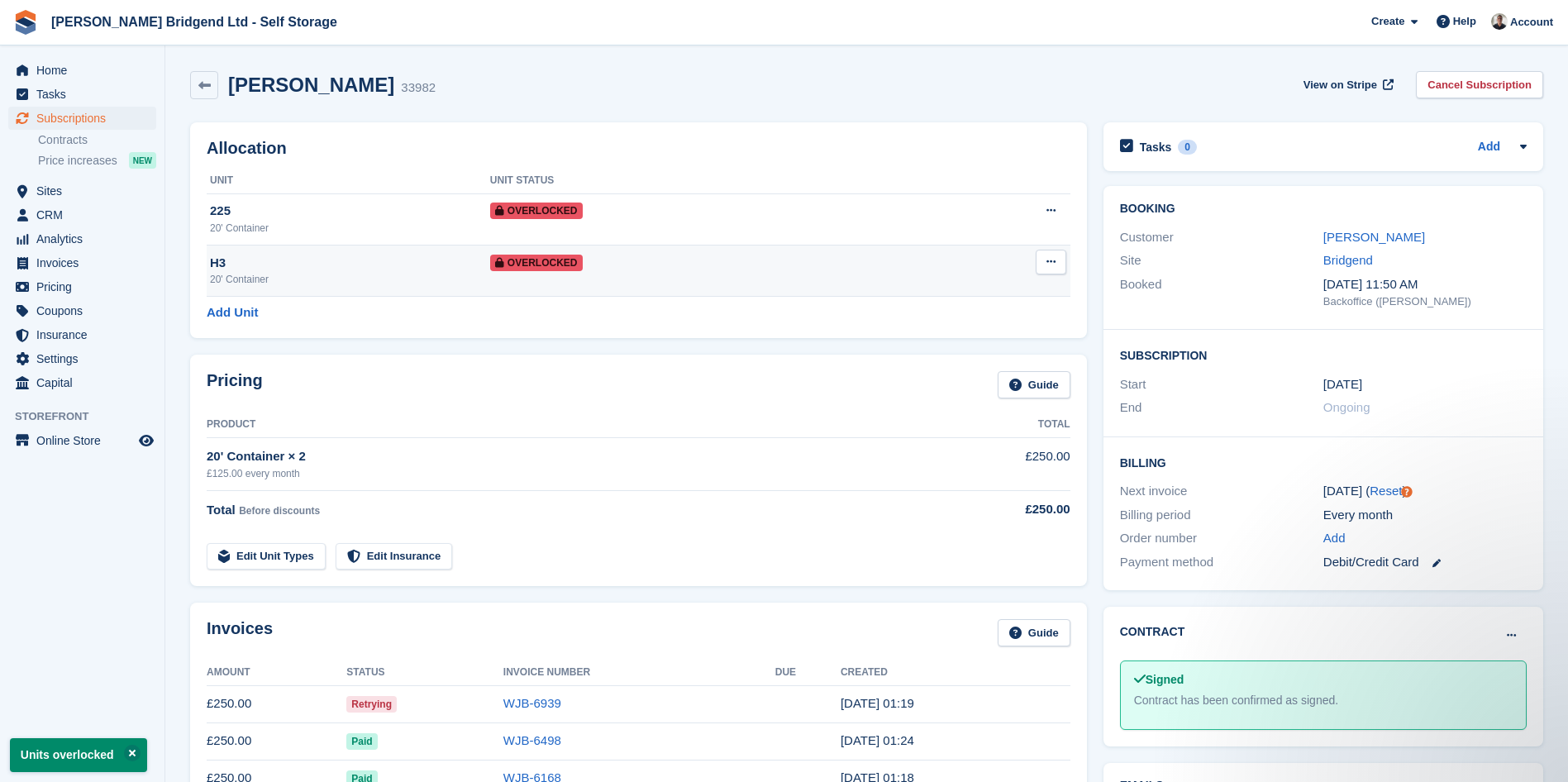
click at [728, 268] on div "Overlocked" at bounding box center [701, 262] width 422 height 18
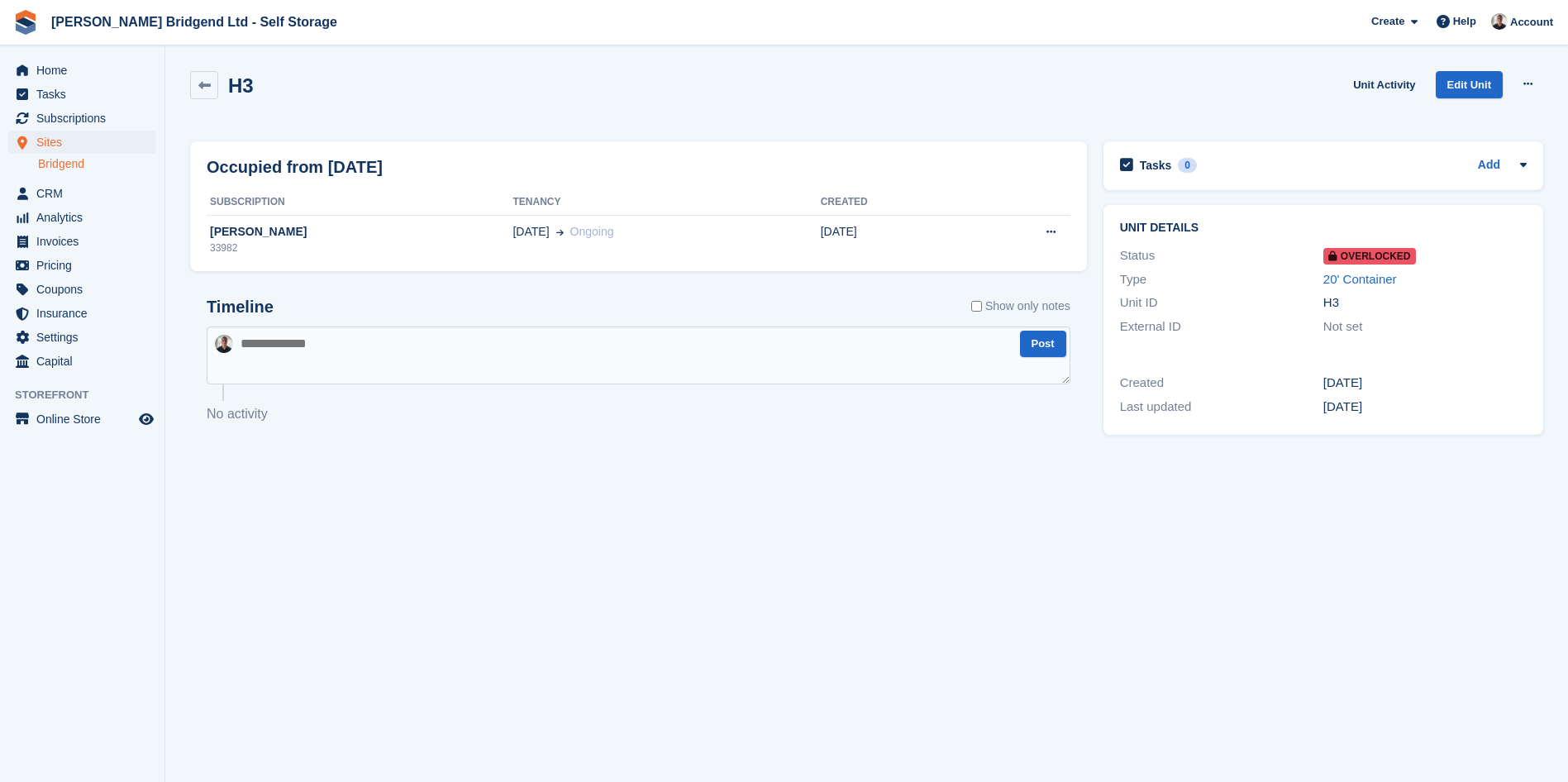
click at [675, 332] on textarea at bounding box center [638, 355] width 863 height 58
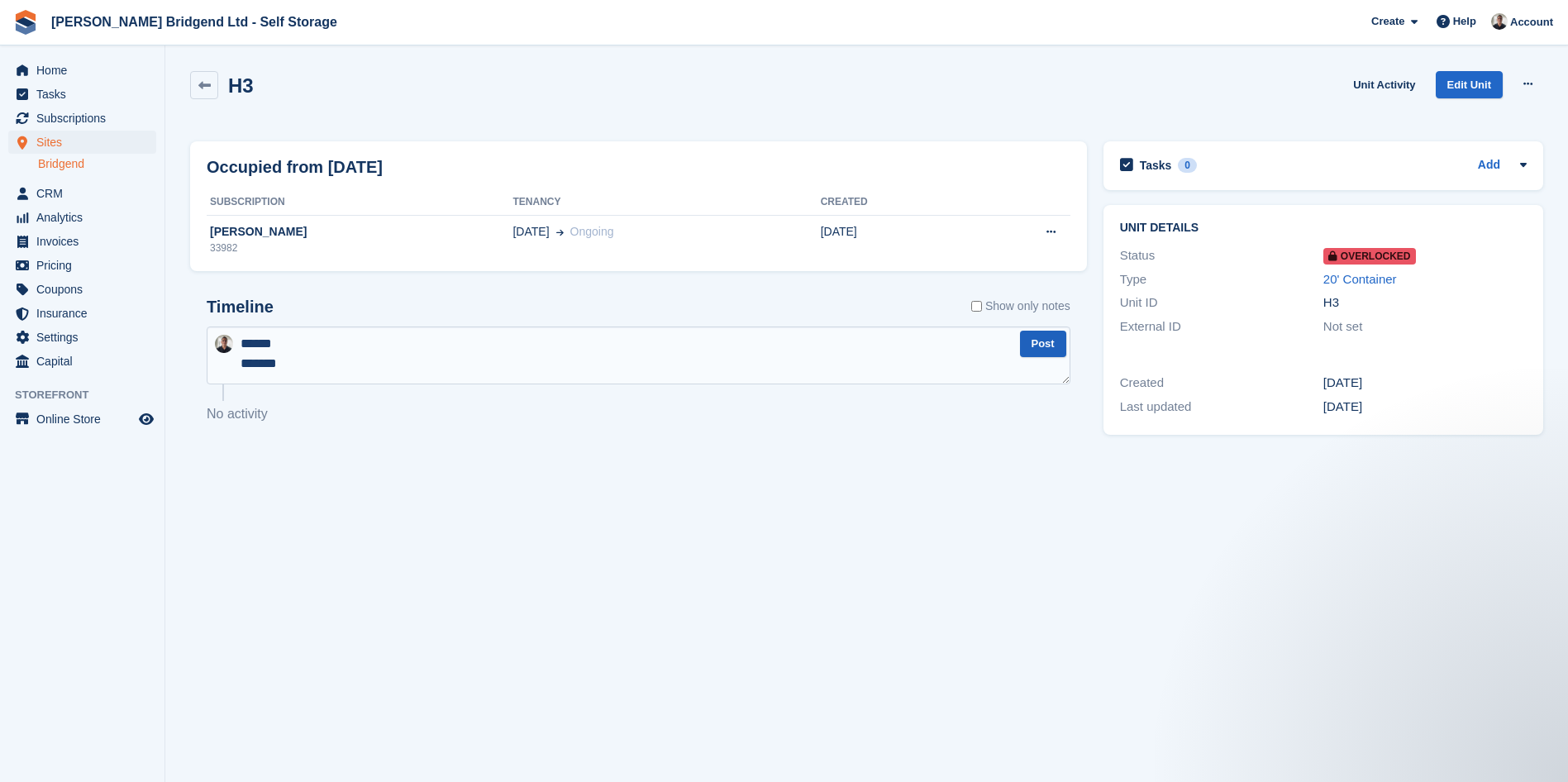
type textarea "****** *******"
click at [1029, 339] on button "Post" at bounding box center [1043, 344] width 46 height 28
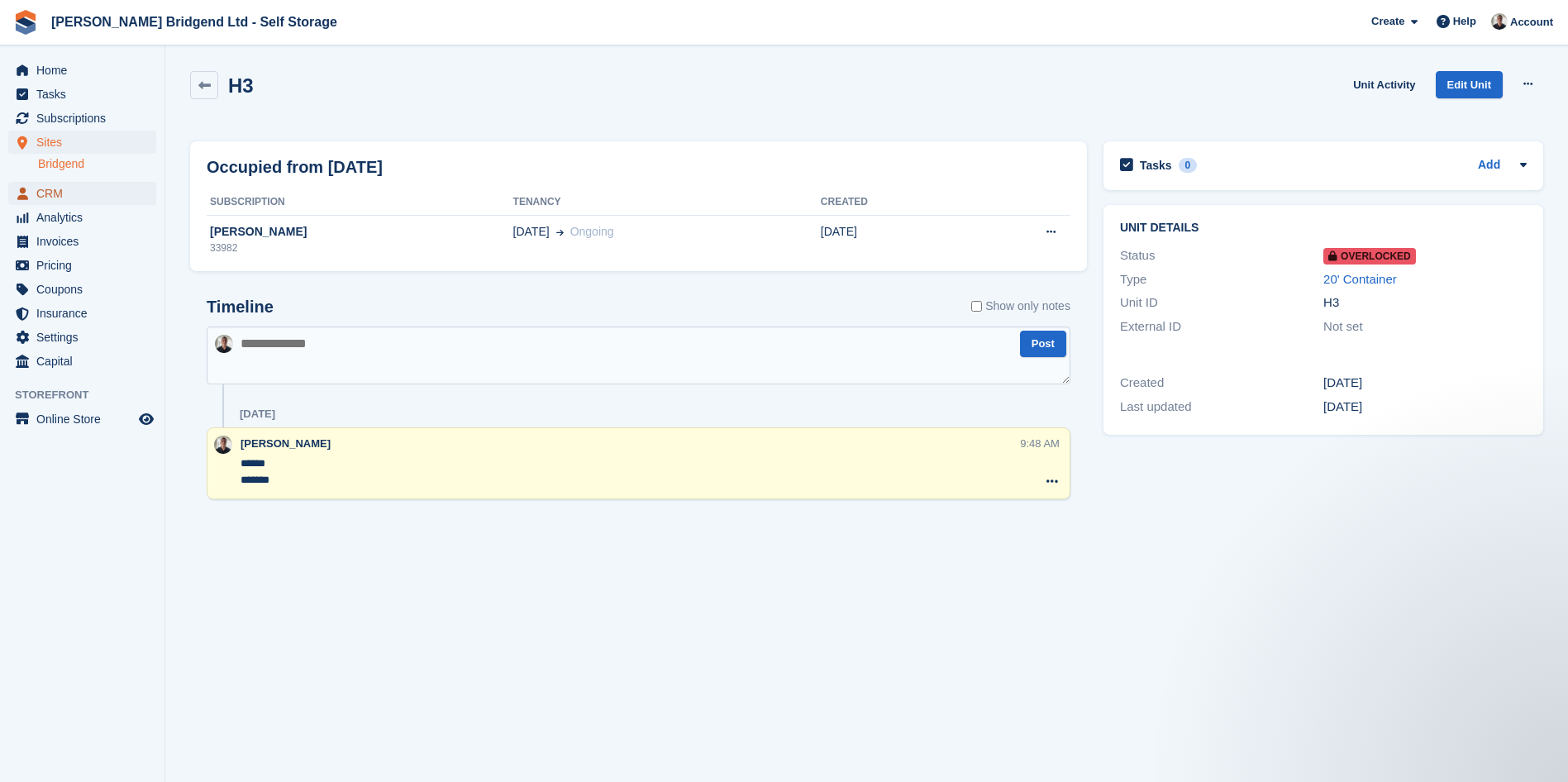
drag, startPoint x: 88, startPoint y: 187, endPoint x: 97, endPoint y: 191, distance: 9.8
click at [88, 187] on span "CRM" at bounding box center [85, 193] width 100 height 23
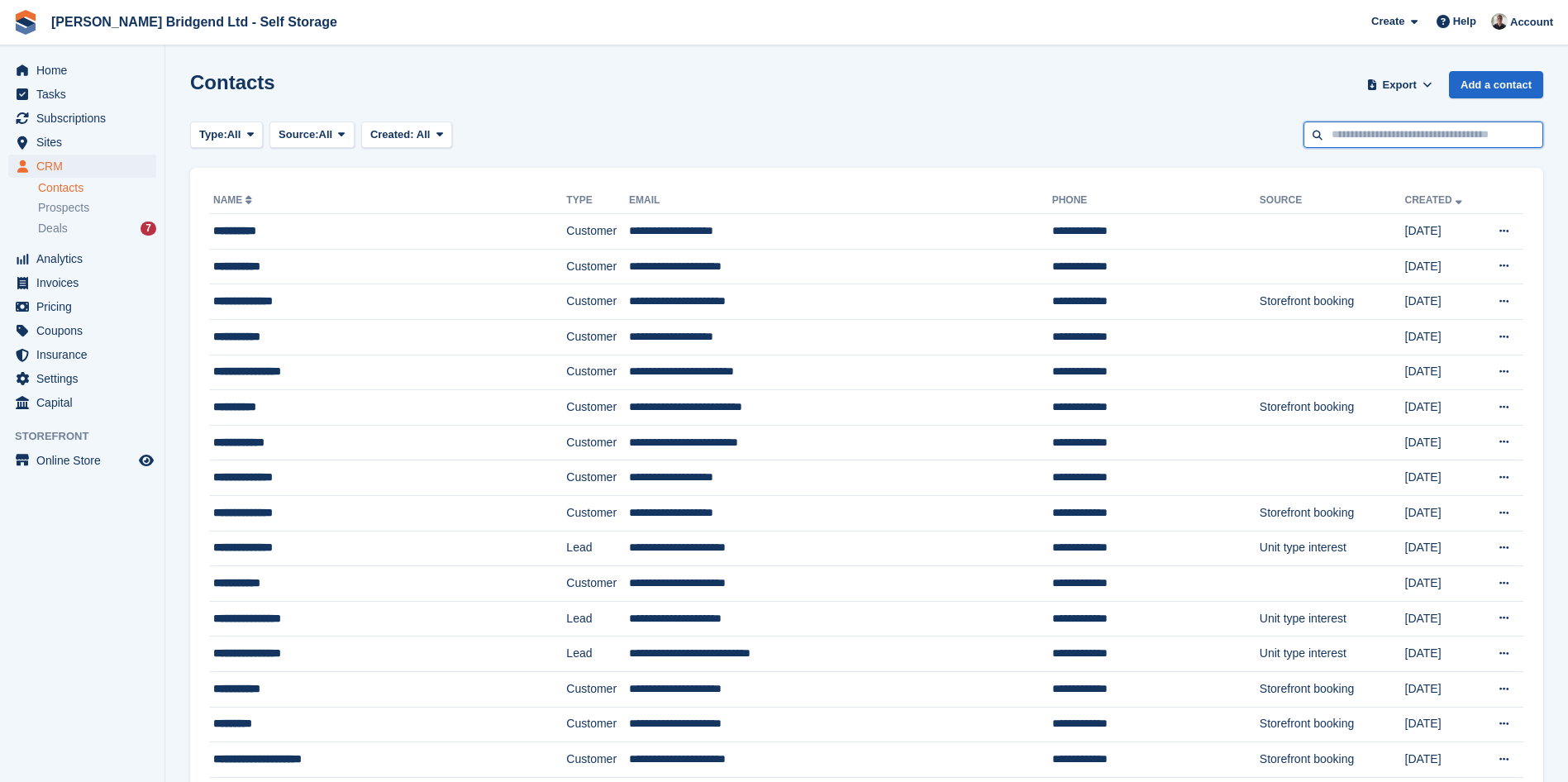
click at [1432, 141] on input "text" at bounding box center [1423, 135] width 240 height 28
type input "******"
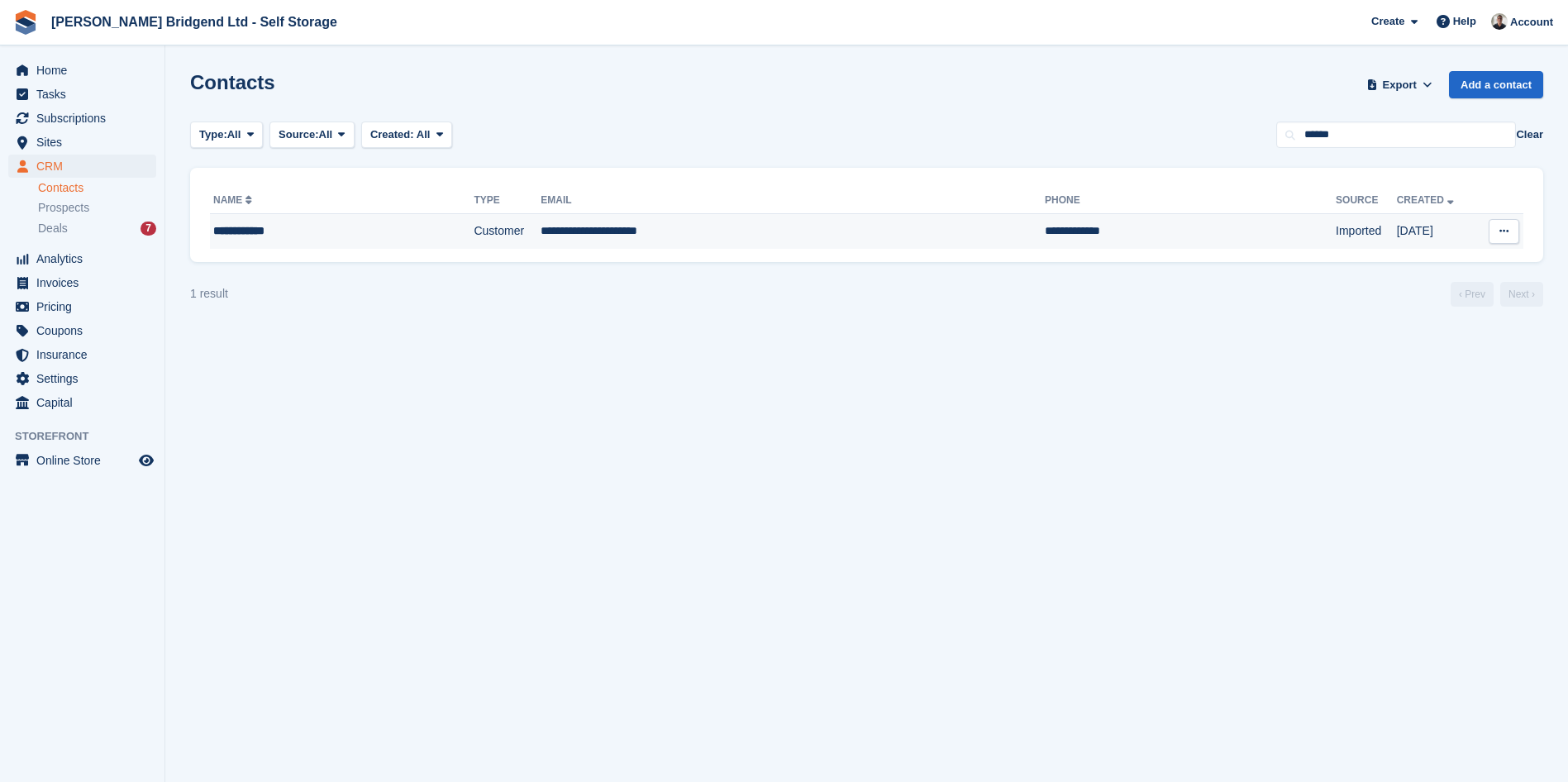
click at [576, 232] on td "**********" at bounding box center [792, 231] width 505 height 34
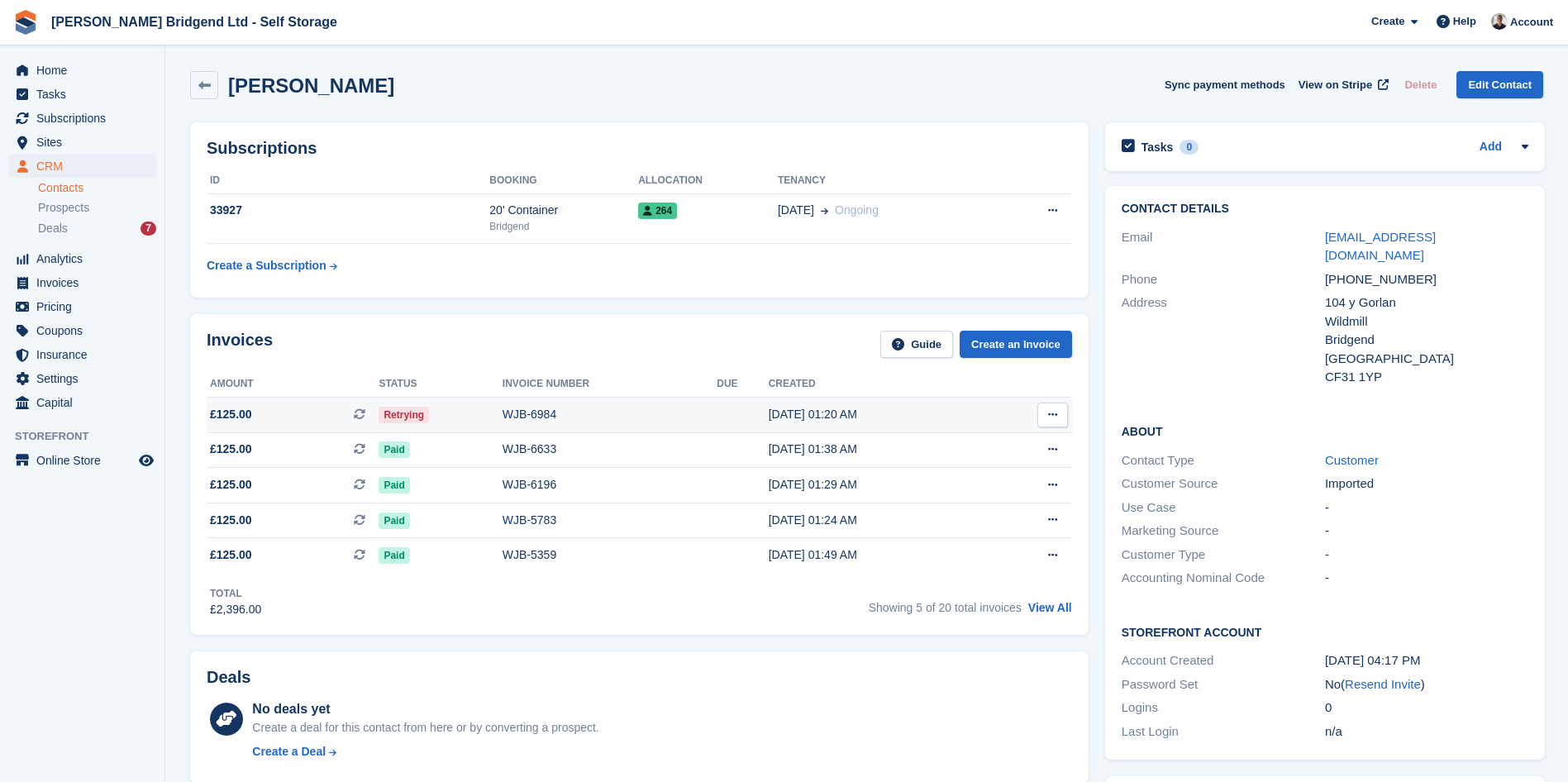
click at [553, 419] on div "WJB-6984" at bounding box center [610, 414] width 214 height 18
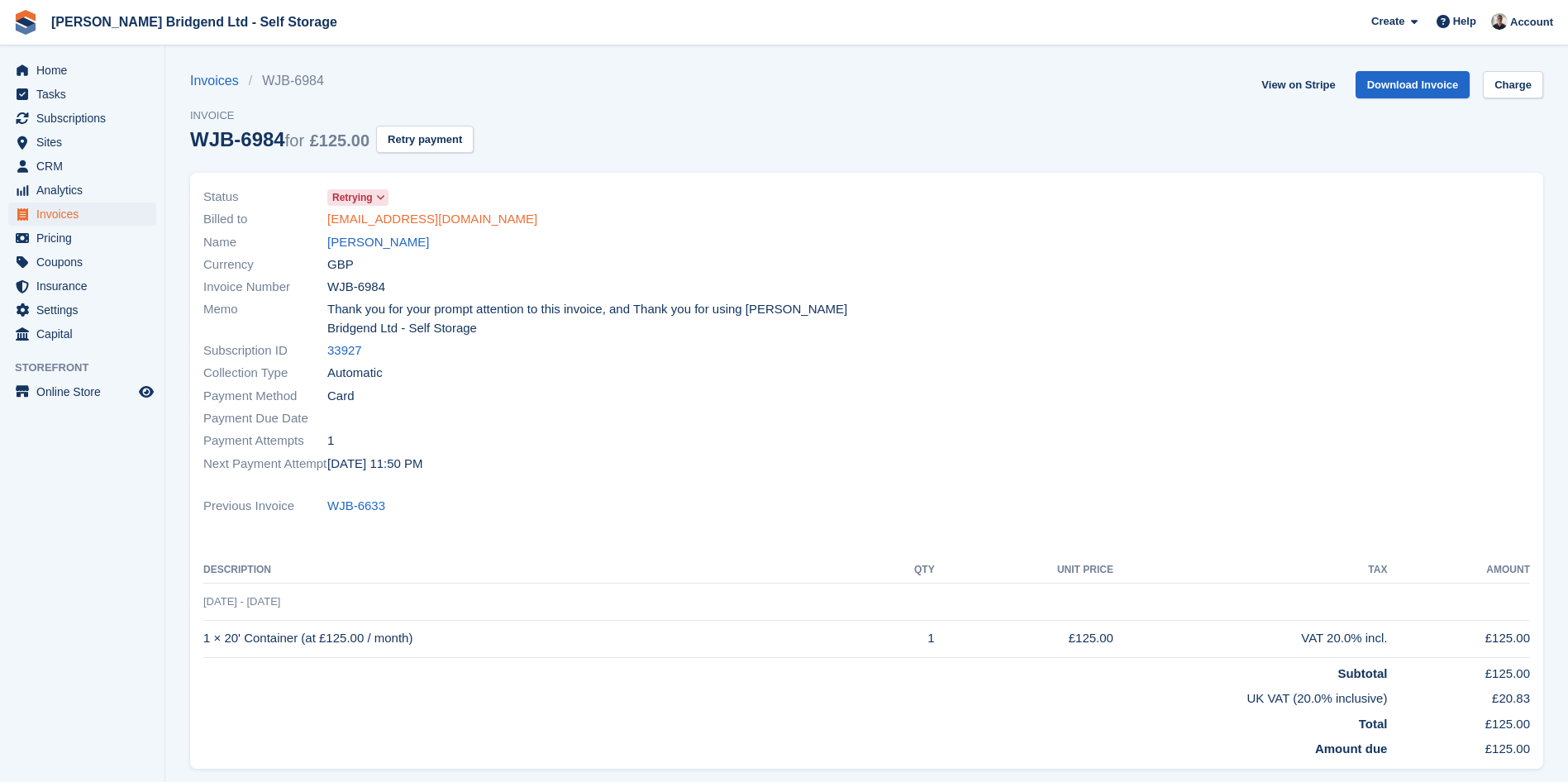
click at [396, 222] on link "[EMAIL_ADDRESS][DOMAIN_NAME]" at bounding box center [432, 219] width 210 height 19
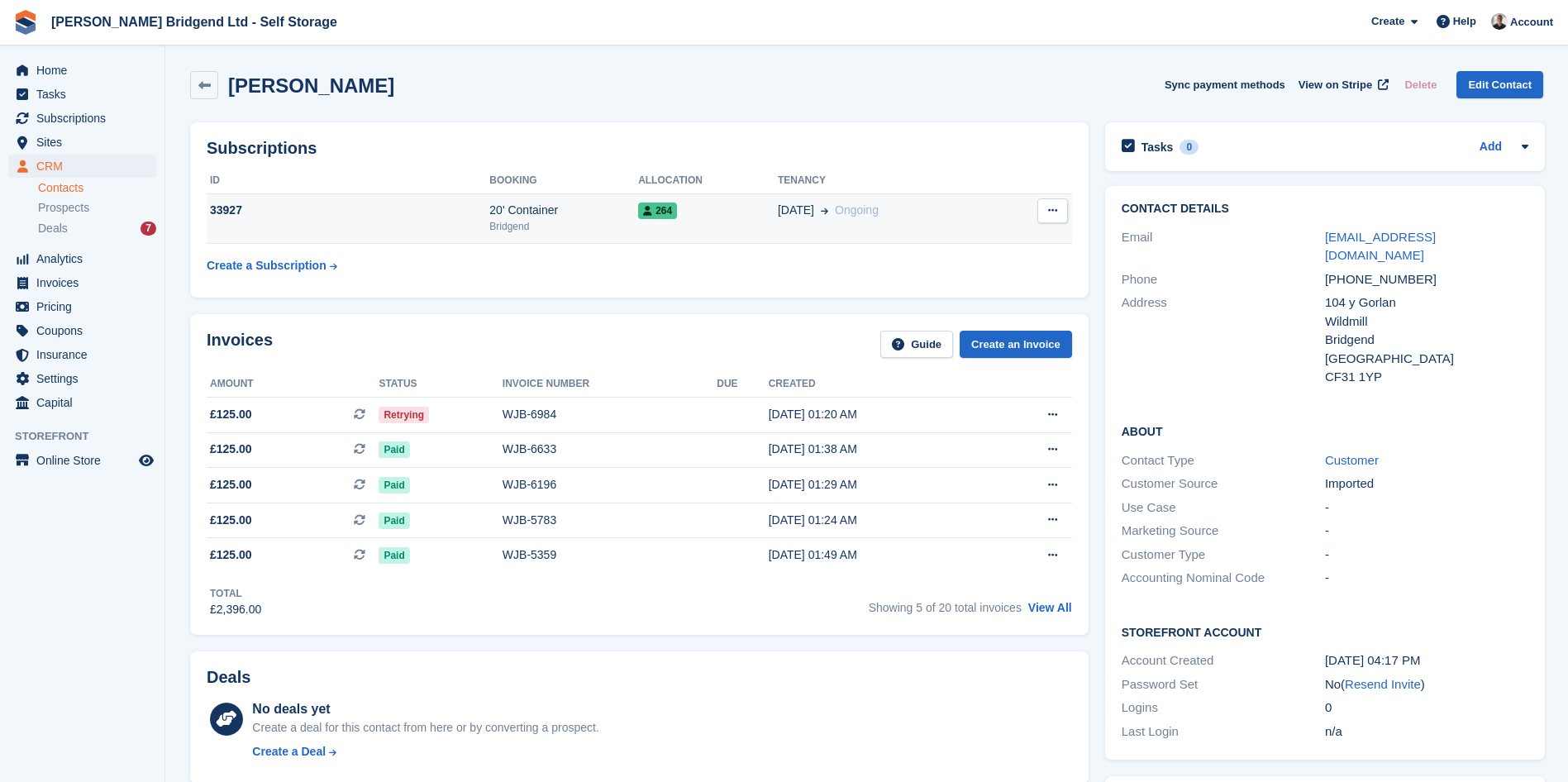
click at [814, 219] on span at bounding box center [821, 210] width 14 height 18
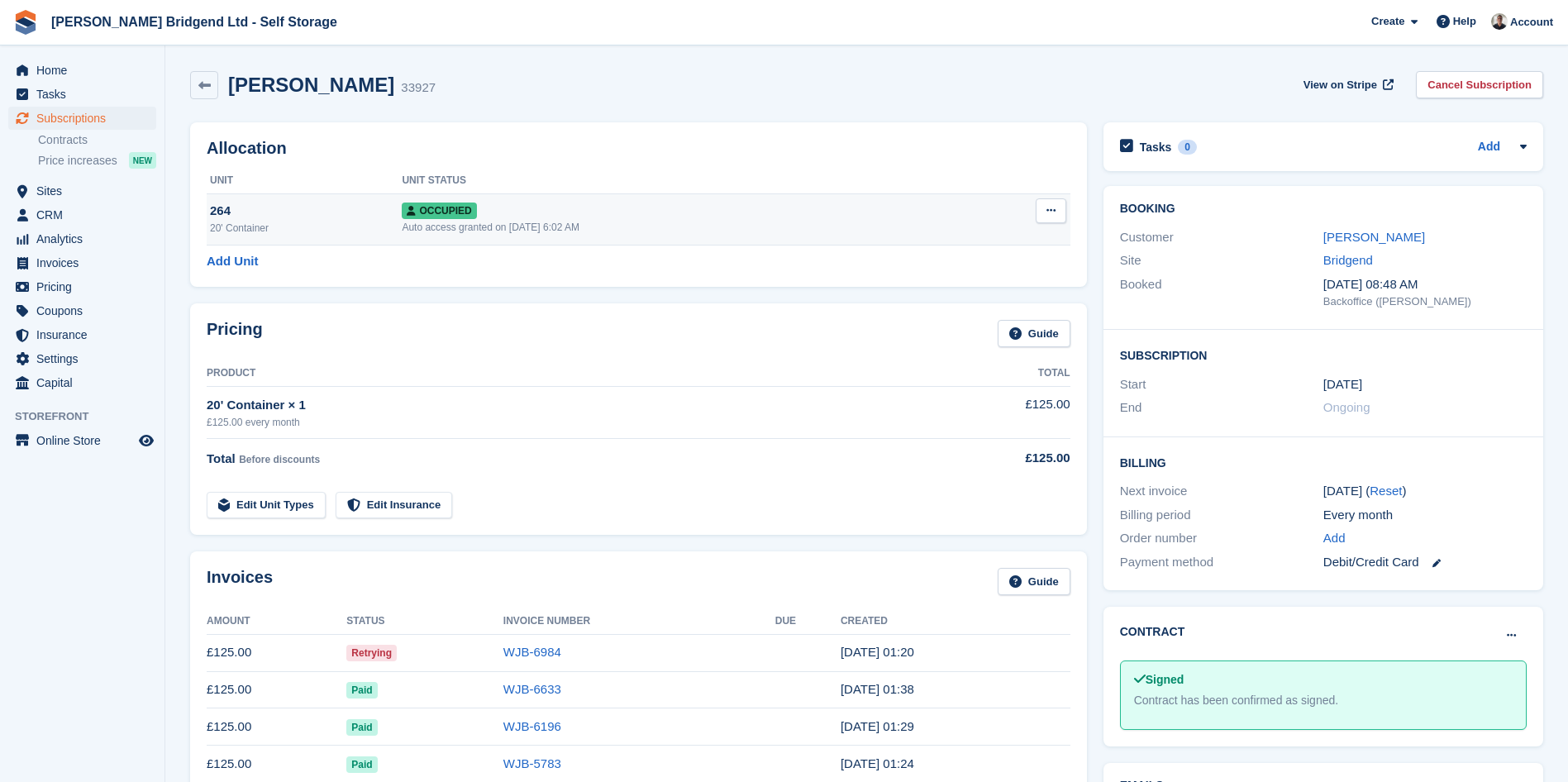
click at [1054, 210] on icon at bounding box center [1051, 210] width 9 height 11
click at [985, 233] on p "Overlock" at bounding box center [987, 243] width 144 height 22
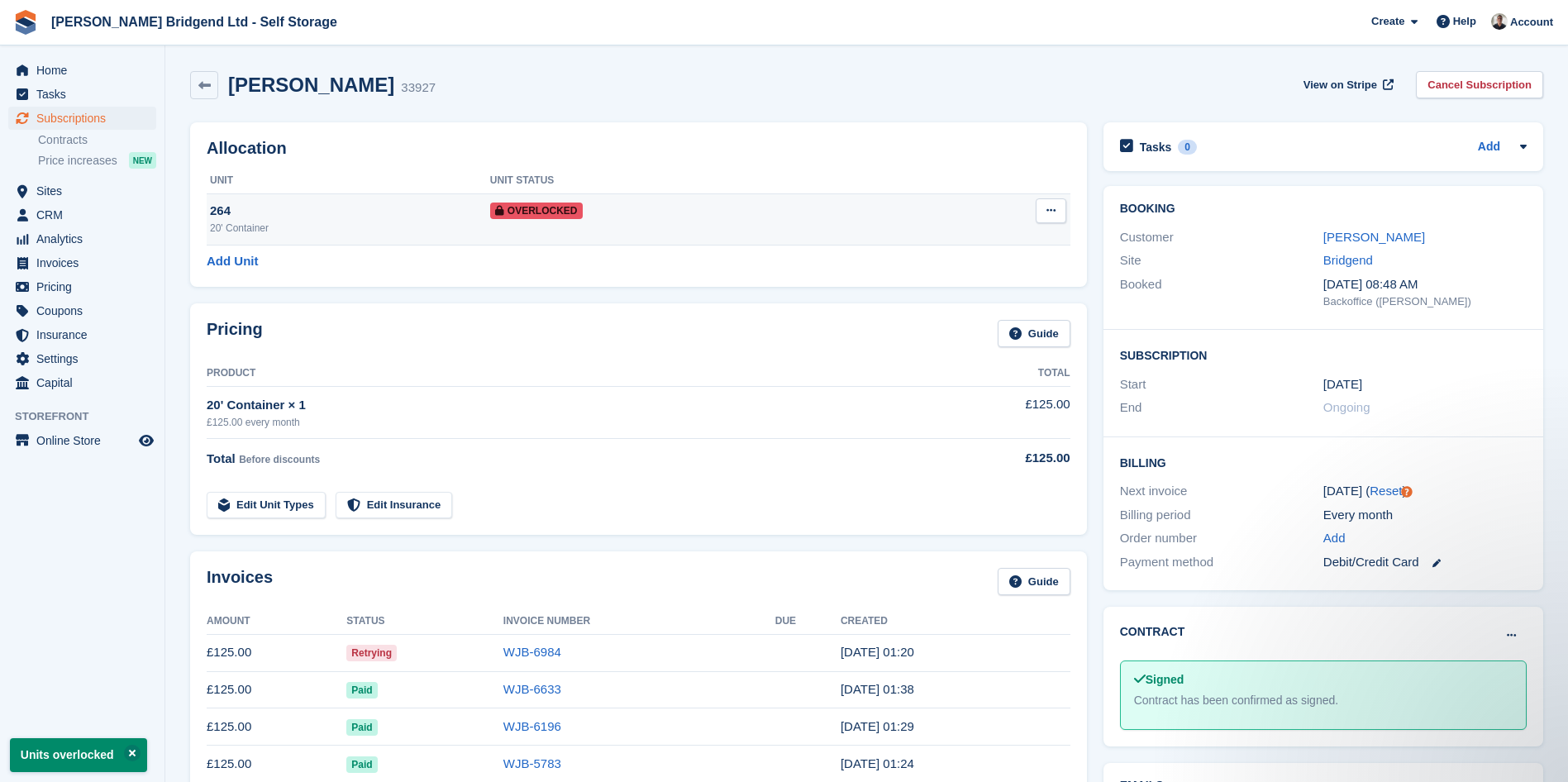
click at [735, 209] on div "Overlocked" at bounding box center [701, 210] width 422 height 18
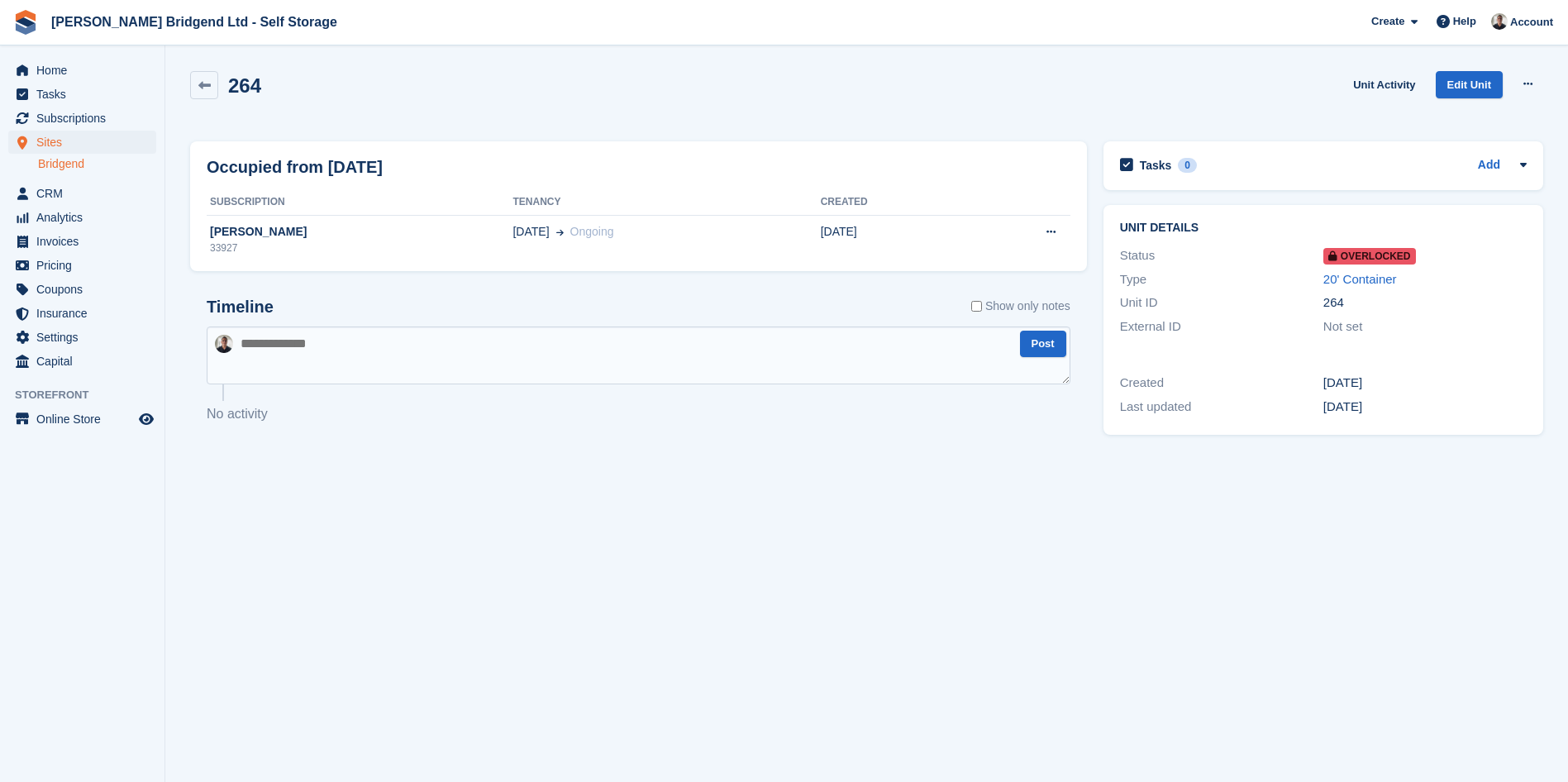
click at [694, 335] on textarea at bounding box center [638, 355] width 863 height 58
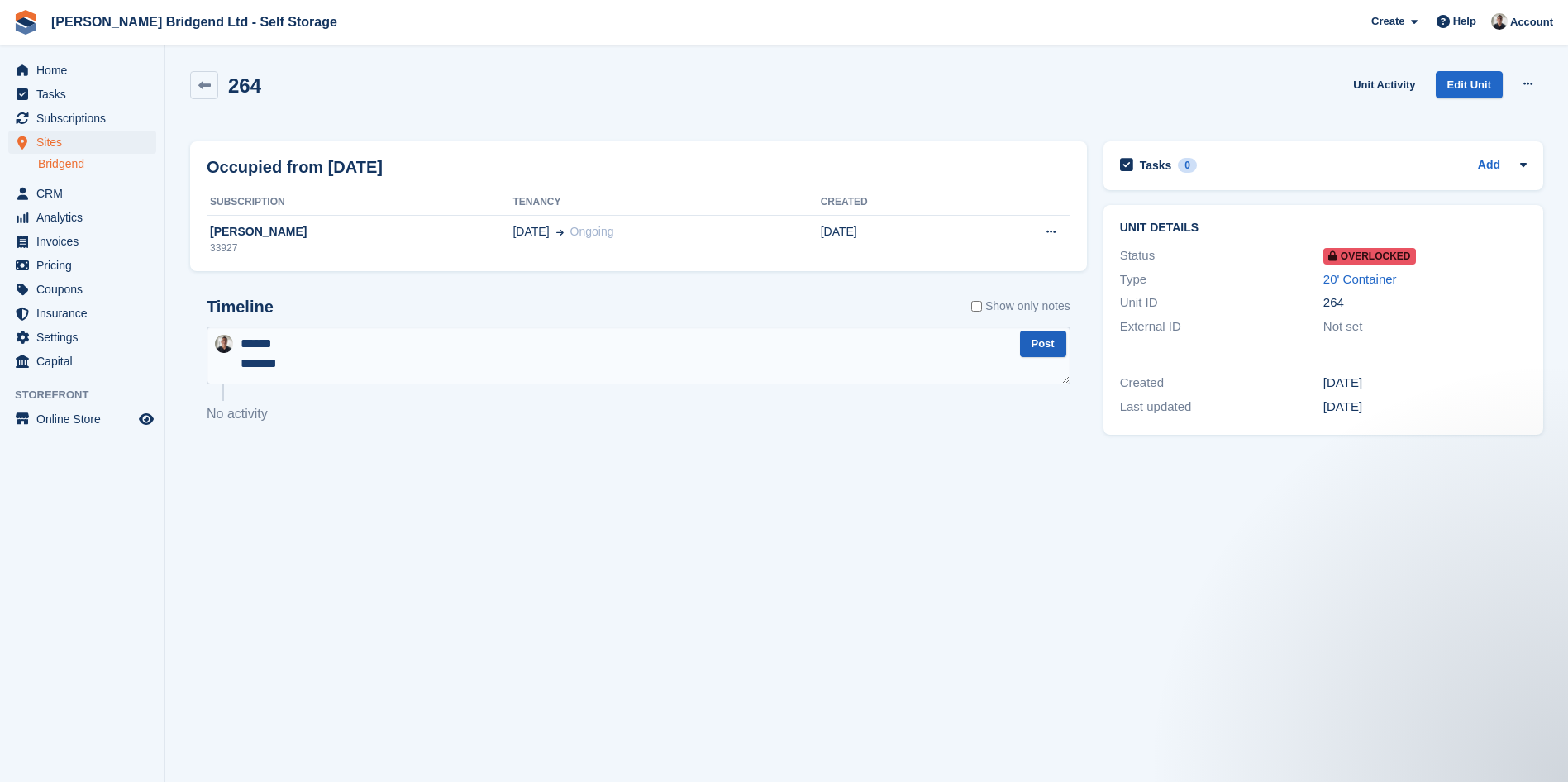
type textarea "****** *******"
click at [1051, 349] on button "Post" at bounding box center [1043, 344] width 46 height 28
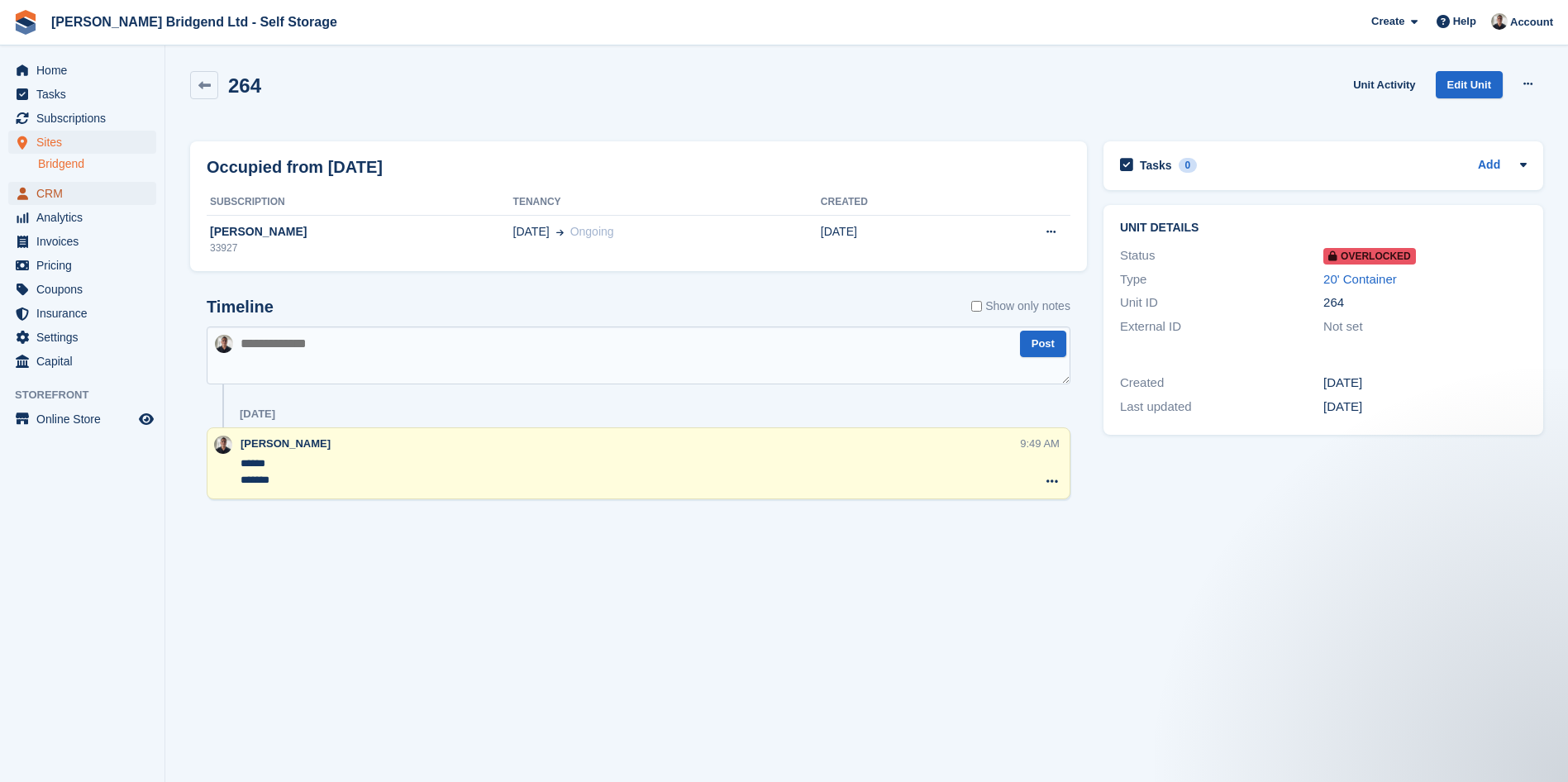
click at [105, 186] on span "CRM" at bounding box center [85, 193] width 100 height 23
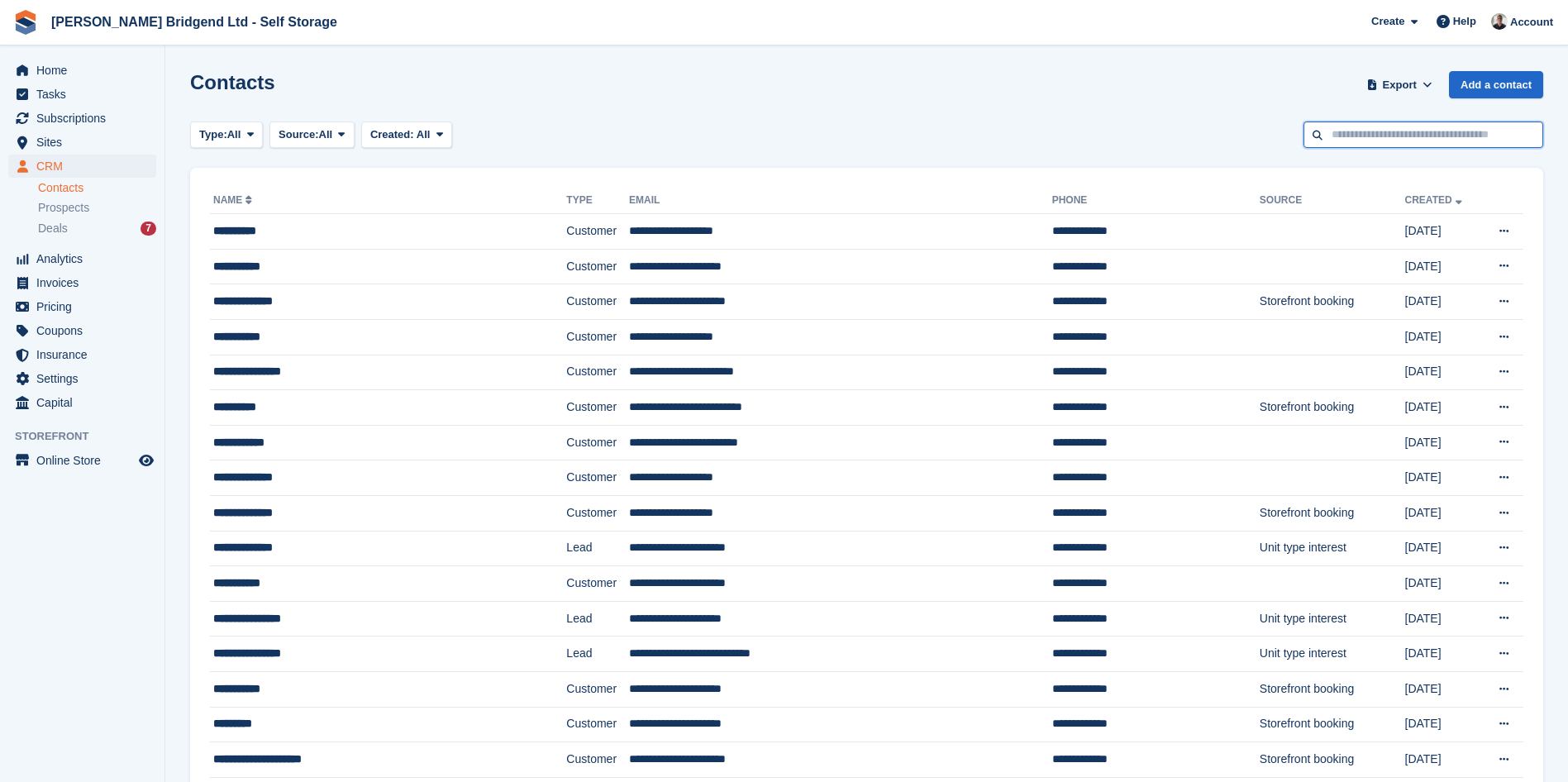
click at [1362, 146] on input "text" at bounding box center [1423, 135] width 240 height 28
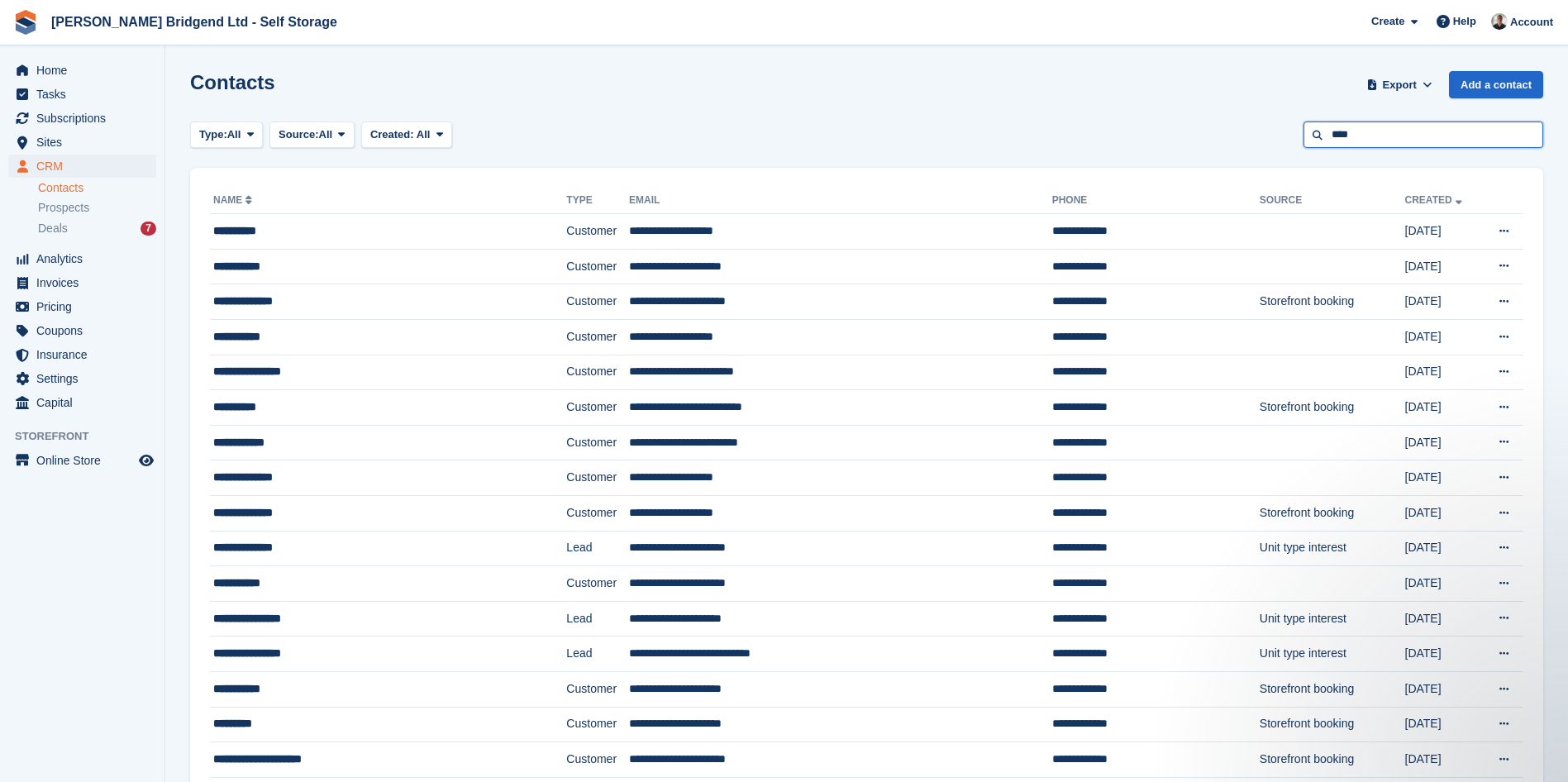
type input "****"
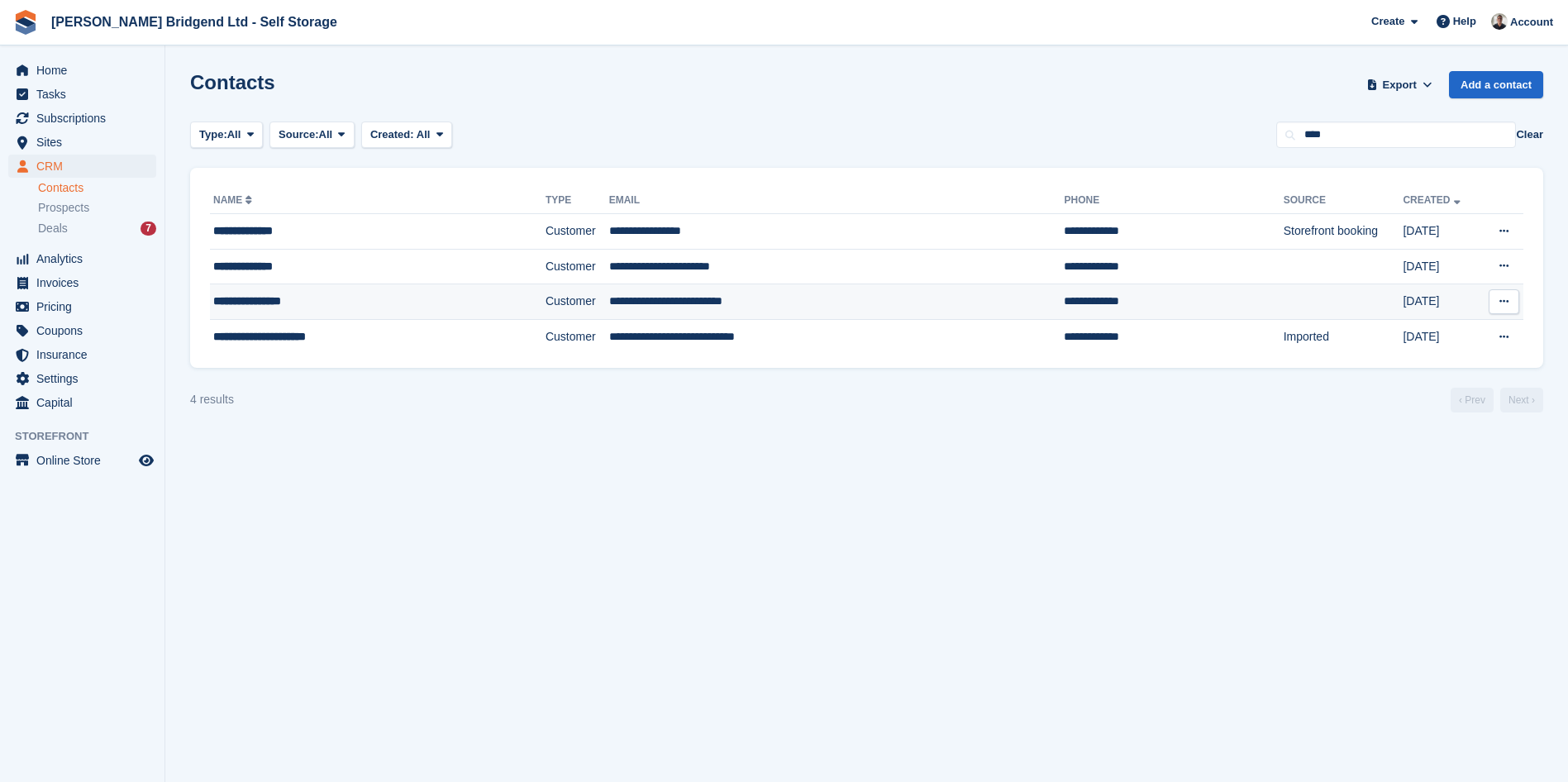
click at [274, 306] on div "**********" at bounding box center [344, 301] width 262 height 18
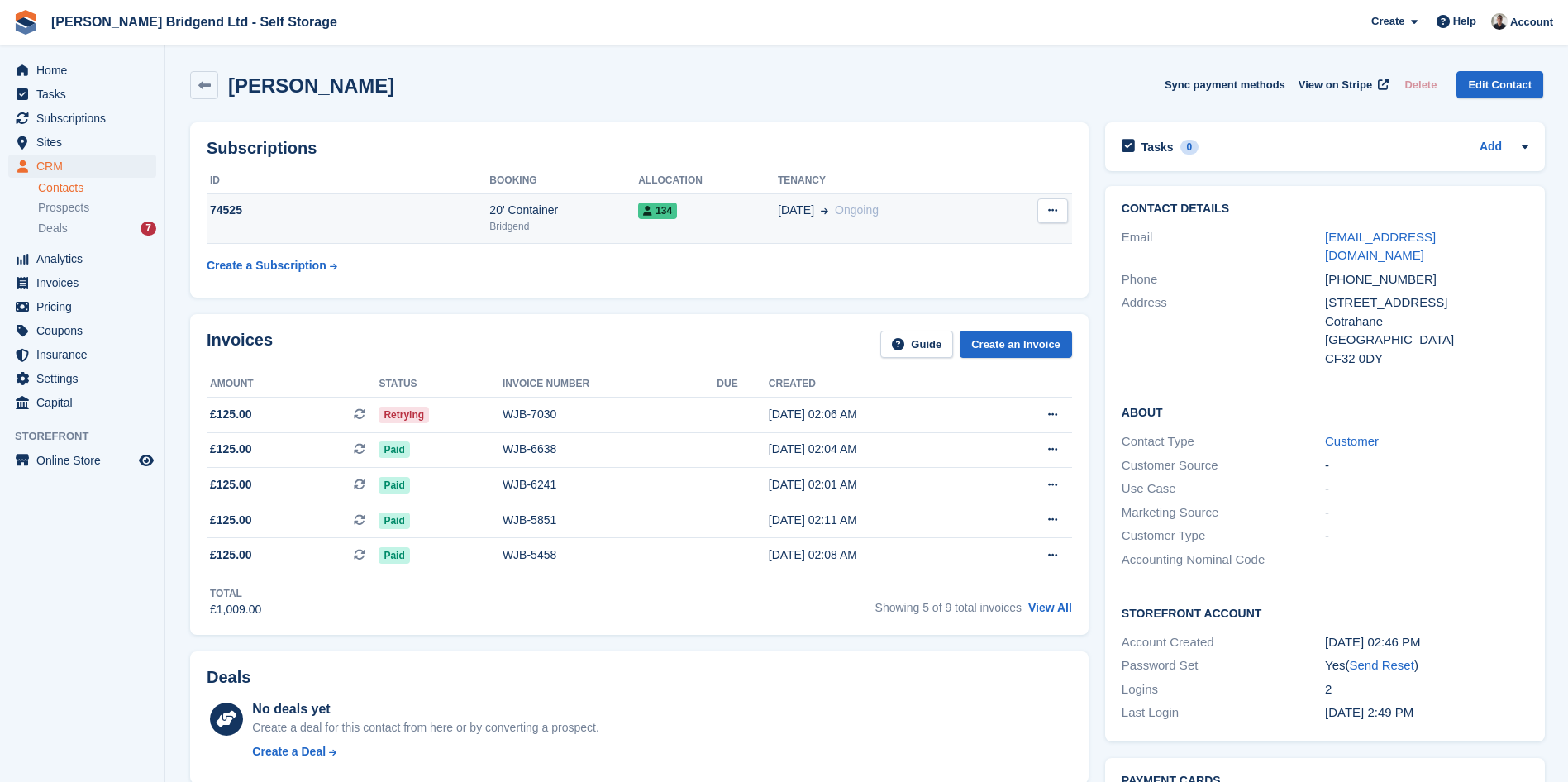
click at [874, 223] on td "[DATE] Ongoing" at bounding box center [888, 218] width 219 height 50
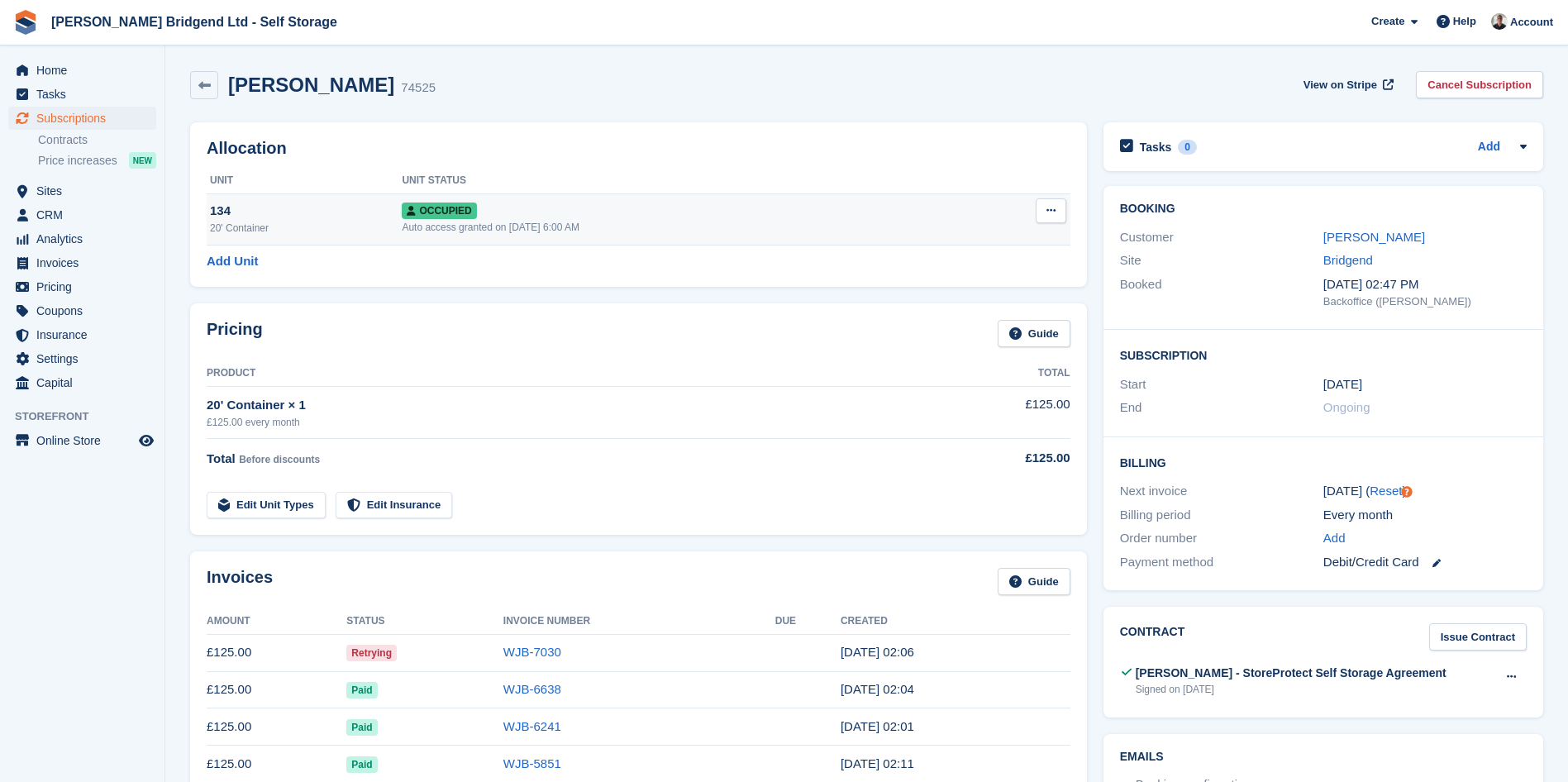
click at [1051, 208] on icon at bounding box center [1051, 210] width 9 height 11
click at [955, 240] on p "Overlock" at bounding box center [987, 243] width 144 height 22
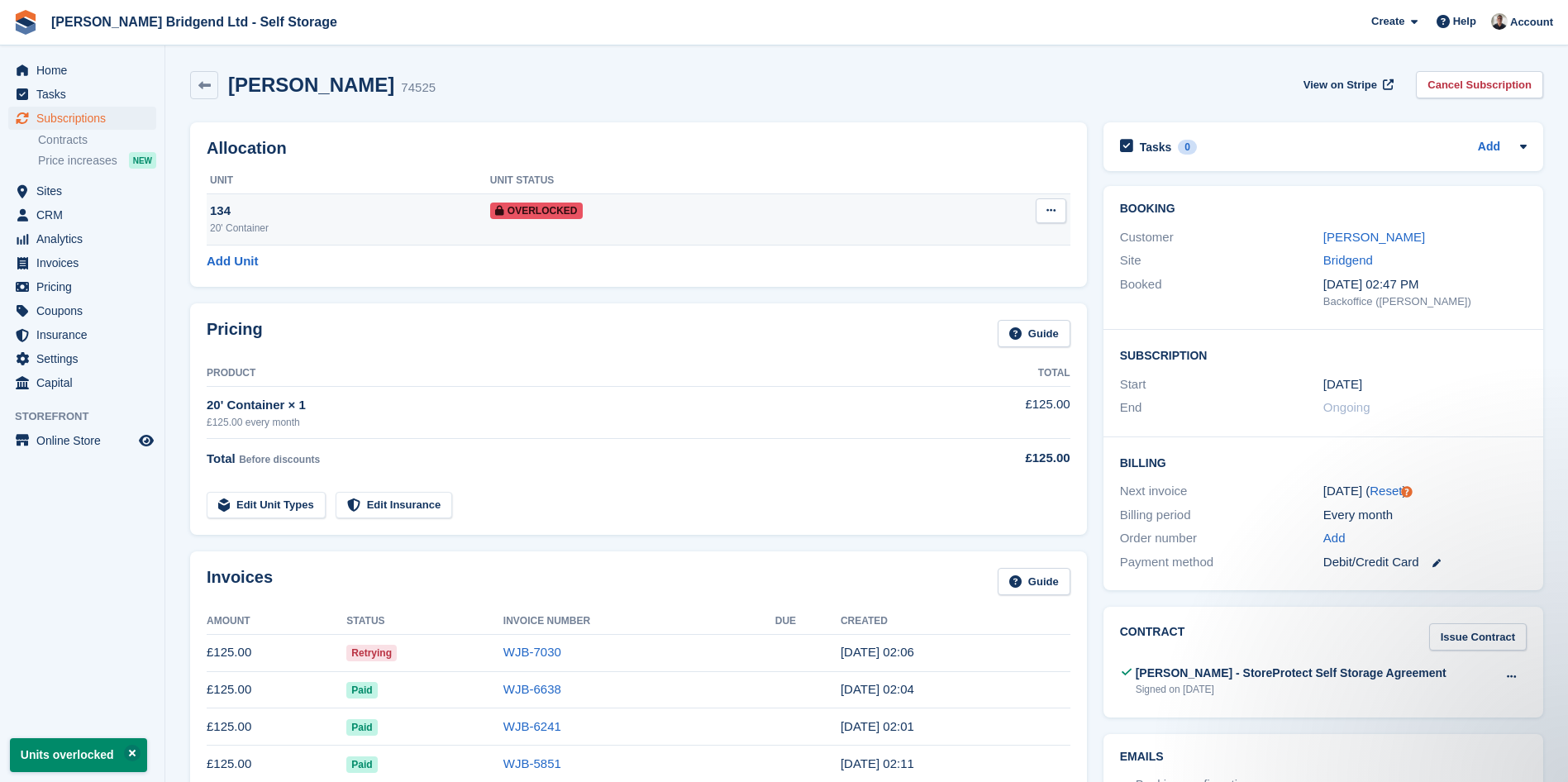
click at [704, 217] on div "Overlocked" at bounding box center [701, 210] width 422 height 18
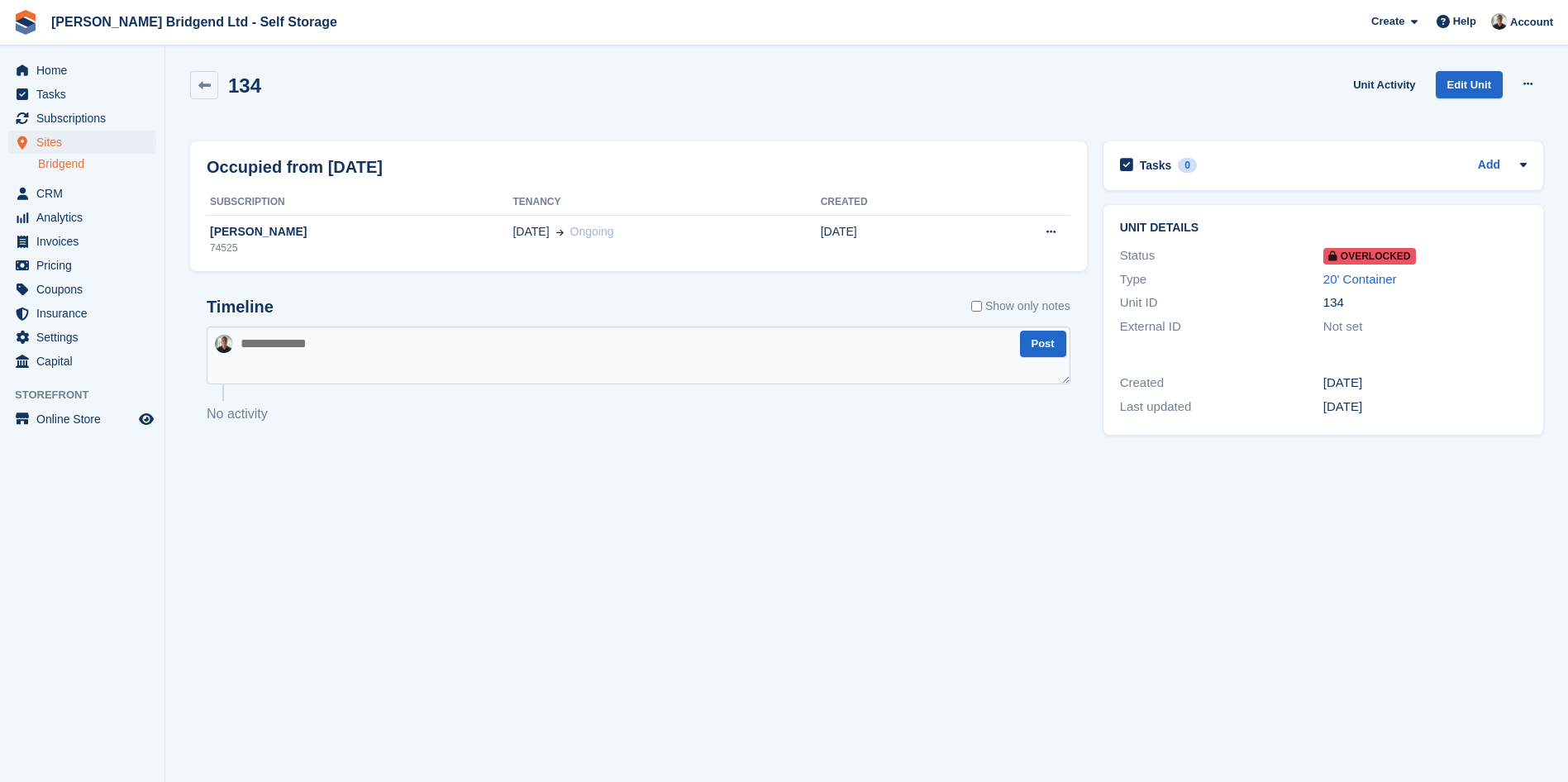
click at [646, 350] on textarea at bounding box center [638, 355] width 863 height 58
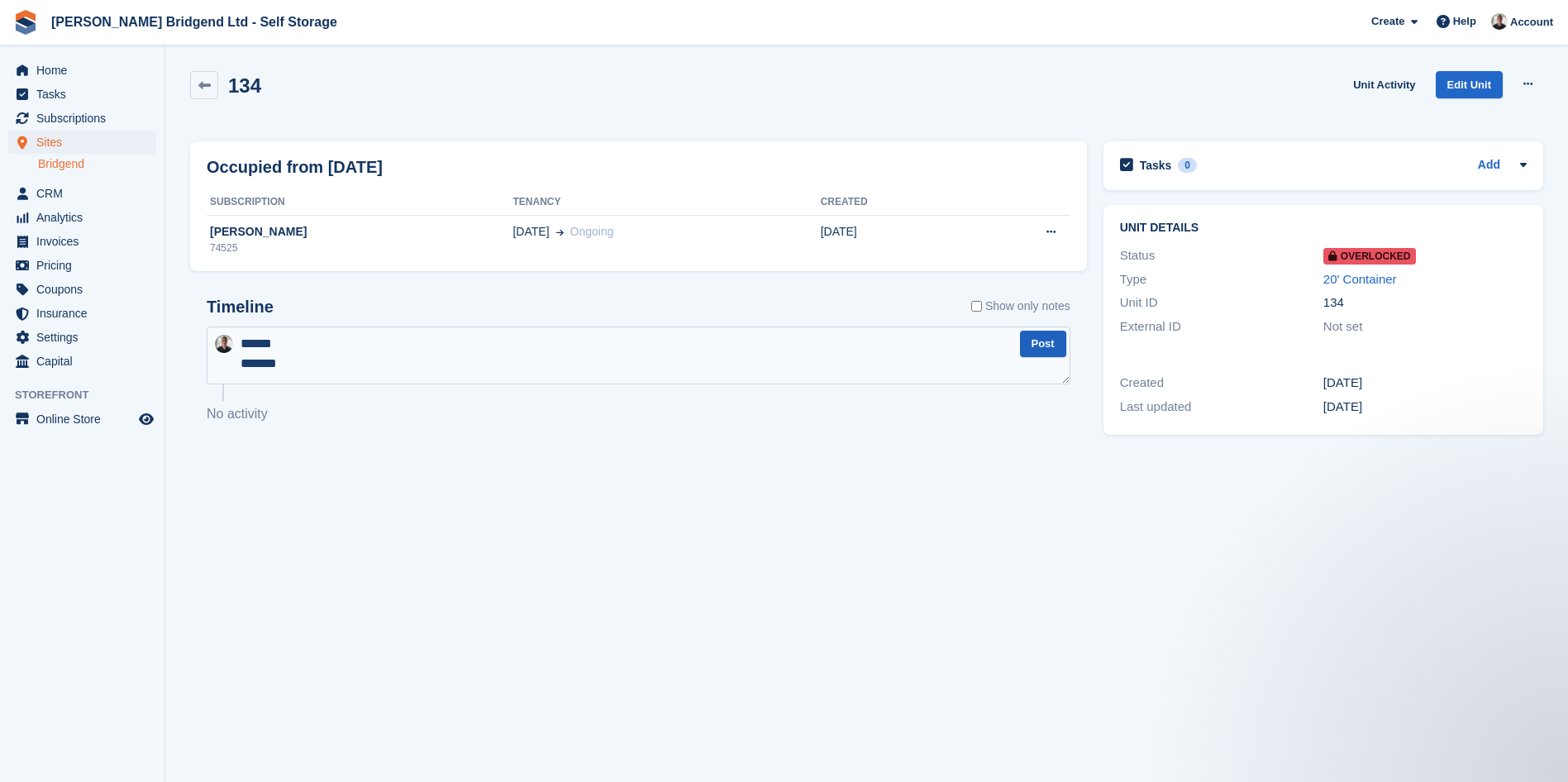
type textarea "****** *******"
click at [1038, 347] on button "Post" at bounding box center [1043, 344] width 46 height 28
